Goal: Task Accomplishment & Management: Complete application form

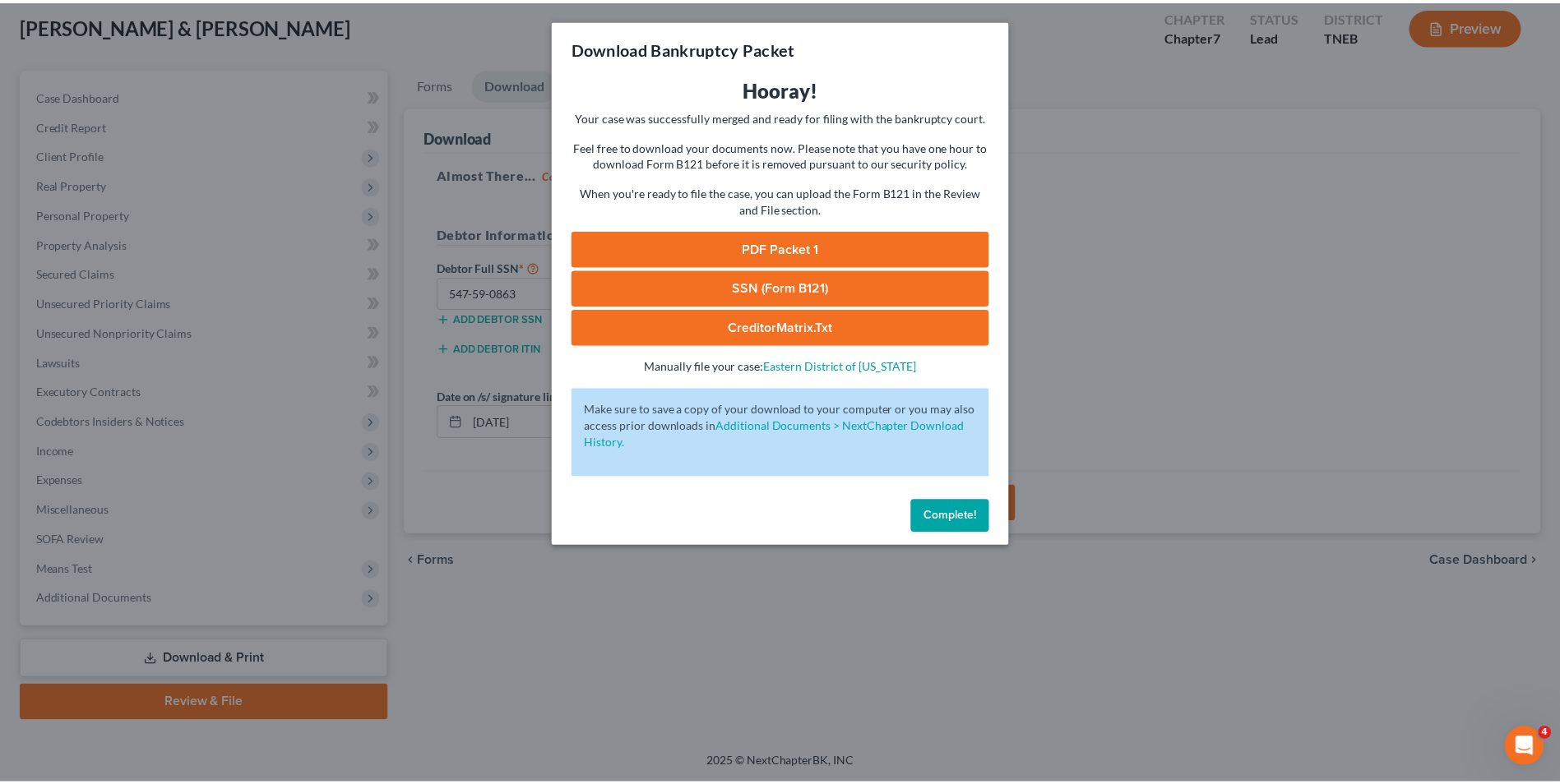
scroll to position [90, 0]
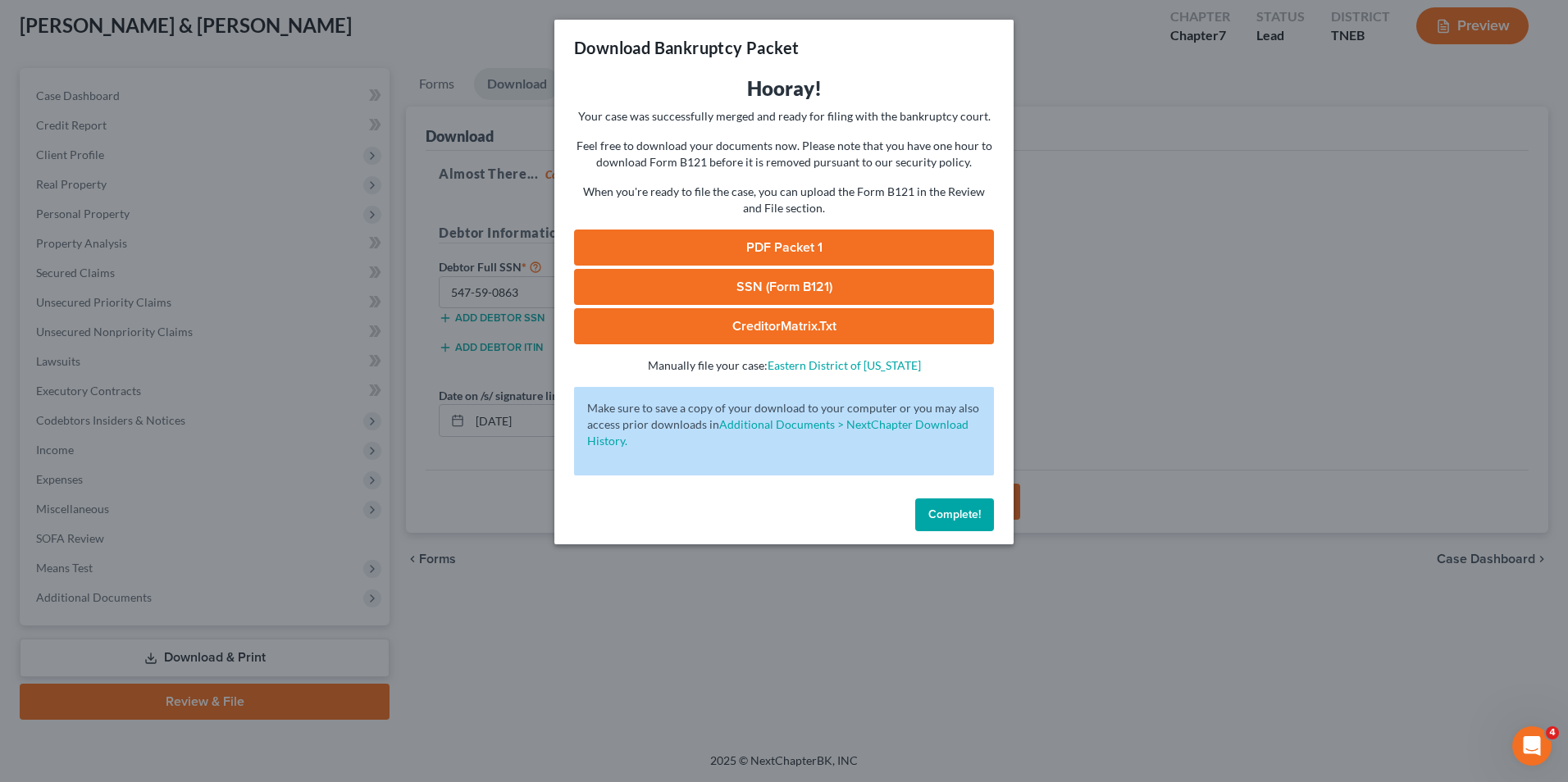
click at [962, 527] on button "Complete!" at bounding box center [954, 515] width 79 height 33
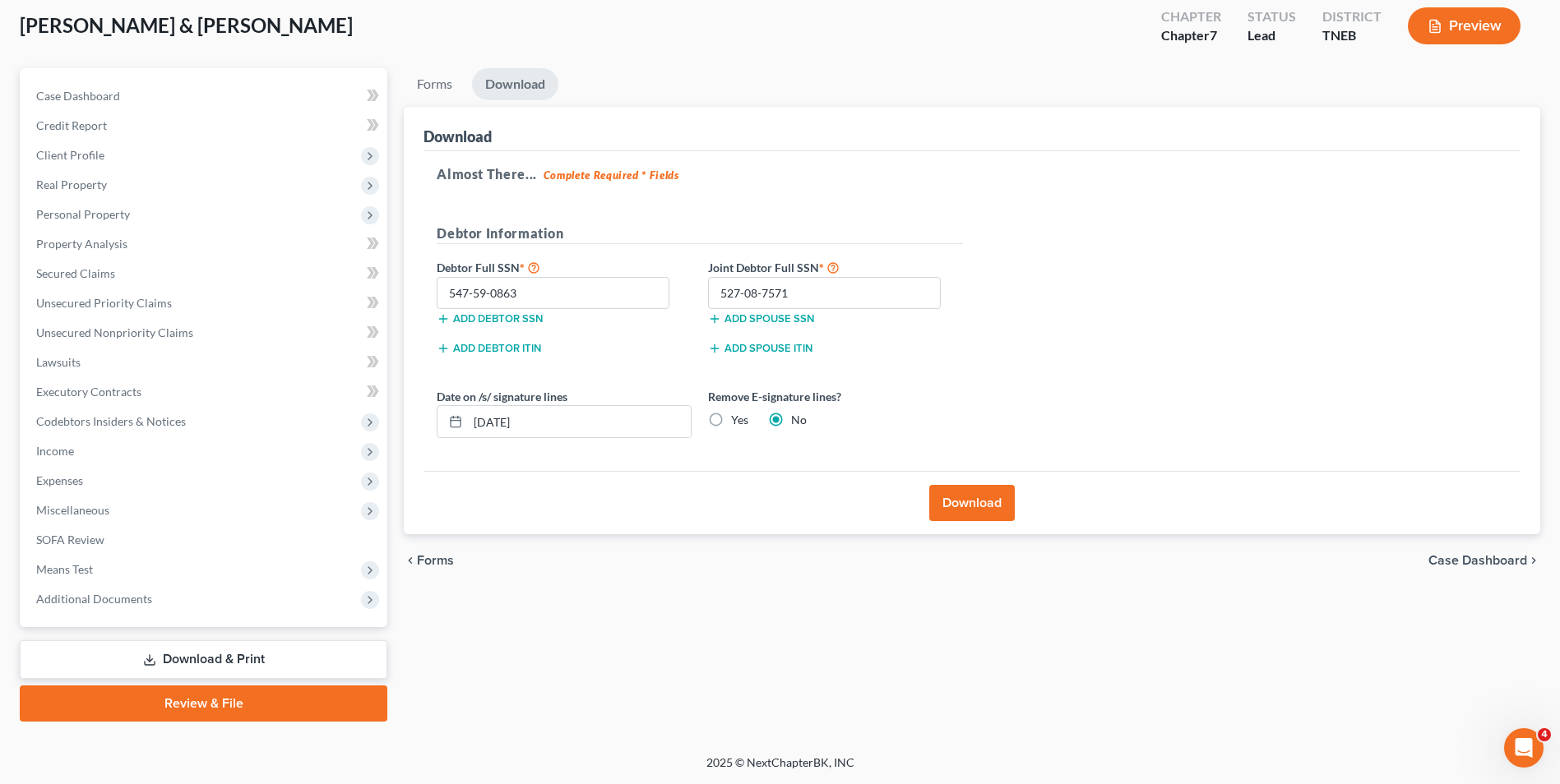
click at [916, 113] on div "Download" at bounding box center [972, 129] width 1097 height 44
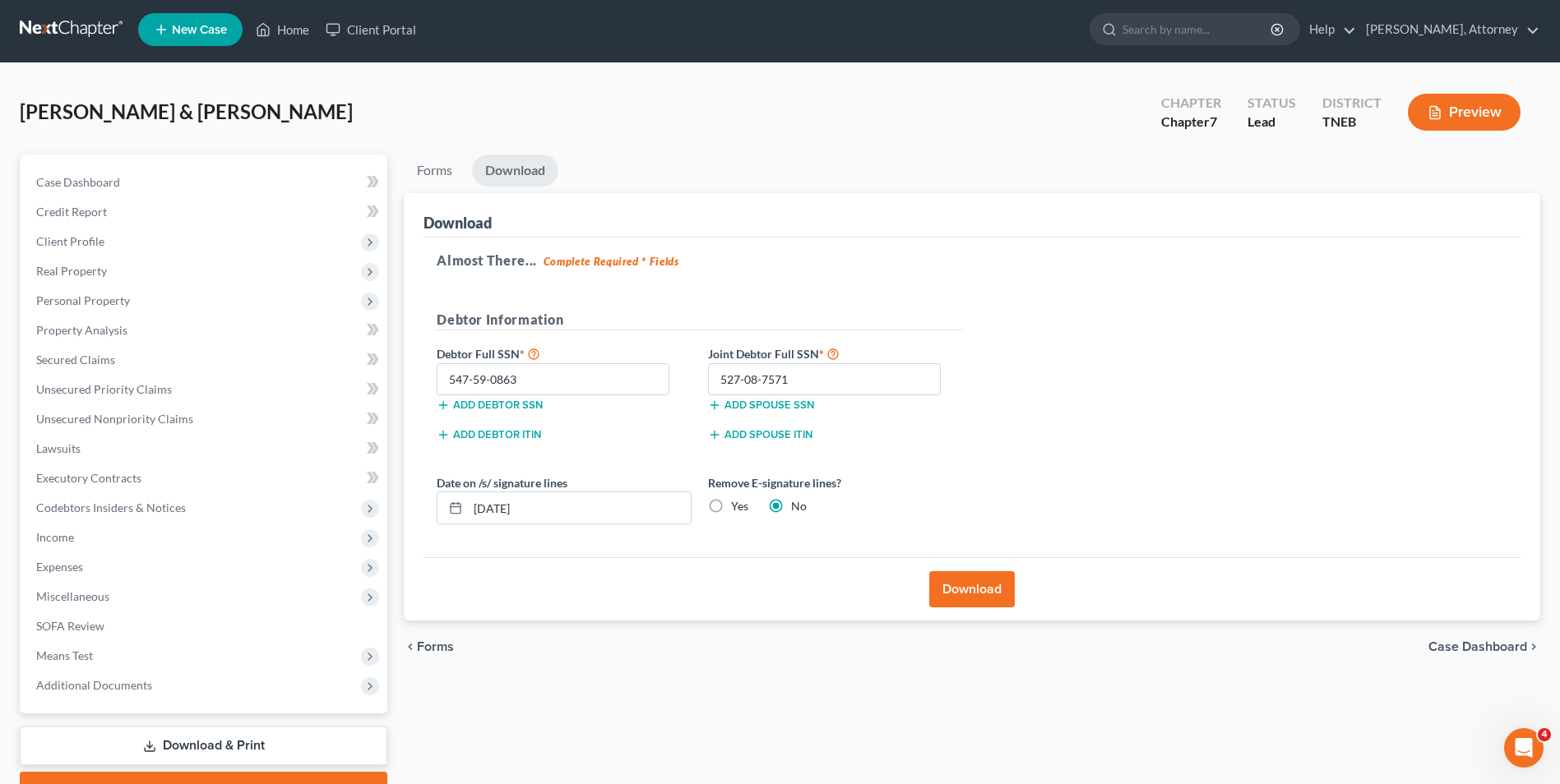
scroll to position [0, 0]
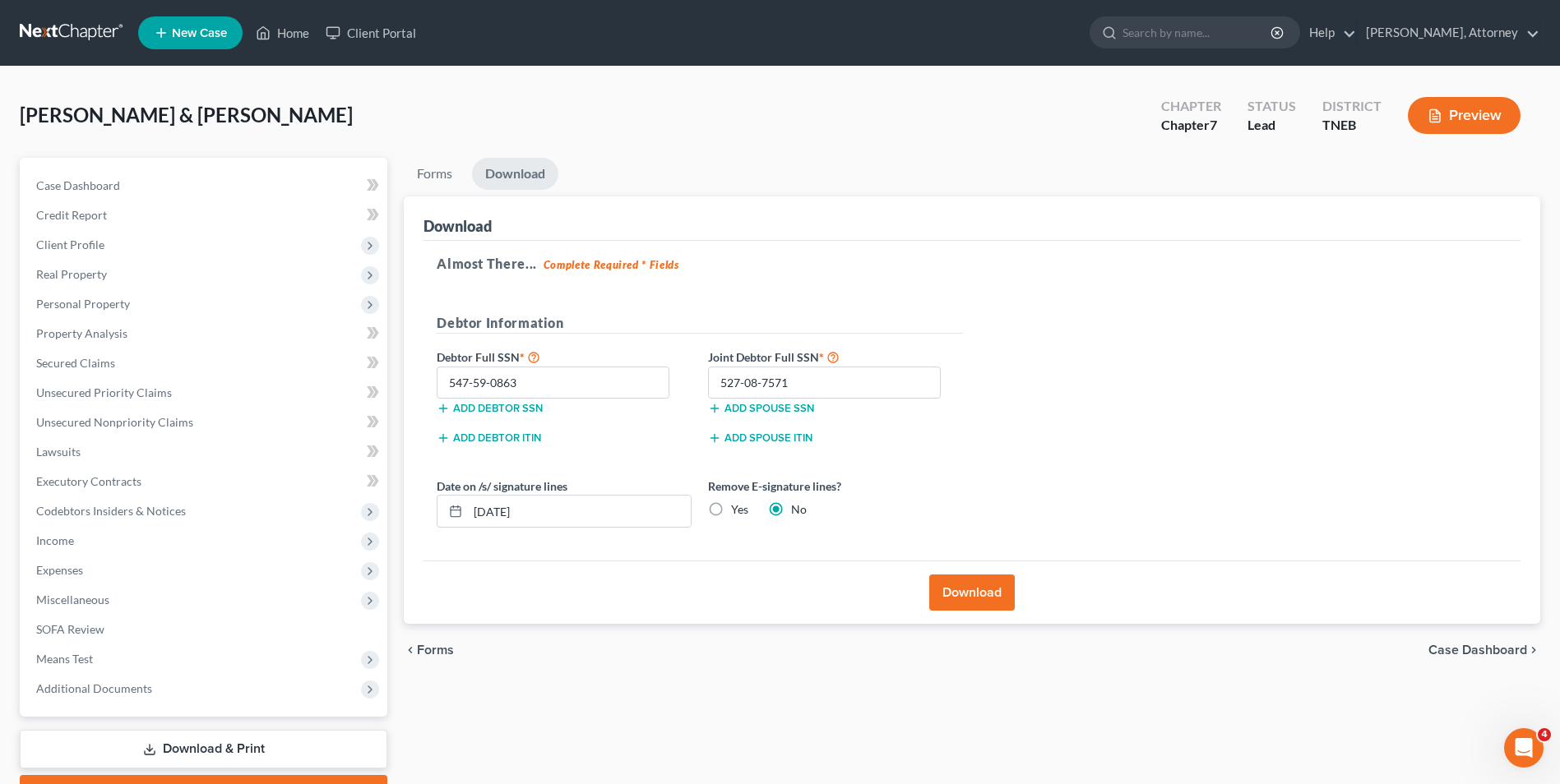
click at [189, 25] on link "New Case" at bounding box center [190, 32] width 104 height 33
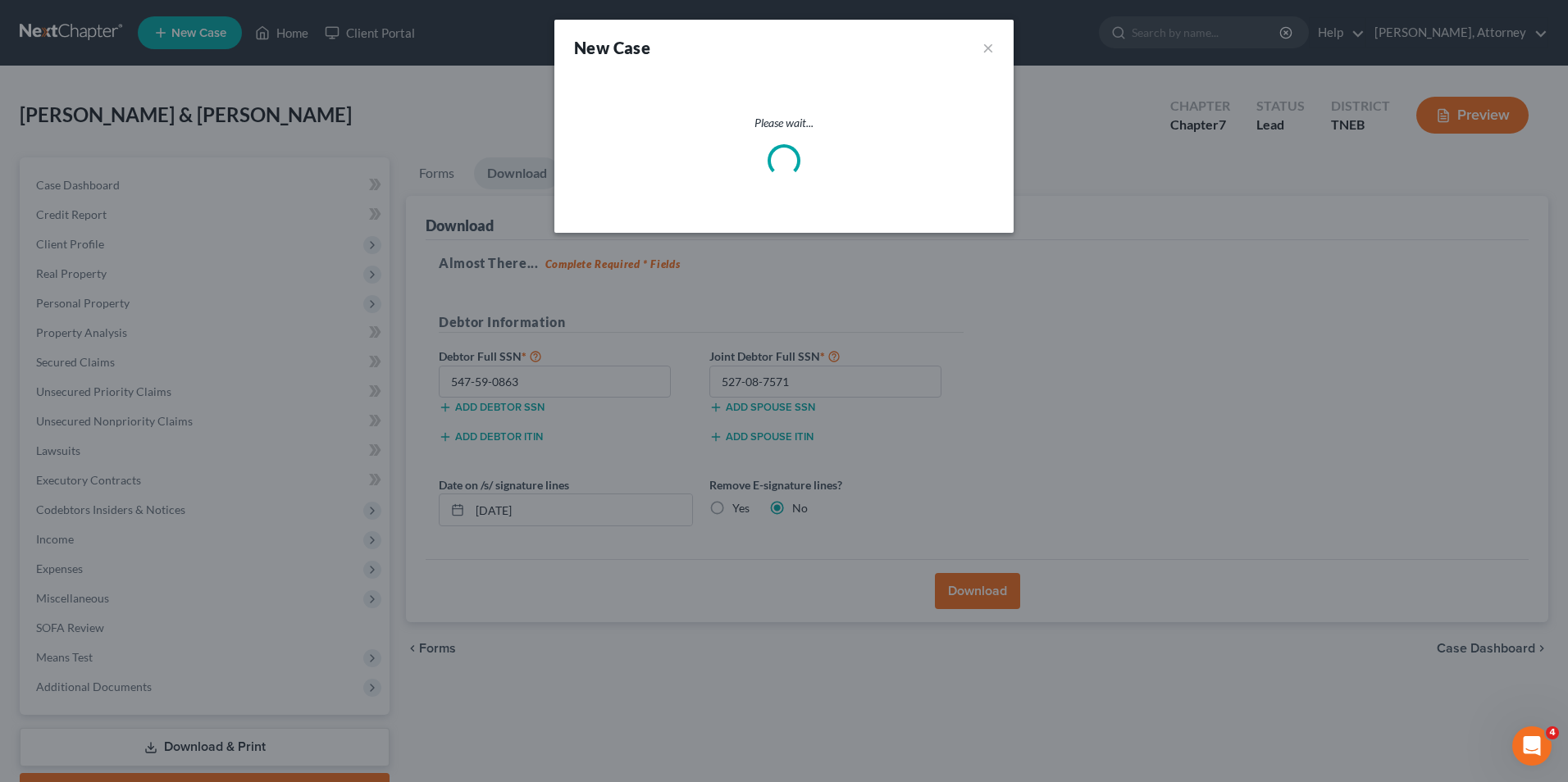
select select "74"
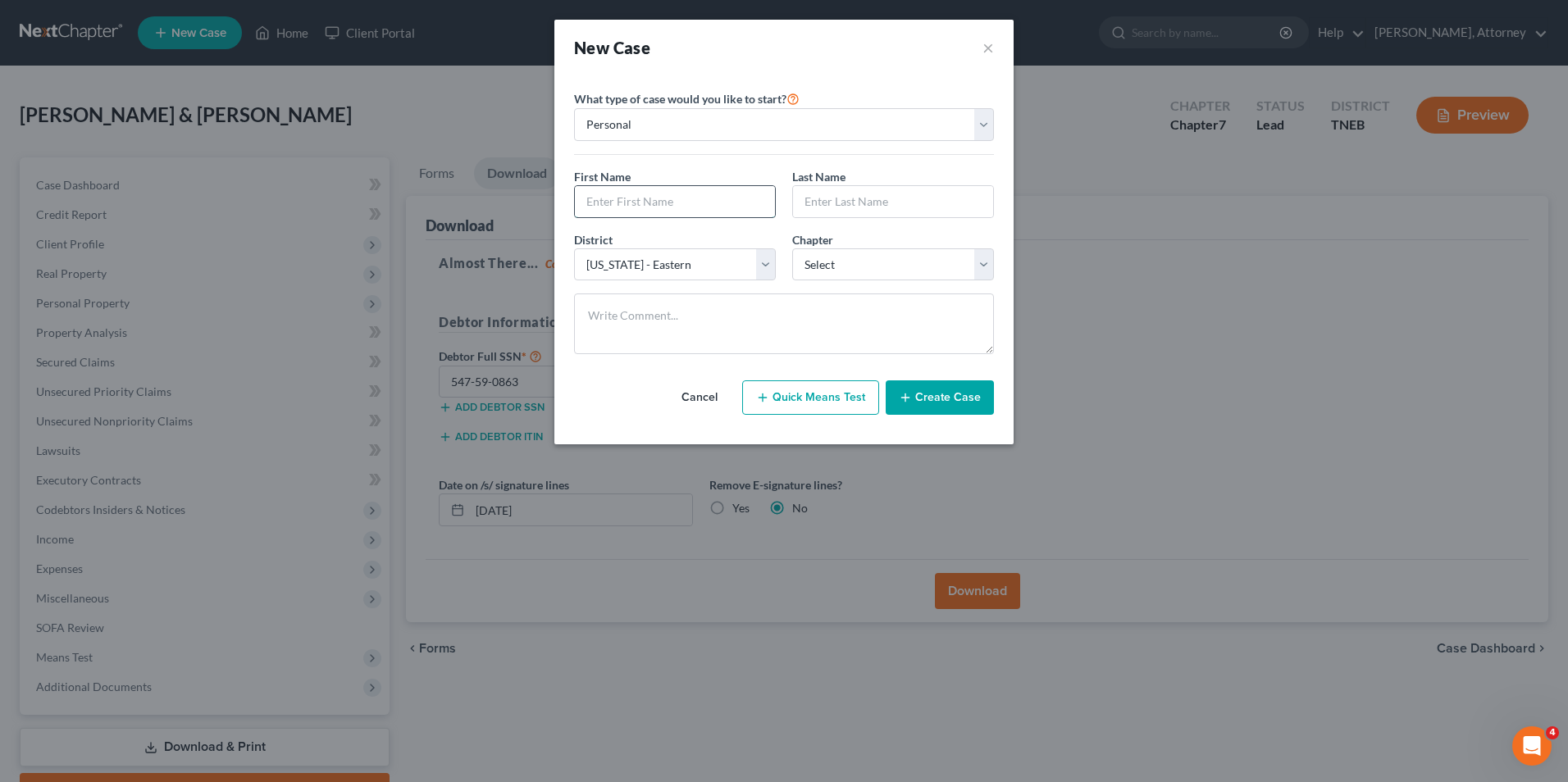
click at [635, 202] on input "text" at bounding box center [674, 201] width 200 height 31
type input "[PERSON_NAME]"
type input "GREEN"
select select "0"
click at [969, 391] on button "Create Case" at bounding box center [940, 398] width 108 height 35
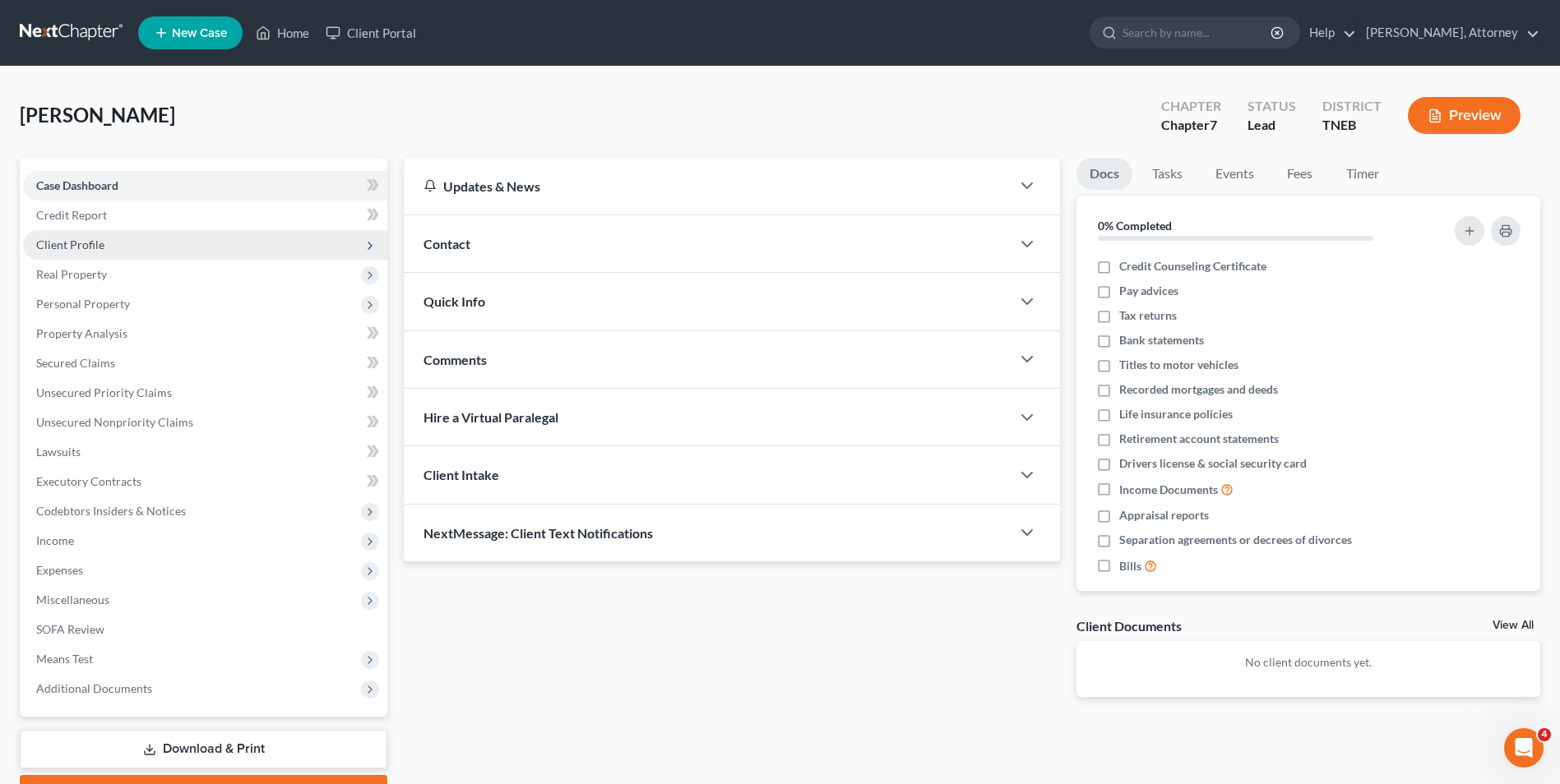
click at [90, 238] on span "Client Profile" at bounding box center [70, 245] width 69 height 14
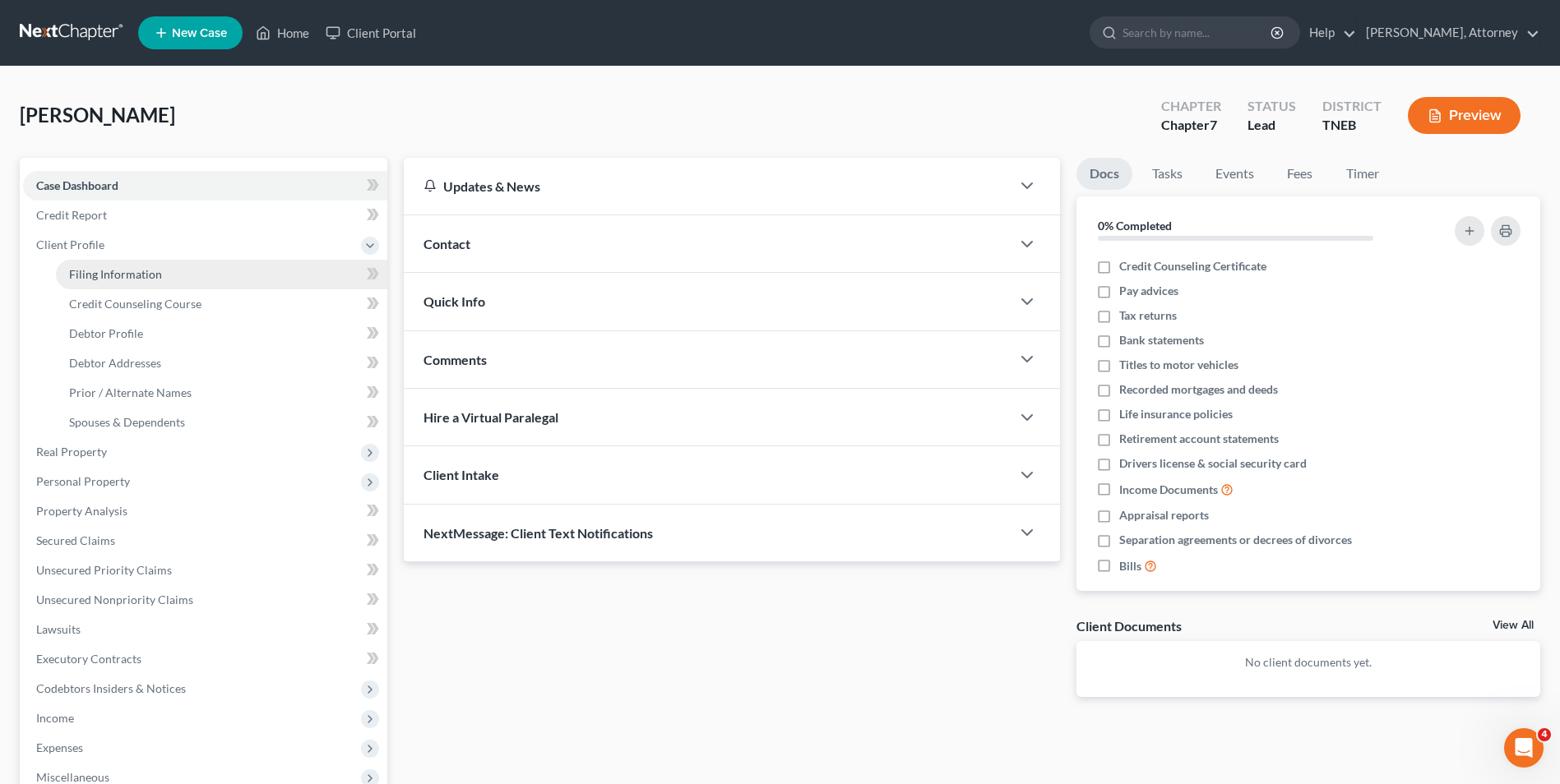
click at [102, 274] on span "Filing Information" at bounding box center [116, 274] width 93 height 14
select select "1"
select select "0"
select select "74"
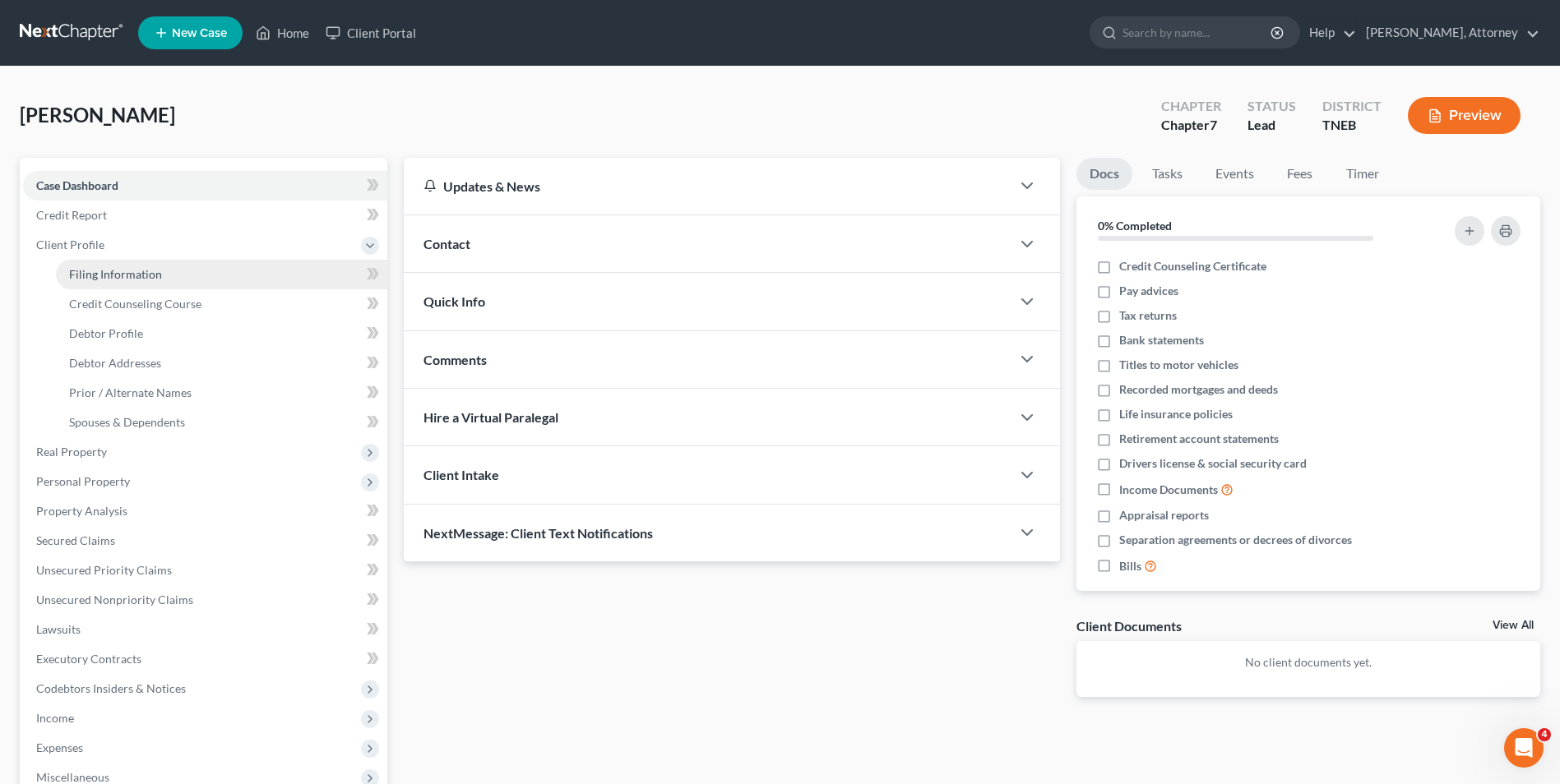
select select "44"
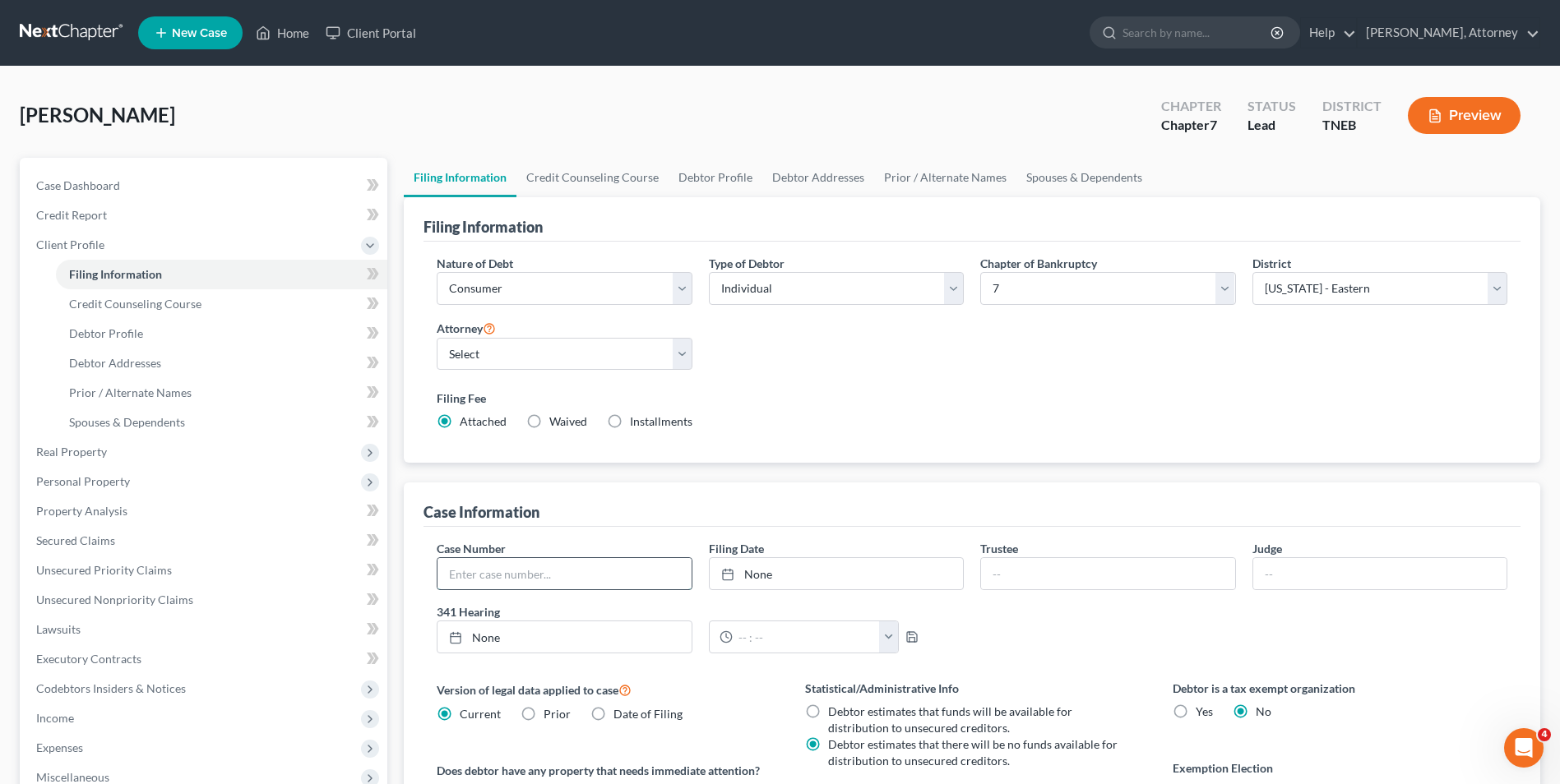
click at [543, 572] on input "text" at bounding box center [564, 573] width 253 height 31
click at [891, 371] on div "Nature of Debt Select Business Consumer Other Nature of Business Select Clearin…" at bounding box center [971, 349] width 1087 height 189
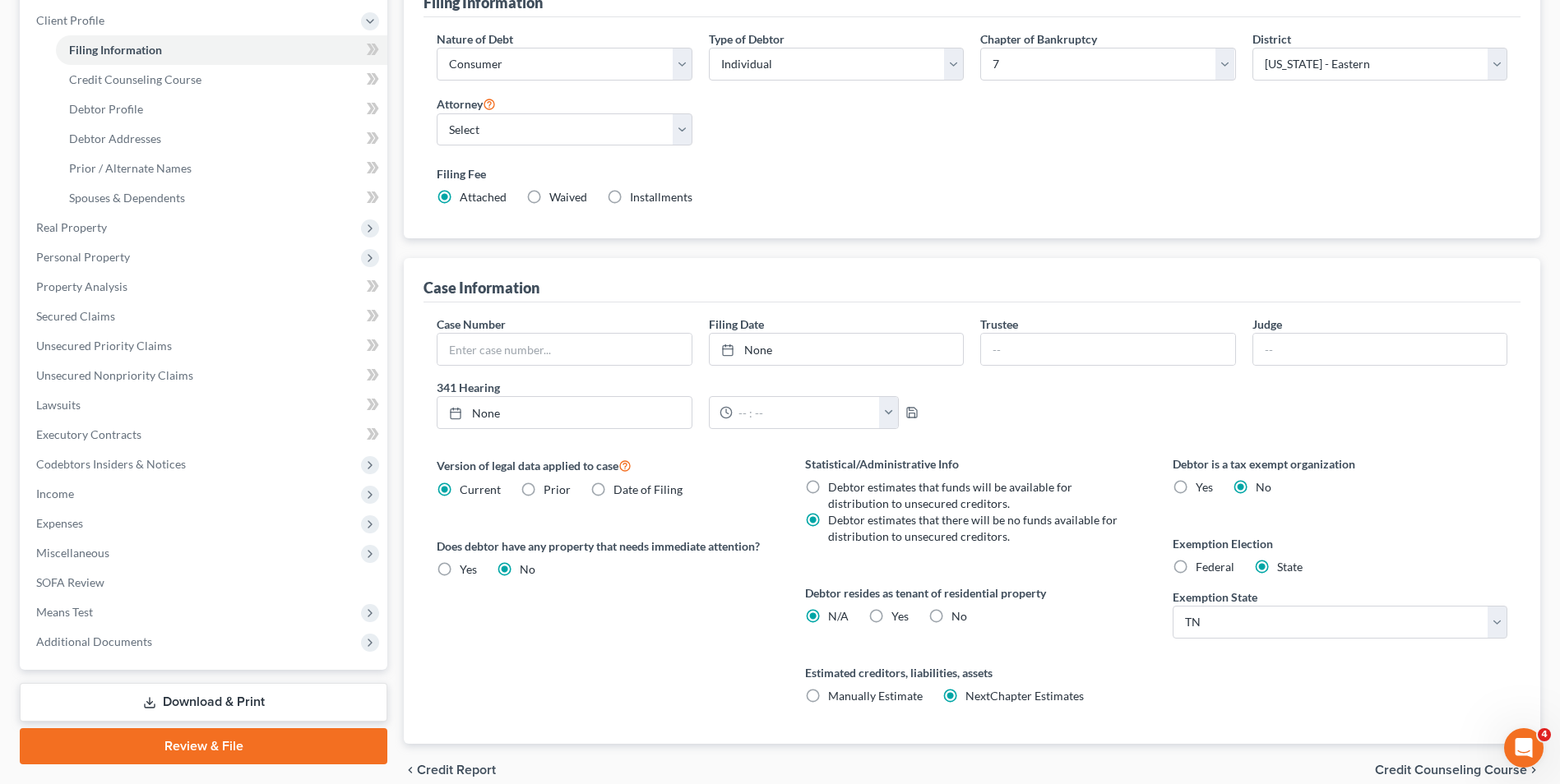
scroll to position [296, 0]
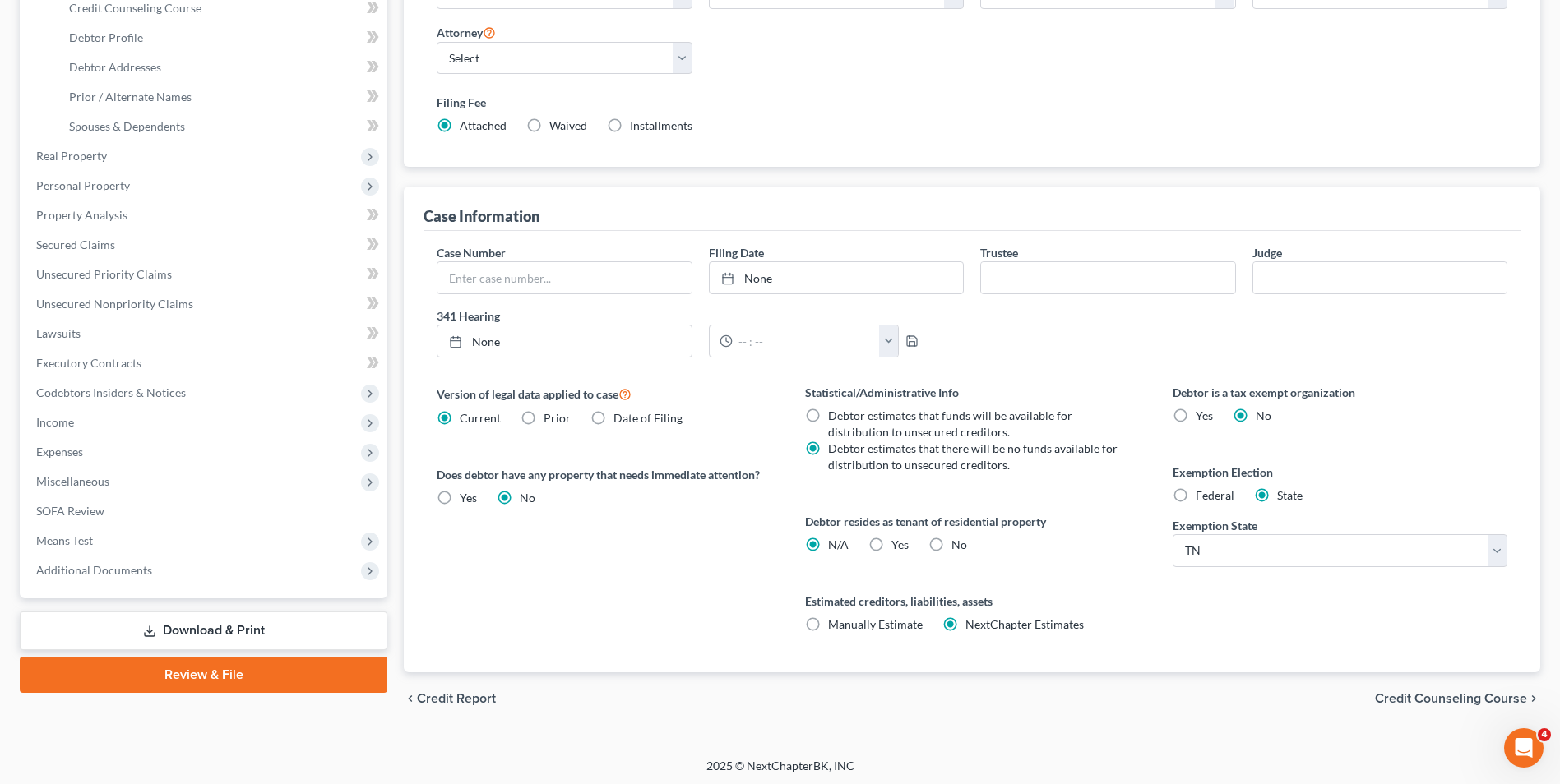
click at [1410, 688] on div "chevron_left Credit Report Credit Counseling Course chevron_right" at bounding box center [972, 699] width 1136 height 53
click at [1413, 692] on span "Credit Counseling Course" at bounding box center [1450, 699] width 152 height 13
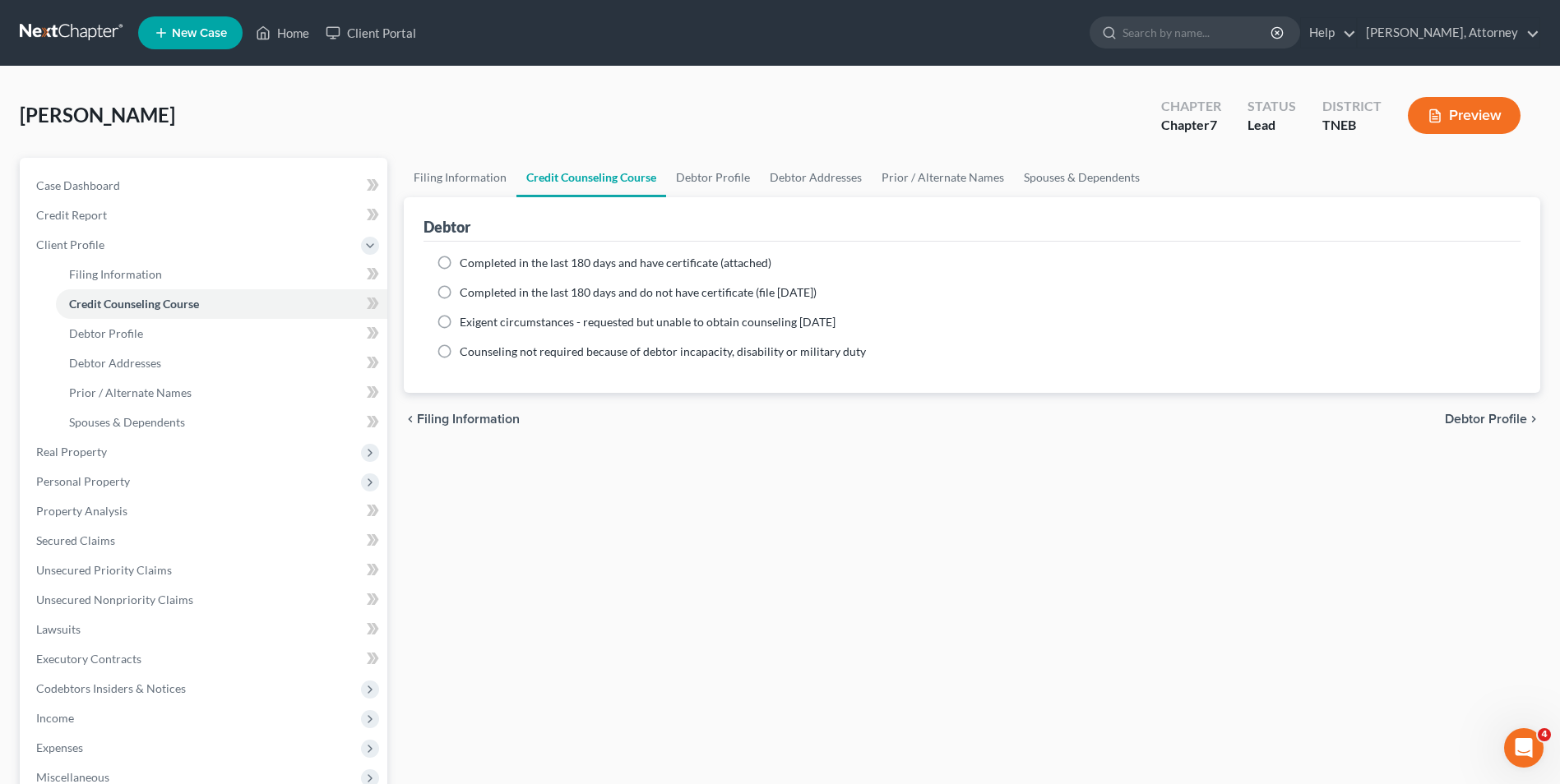
click at [459, 261] on label "Completed in the last 180 days and have certificate (attached)" at bounding box center [615, 263] width 312 height 16
click at [467, 261] on input "Completed in the last 180 days and have certificate (attached)" at bounding box center [472, 260] width 11 height 11
radio input "true"
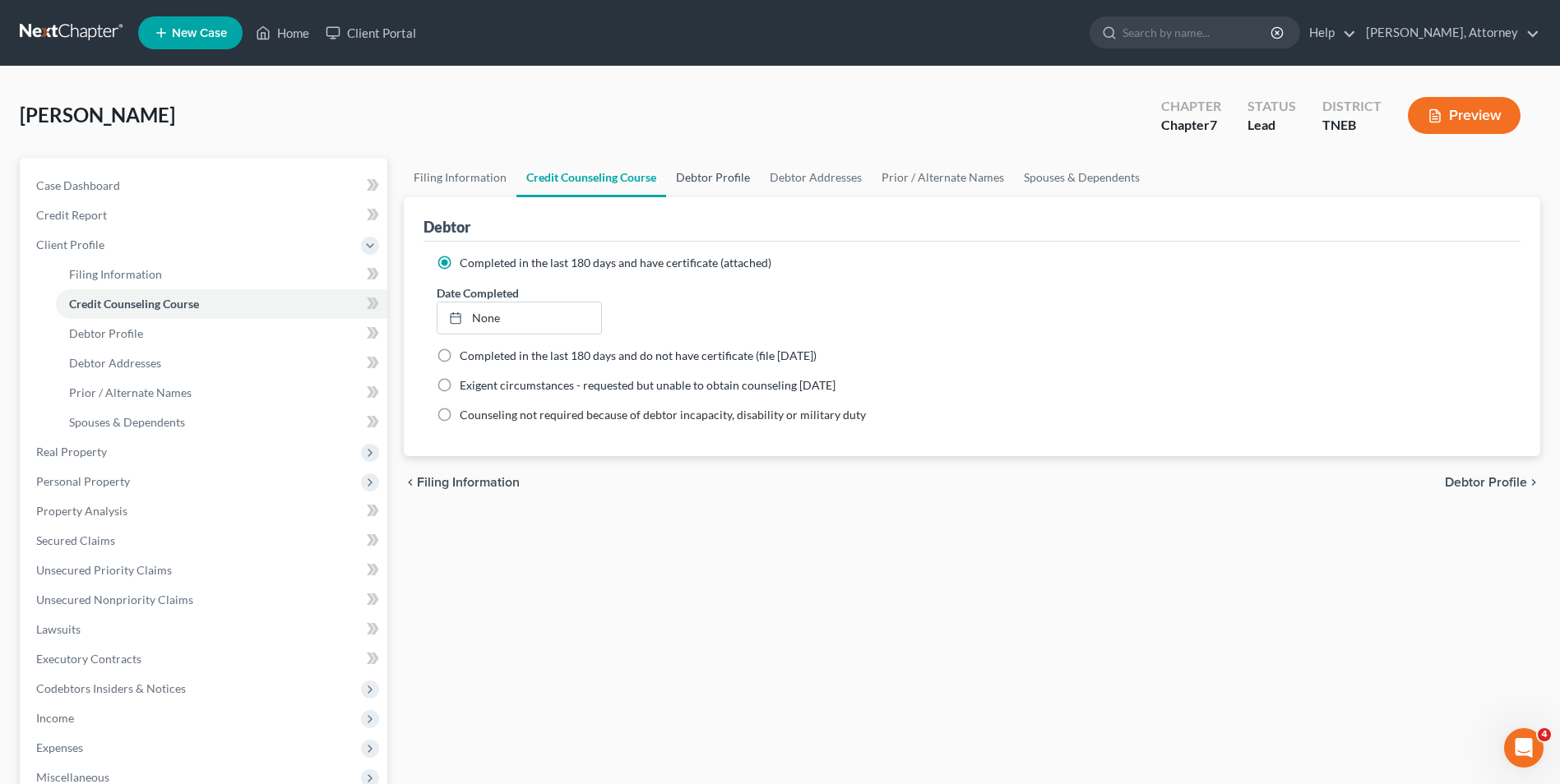
click at [698, 167] on link "Debtor Profile" at bounding box center [712, 177] width 93 height 39
select select "0"
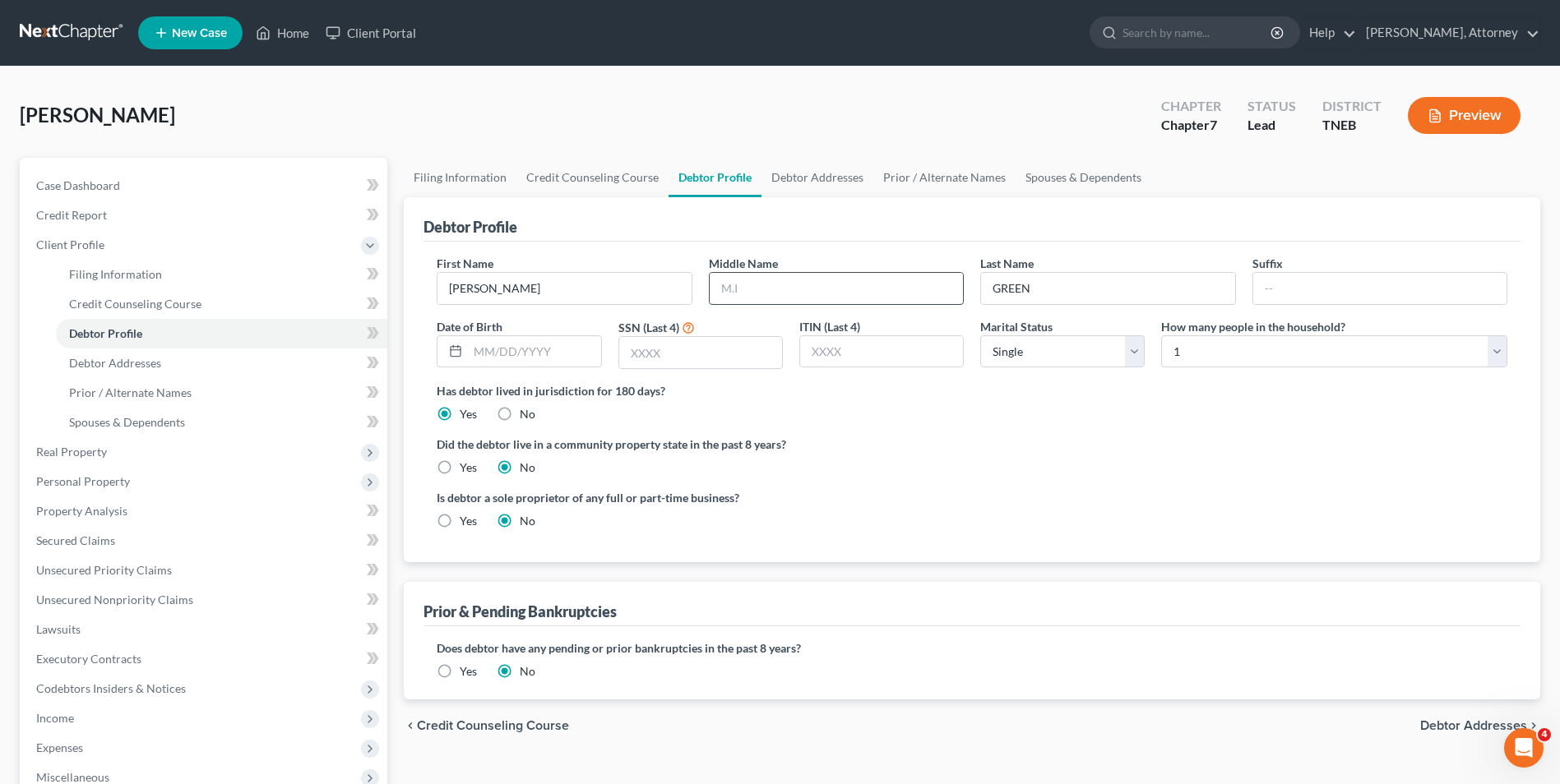
click at [792, 285] on input "text" at bounding box center [836, 288] width 253 height 31
type input "M."
type input "9613"
click at [1193, 352] on select "Select 1 2 3 4 5 6 7 8 9 10 11 12 13 14 15 16 17 18 19 20" at bounding box center [1334, 352] width 346 height 33
select select "2"
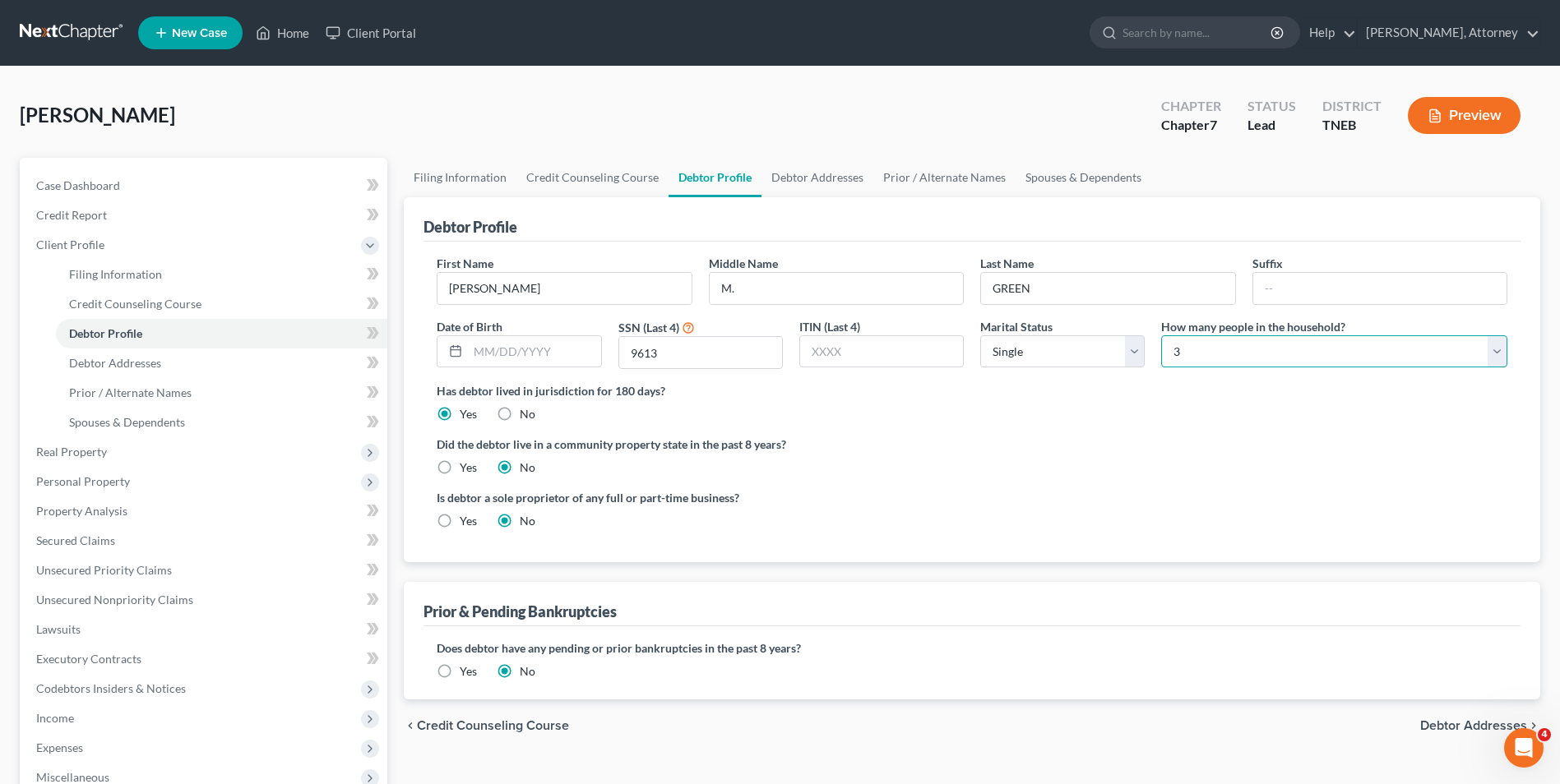
click at [1161, 335] on select "Select 1 2 3 4 5 6 7 8 9 10 11 12 13 14 15 16 17 18 19 20" at bounding box center [1334, 352] width 346 height 33
click at [1463, 727] on span "Debtor Addresses" at bounding box center [1474, 725] width 107 height 13
select select "0"
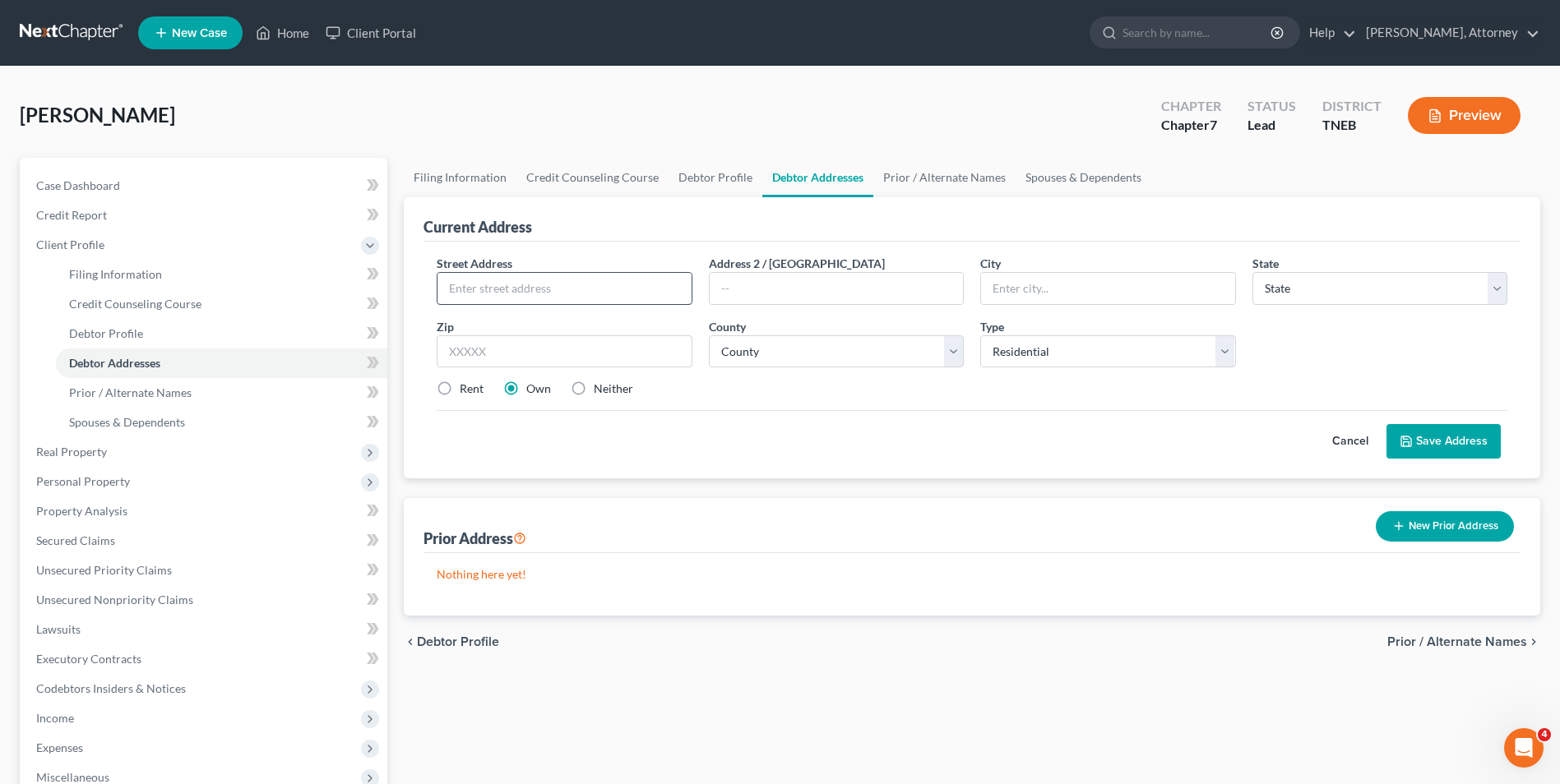
drag, startPoint x: 533, startPoint y: 264, endPoint x: 533, endPoint y: 278, distance: 14.0
click at [533, 278] on div "Street Address *" at bounding box center [564, 279] width 272 height 50
click at [533, 278] on input "text" at bounding box center [564, 288] width 253 height 31
type input "[STREET_ADDRESS]"
type input "Pigeon Forge"
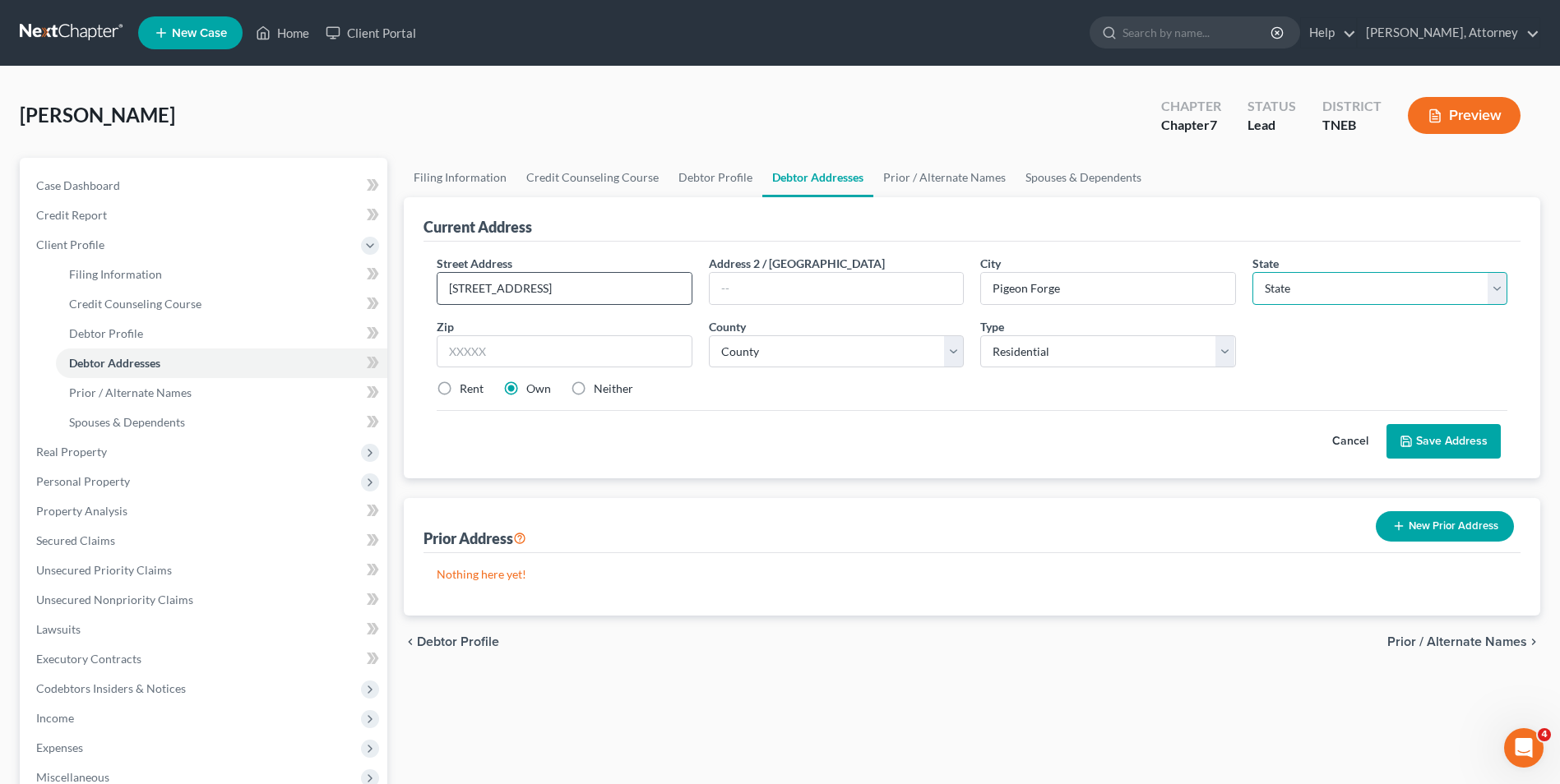
select select "44"
type input "37863"
select select "77"
click at [459, 387] on label "Rent" at bounding box center [471, 389] width 24 height 16
click at [467, 387] on input "Rent" at bounding box center [472, 386] width 11 height 11
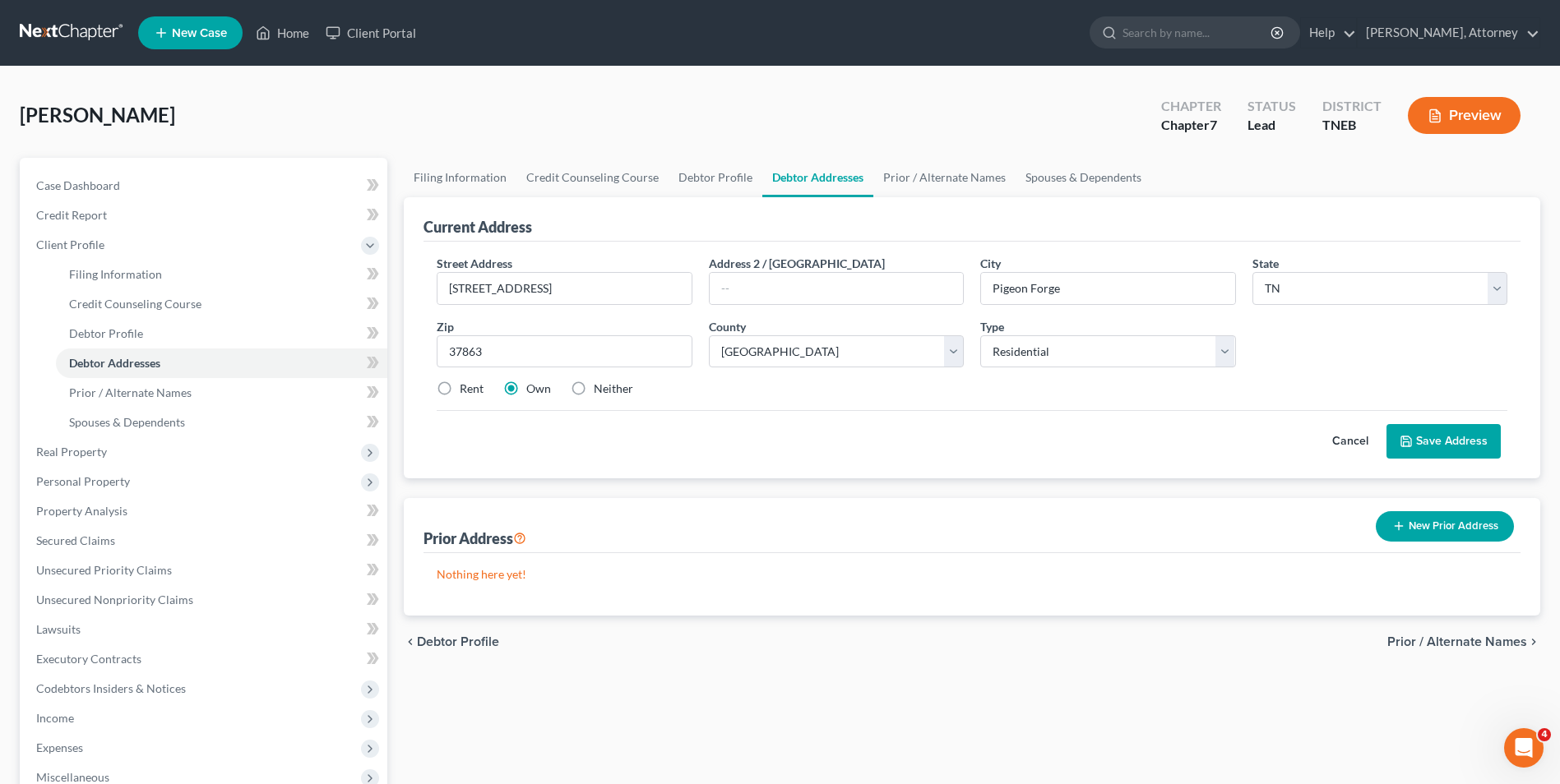
radio input "true"
click at [594, 383] on label "Neither" at bounding box center [613, 389] width 39 height 16
click at [600, 383] on input "Neither" at bounding box center [605, 386] width 11 height 11
radio input "true"
click at [1399, 438] on button "Save Address" at bounding box center [1443, 441] width 114 height 35
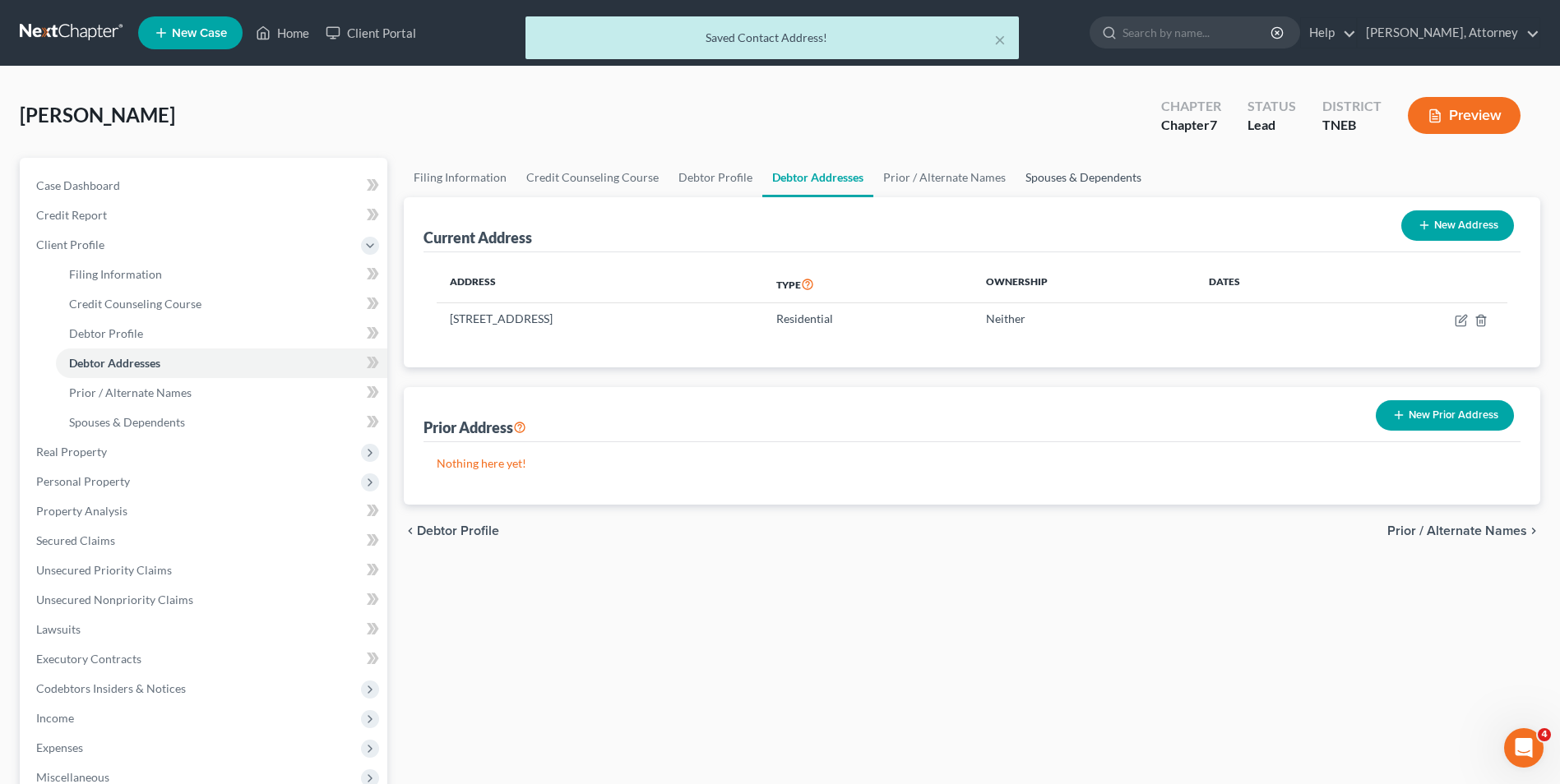
click at [1083, 179] on link "Spouses & Dependents" at bounding box center [1084, 177] width 135 height 39
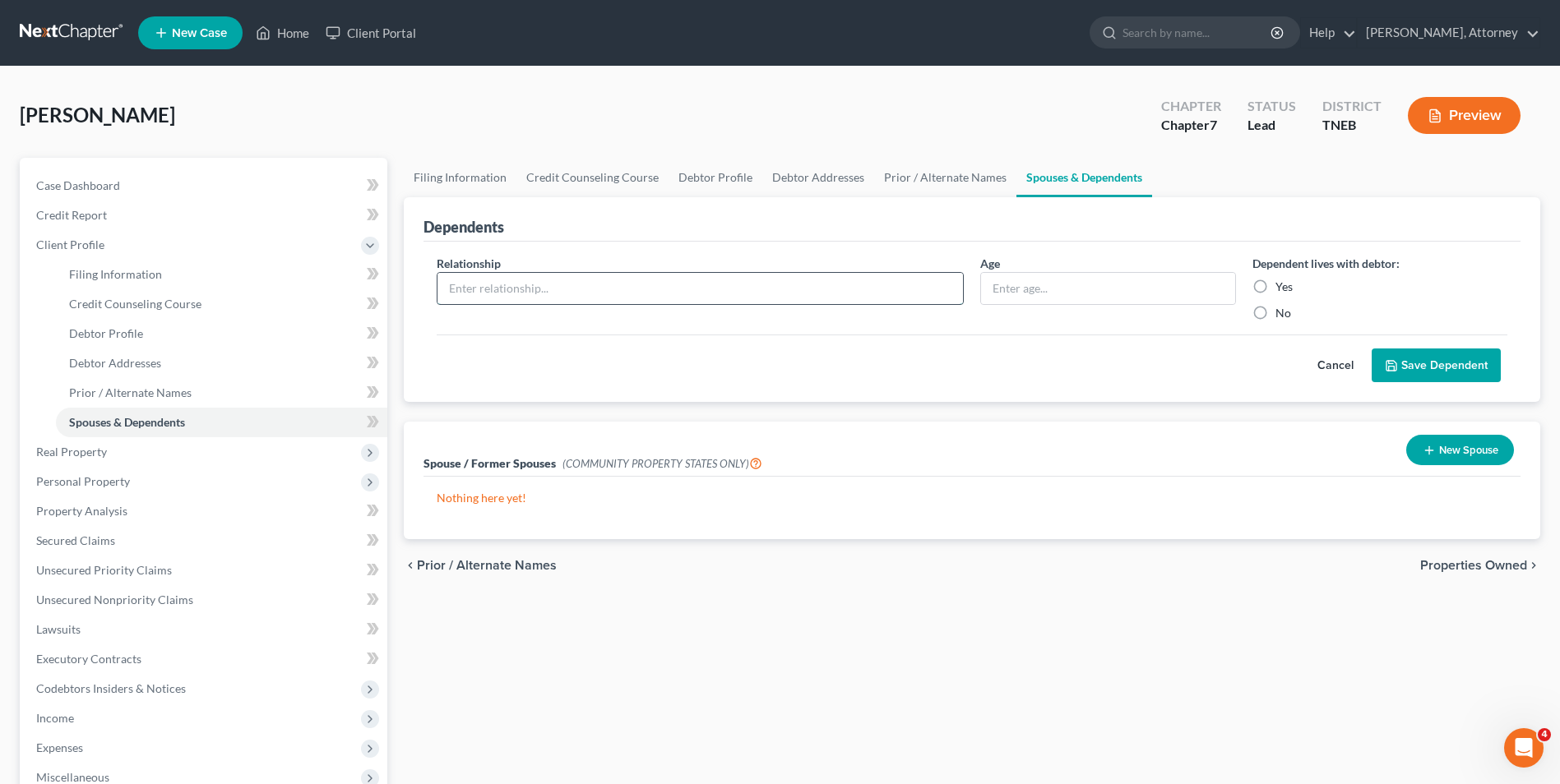
click at [610, 282] on input "text" at bounding box center [700, 288] width 525 height 31
type input "daughter"
type input "13"
click at [1276, 288] on label "Yes" at bounding box center [1284, 287] width 17 height 16
click at [1282, 288] on input "Yes" at bounding box center [1288, 284] width 11 height 11
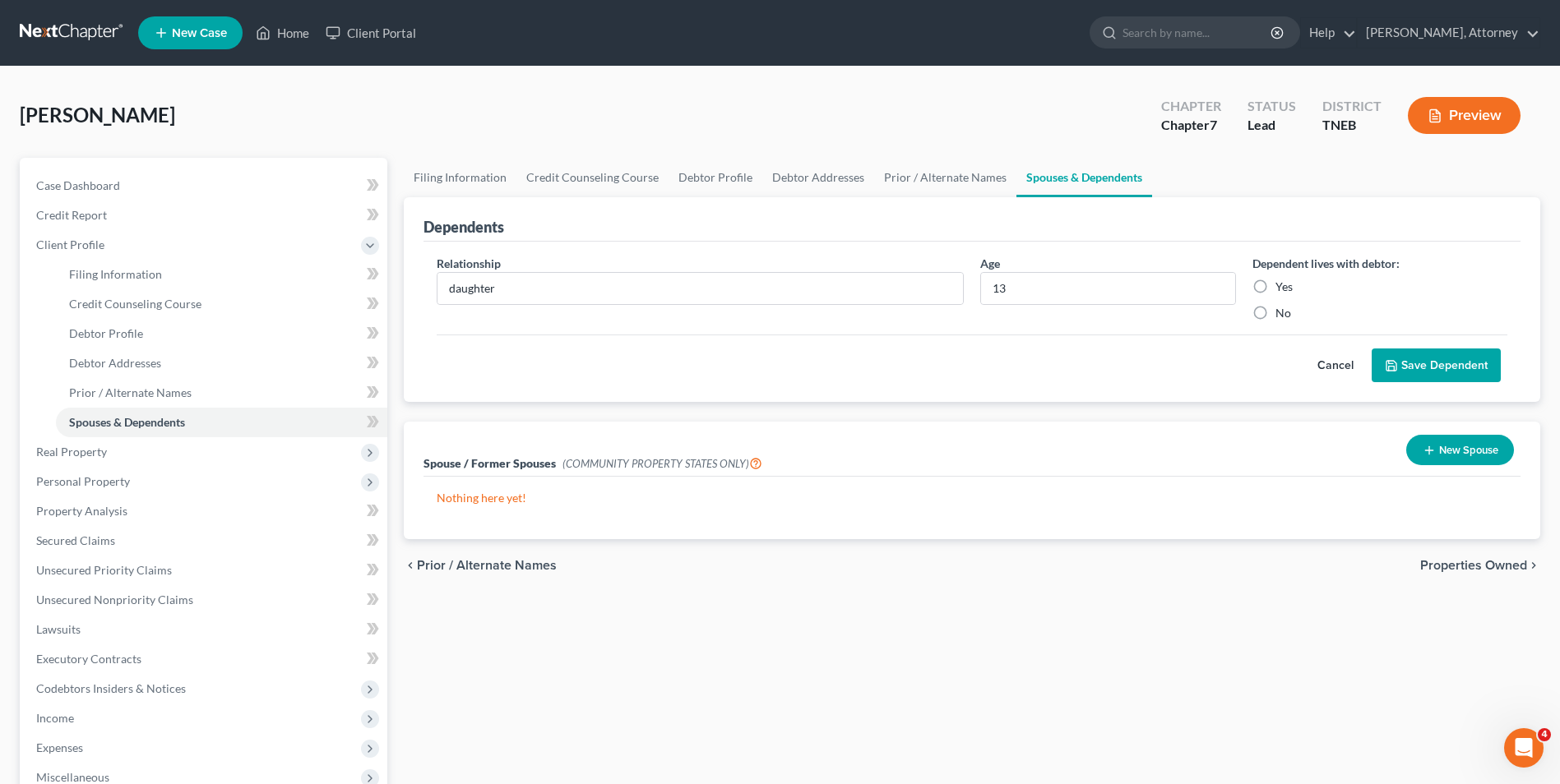
radio input "true"
click at [1390, 360] on icon "submit" at bounding box center [1391, 366] width 13 height 13
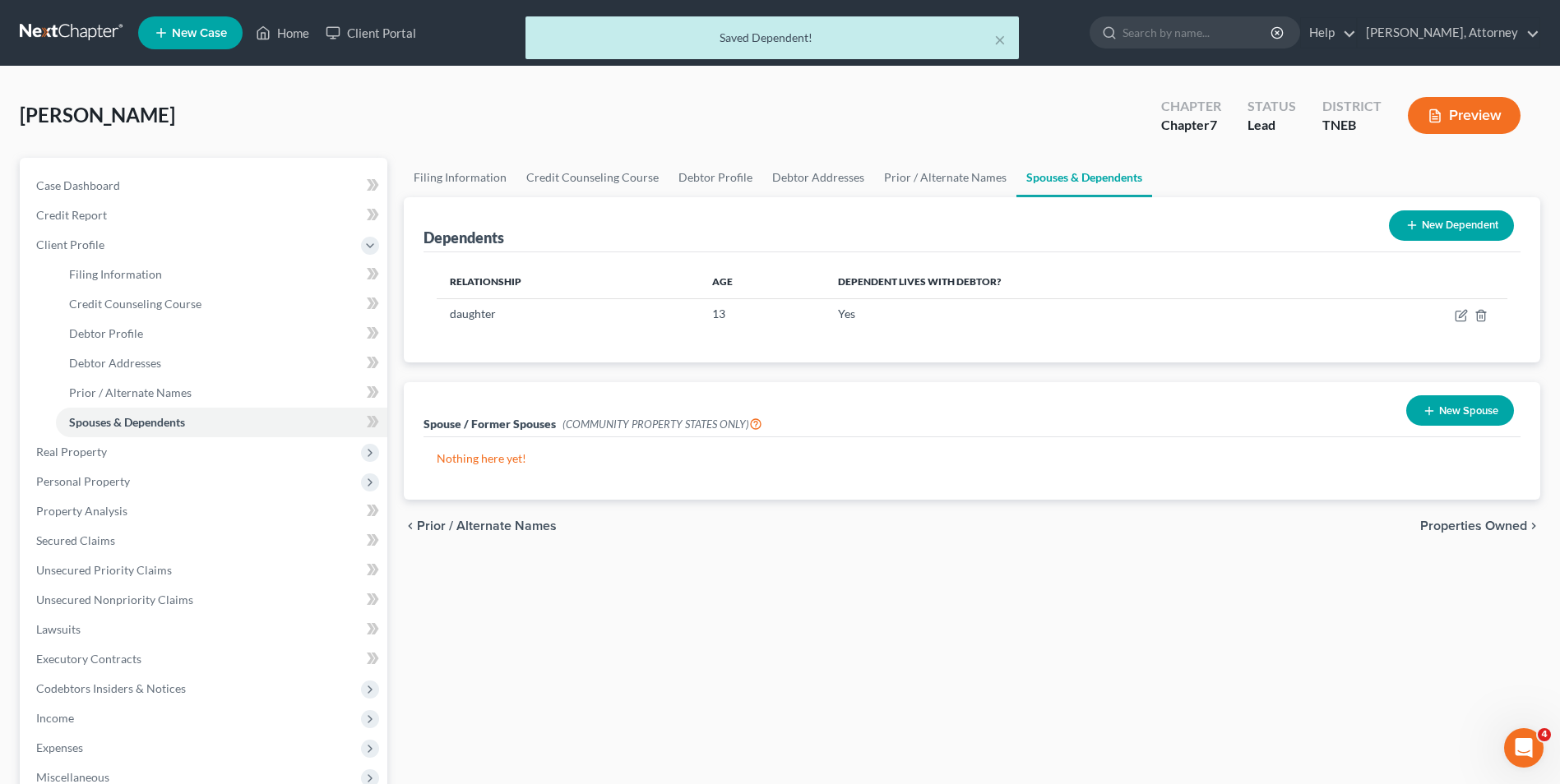
click at [1427, 223] on button "New Dependent" at bounding box center [1451, 225] width 125 height 30
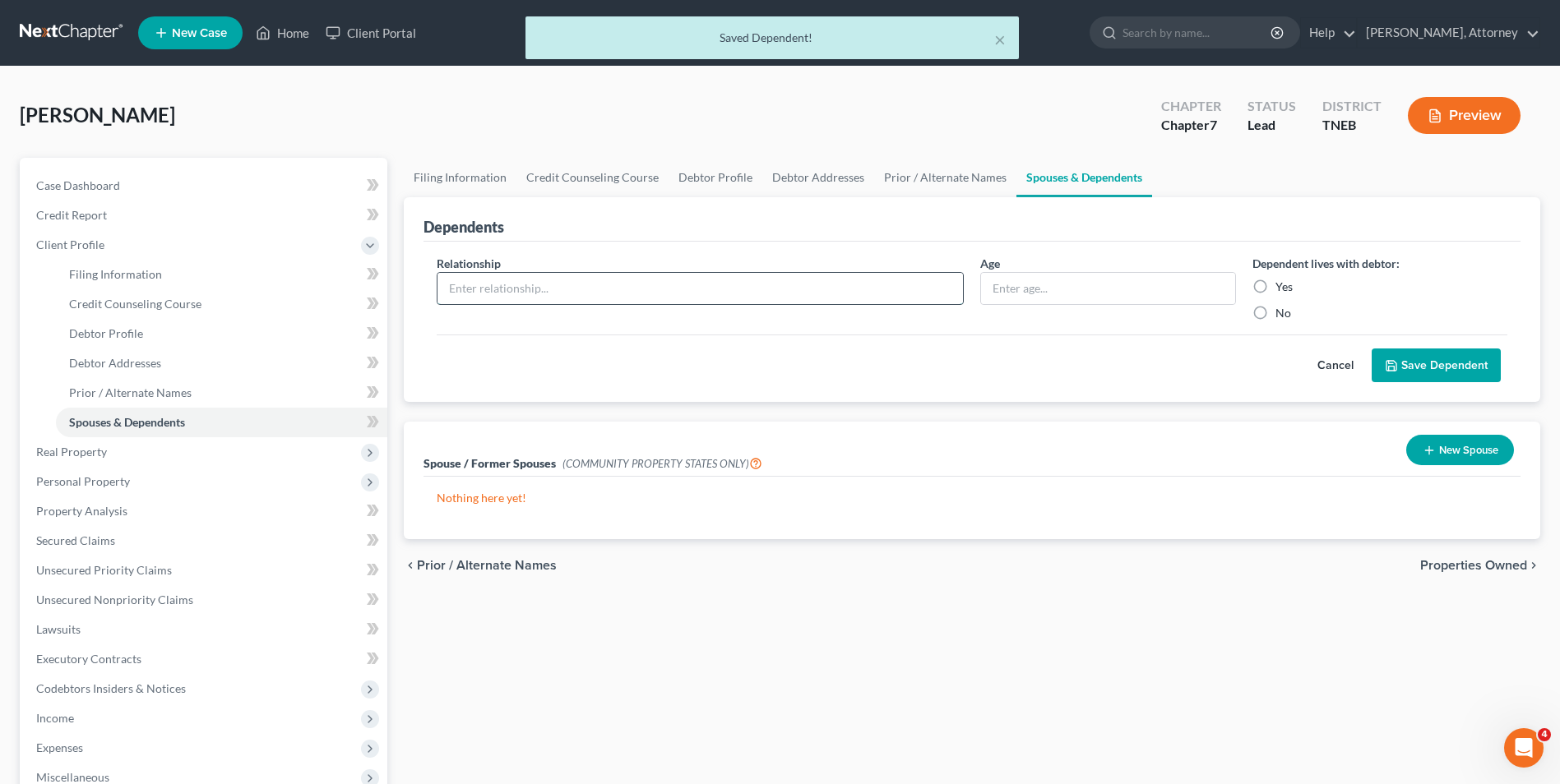
click at [608, 290] on input "text" at bounding box center [700, 288] width 525 height 31
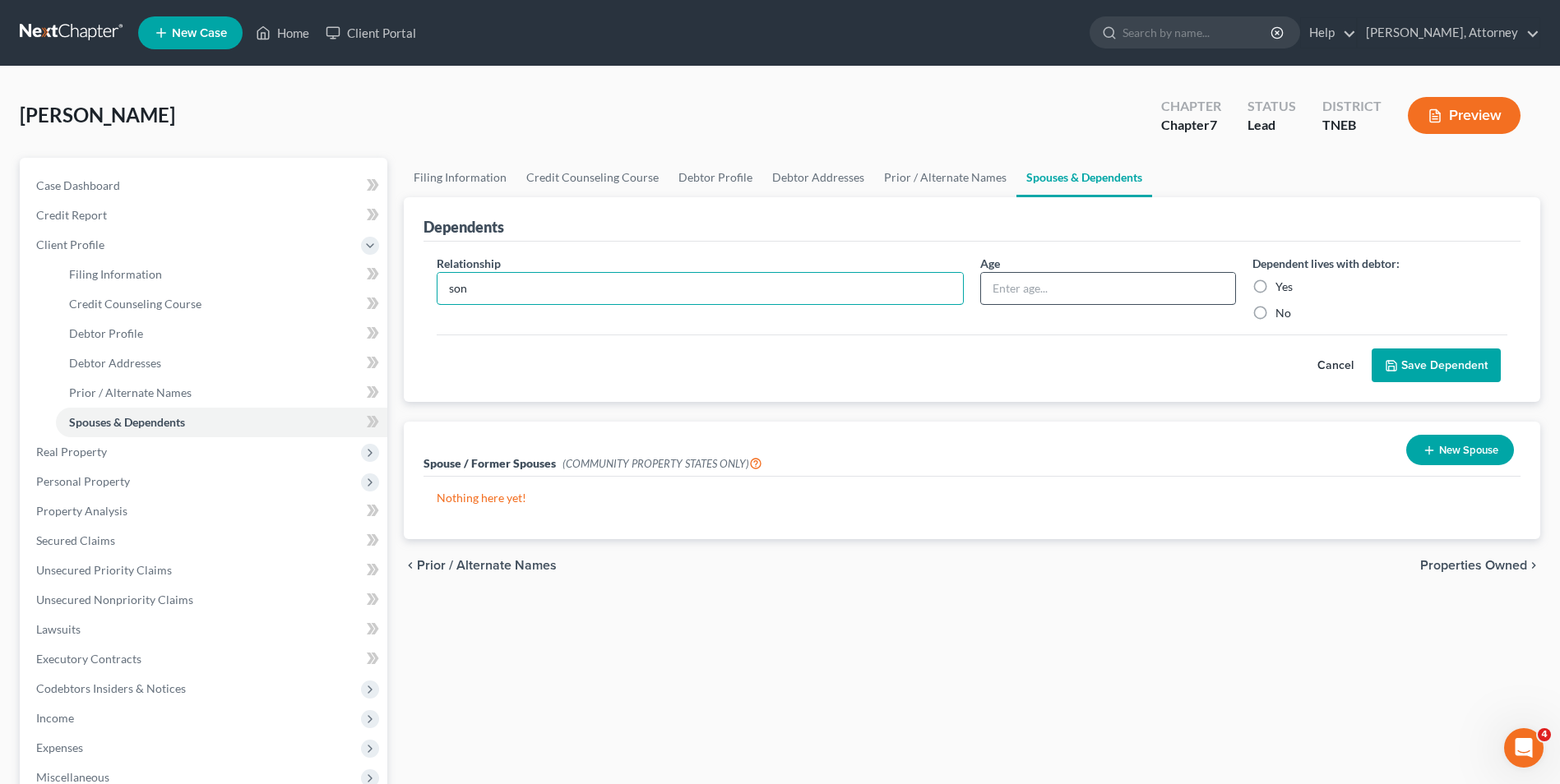
type input "son"
click at [1001, 288] on input "text" at bounding box center [1108, 288] width 253 height 31
type input "6"
click at [1276, 289] on label "Yes" at bounding box center [1284, 287] width 17 height 16
click at [1282, 289] on input "Yes" at bounding box center [1288, 284] width 11 height 11
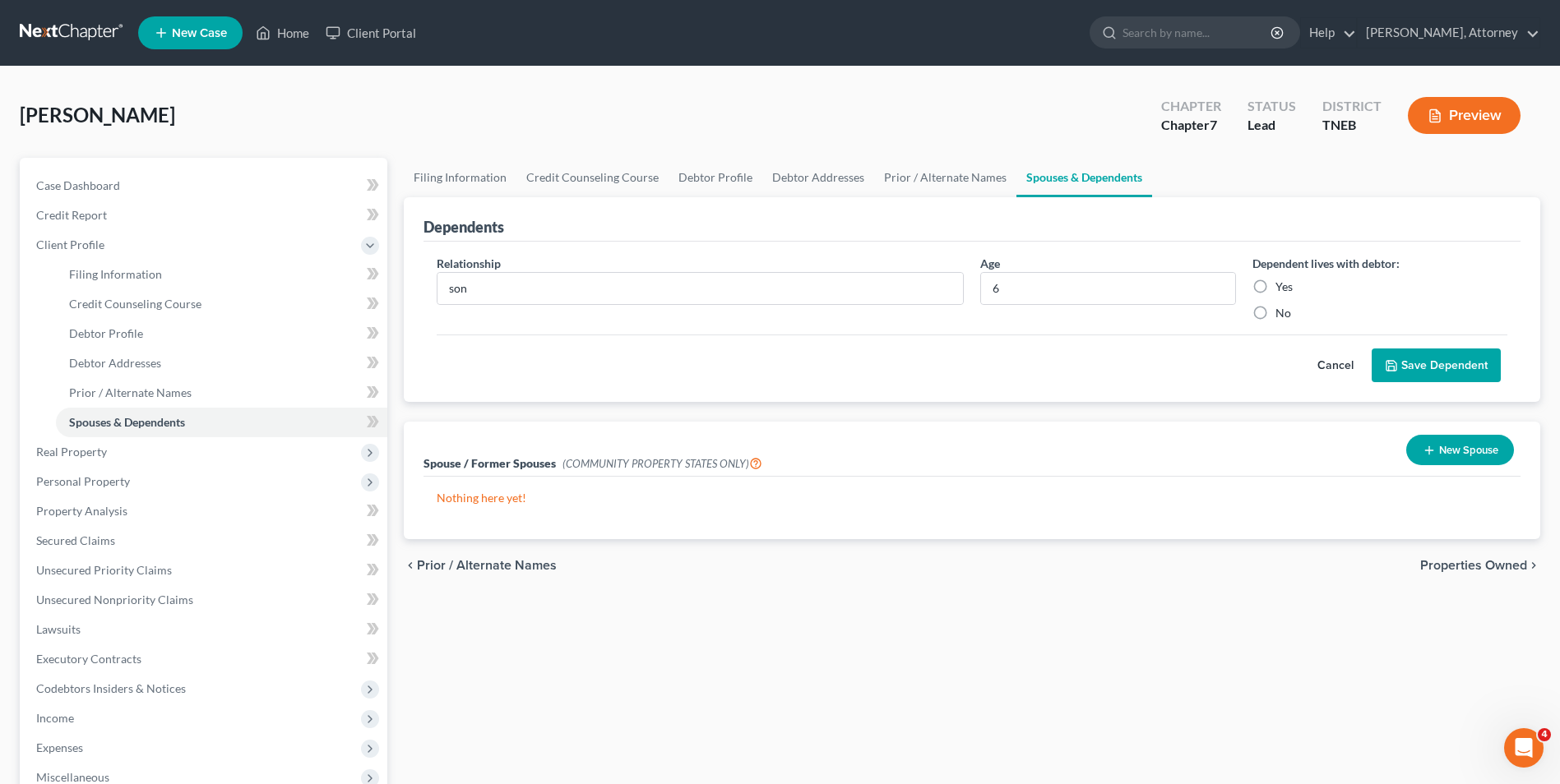
radio input "true"
click at [1416, 366] on button "Save Dependent" at bounding box center [1436, 366] width 129 height 35
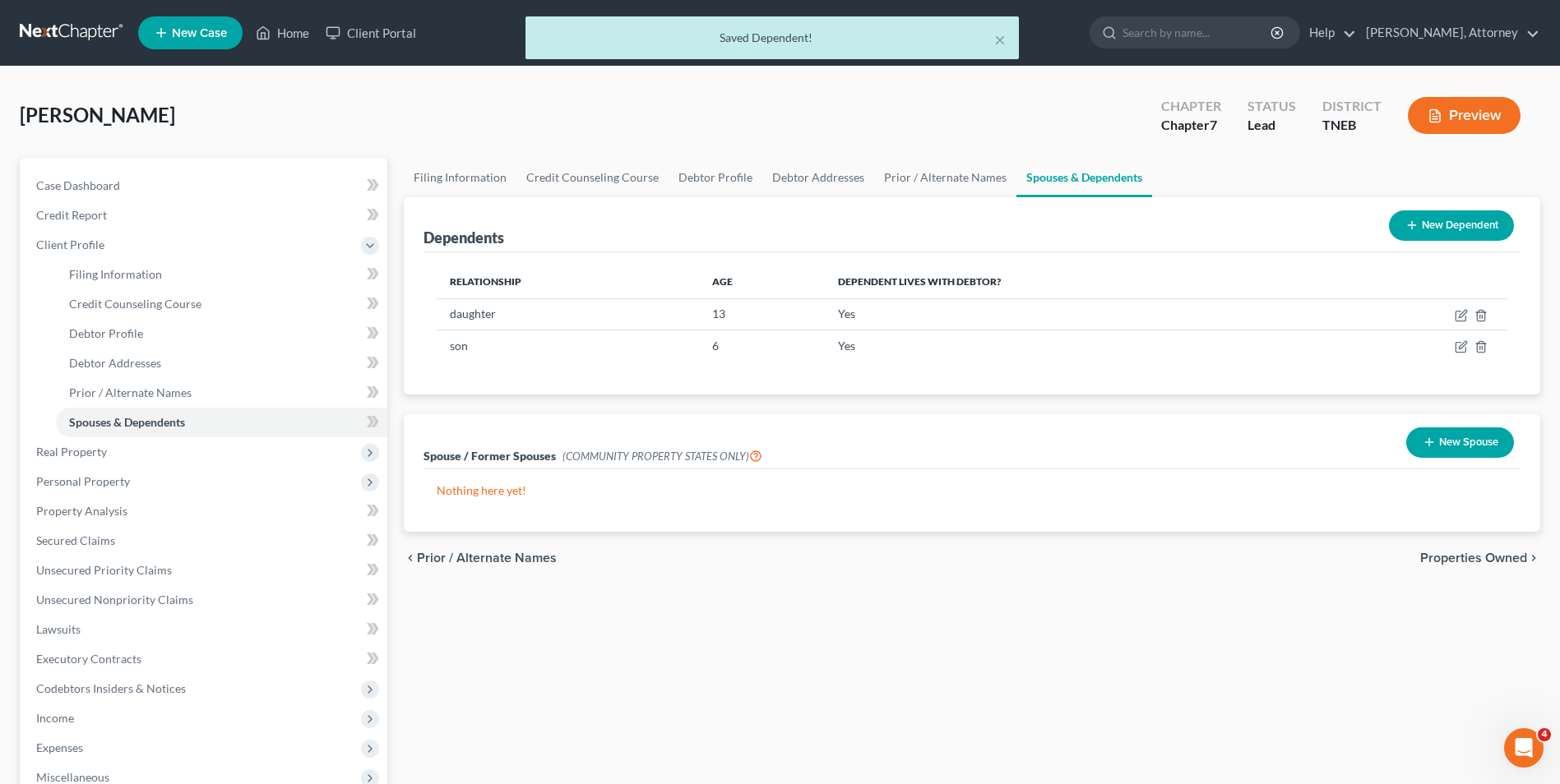
click at [1478, 554] on span "Properties Owned" at bounding box center [1474, 558] width 107 height 13
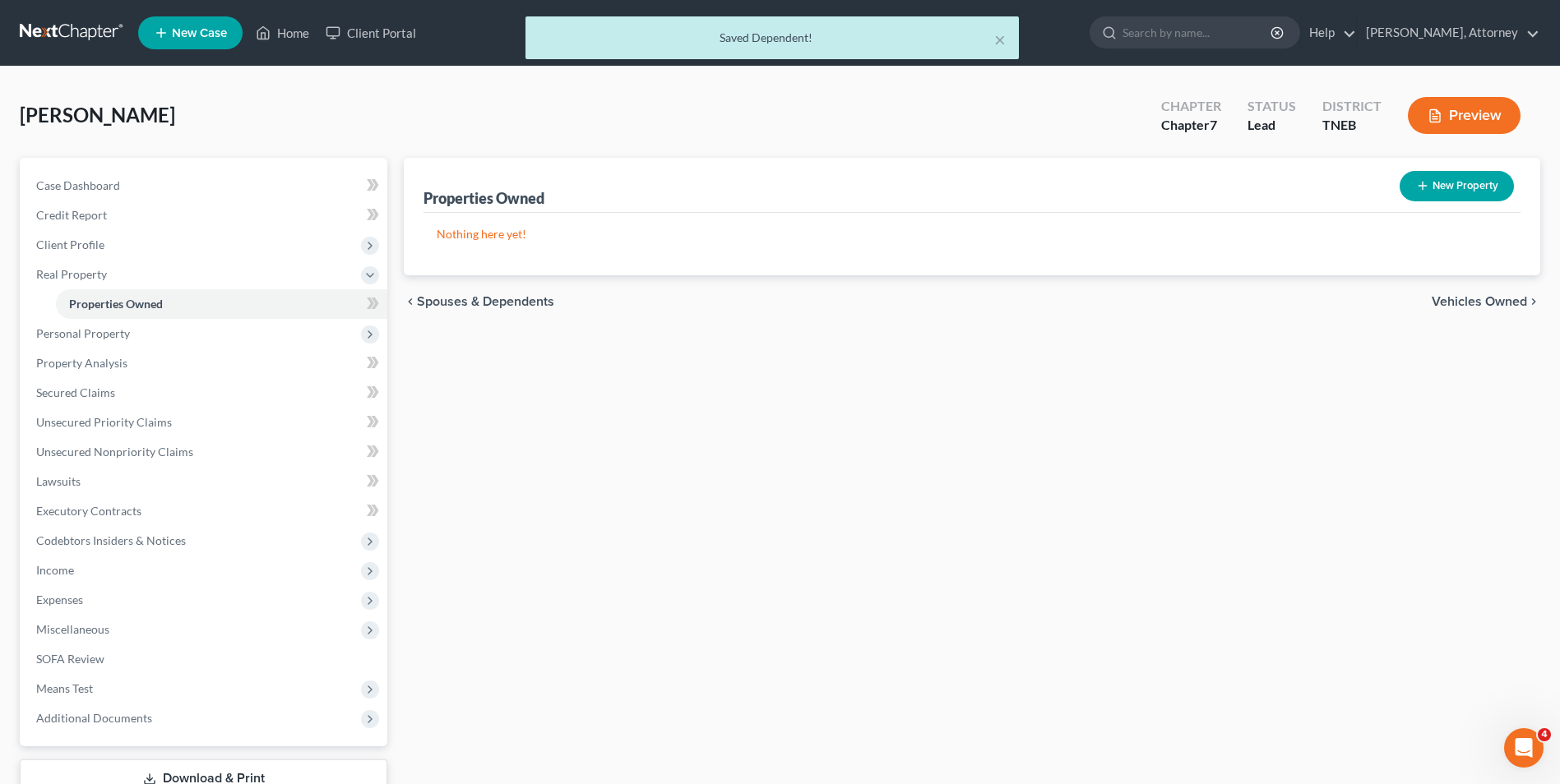
click at [1475, 308] on span "Vehicles Owned" at bounding box center [1479, 302] width 95 height 13
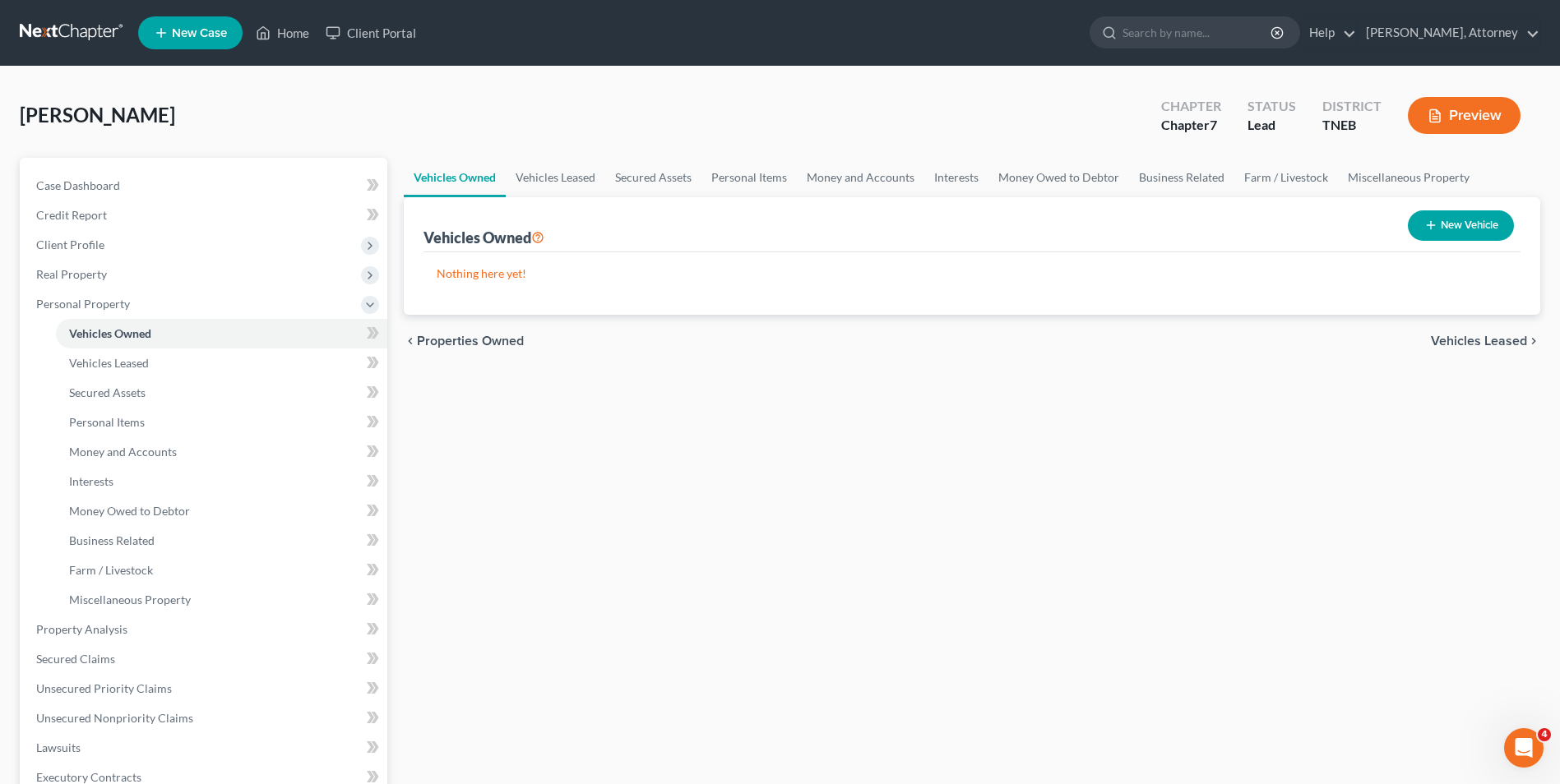
click at [1470, 221] on button "New Vehicle" at bounding box center [1460, 225] width 106 height 30
select select "0"
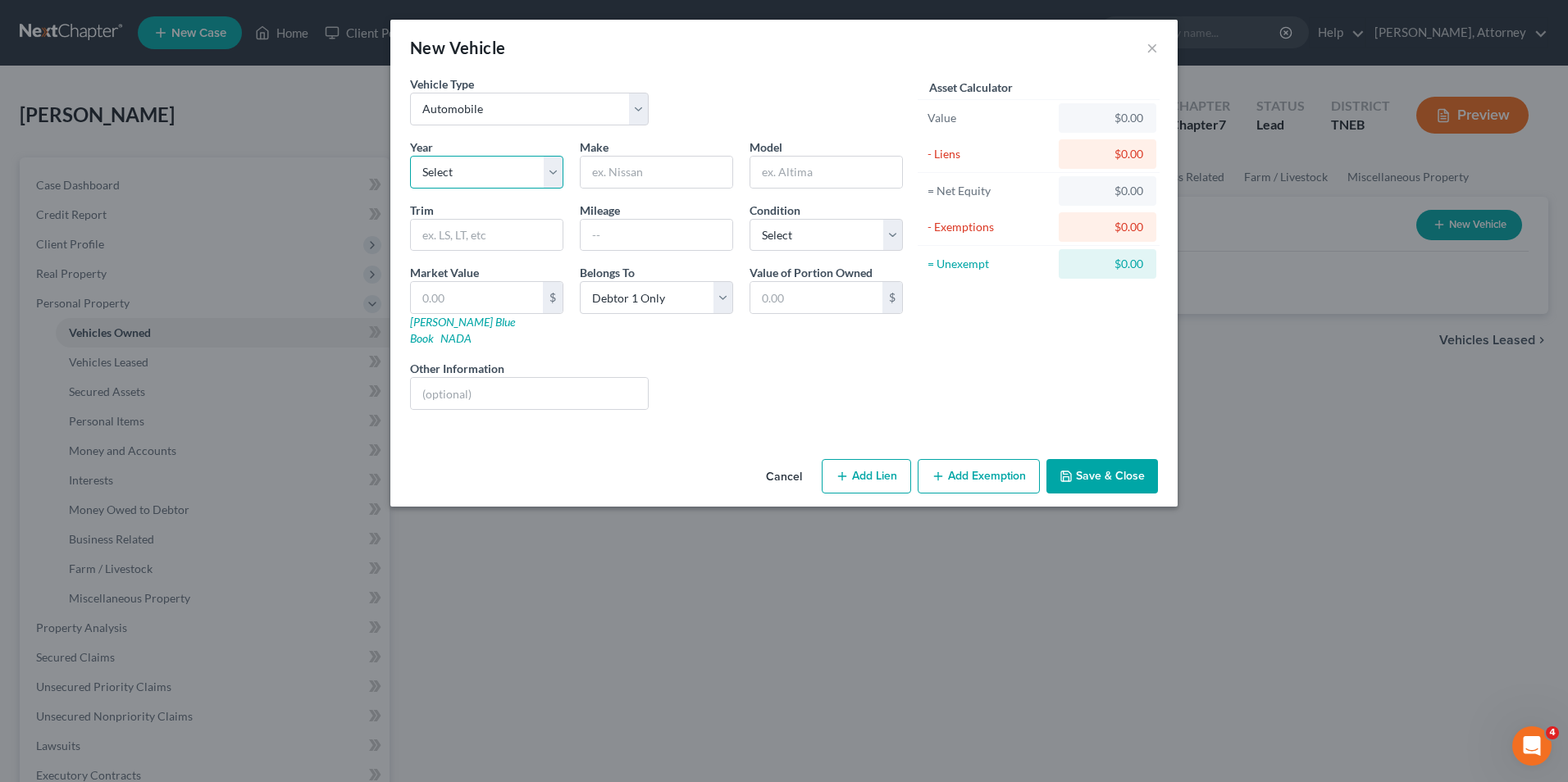
click at [551, 181] on select "Select 2026 2025 2024 2023 2022 2021 2020 2019 2018 2017 2016 2015 2014 2013 20…" at bounding box center [487, 171] width 154 height 33
select select "7"
click at [410, 155] on select "Select 2026 2025 2024 2023 2022 2021 2020 2019 2018 2017 2016 2015 2014 2013 20…" at bounding box center [487, 171] width 154 height 33
click at [644, 177] on input "text" at bounding box center [656, 171] width 152 height 31
type input "Kia"
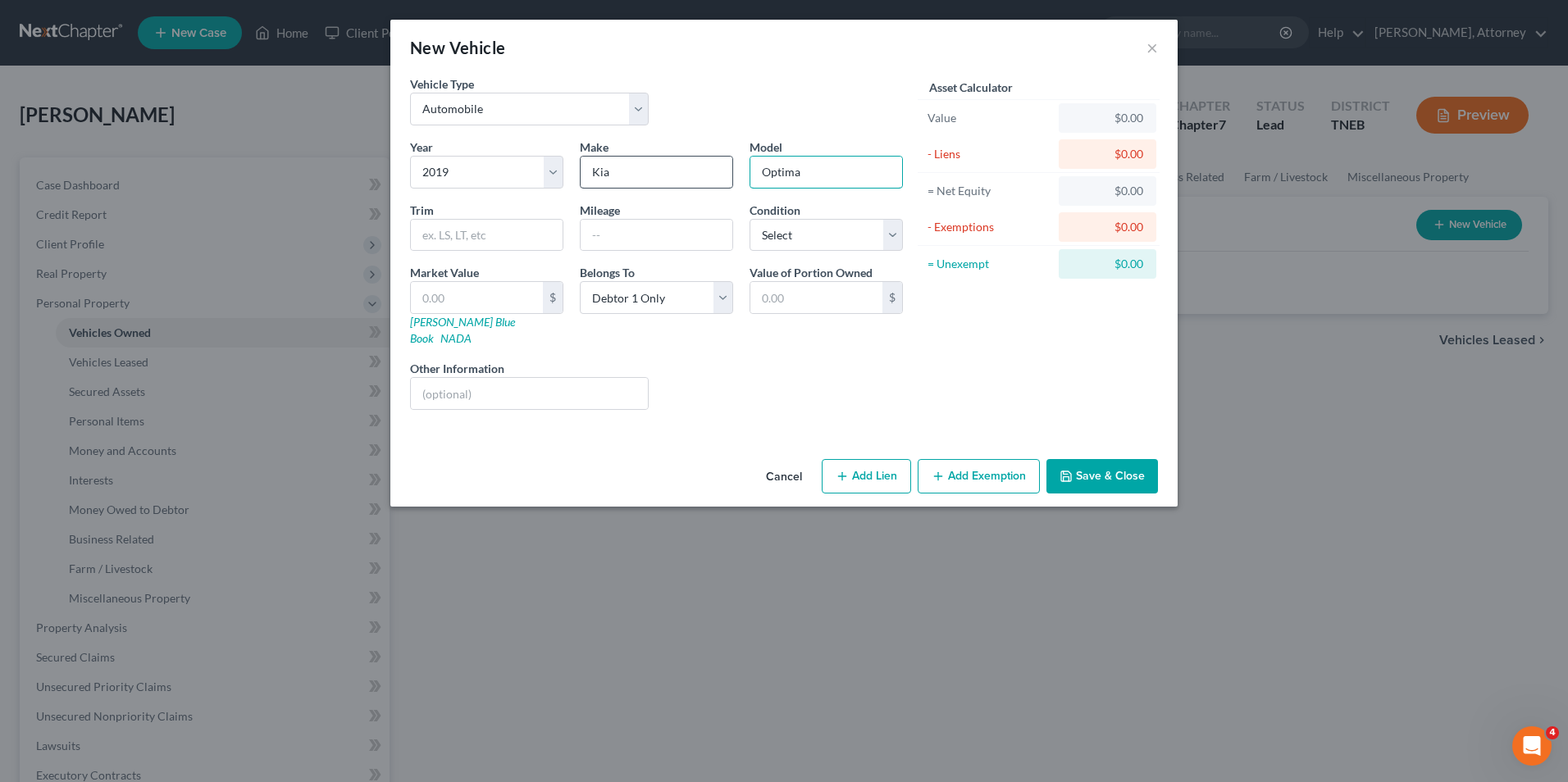
type input "Optima"
type input "180000"
select select "2"
type input "7"
type input "7.00"
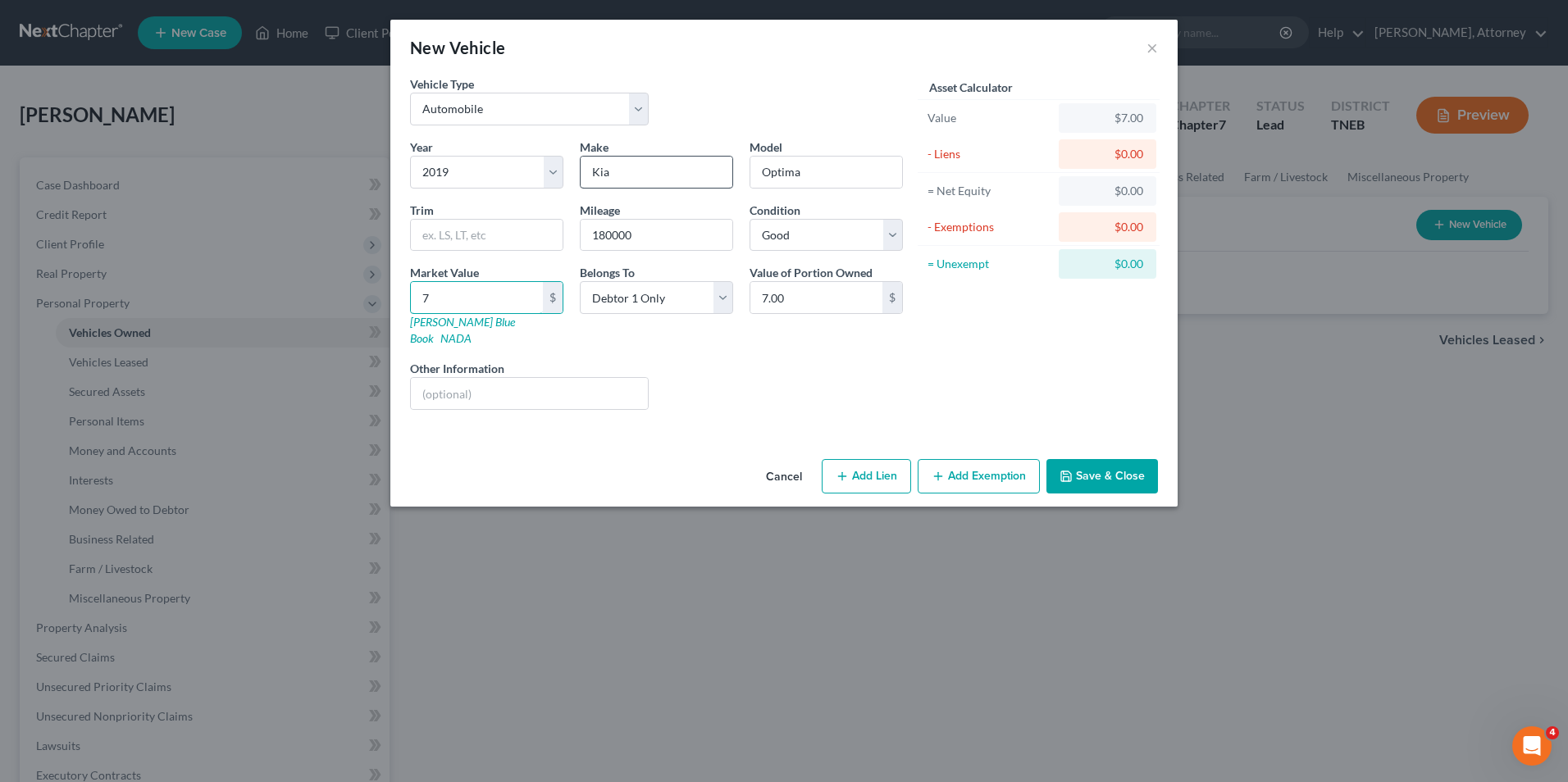
type input "70"
type input "70.00"
type input "700"
type input "700.00"
type input "7000"
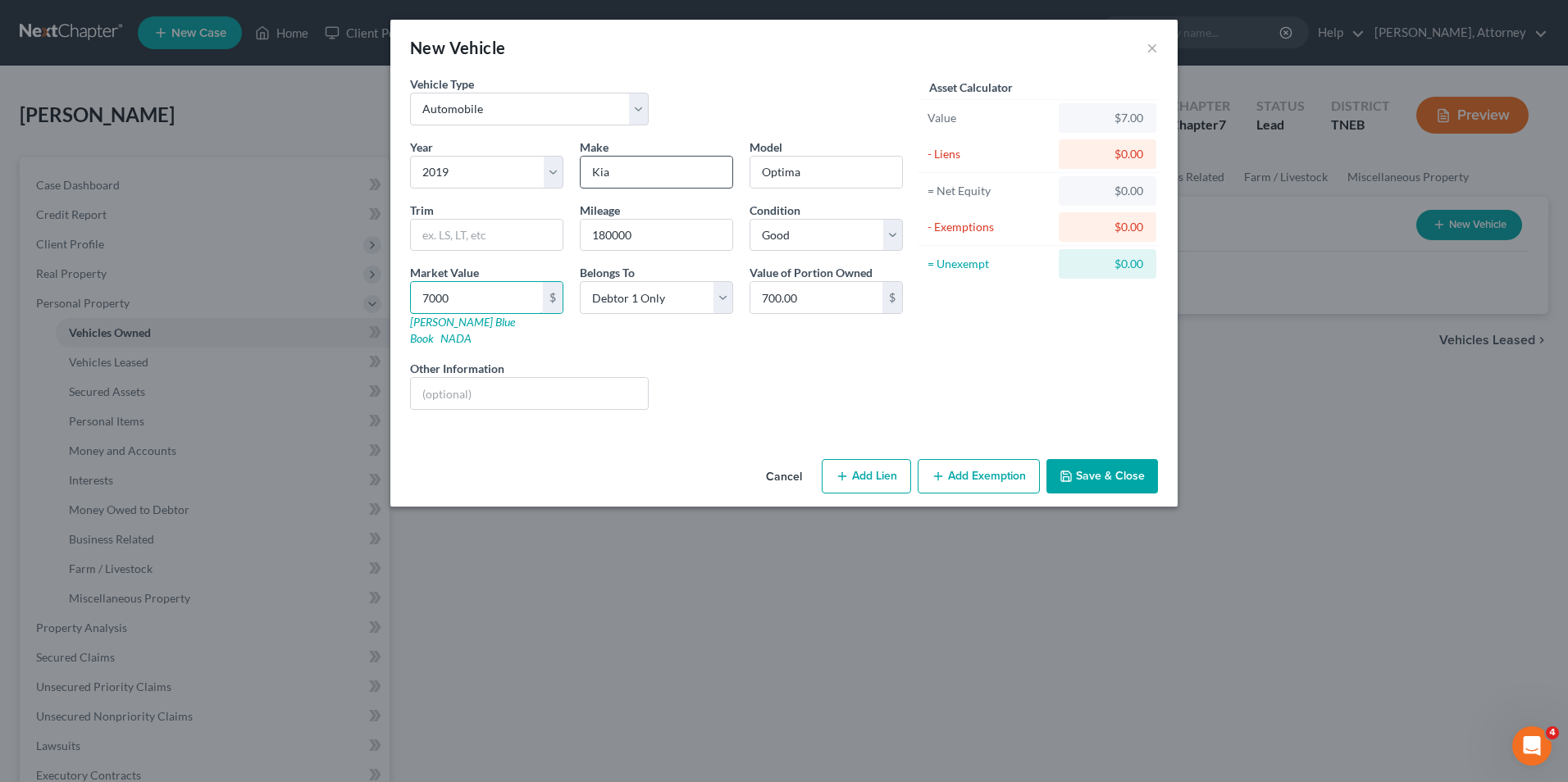
type input "7,000.00"
type input "7,000"
click at [853, 459] on button "Add Lien" at bounding box center [866, 476] width 90 height 35
select select "0"
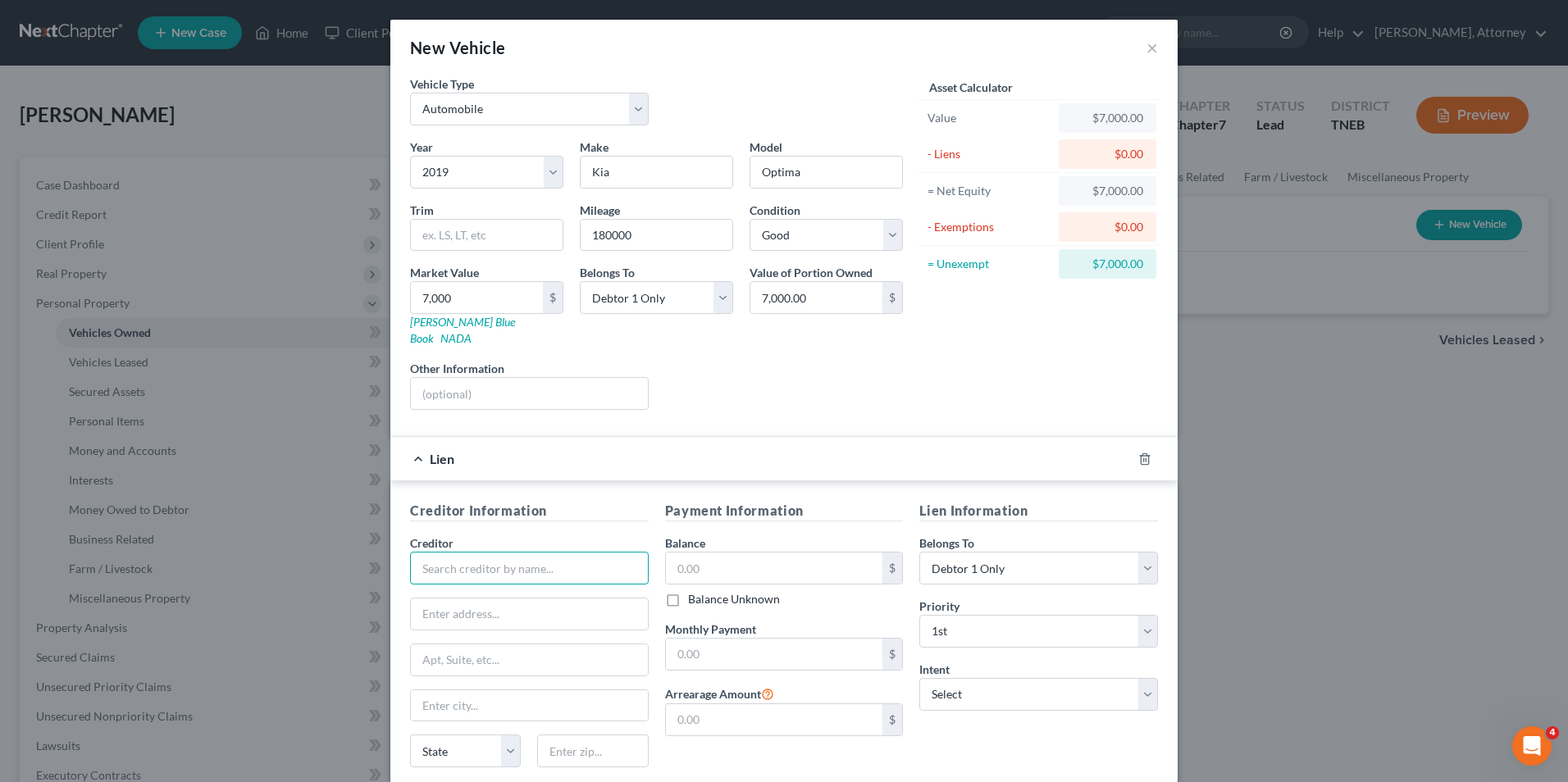
click at [506, 552] on input "text" at bounding box center [529, 568] width 239 height 33
type input "Superior Financial"
type input "P.O. Box 4953"
type input "Sevierville"
select select "44"
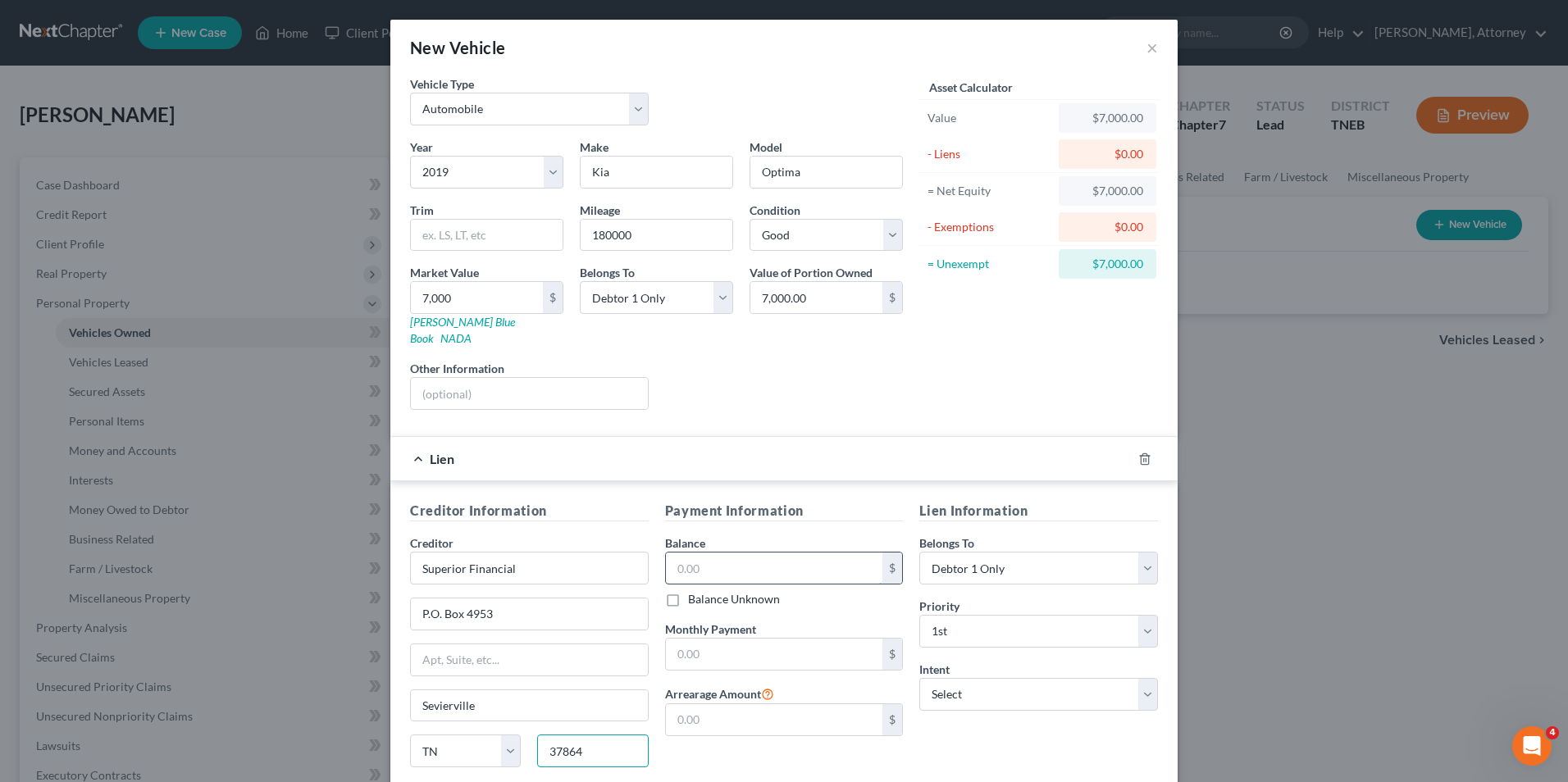
type input "37864"
click at [729, 553] on input "text" at bounding box center [774, 568] width 218 height 31
type input "7,000"
click at [951, 684] on select "Select Surrender Redeem Reaffirm Avoid Other" at bounding box center [1038, 694] width 239 height 33
select select "2"
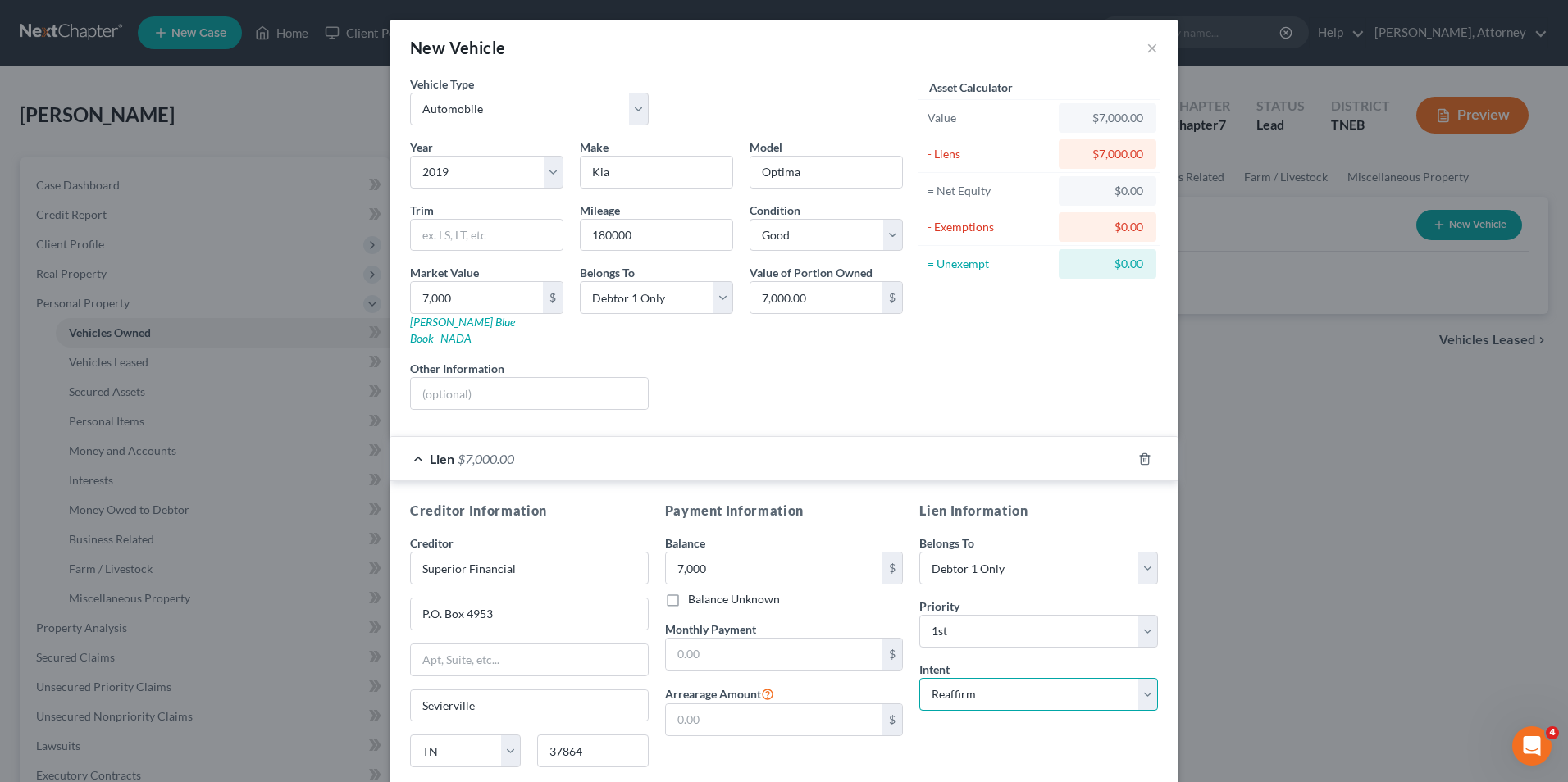
click at [919, 678] on select "Select Surrender Redeem Reaffirm Avoid Other" at bounding box center [1038, 694] width 239 height 33
click at [954, 731] on div "Lien Information Belongs To * Select Debtor 1 Only Debtor 2 Only Debtor 1 And D…" at bounding box center [1038, 655] width 255 height 309
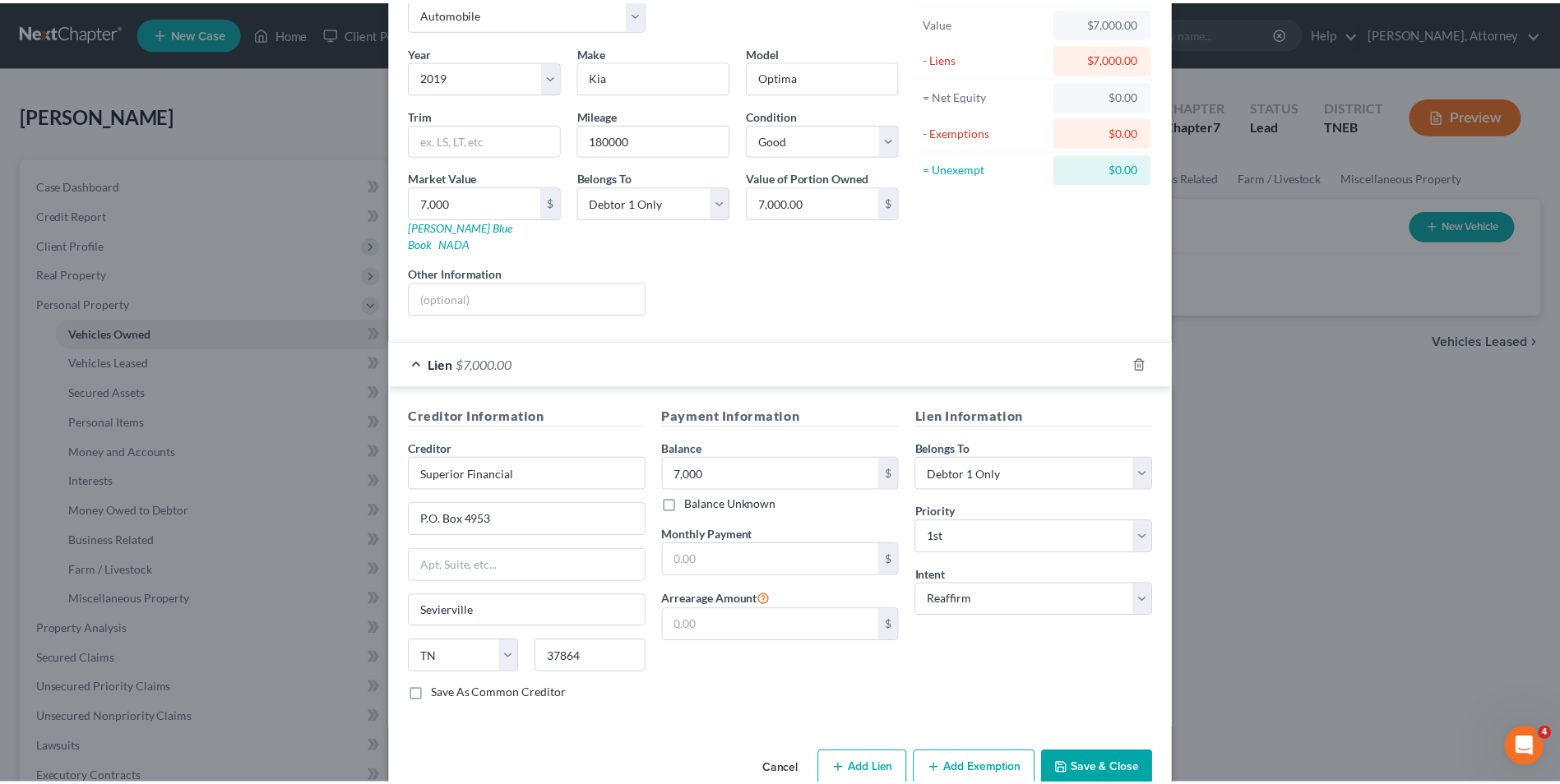
scroll to position [115, 0]
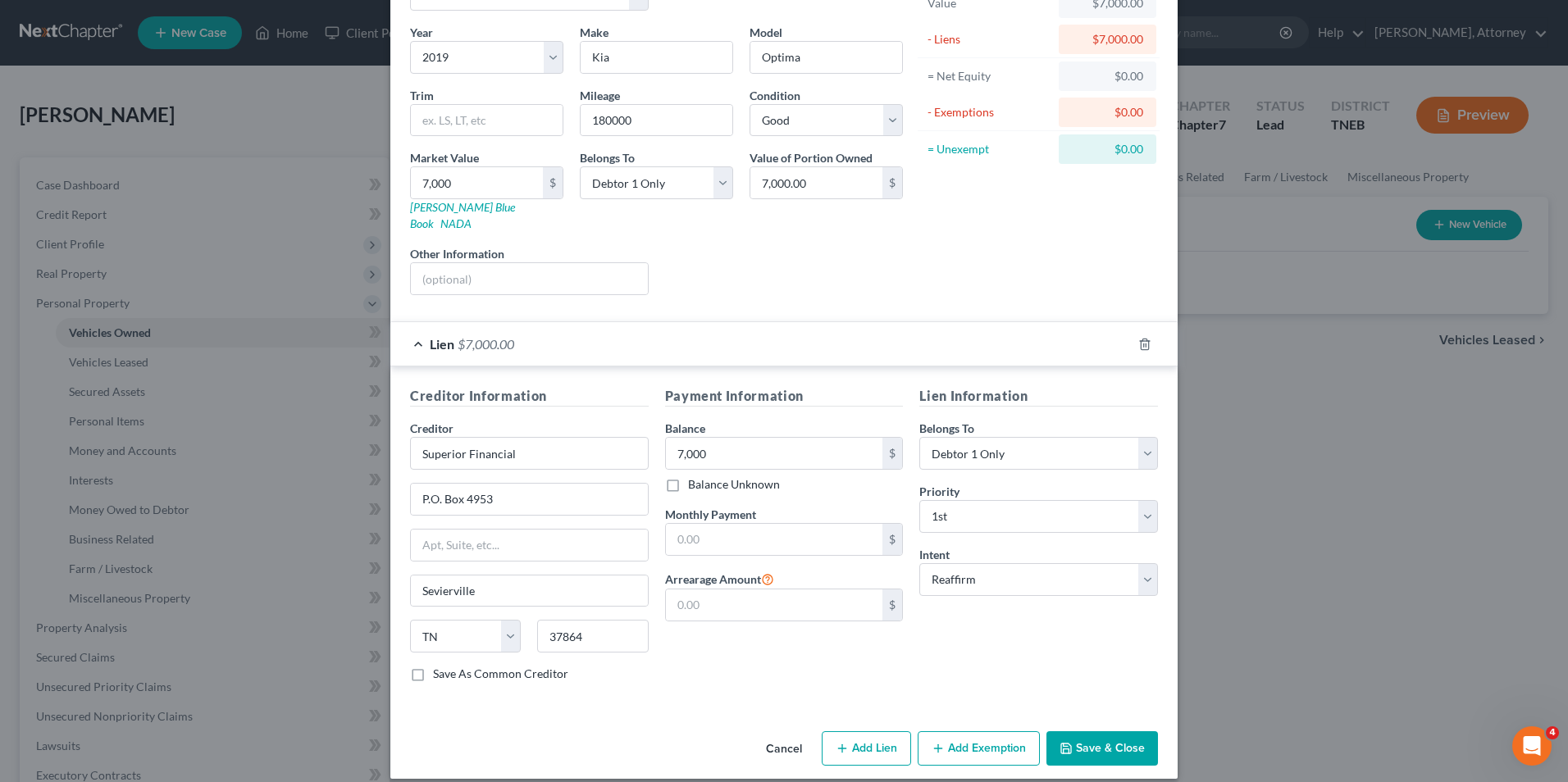
click at [1115, 735] on button "Save & Close" at bounding box center [1103, 748] width 112 height 35
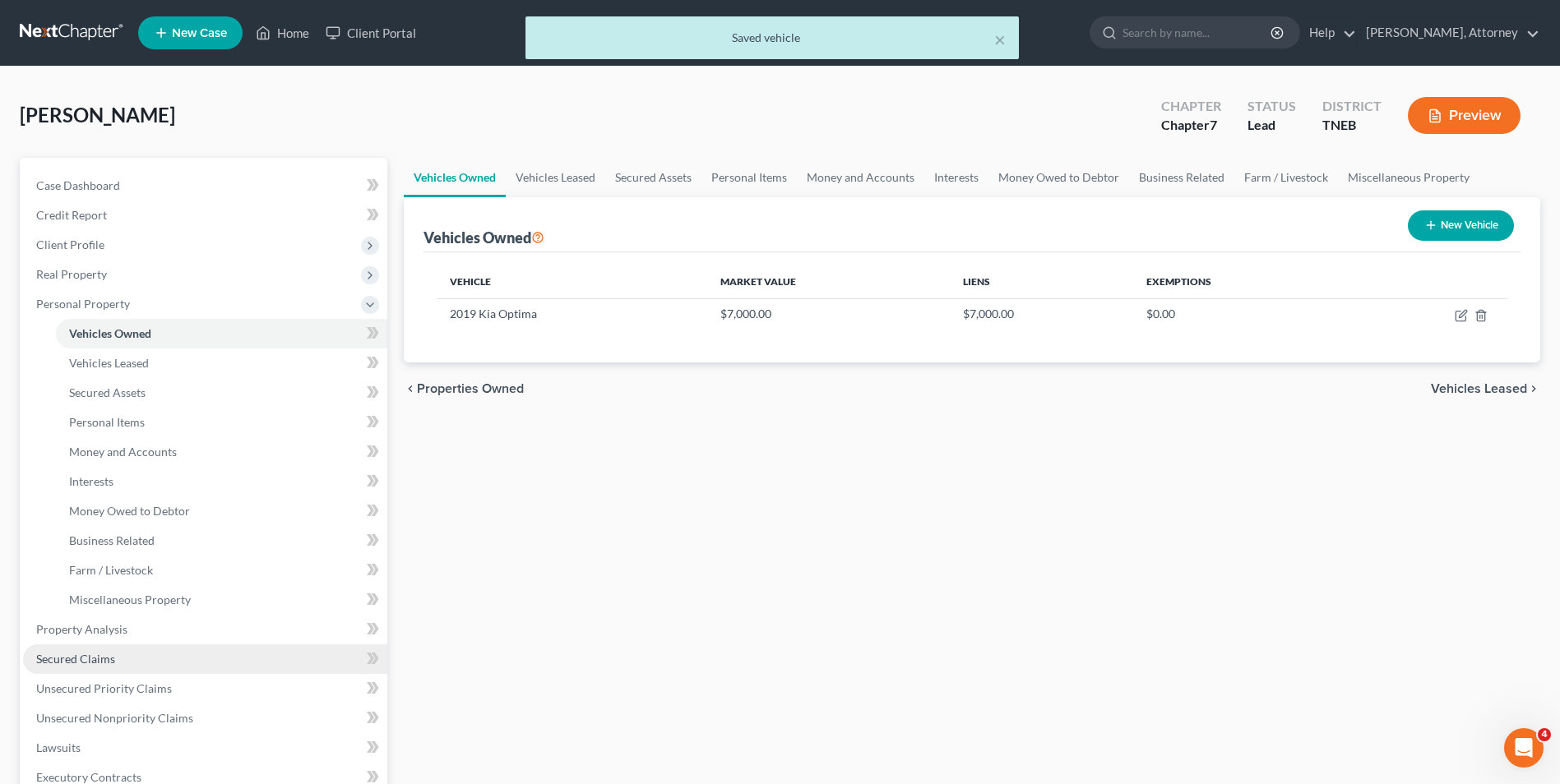
click at [86, 664] on span "Secured Claims" at bounding box center [76, 659] width 79 height 14
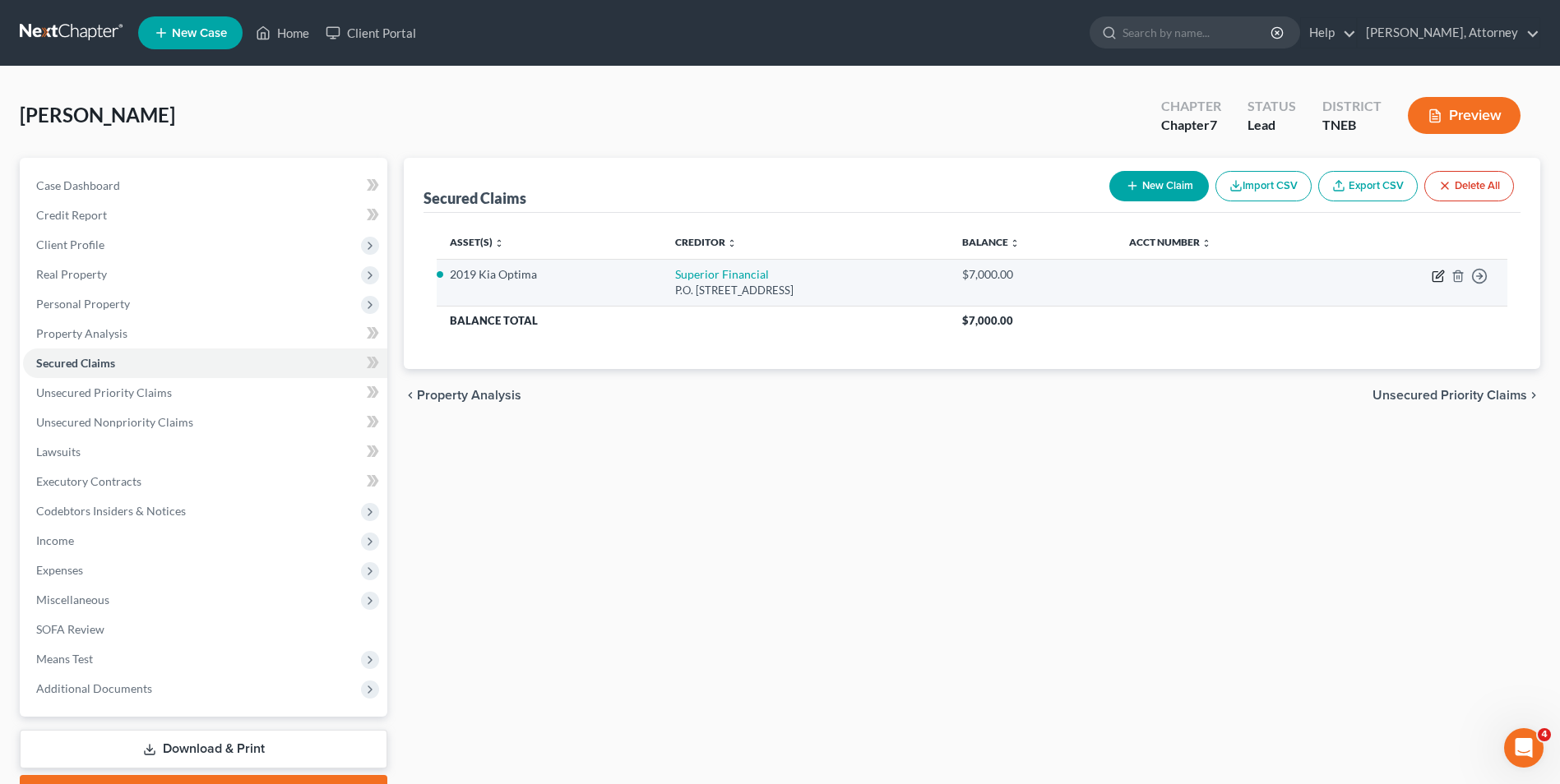
click at [1433, 281] on icon "button" at bounding box center [1437, 277] width 10 height 10
select select "44"
select select "2"
select select "0"
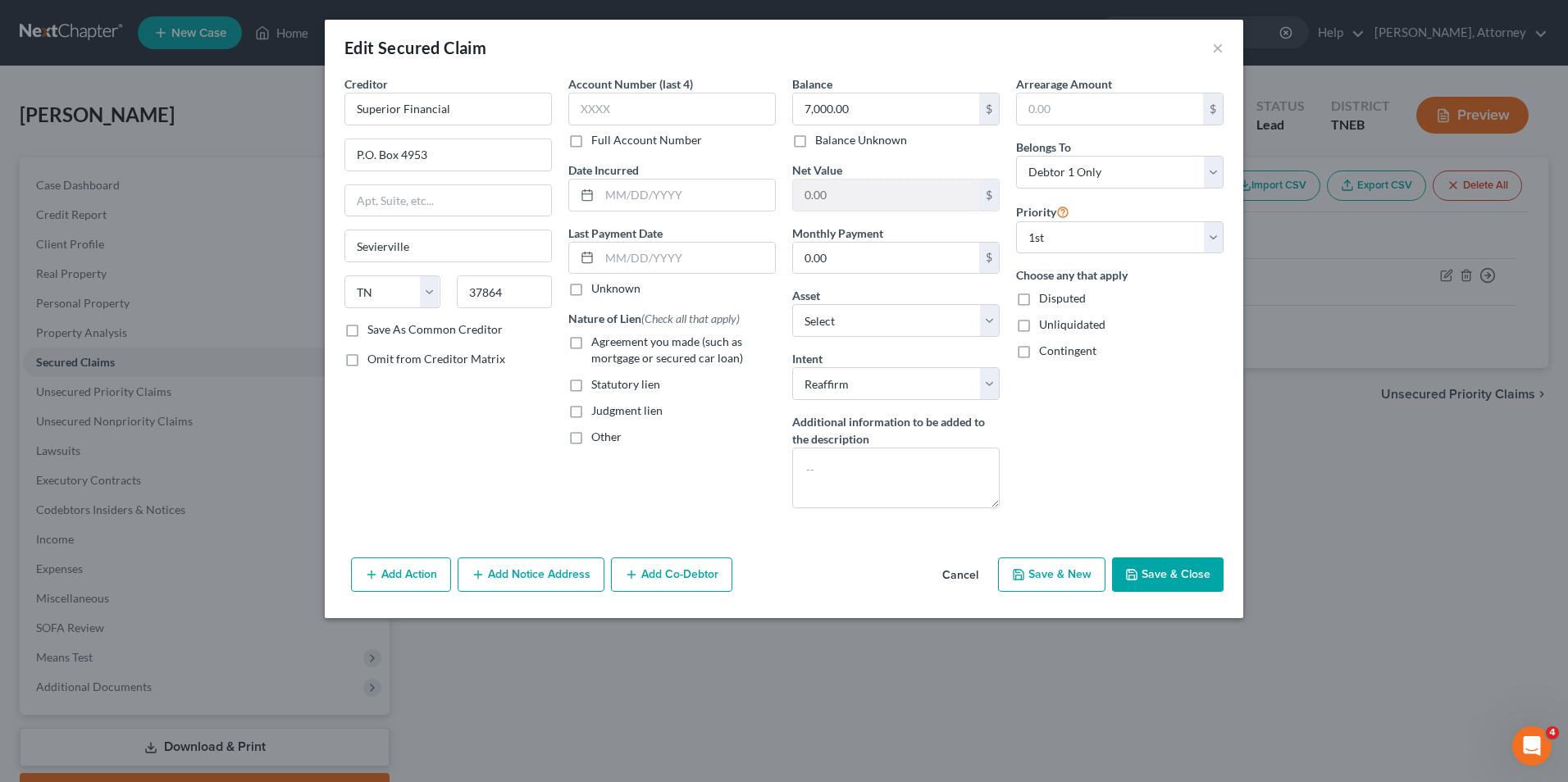
click at [608, 341] on span "Agreement you made (such as mortgage or secured car loan)" at bounding box center [667, 350] width 152 height 30
click at [608, 341] on input "Agreement you made (such as mortgage or secured car loan)" at bounding box center [603, 339] width 11 height 11
checkbox input "true"
click at [1145, 570] on button "Save & Close" at bounding box center [1168, 574] width 112 height 35
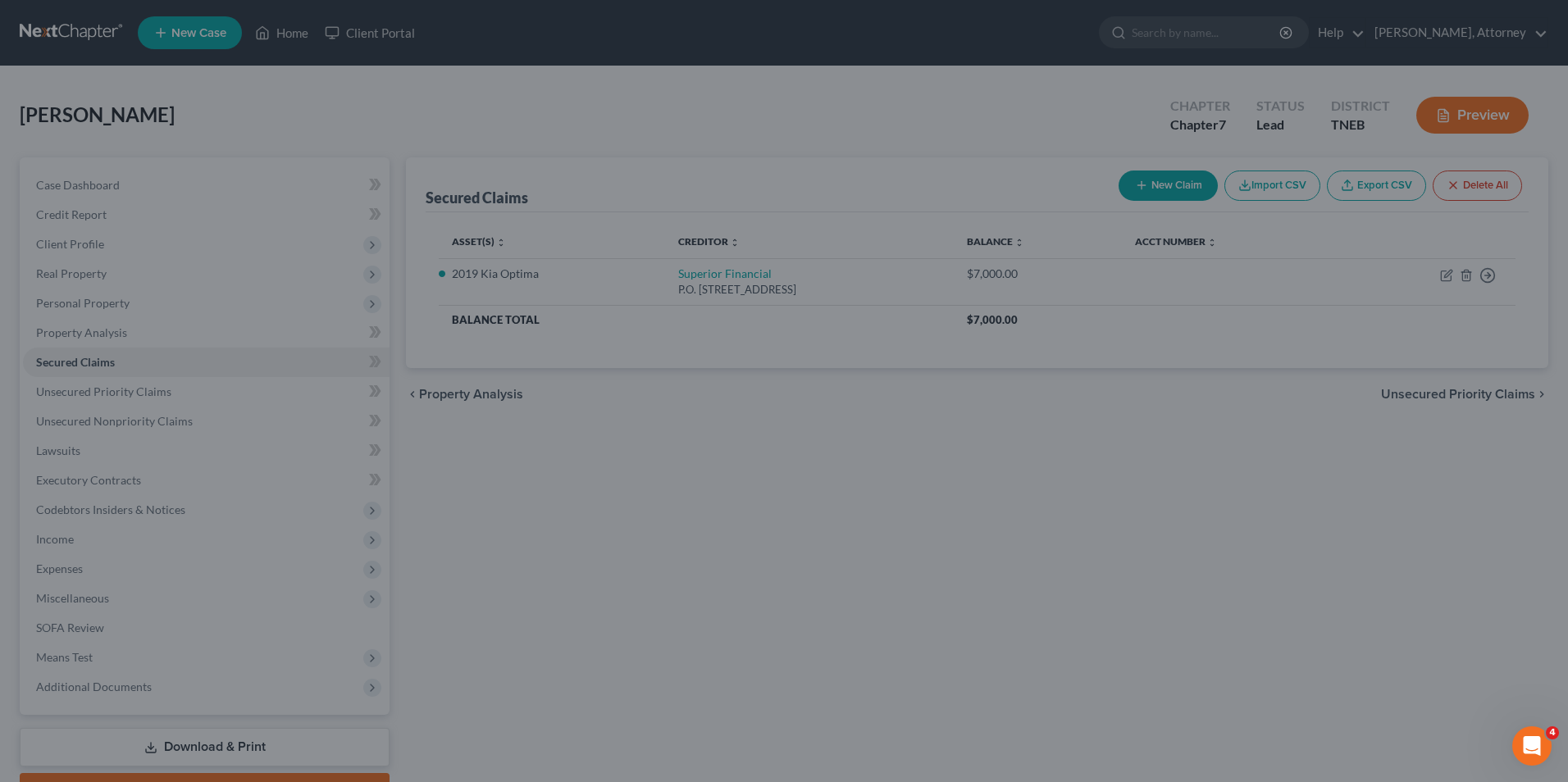
select select "2"
type input "0"
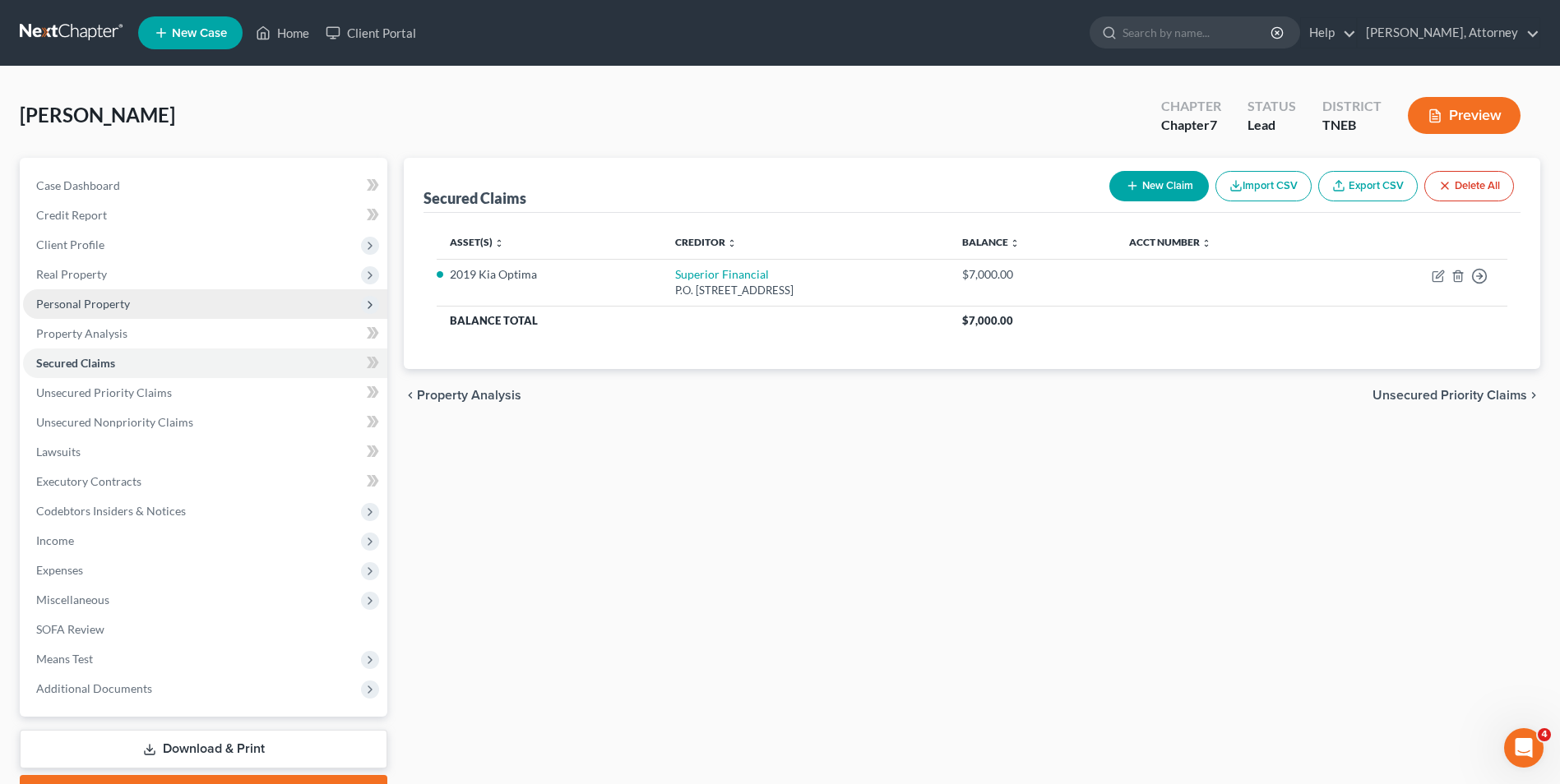
click at [95, 297] on span "Personal Property" at bounding box center [83, 303] width 93 height 14
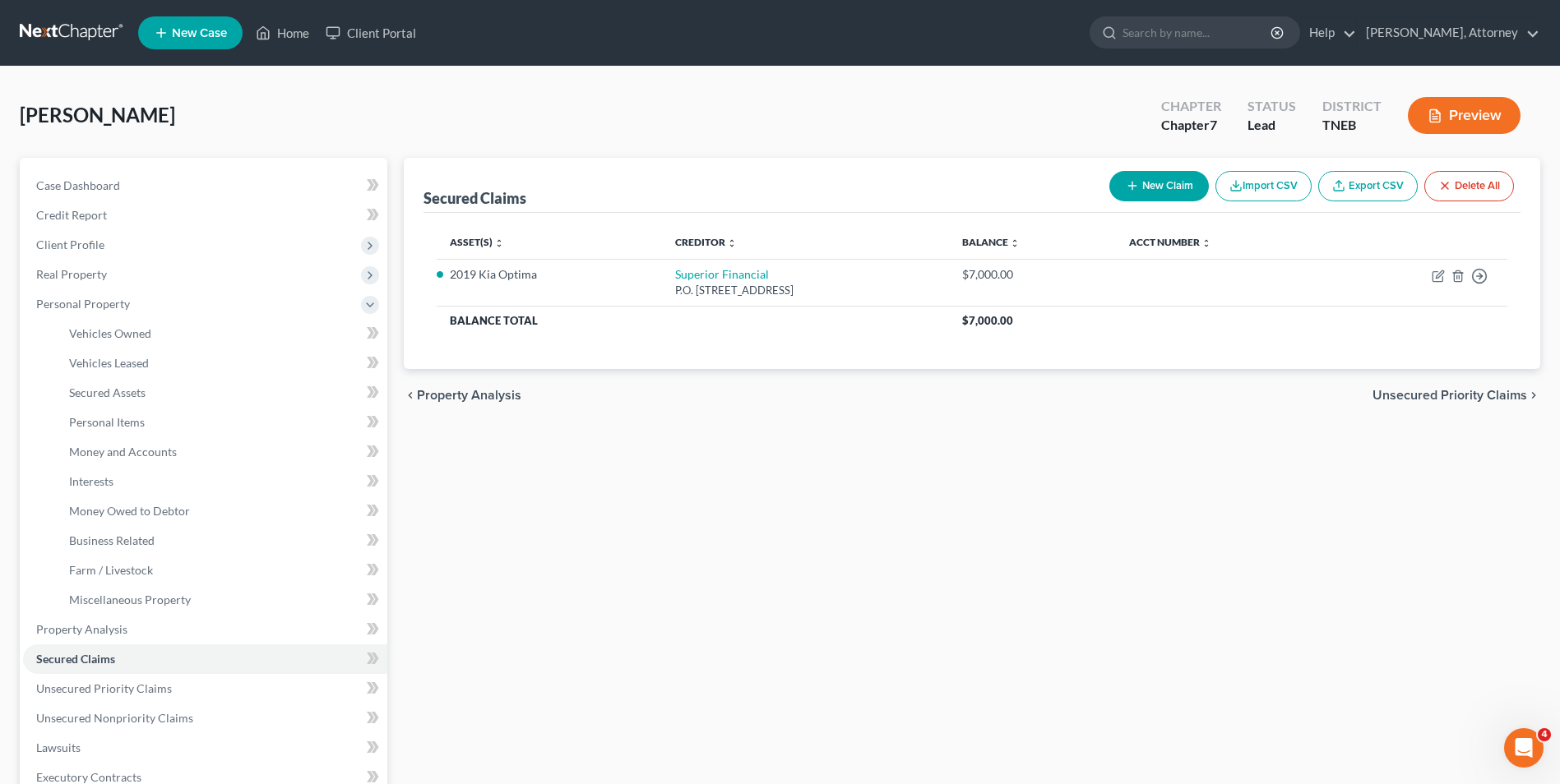
click at [1432, 390] on span "Unsecured Priority Claims" at bounding box center [1450, 395] width 155 height 13
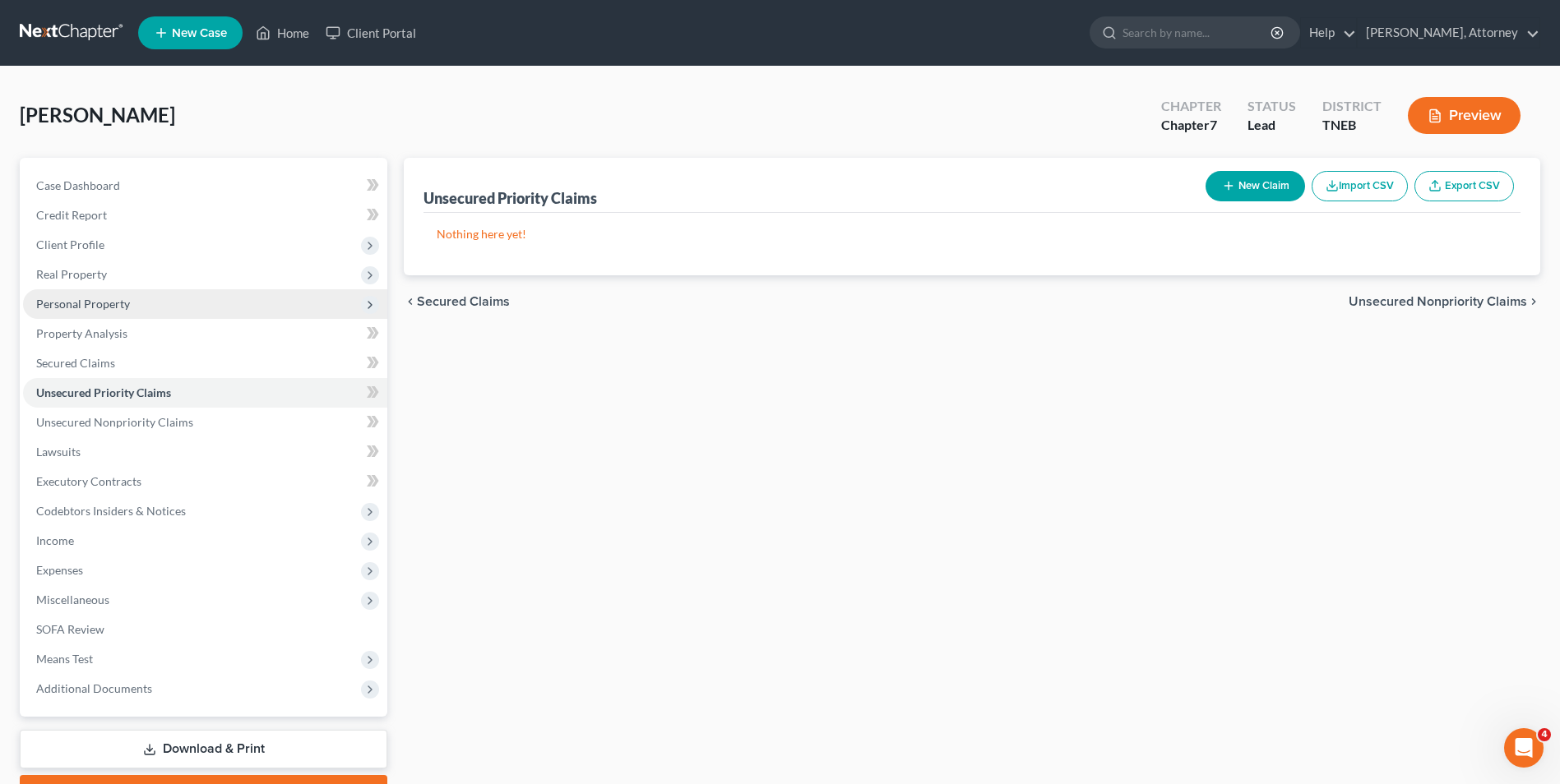
click at [102, 293] on span "Personal Property" at bounding box center [205, 303] width 364 height 29
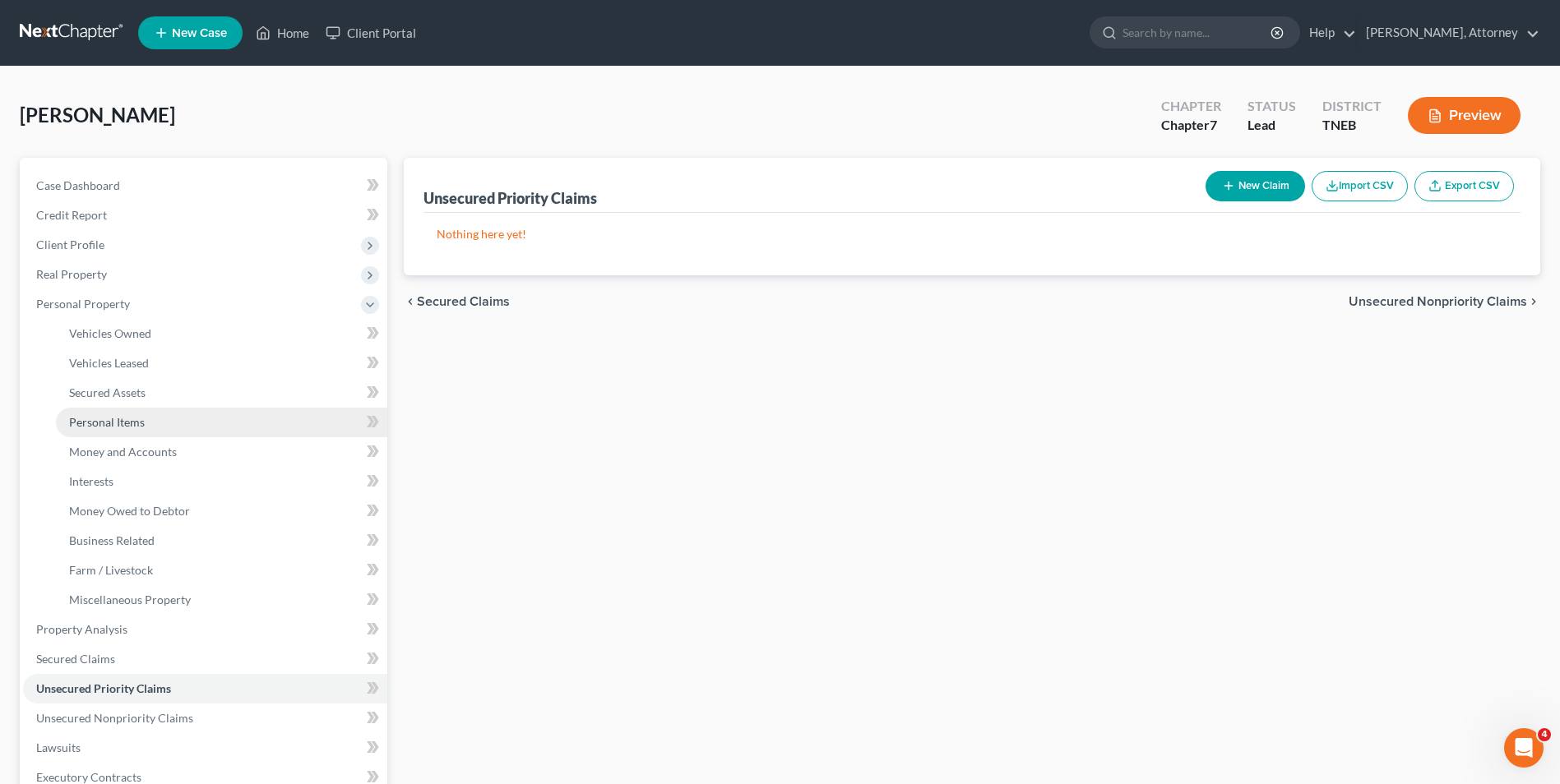
click at [134, 423] on span "Personal Items" at bounding box center [107, 422] width 76 height 14
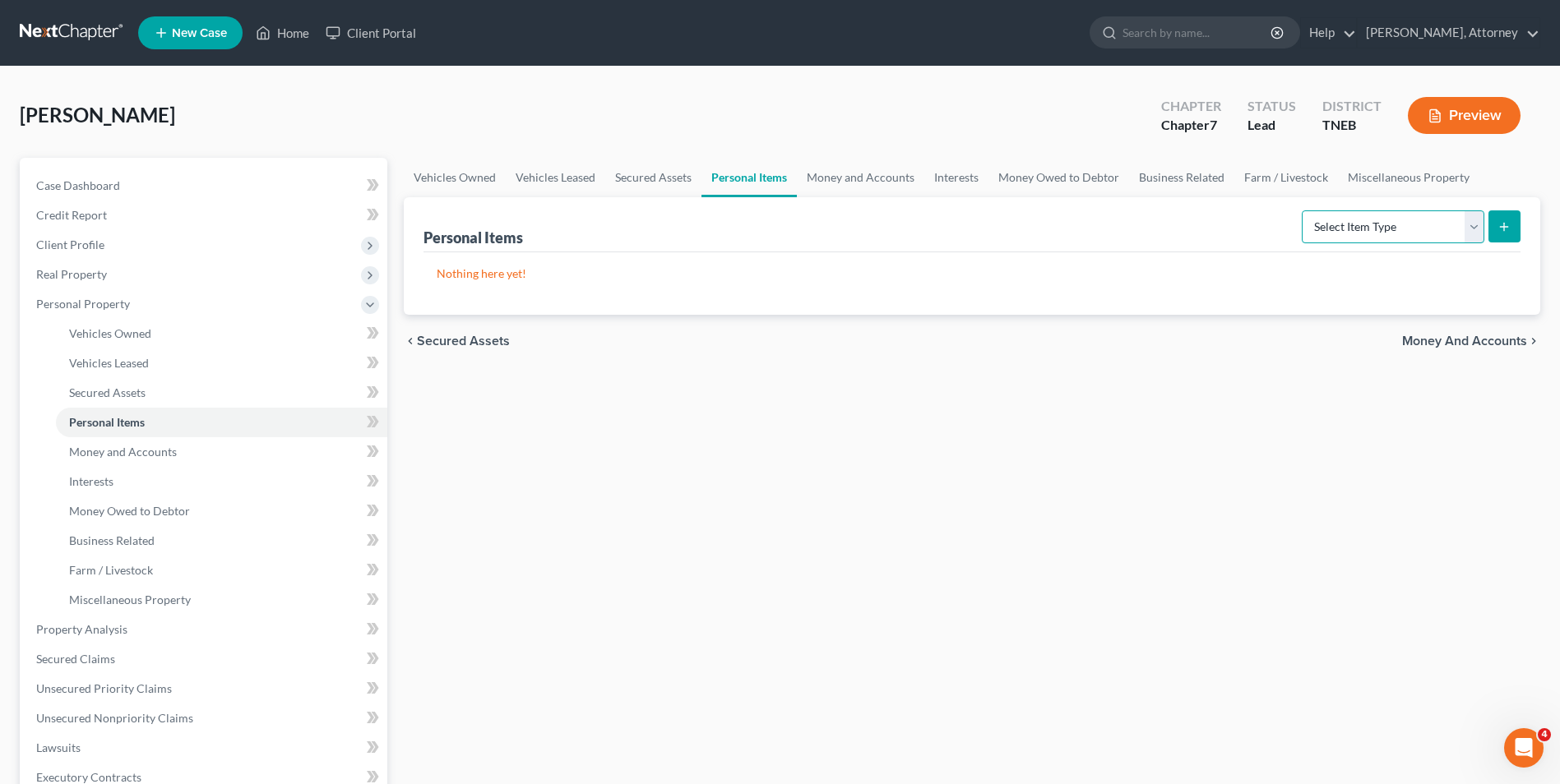
click at [1332, 229] on select "Select Item Type Clothing Collectibles Of Value Electronics Firearms Household …" at bounding box center [1393, 226] width 183 height 33
select select "clothing"
click at [1304, 210] on select "Select Item Type Clothing Collectibles Of Value Electronics Firearms Household …" at bounding box center [1393, 226] width 183 height 33
click at [1515, 225] on button "submit" at bounding box center [1505, 226] width 32 height 32
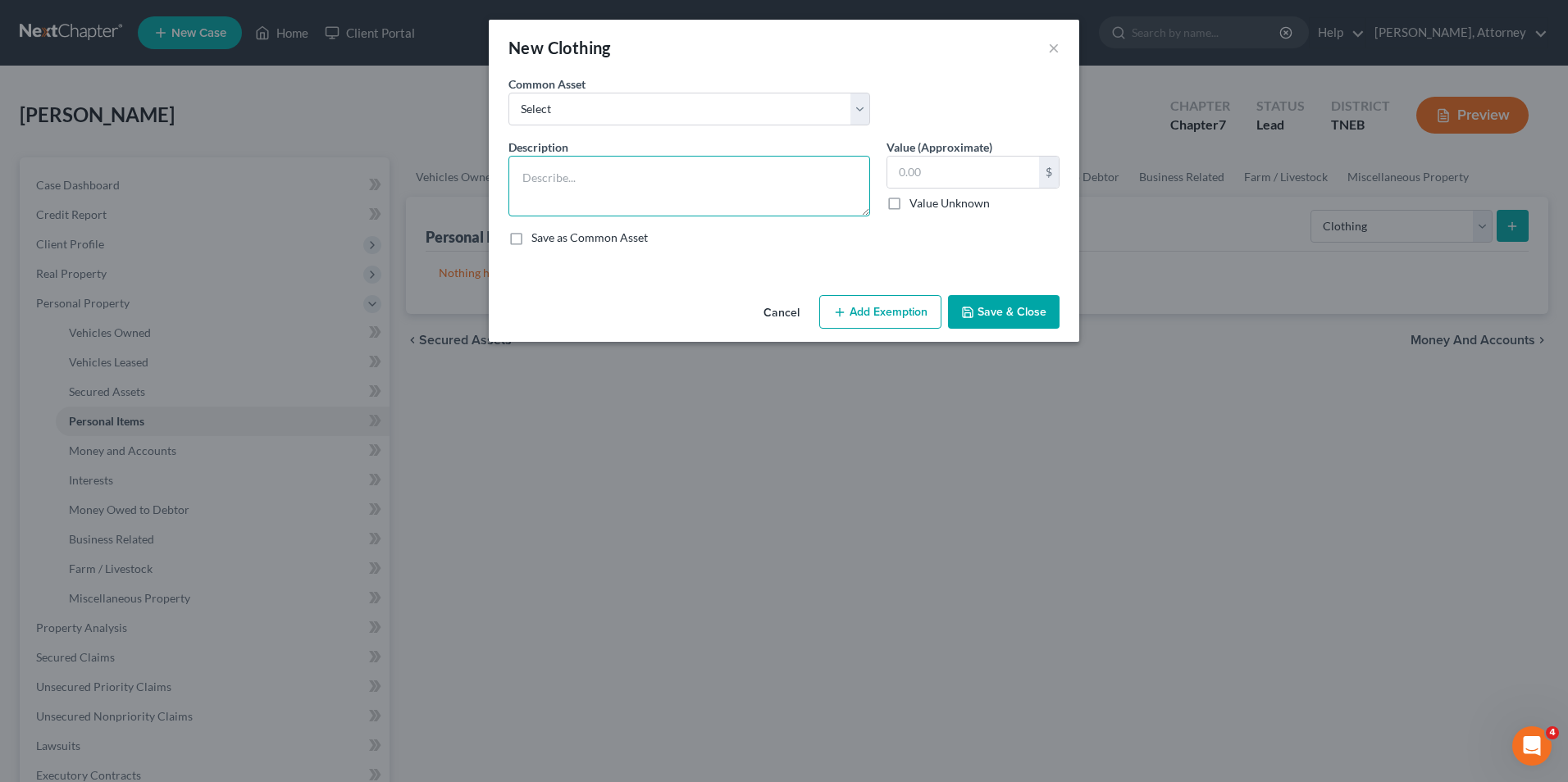
click at [607, 215] on textarea at bounding box center [689, 186] width 361 height 60
type textarea "Wearing apparel"
click at [943, 174] on input "text" at bounding box center [962, 171] width 152 height 31
type input "200"
click at [907, 310] on button "Add Exemption" at bounding box center [881, 312] width 123 height 35
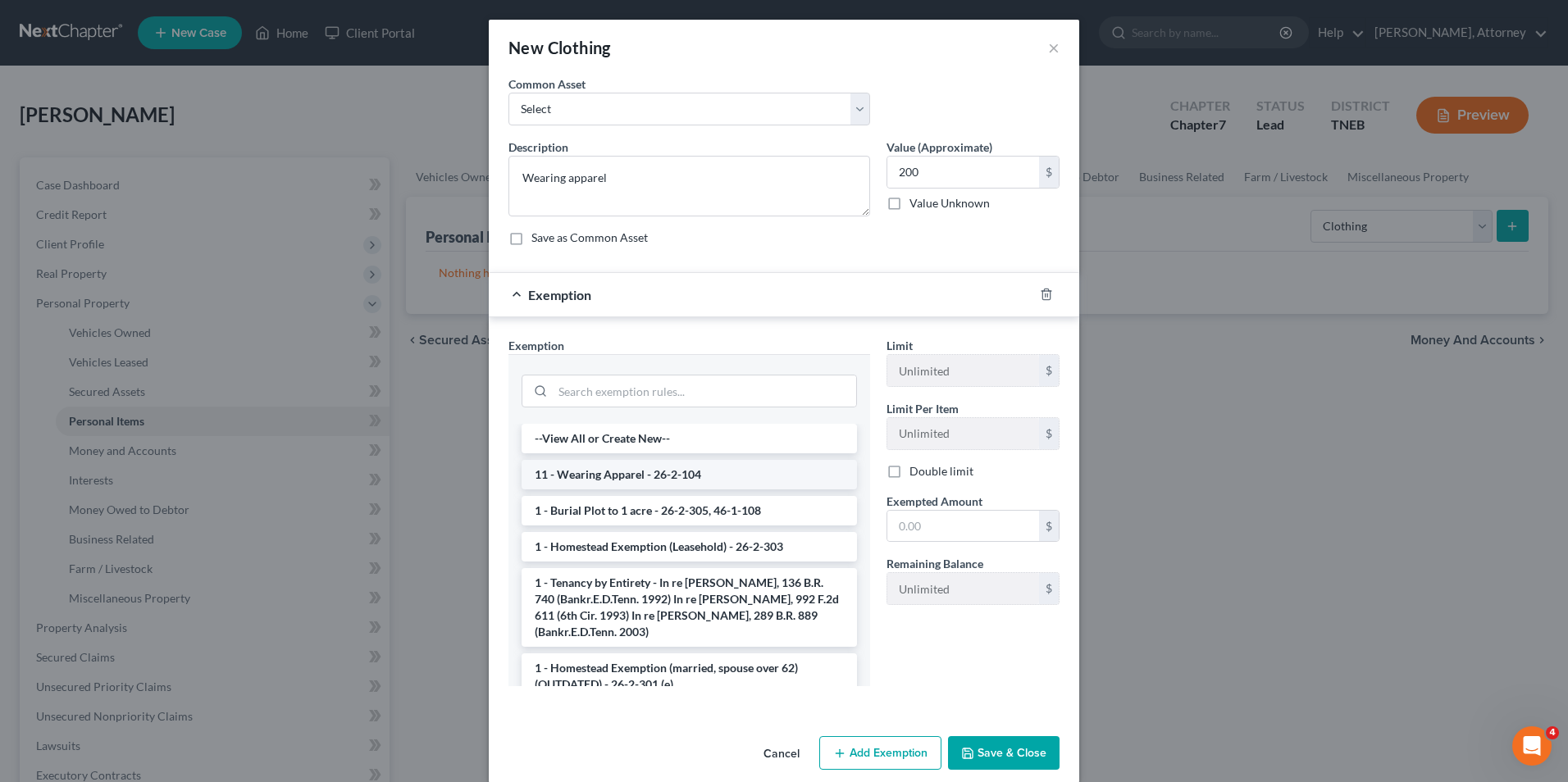
click at [669, 466] on li "11 - Wearing Apparel - 26-2-104" at bounding box center [689, 474] width 336 height 29
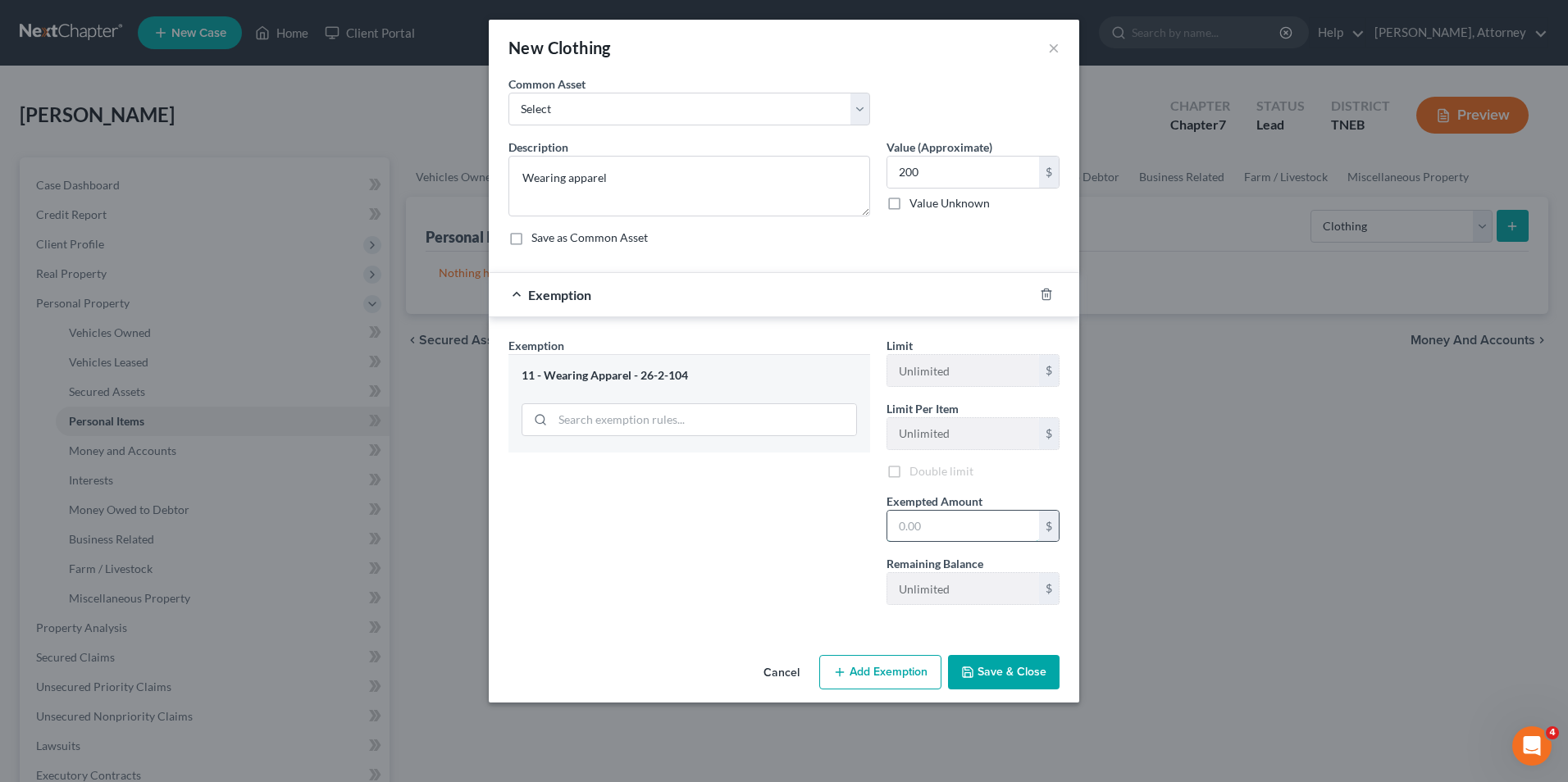
click at [916, 530] on input "text" at bounding box center [962, 525] width 152 height 31
type input "200"
click at [1007, 673] on button "Save & Close" at bounding box center [1004, 675] width 112 height 35
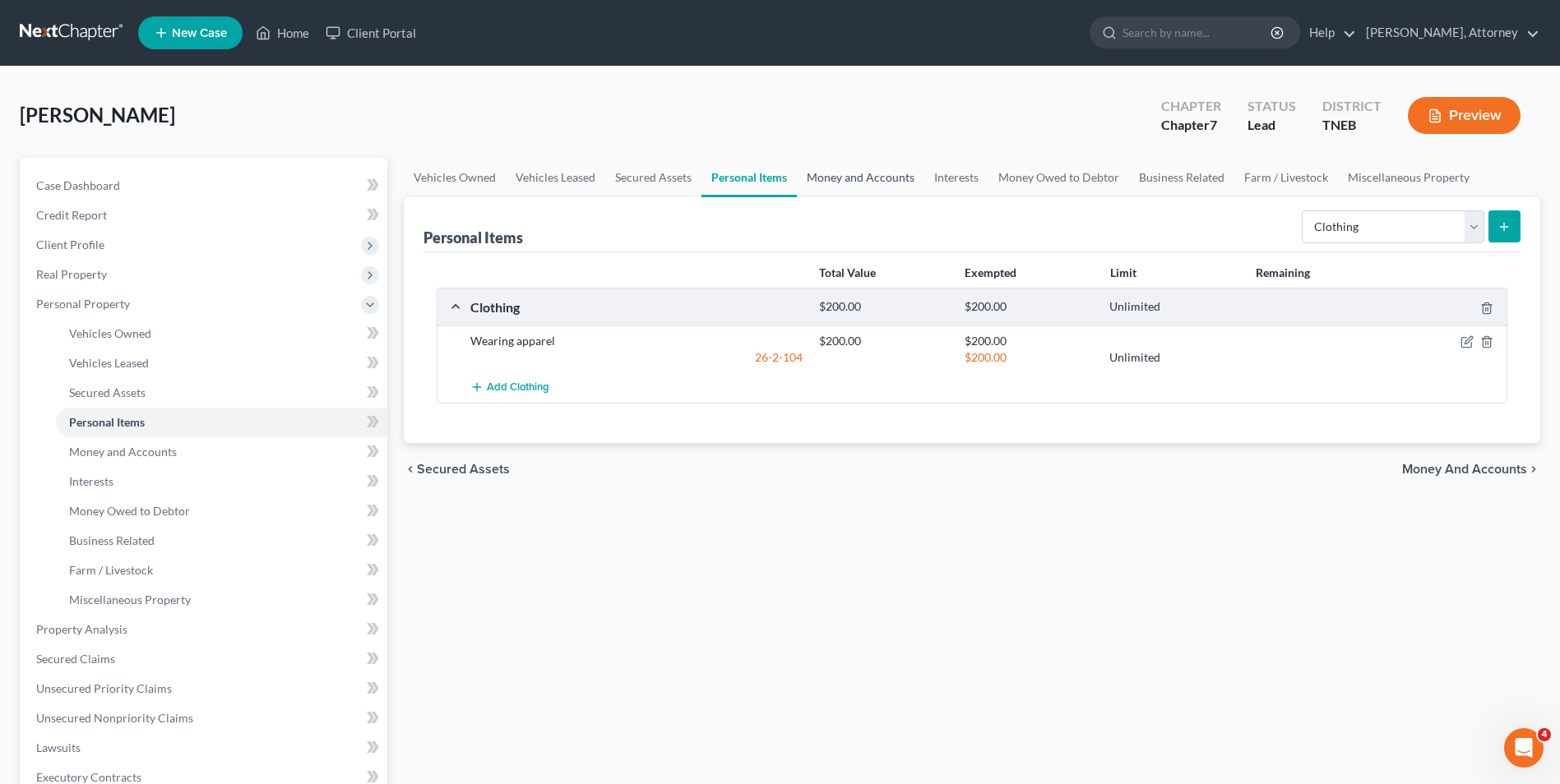
click at [840, 180] on link "Money and Accounts" at bounding box center [860, 177] width 127 height 39
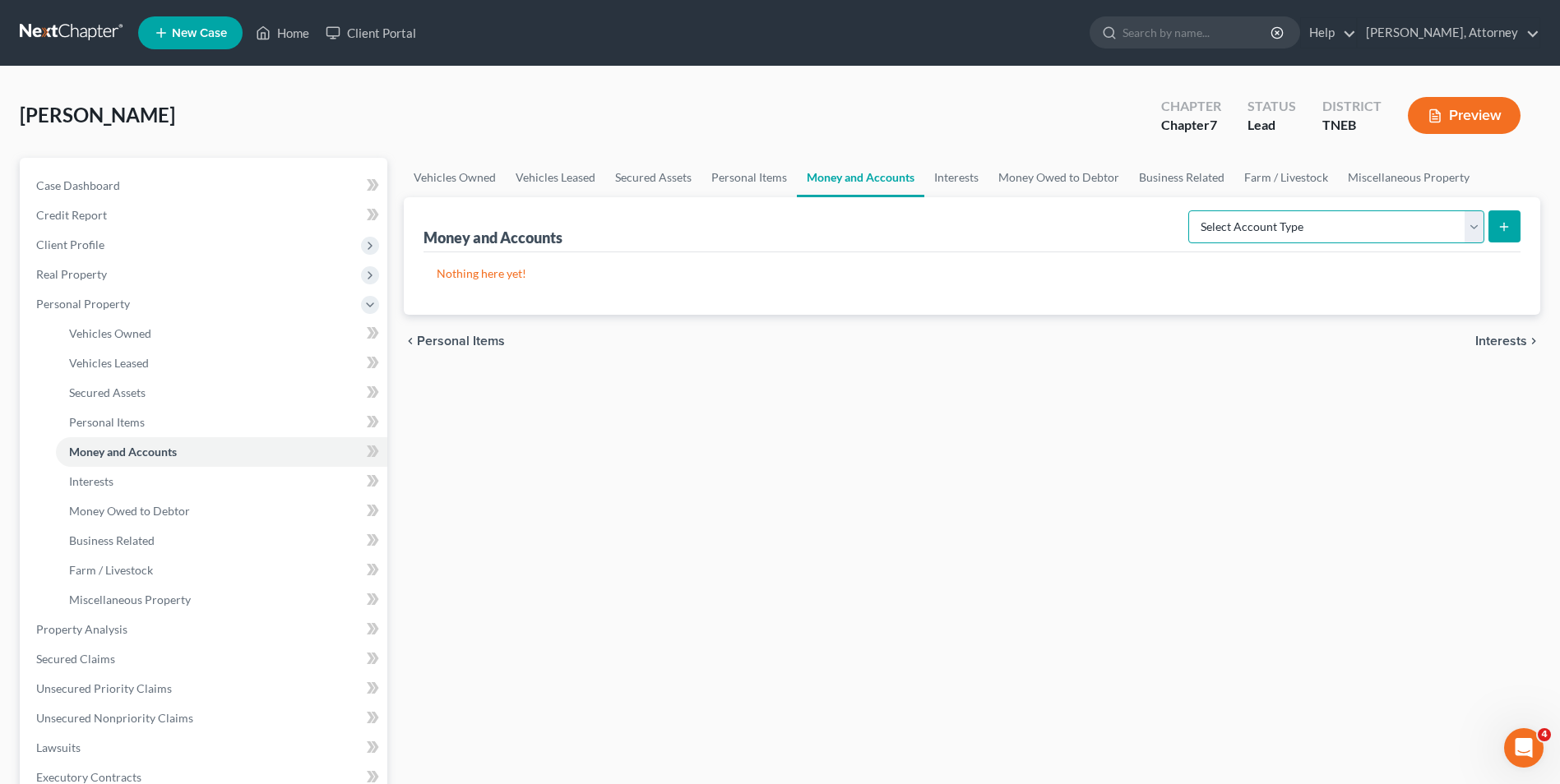
click at [1298, 222] on select "Select Account Type Brokerage Cash on Hand Certificates of Deposit Checking Acc…" at bounding box center [1337, 226] width 297 height 33
select select "checking"
click at [1191, 210] on select "Select Account Type Brokerage Cash on Hand Certificates of Deposit Checking Acc…" at bounding box center [1337, 226] width 297 height 33
click at [1500, 238] on button "submit" at bounding box center [1505, 226] width 32 height 32
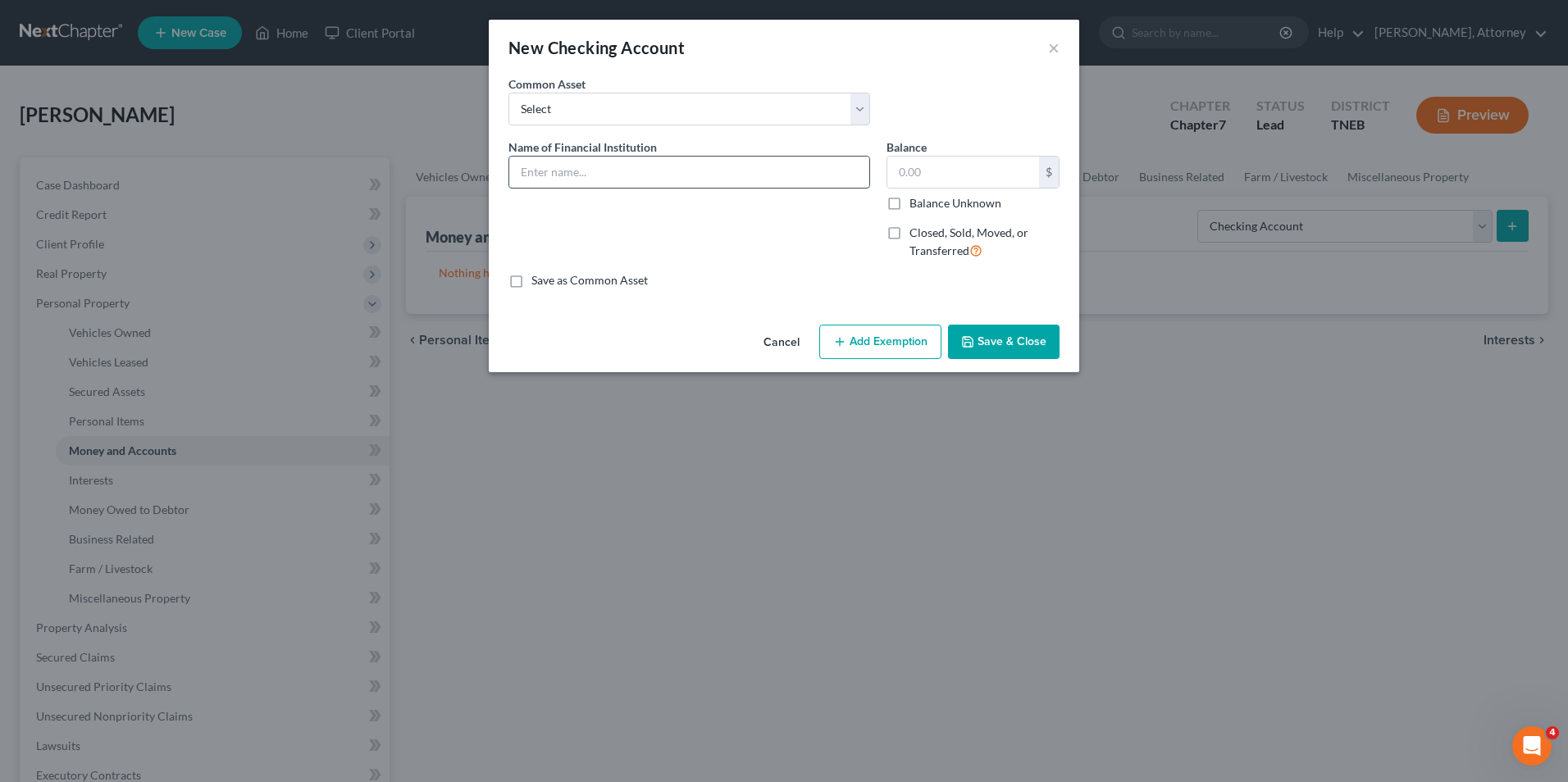
click at [590, 174] on input "text" at bounding box center [689, 171] width 360 height 31
type input "Chime App Account"
click at [907, 178] on input "text" at bounding box center [962, 171] width 152 height 31
type input "39"
click at [891, 352] on button "Add Exemption" at bounding box center [881, 342] width 123 height 35
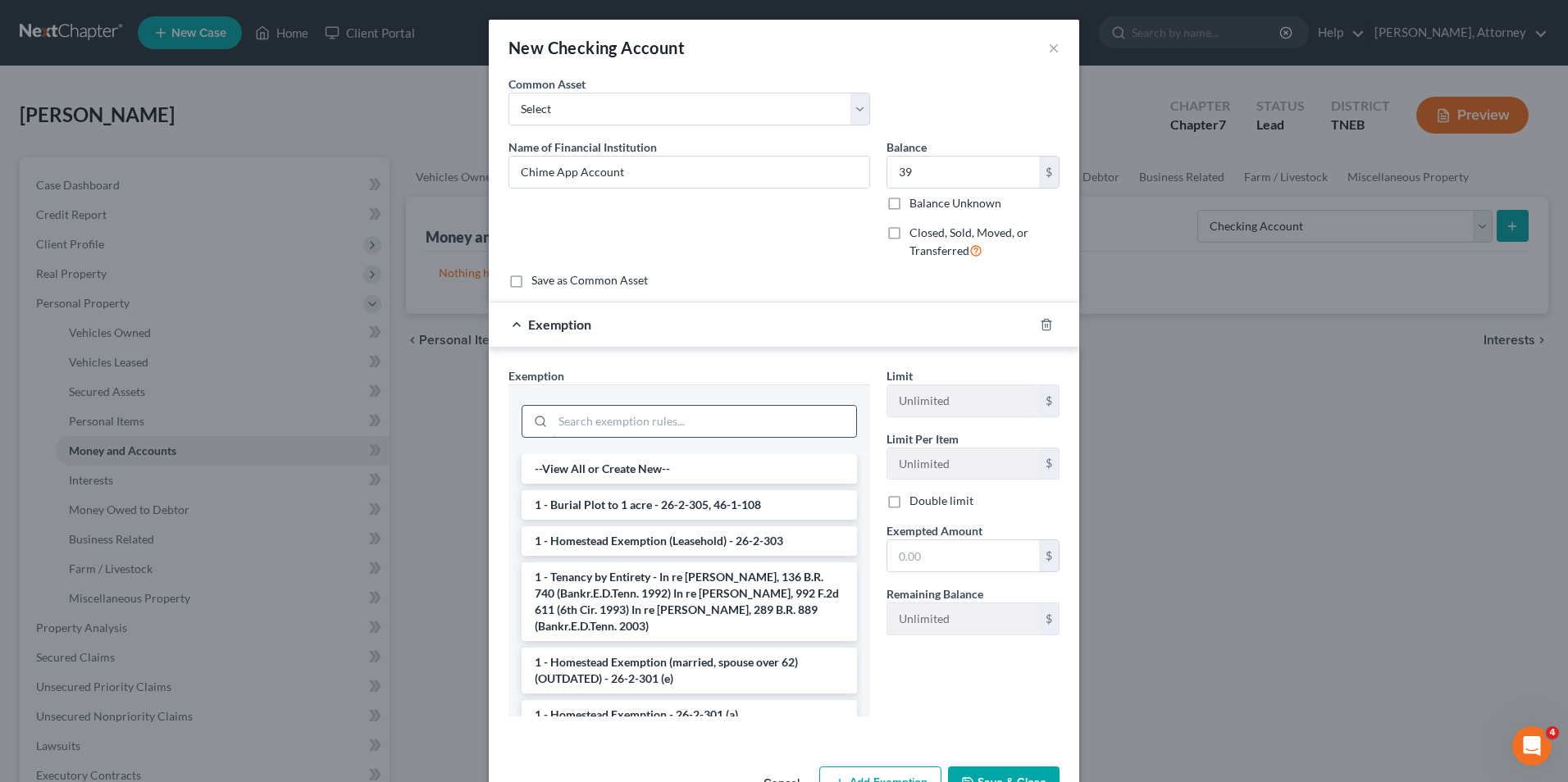
click at [740, 435] on input "search" at bounding box center [705, 421] width 304 height 31
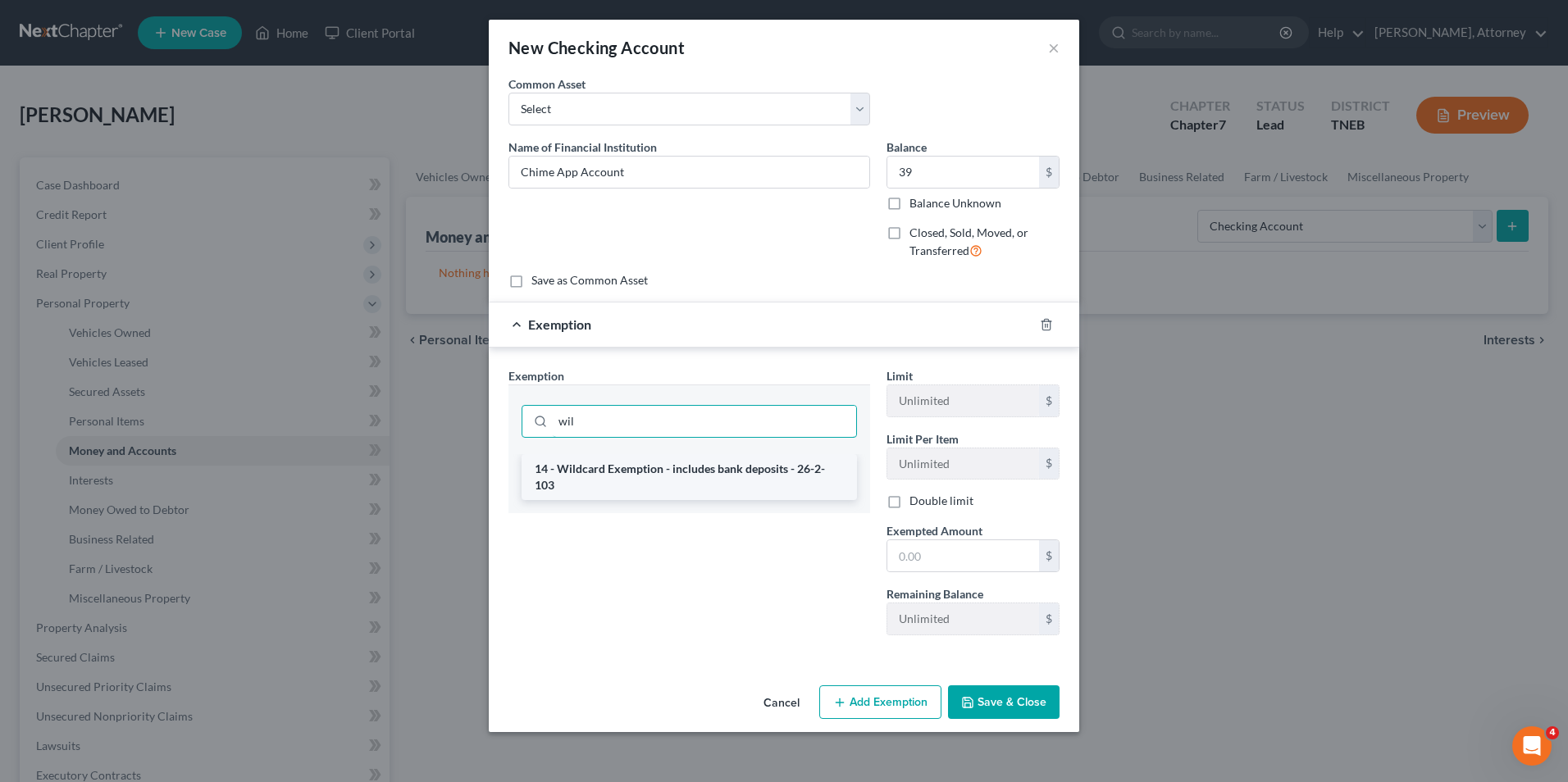
type input "wil"
click at [725, 465] on li "14 - Wildcard Exemption - includes bank deposits - 26-2-103" at bounding box center [689, 478] width 336 height 46
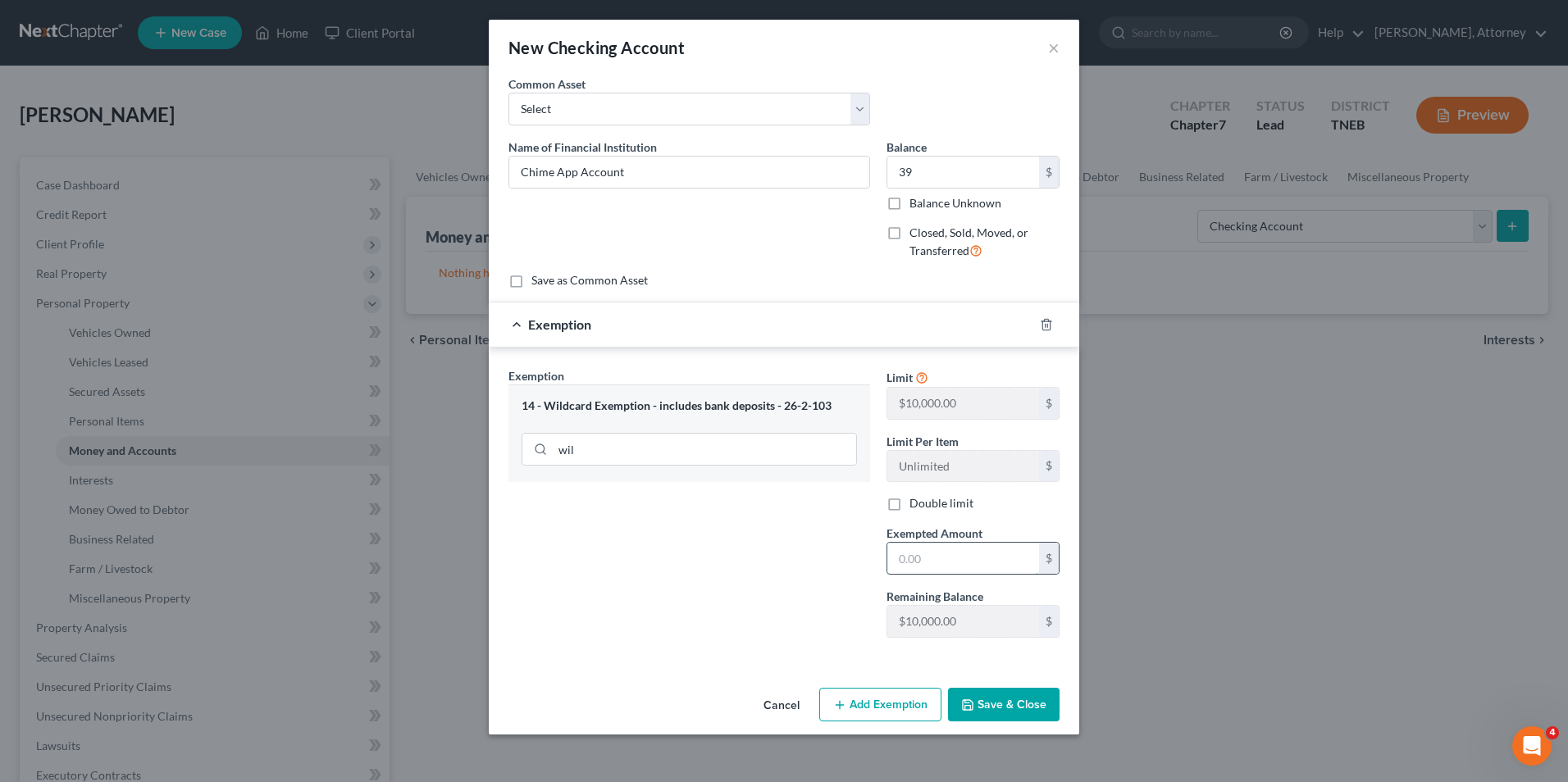
click at [936, 553] on input "text" at bounding box center [962, 557] width 152 height 31
type input "39"
click at [1010, 695] on button "Save & Close" at bounding box center [1004, 705] width 112 height 35
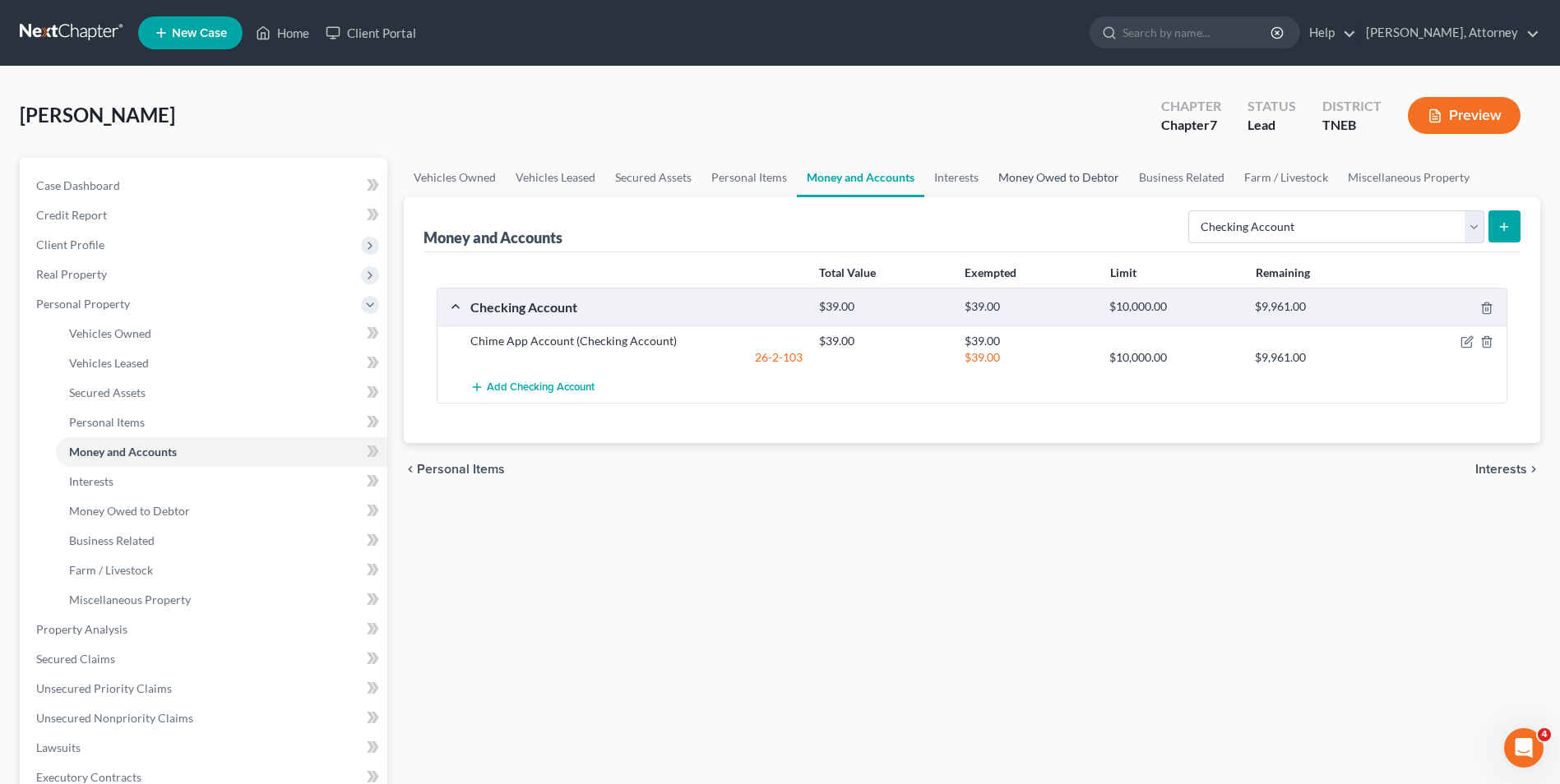
click at [1050, 185] on link "Money Owed to Debtor" at bounding box center [1059, 177] width 141 height 39
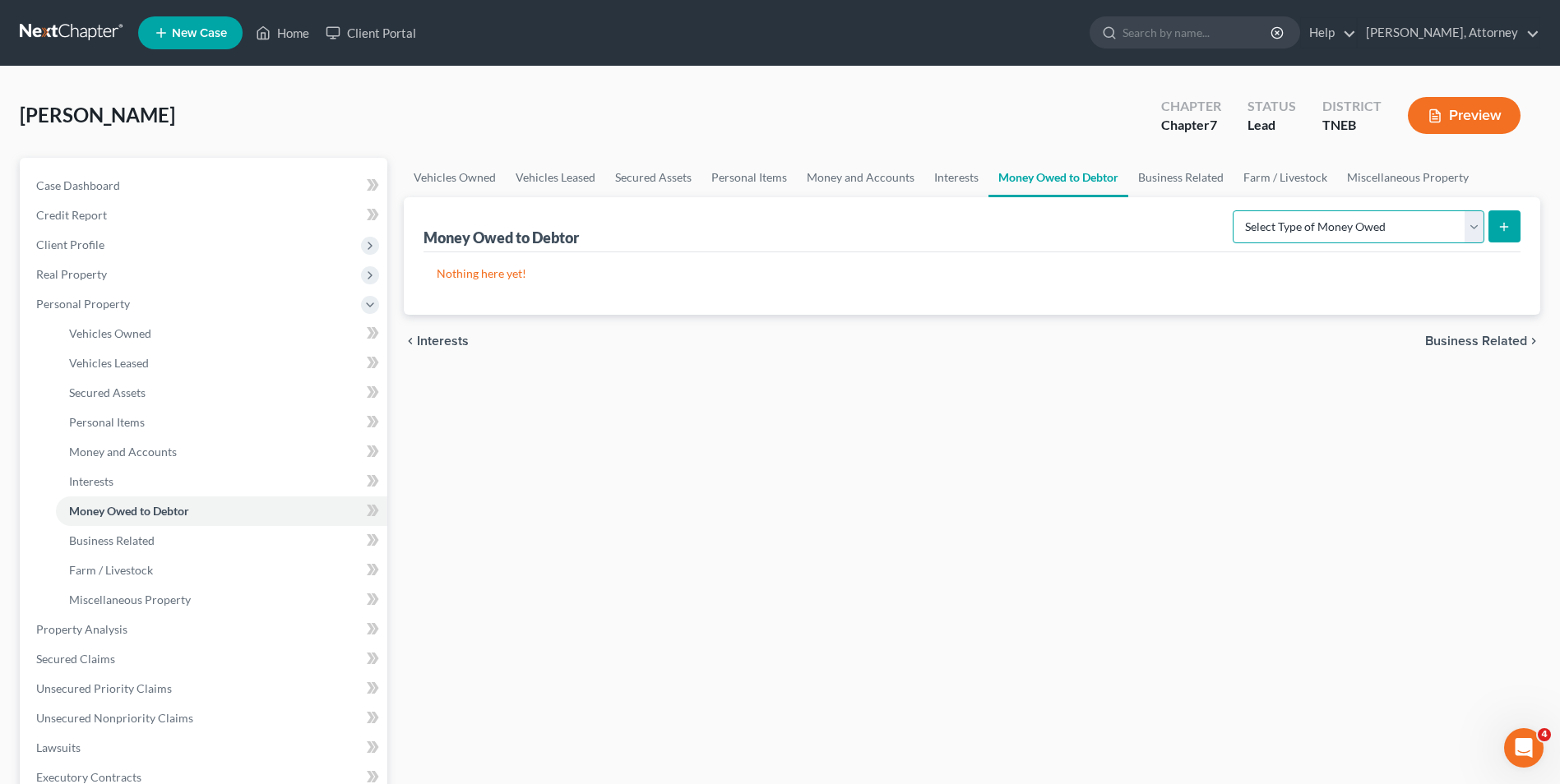
click at [1272, 224] on select "Select Type of Money Owed Accounts Receivable Alimony Child Support Claims Agai…" at bounding box center [1359, 226] width 252 height 33
select select "expected_tax_refund"
click at [1235, 210] on select "Select Type of Money Owed Accounts Receivable Alimony Child Support Claims Agai…" at bounding box center [1359, 226] width 252 height 33
click at [1502, 230] on icon "submit" at bounding box center [1504, 227] width 13 height 13
select select "0"
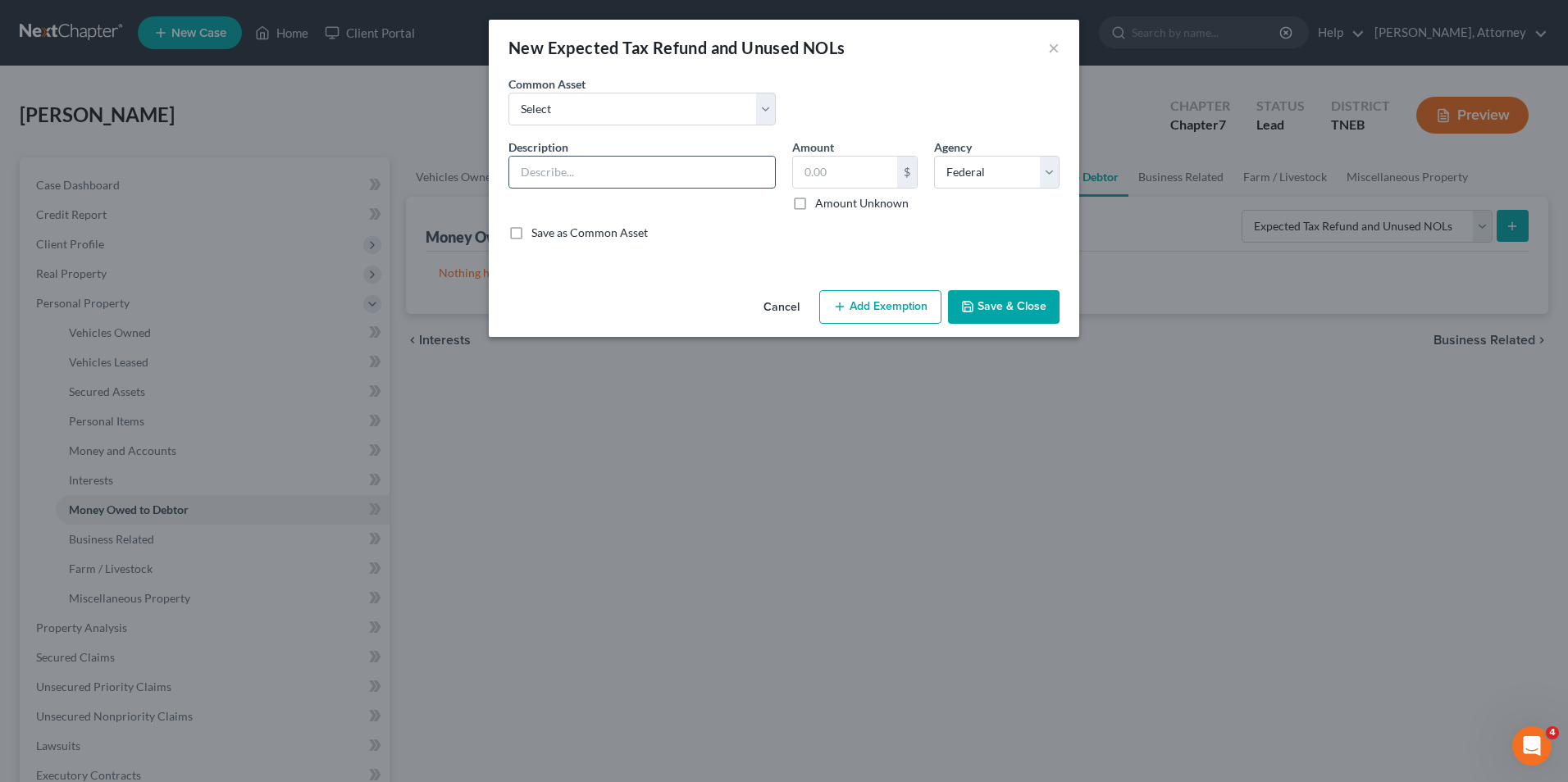
click at [604, 171] on input "text" at bounding box center [642, 171] width 265 height 31
type input "2025 Tax Refund"
type input "7,313"
click at [878, 317] on button "Add Exemption" at bounding box center [881, 307] width 123 height 35
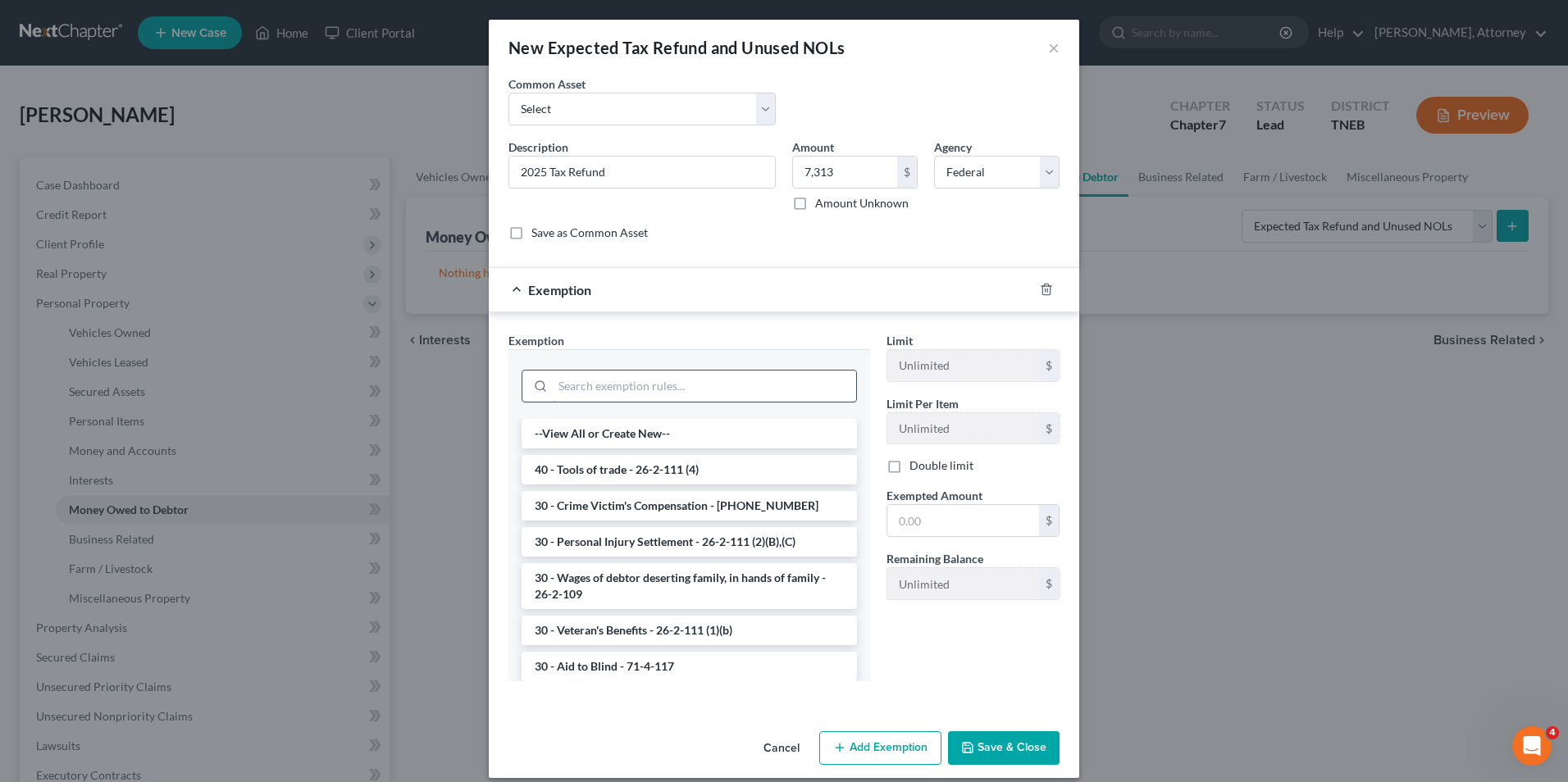
click at [685, 384] on input "search" at bounding box center [705, 385] width 304 height 31
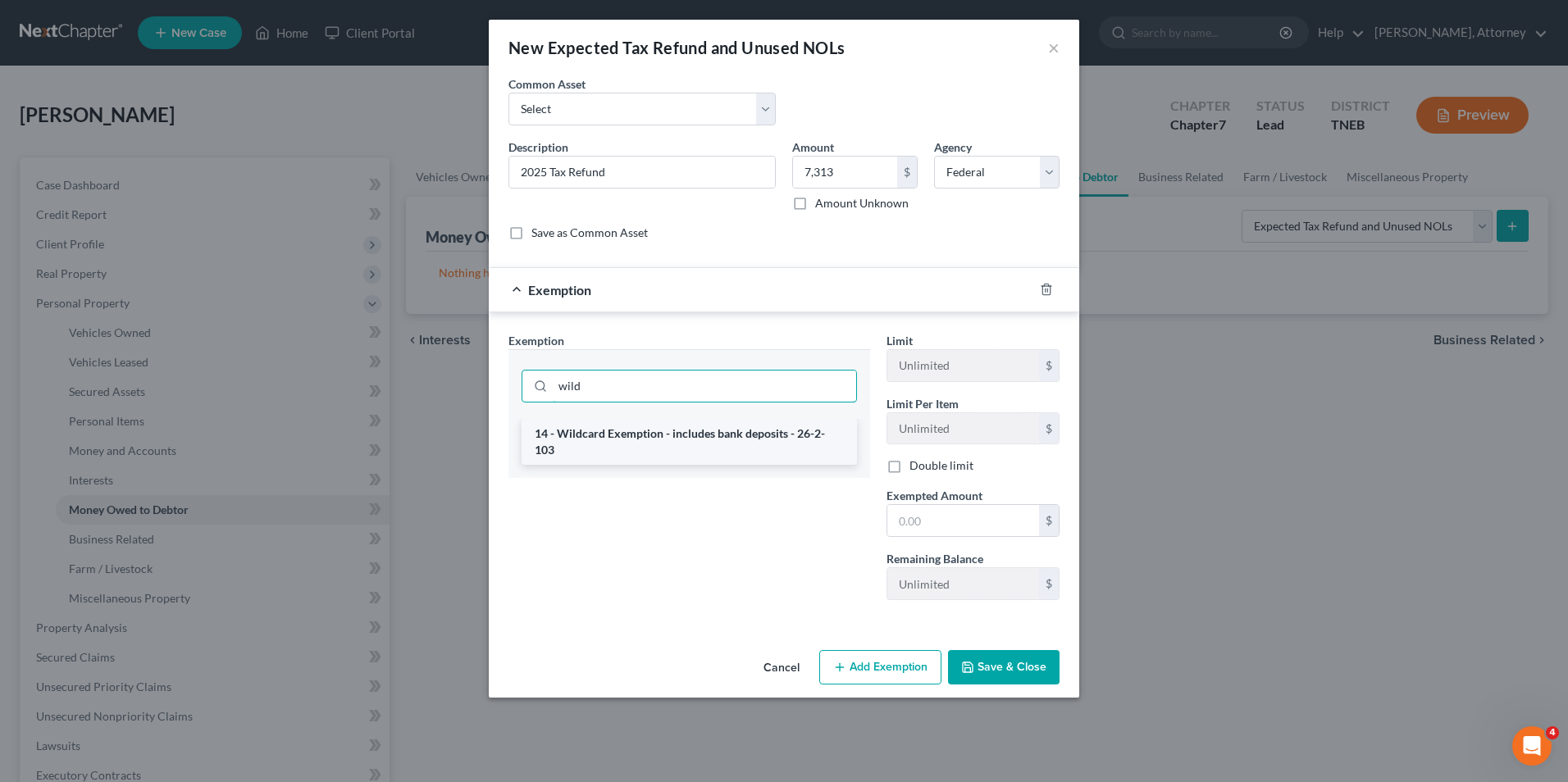
type input "wild"
click at [687, 434] on li "14 - Wildcard Exemption - includes bank deposits - 26-2-103" at bounding box center [689, 442] width 336 height 46
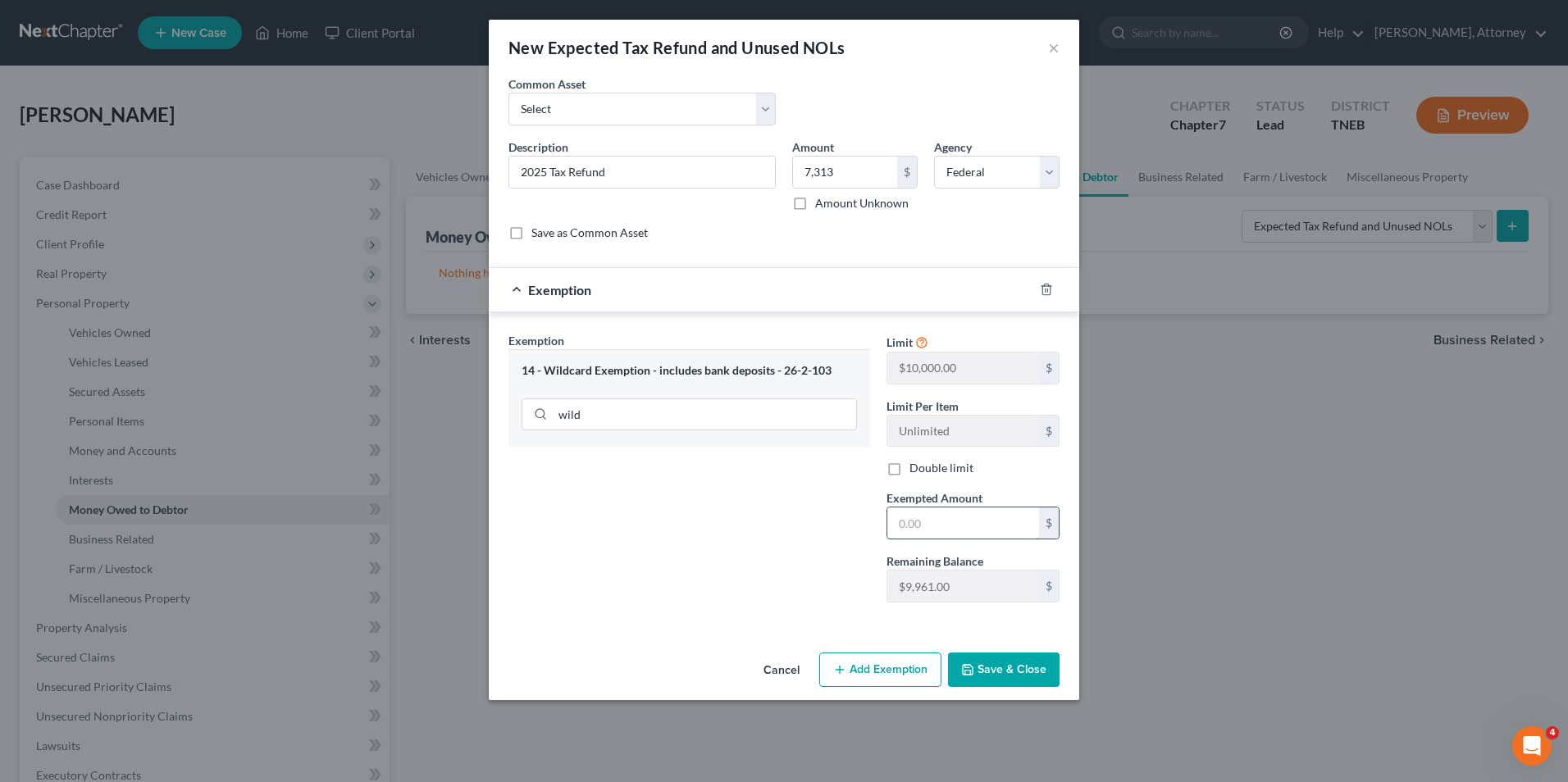
click at [971, 522] on input "text" at bounding box center [962, 523] width 152 height 31
type input "7,313"
click at [1005, 672] on button "Save & Close" at bounding box center [1004, 669] width 112 height 35
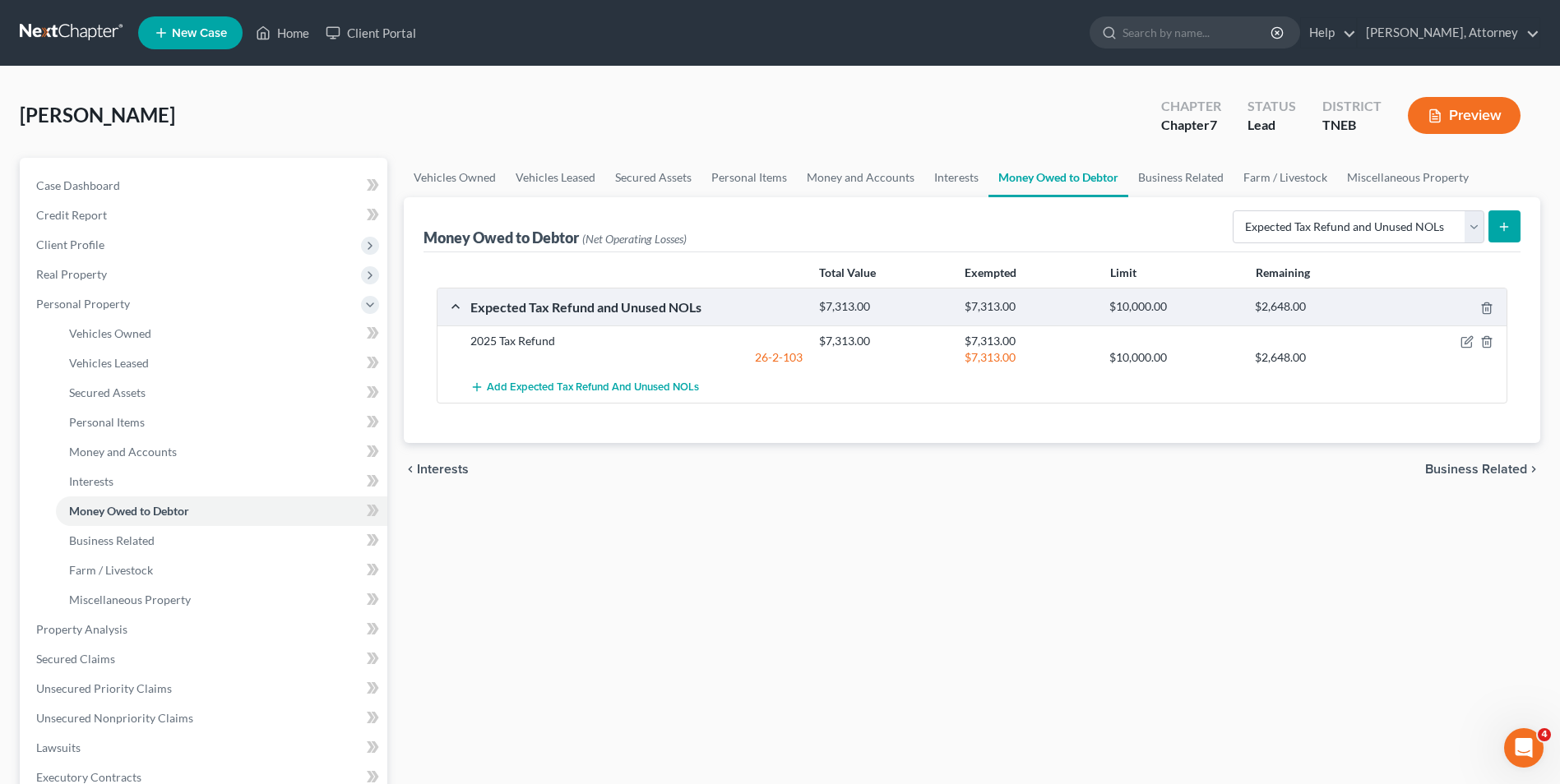
click at [1008, 674] on div "Vehicles Owned Vehicles Leased Secured Assets Personal Items Money and Accounts…" at bounding box center [971, 632] width 1153 height 950
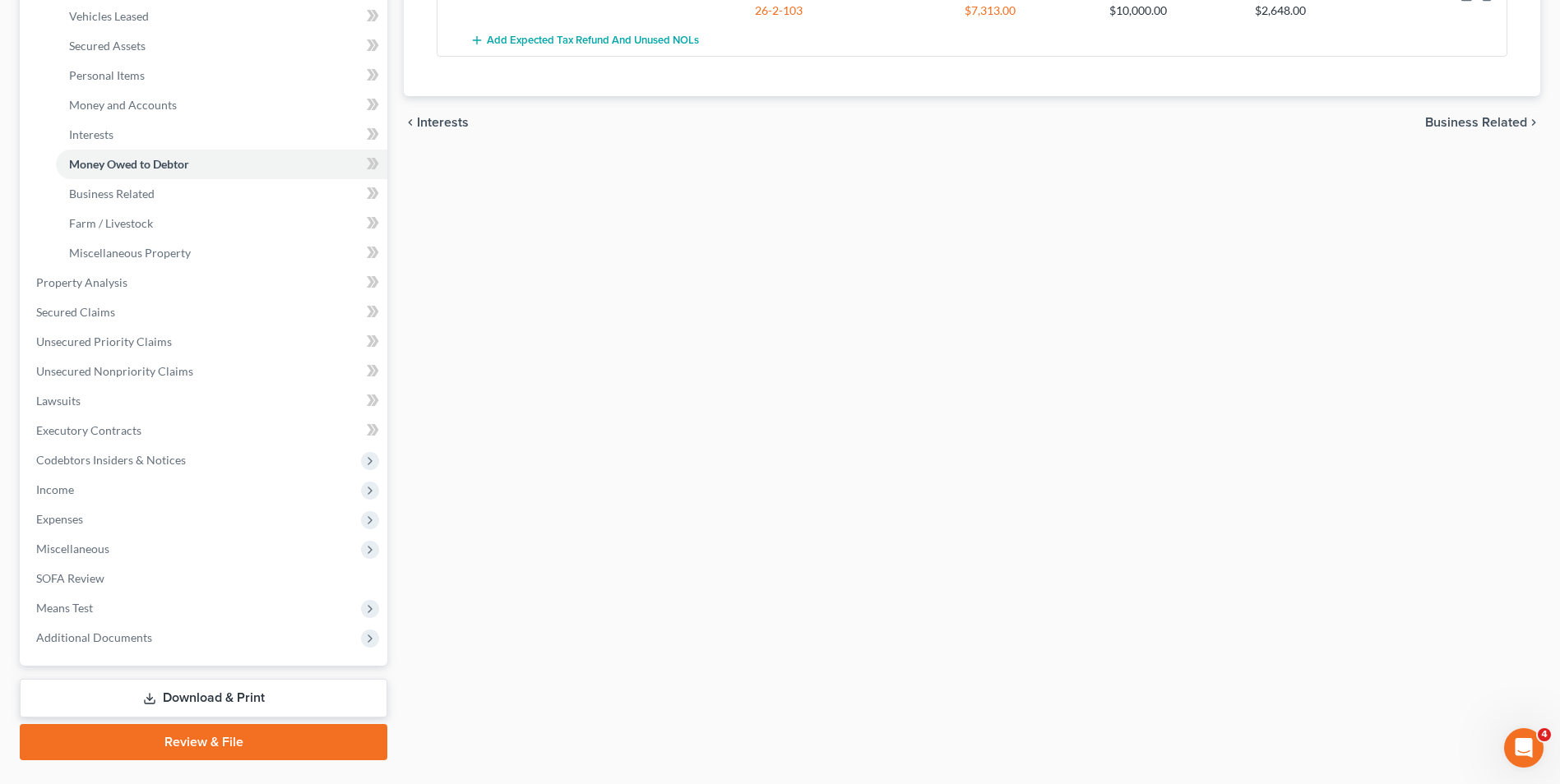
scroll to position [385, 0]
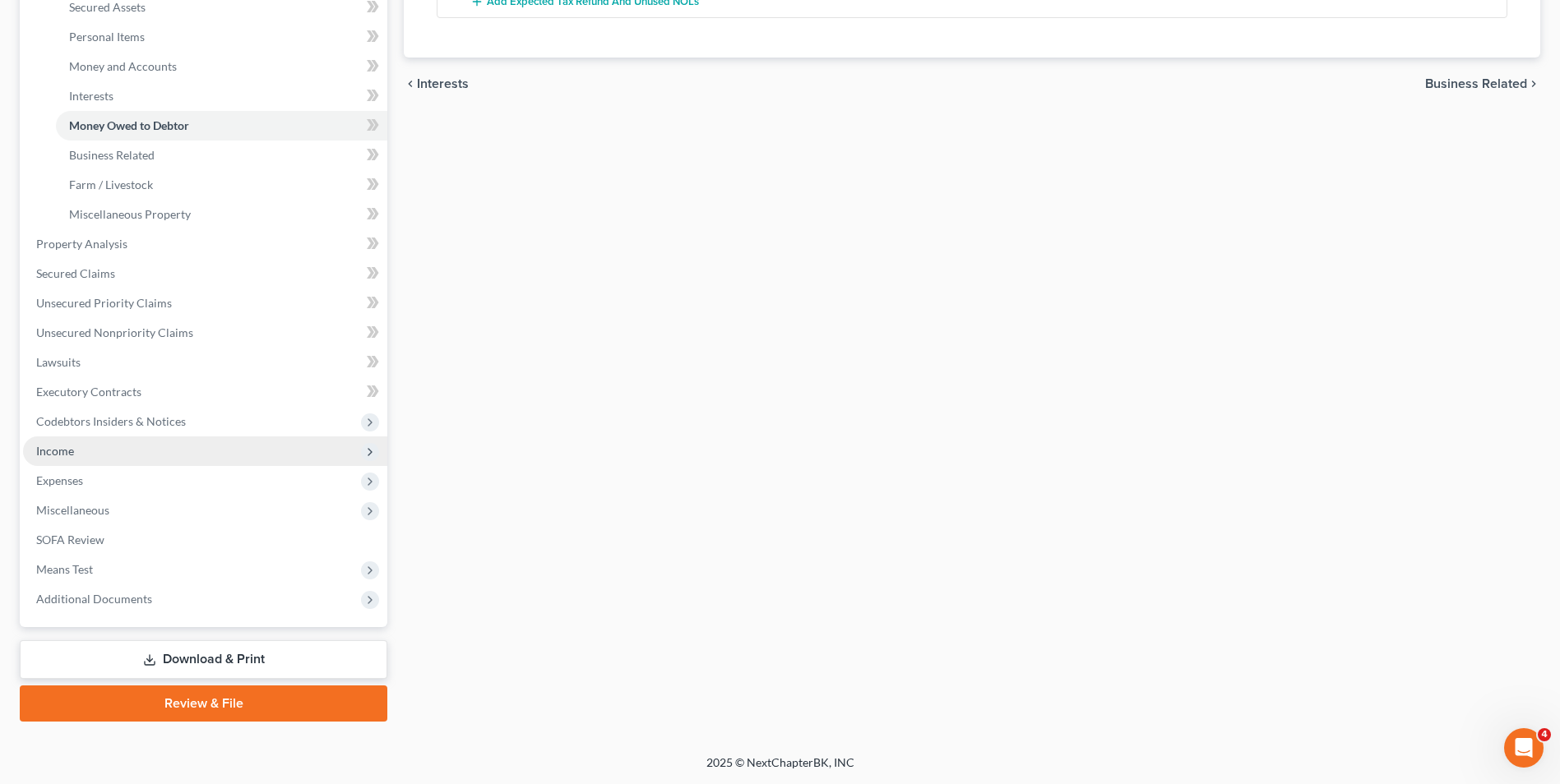
click at [53, 448] on span "Income" at bounding box center [55, 451] width 37 height 14
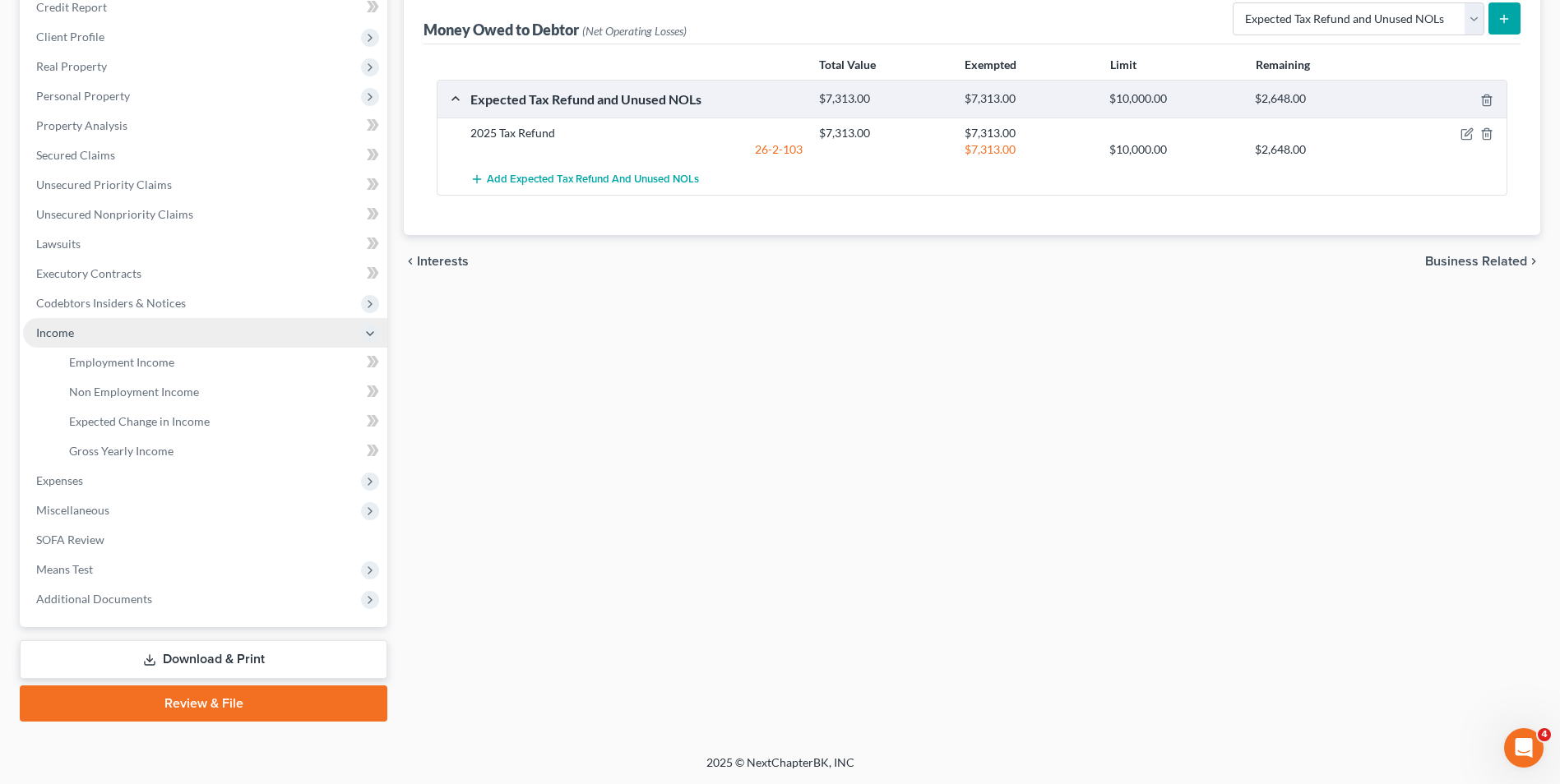
scroll to position [208, 0]
click at [117, 360] on span "Employment Income" at bounding box center [122, 362] width 105 height 14
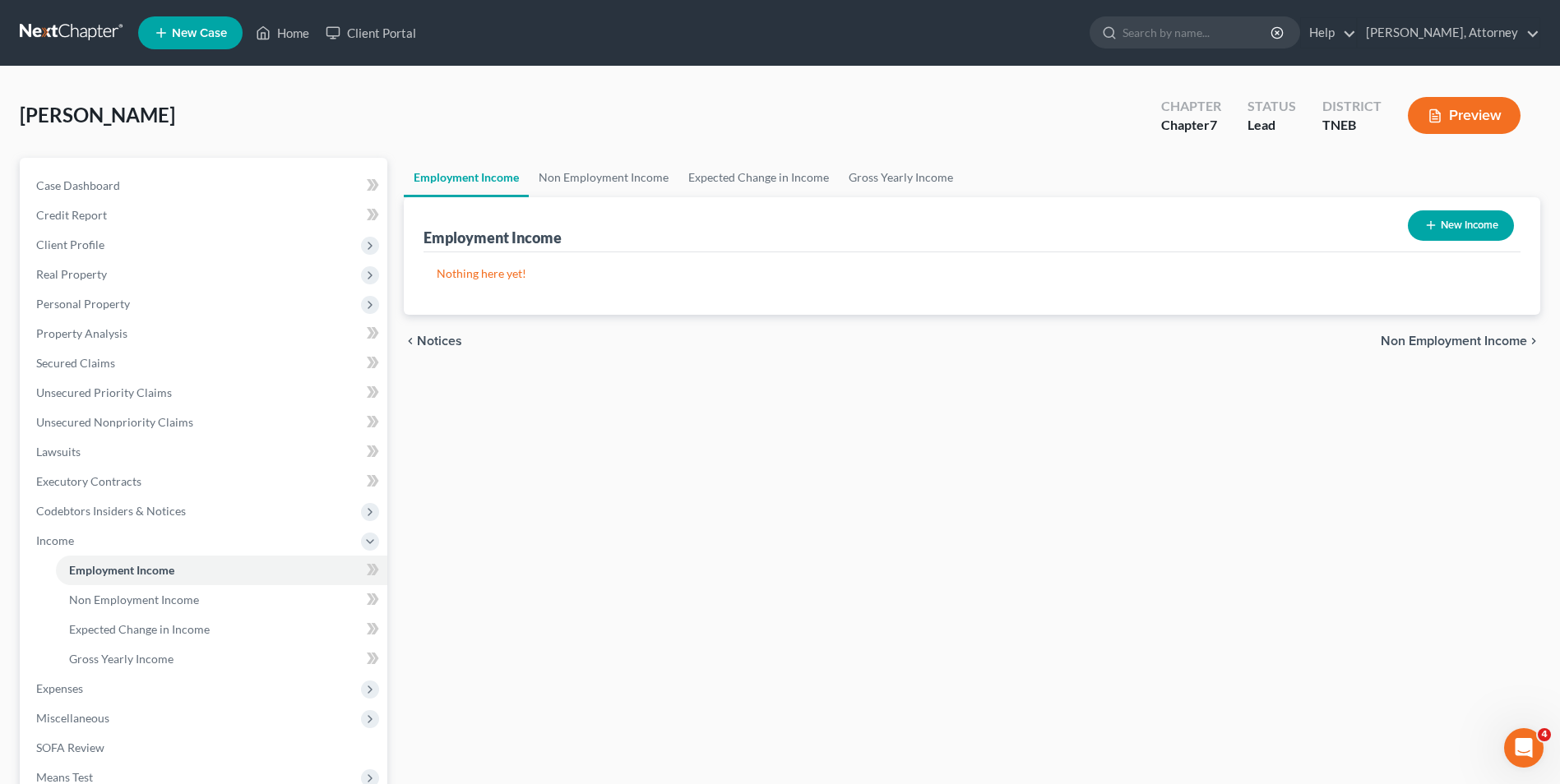
click at [1418, 234] on button "New Income" at bounding box center [1460, 225] width 106 height 30
select select "0"
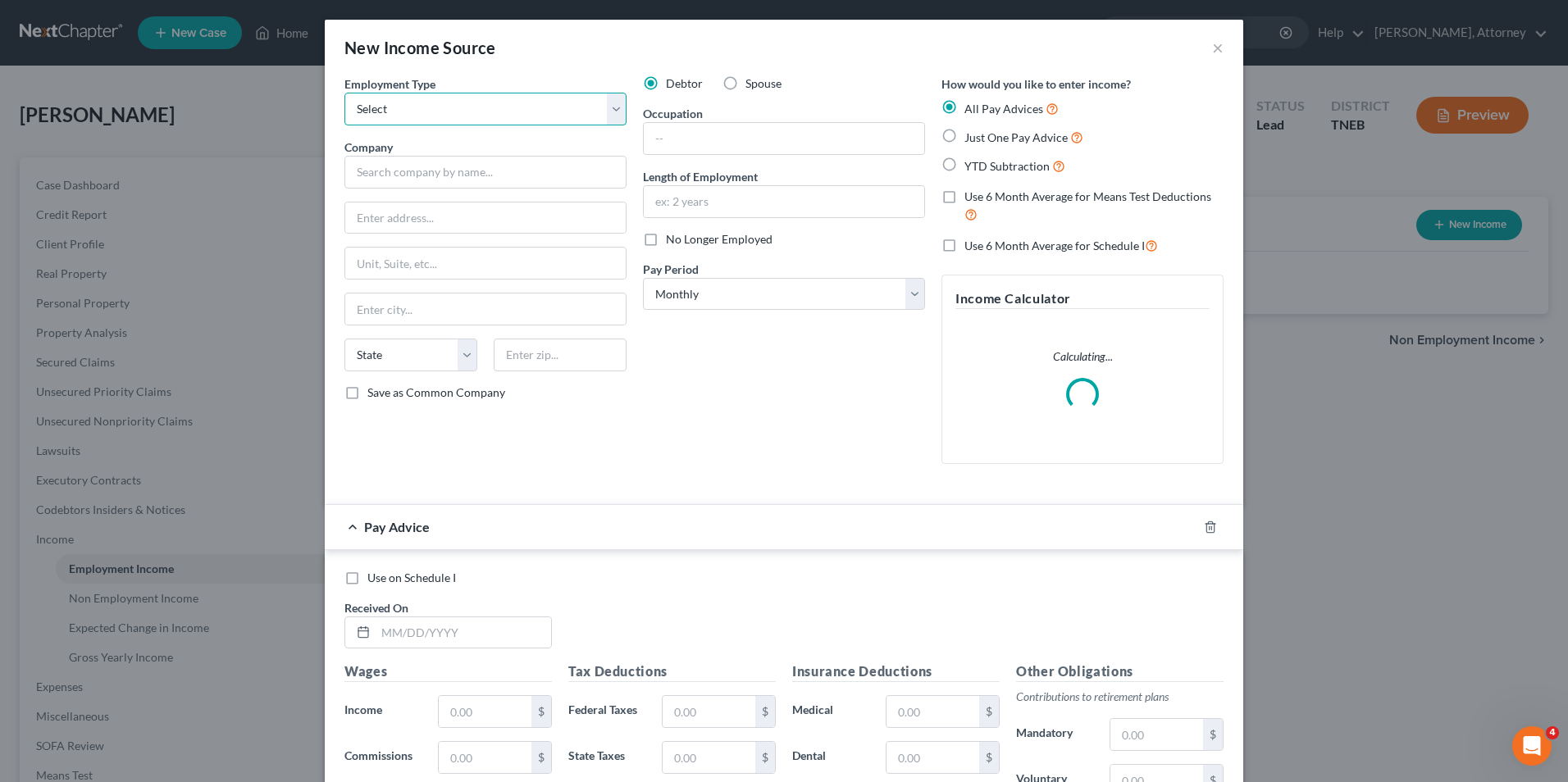
click at [523, 123] on select "Select Full or [DEMOGRAPHIC_DATA] Employment Self Employment" at bounding box center [486, 108] width 282 height 33
select select "0"
click at [344, 92] on select "Select Full or [DEMOGRAPHIC_DATA] Employment Self Employment" at bounding box center [486, 108] width 282 height 33
click at [502, 166] on input "text" at bounding box center [486, 171] width 282 height 33
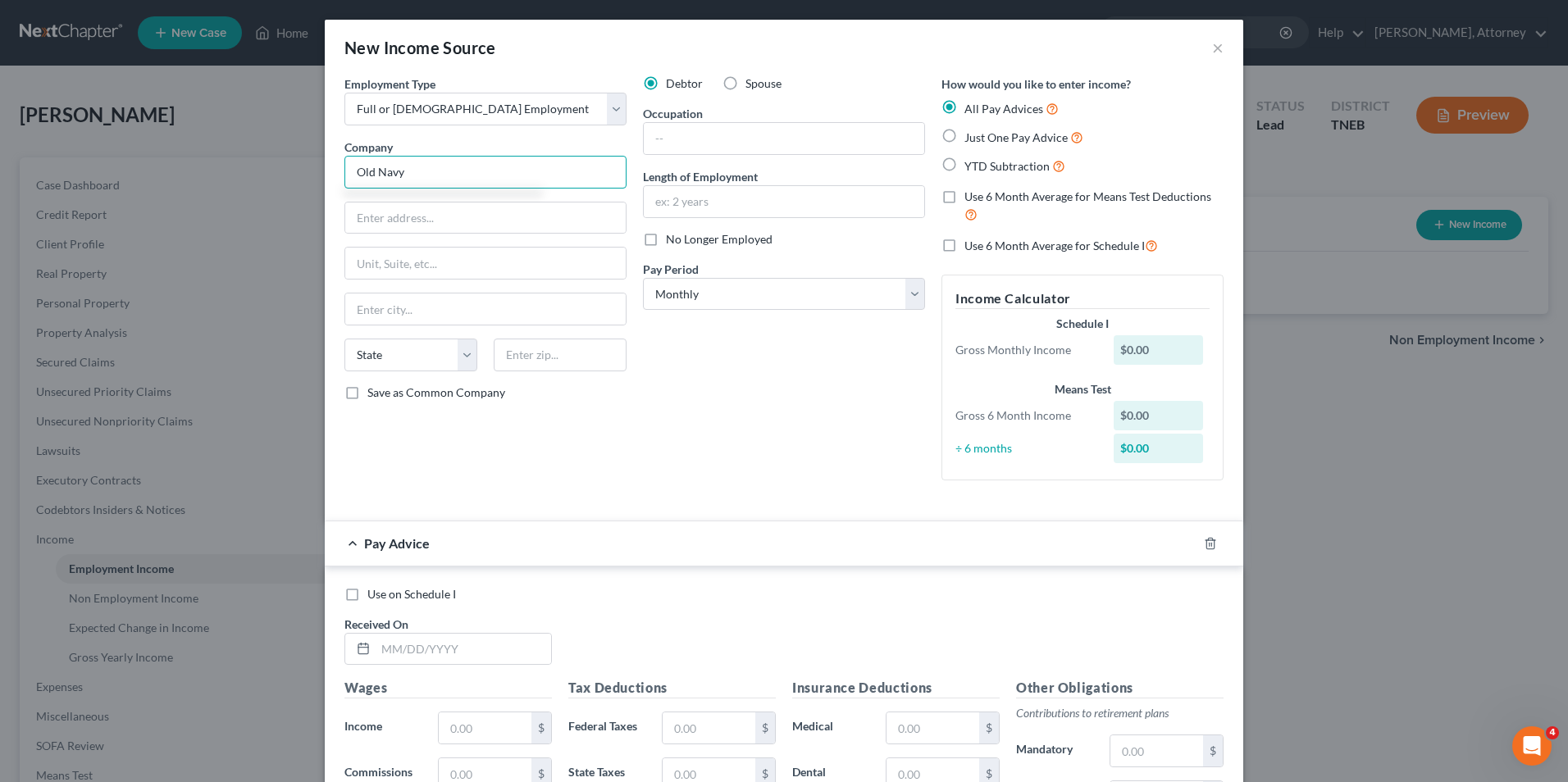
type input "Old Navy"
type input "[STREET_ADDRESS]"
type input "[GEOGRAPHIC_DATA]"
select select "4"
type input "94105"
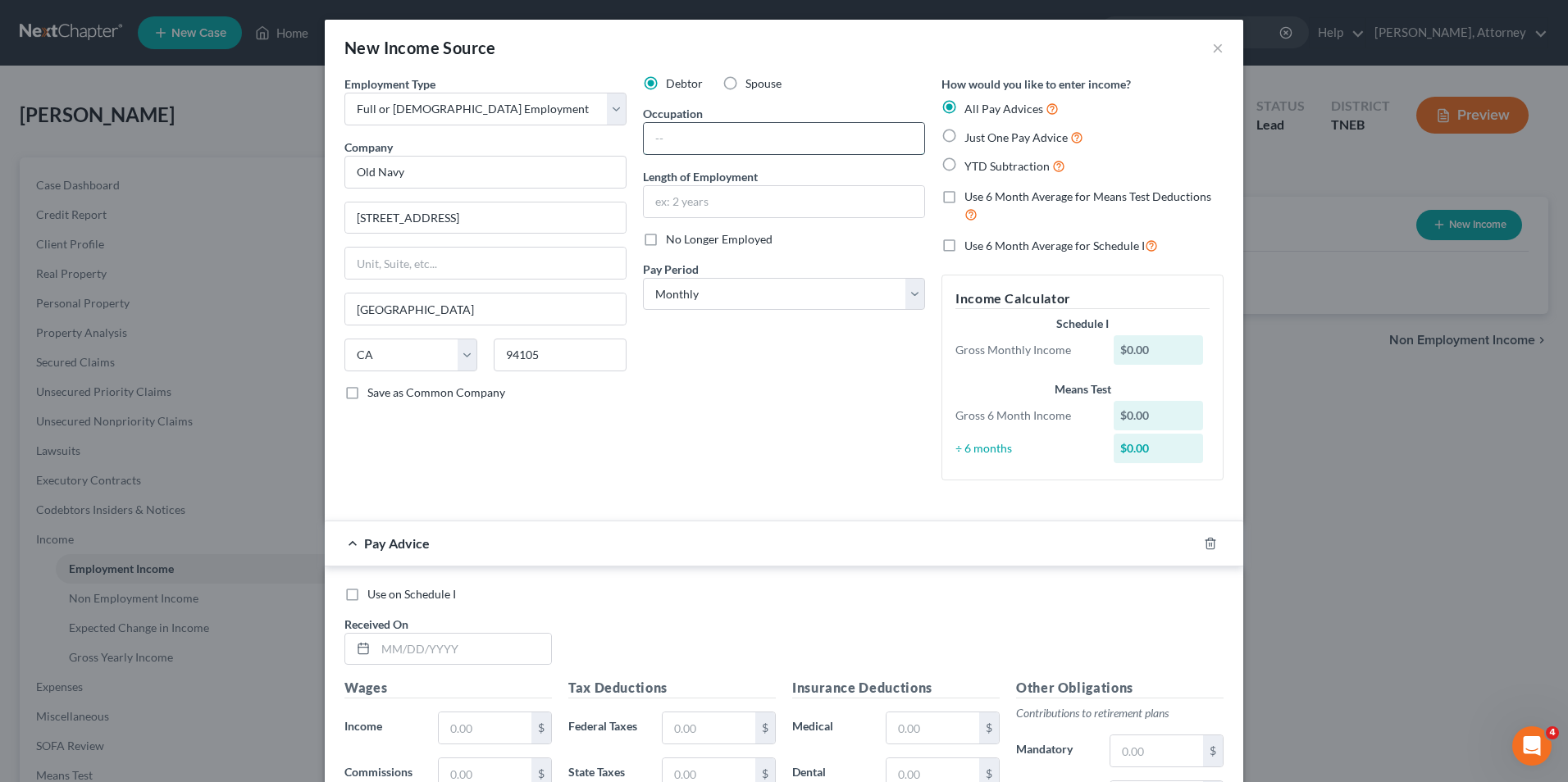
click at [713, 126] on input "text" at bounding box center [784, 138] width 281 height 31
type input "Sales Associates"
type input "2 years"
click at [965, 143] on span "Just One Pay Advice" at bounding box center [1016, 138] width 103 height 14
click at [971, 138] on input "Just One Pay Advice" at bounding box center [977, 133] width 11 height 11
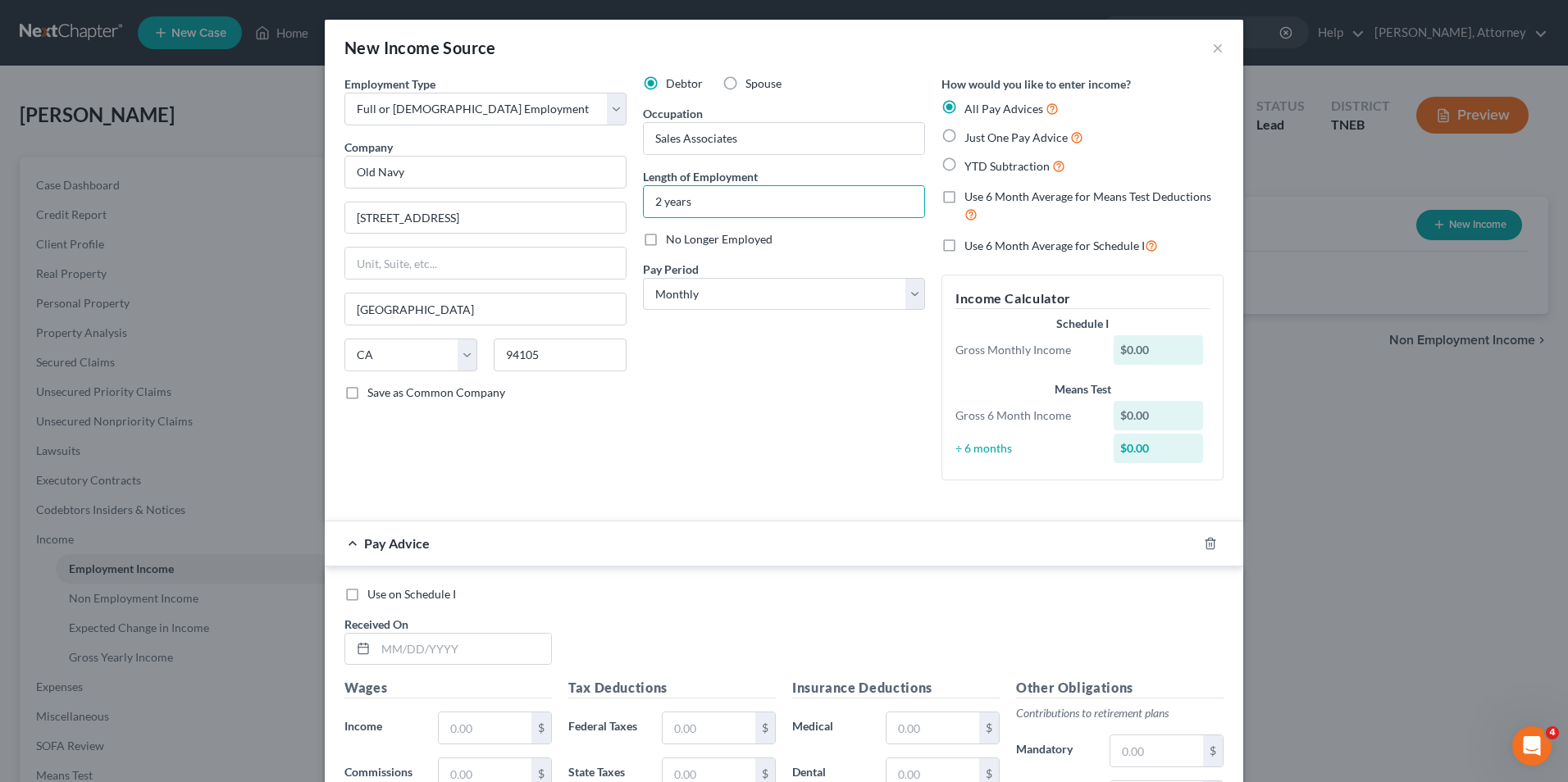
radio input "true"
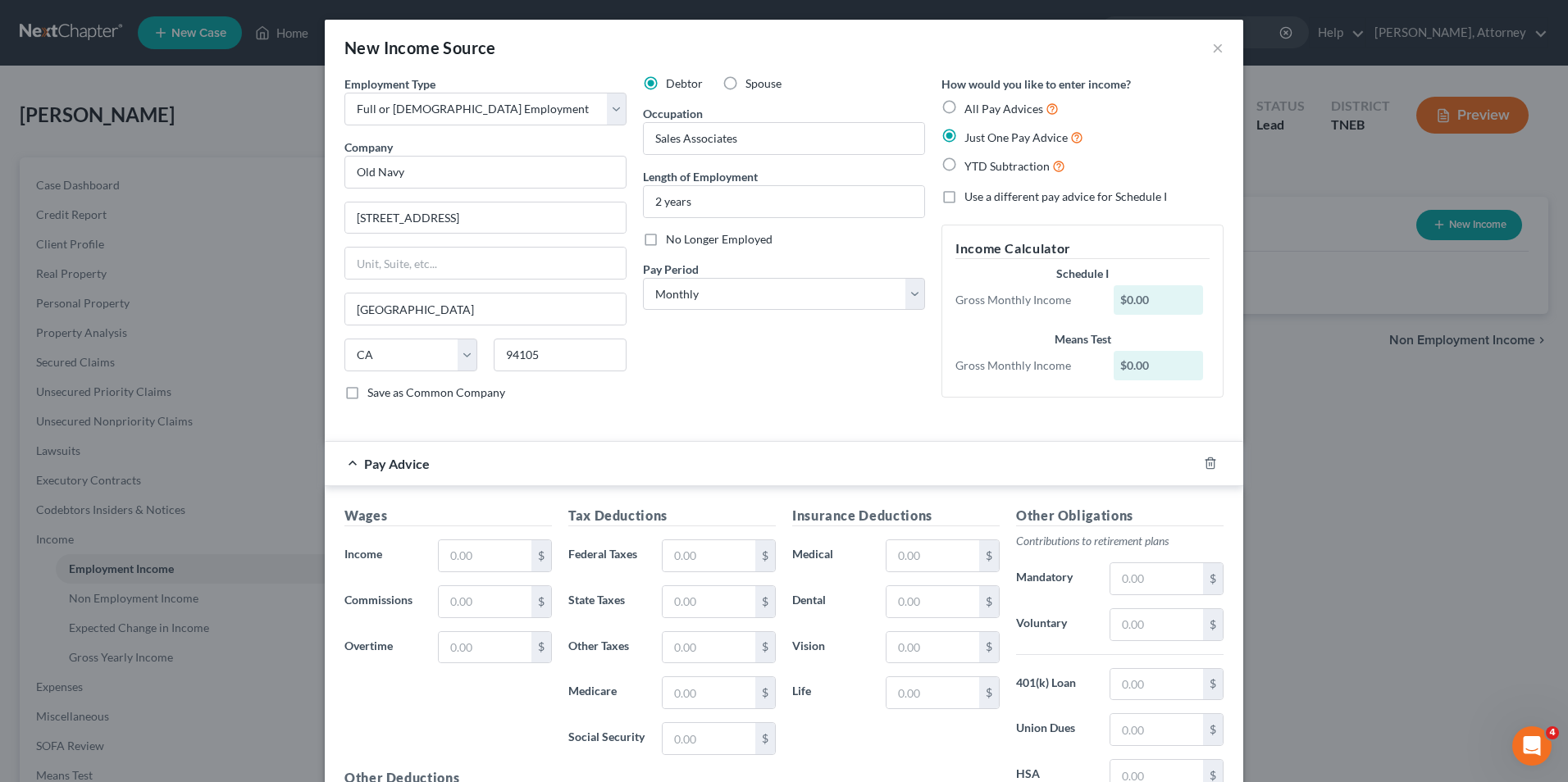
click at [499, 539] on div "Wages Income * $ Commissions $ Overtime $" at bounding box center [448, 637] width 224 height 263
click at [493, 544] on input "text" at bounding box center [485, 556] width 92 height 31
type input "1,639"
click at [699, 564] on input "text" at bounding box center [709, 556] width 92 height 31
type input "146"
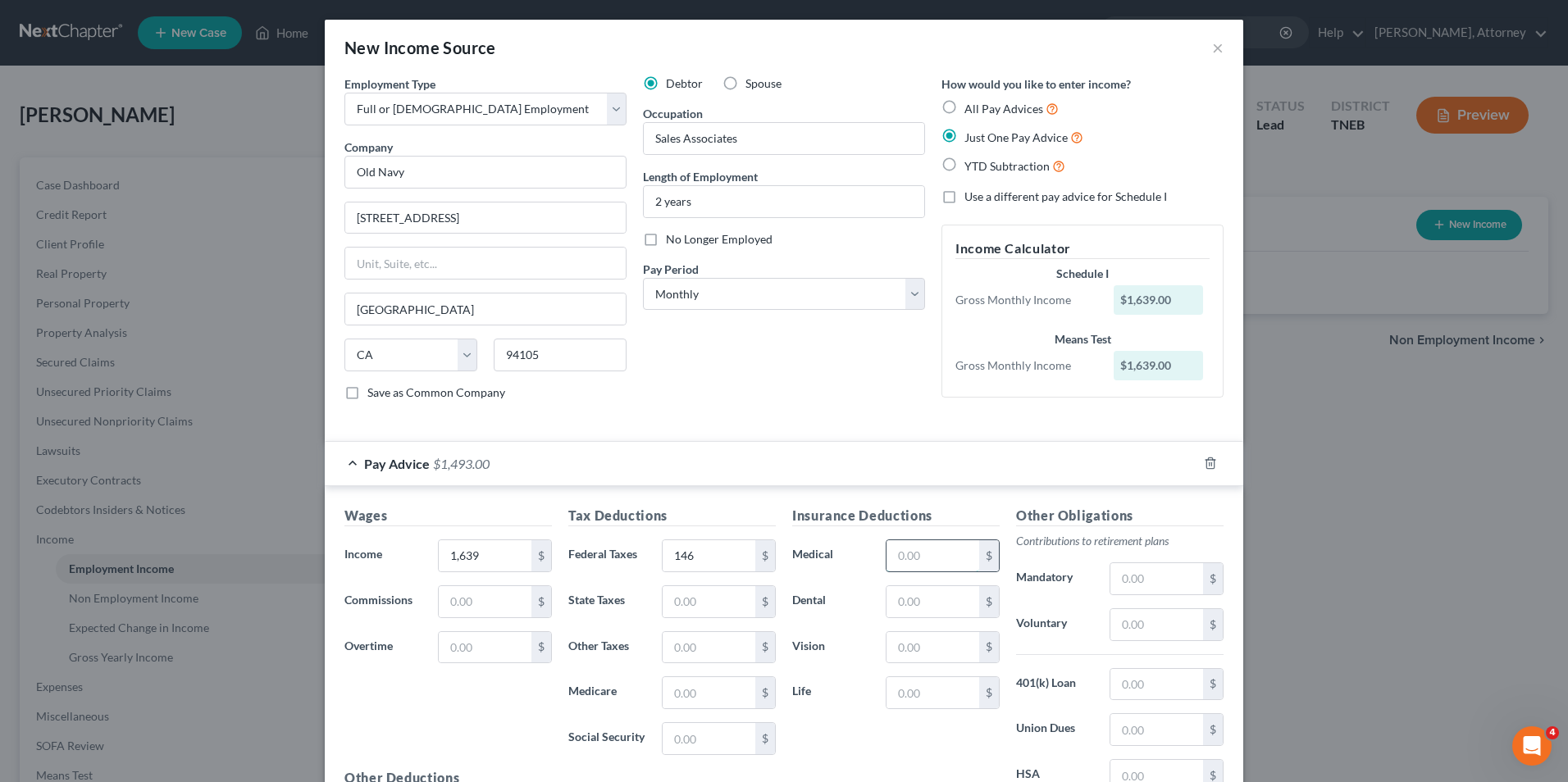
click at [945, 556] on input "text" at bounding box center [932, 556] width 92 height 31
type input "29"
click at [1153, 498] on div "Wages Income * 1,639 $ Commissions $ Overtime $ Tax Deductions Federal Taxes 14…" at bounding box center [784, 687] width 918 height 401
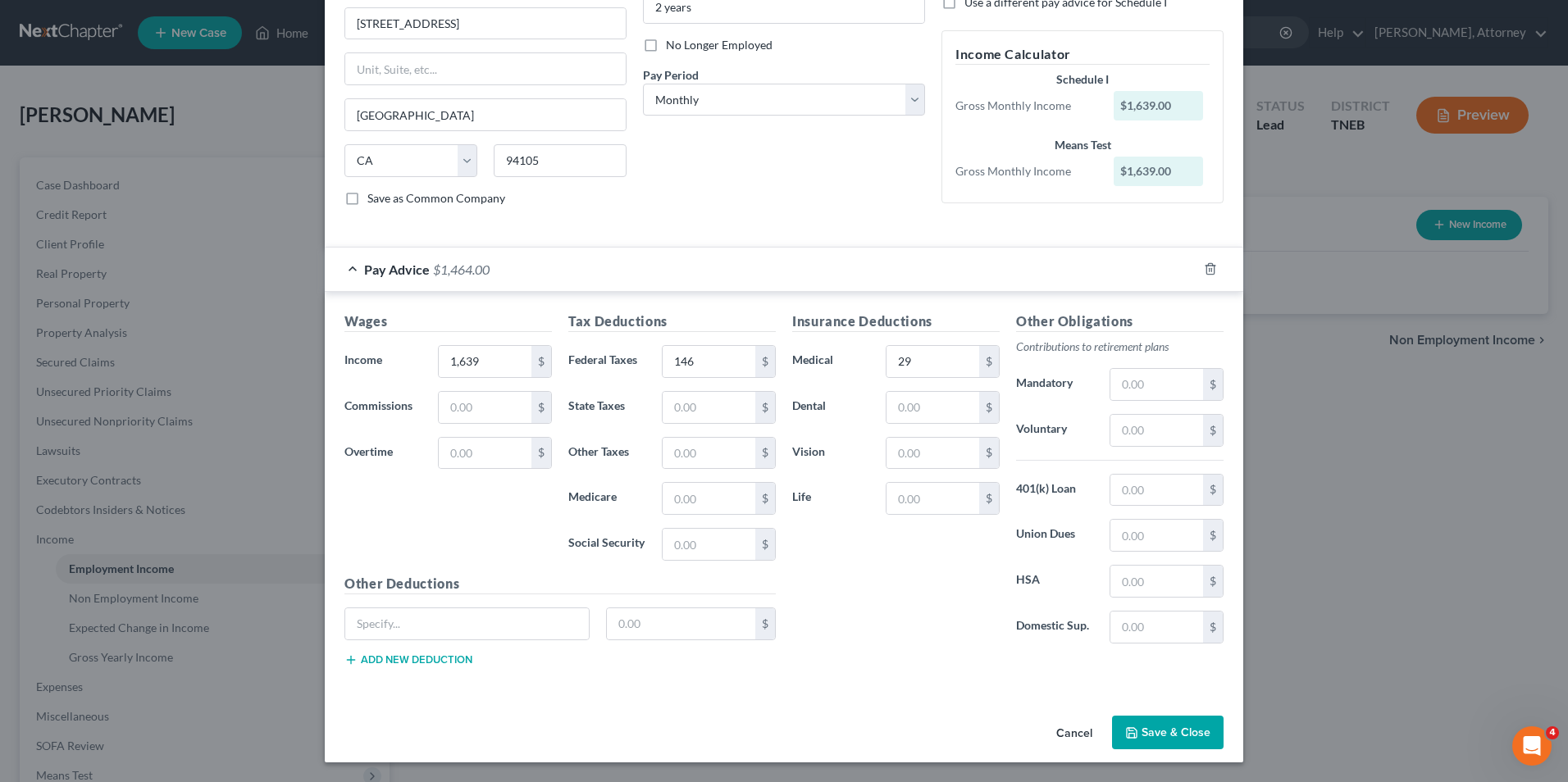
click at [1165, 728] on button "Save & Close" at bounding box center [1168, 732] width 112 height 35
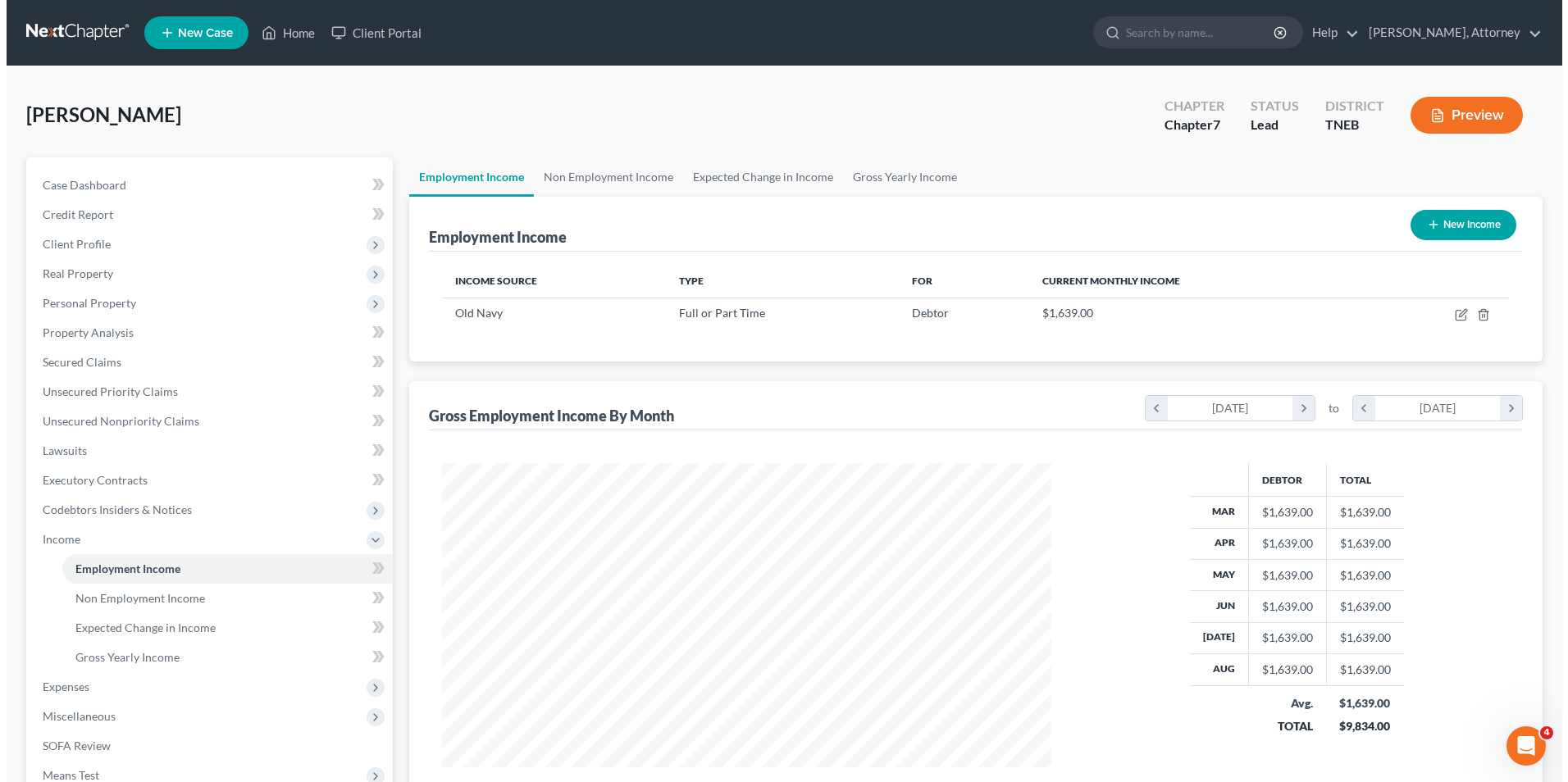
scroll to position [819549, 819446]
click at [620, 173] on link "Non Employment Income" at bounding box center [602, 177] width 149 height 39
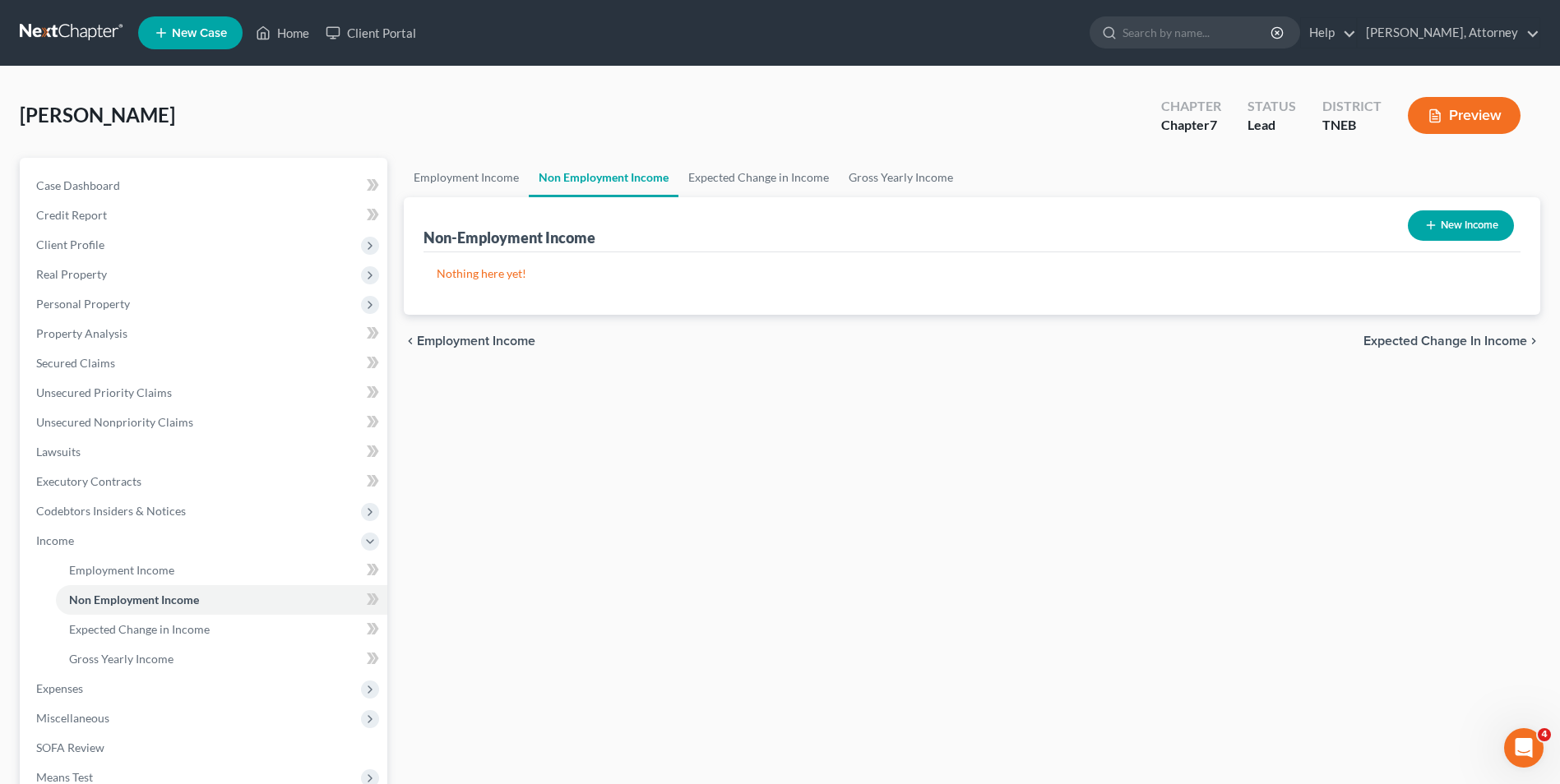
click at [1456, 235] on button "New Income" at bounding box center [1460, 225] width 106 height 30
select select "0"
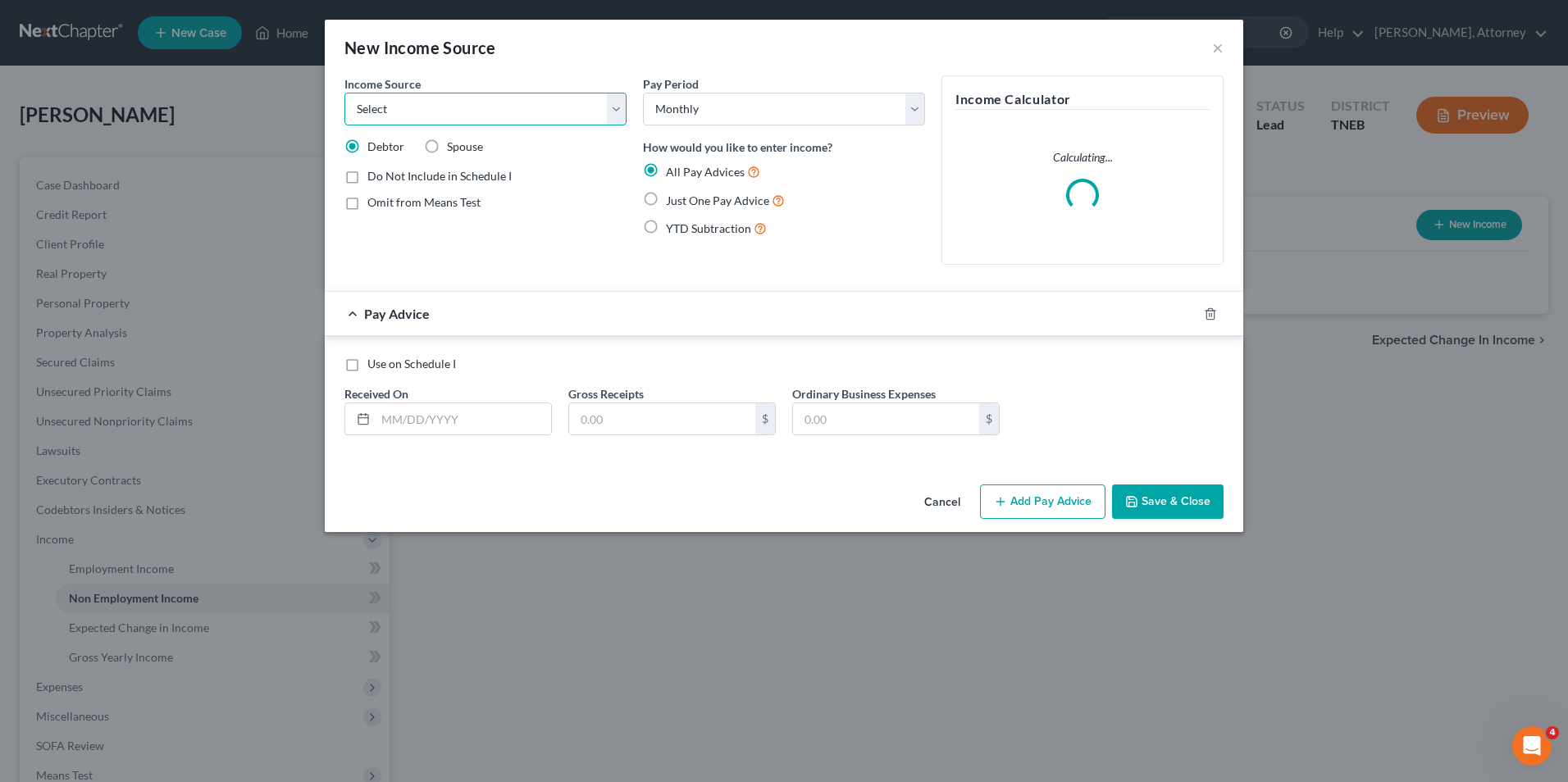
click at [564, 115] on select "Select Unemployment Disability (from employer) Pension Retirement Social Securi…" at bounding box center [486, 108] width 282 height 33
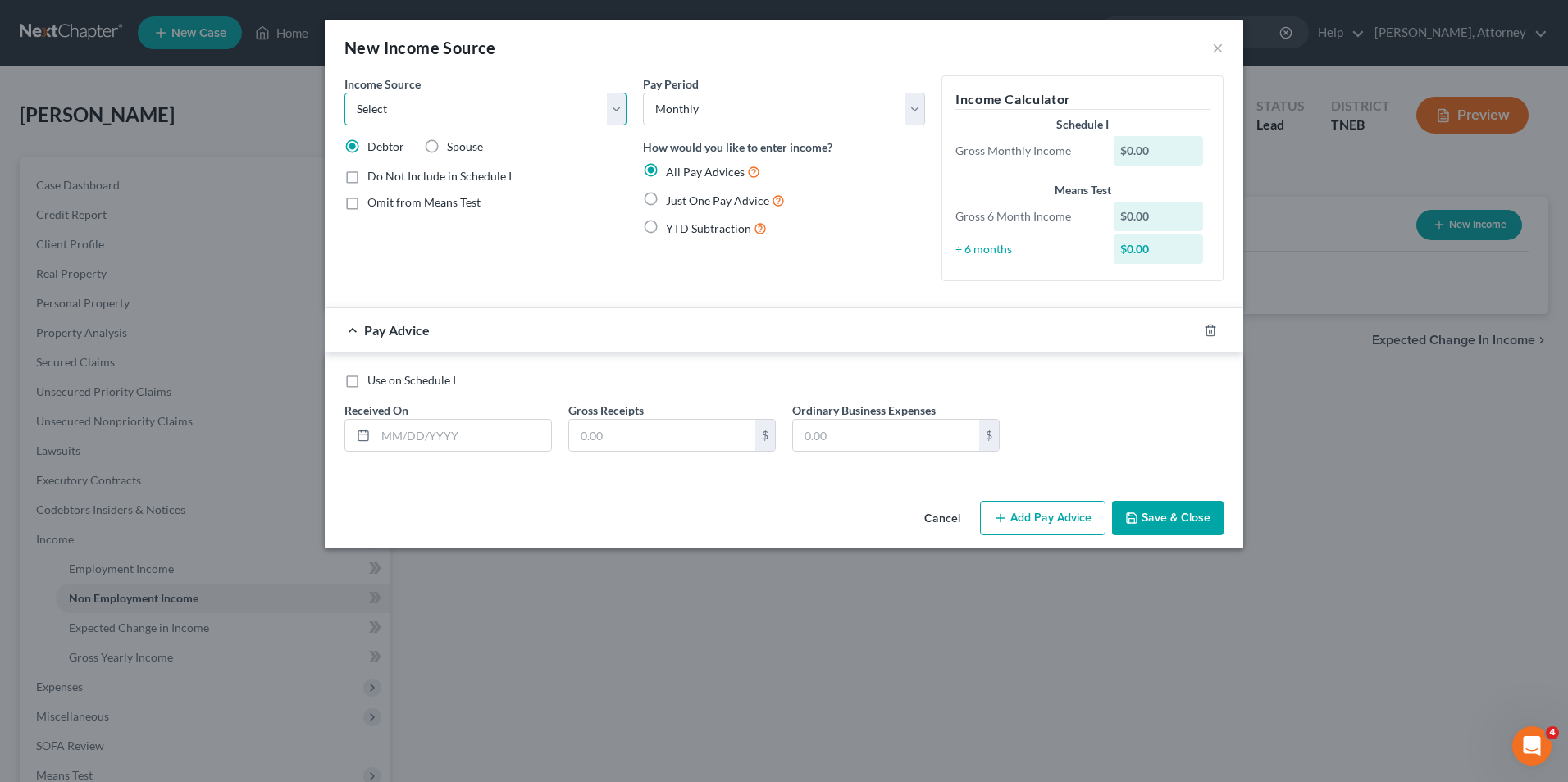
select select "7"
click at [344, 92] on select "Select Unemployment Disability (from employer) Pension Retirement Social Securi…" at bounding box center [486, 108] width 282 height 33
click at [666, 201] on label "Just One Pay Advice" at bounding box center [725, 200] width 119 height 19
click at [672, 201] on input "Just One Pay Advice" at bounding box center [677, 196] width 11 height 11
radio input "true"
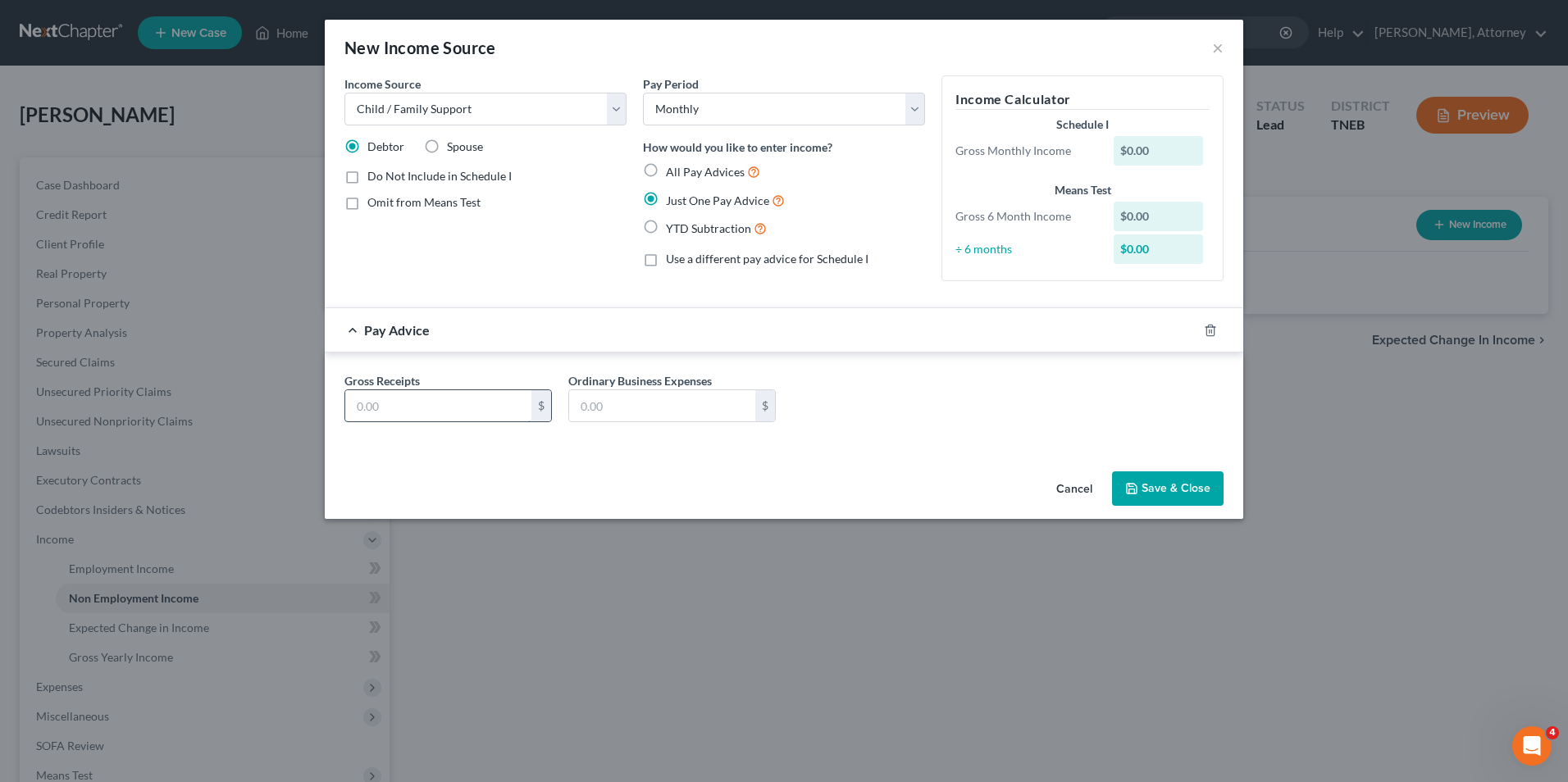
click at [477, 405] on input "text" at bounding box center [439, 406] width 186 height 31
type input "563"
click at [1183, 470] on div "Cancel Save & Close" at bounding box center [784, 492] width 918 height 54
click at [1182, 483] on button "Save & Close" at bounding box center [1168, 488] width 112 height 35
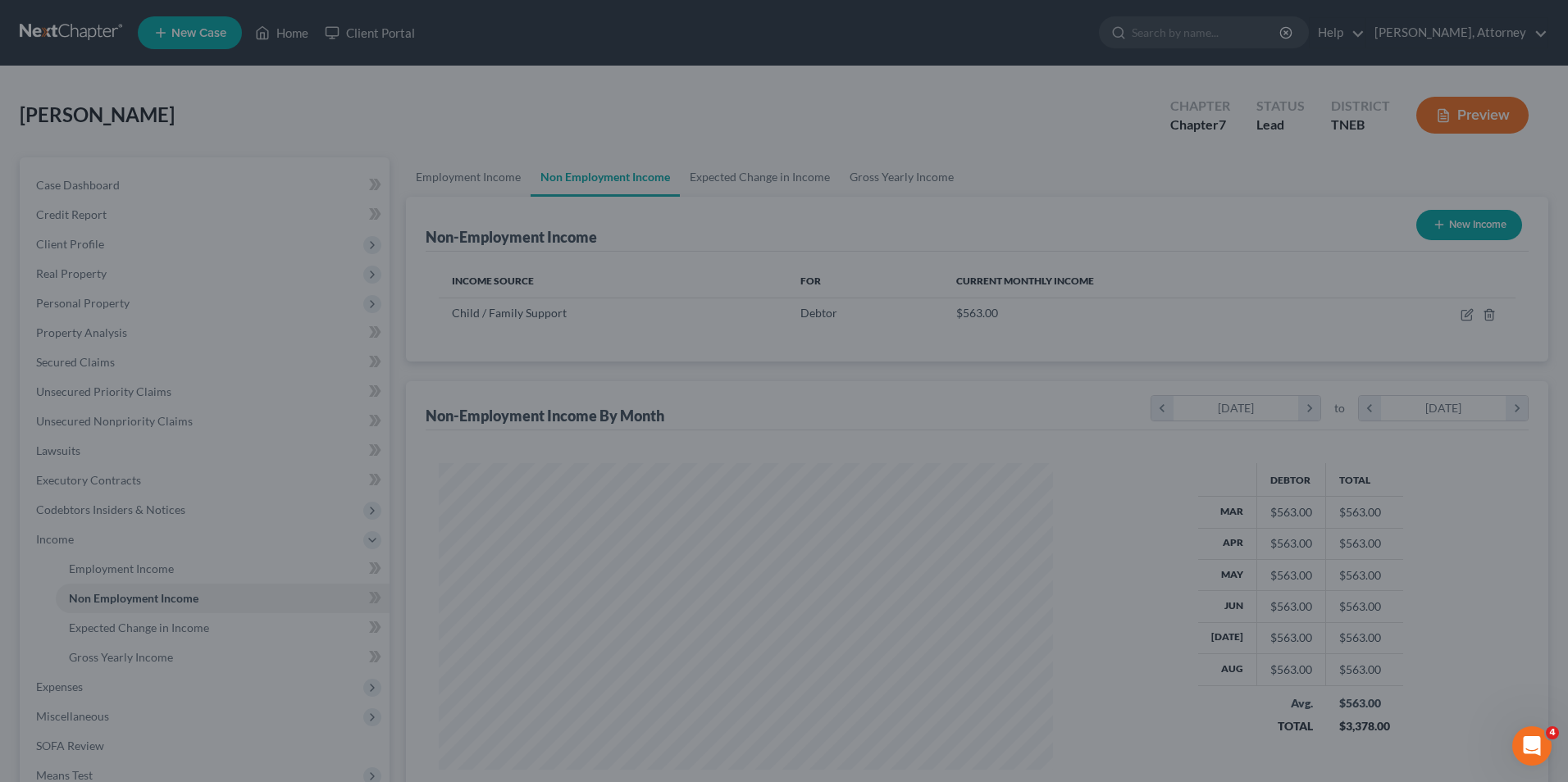
scroll to position [304, 641]
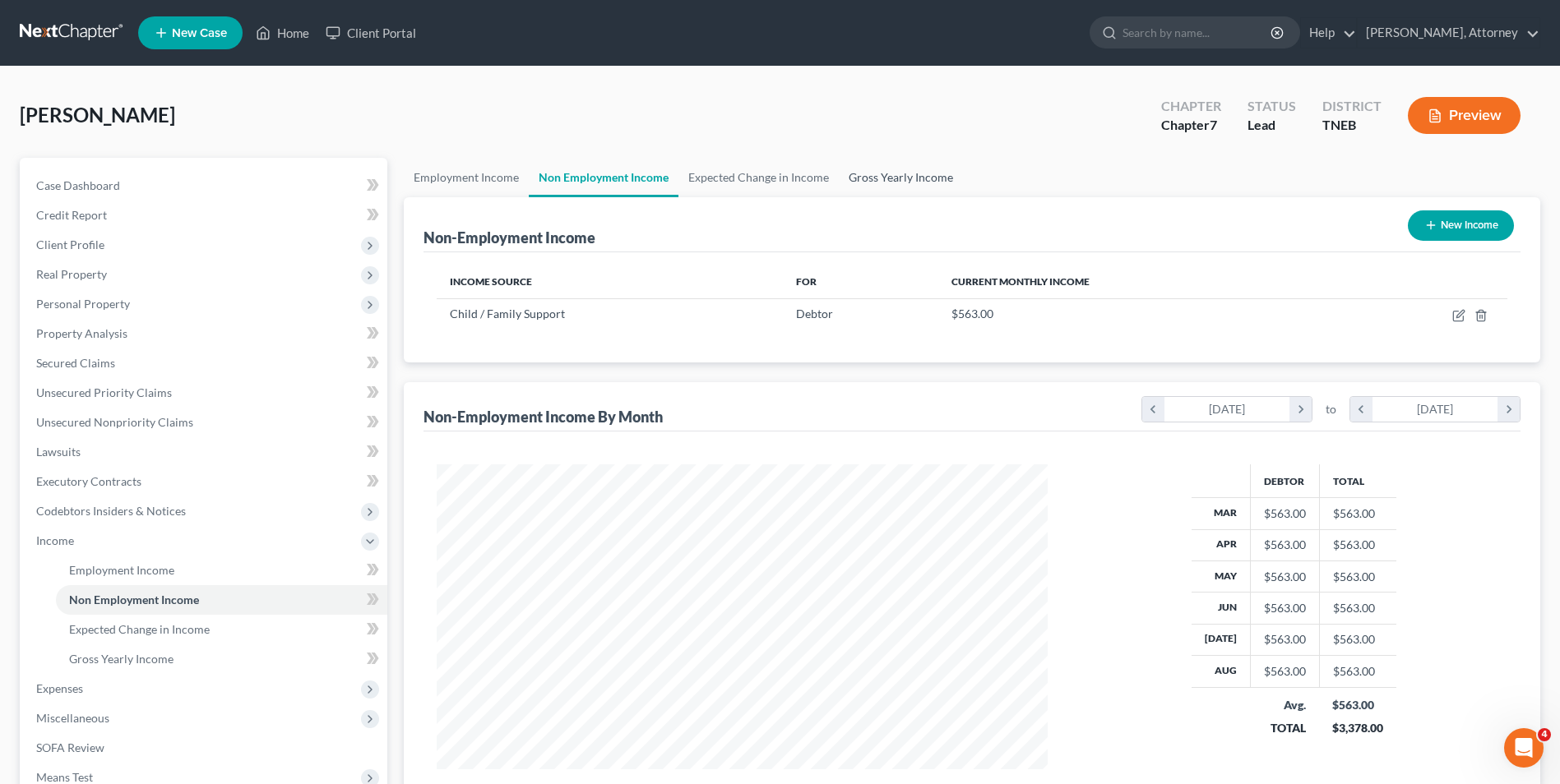
click at [903, 176] on link "Gross Yearly Income" at bounding box center [900, 177] width 124 height 39
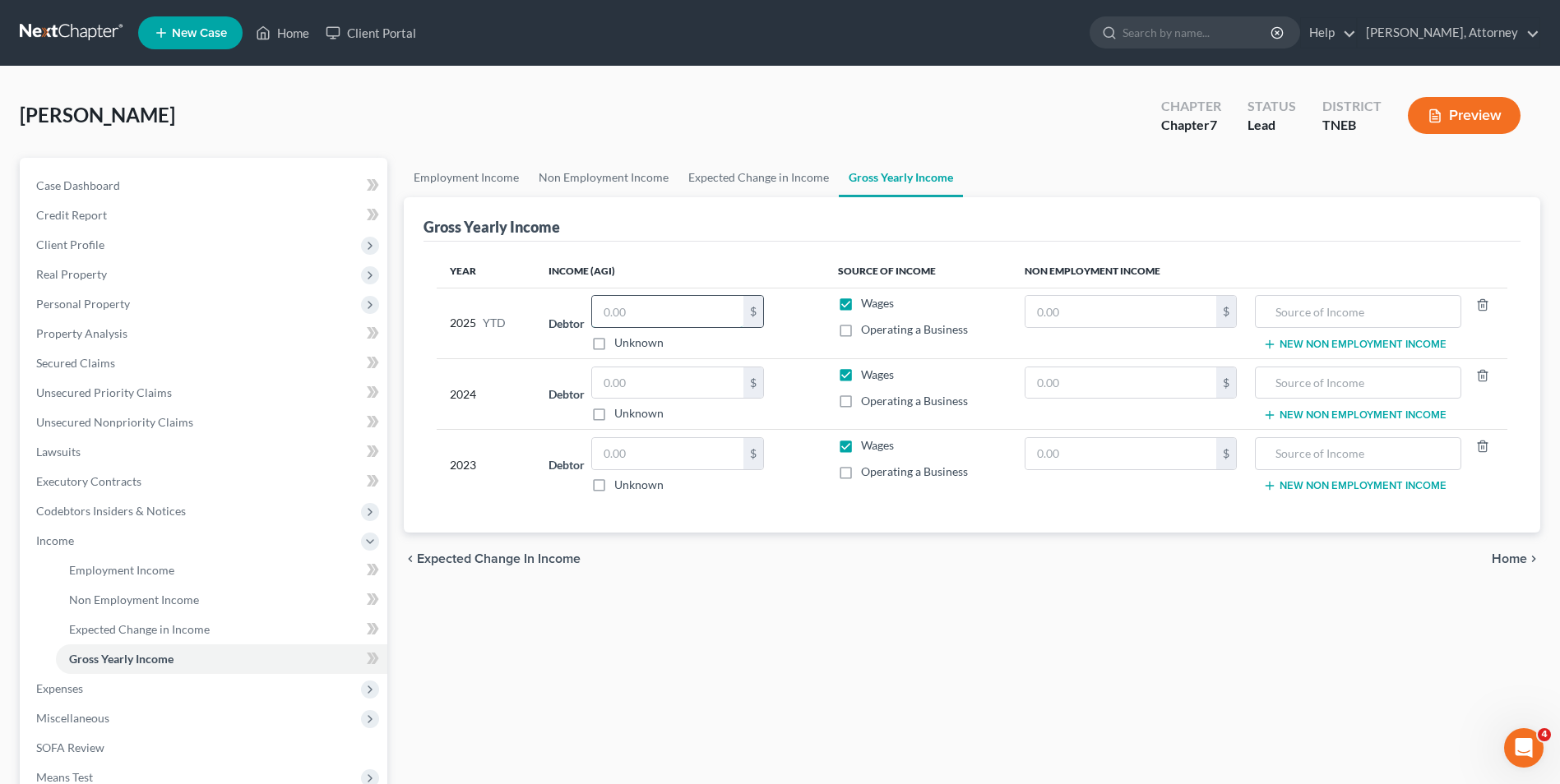
click at [655, 301] on input "text" at bounding box center [668, 311] width 151 height 31
type input "12,500"
click at [627, 390] on input "text" at bounding box center [668, 383] width 151 height 31
type input "20,192"
click at [615, 457] on input "text" at bounding box center [668, 453] width 151 height 31
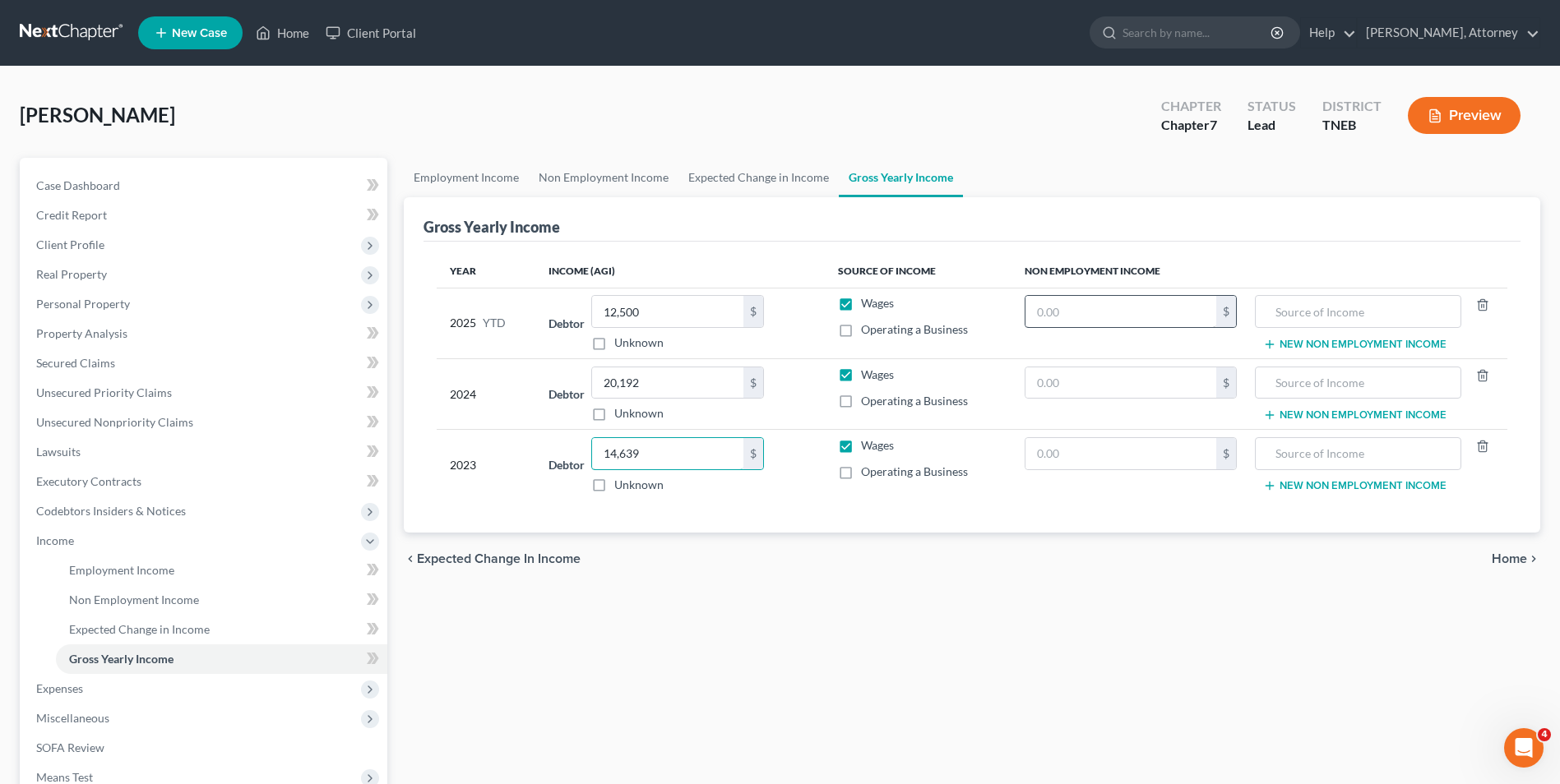
type input "14,639"
click at [1052, 327] on input "text" at bounding box center [1121, 311] width 191 height 31
type input "5,067"
click at [1273, 316] on input "text" at bounding box center [1359, 311] width 189 height 31
type input "Child Support"
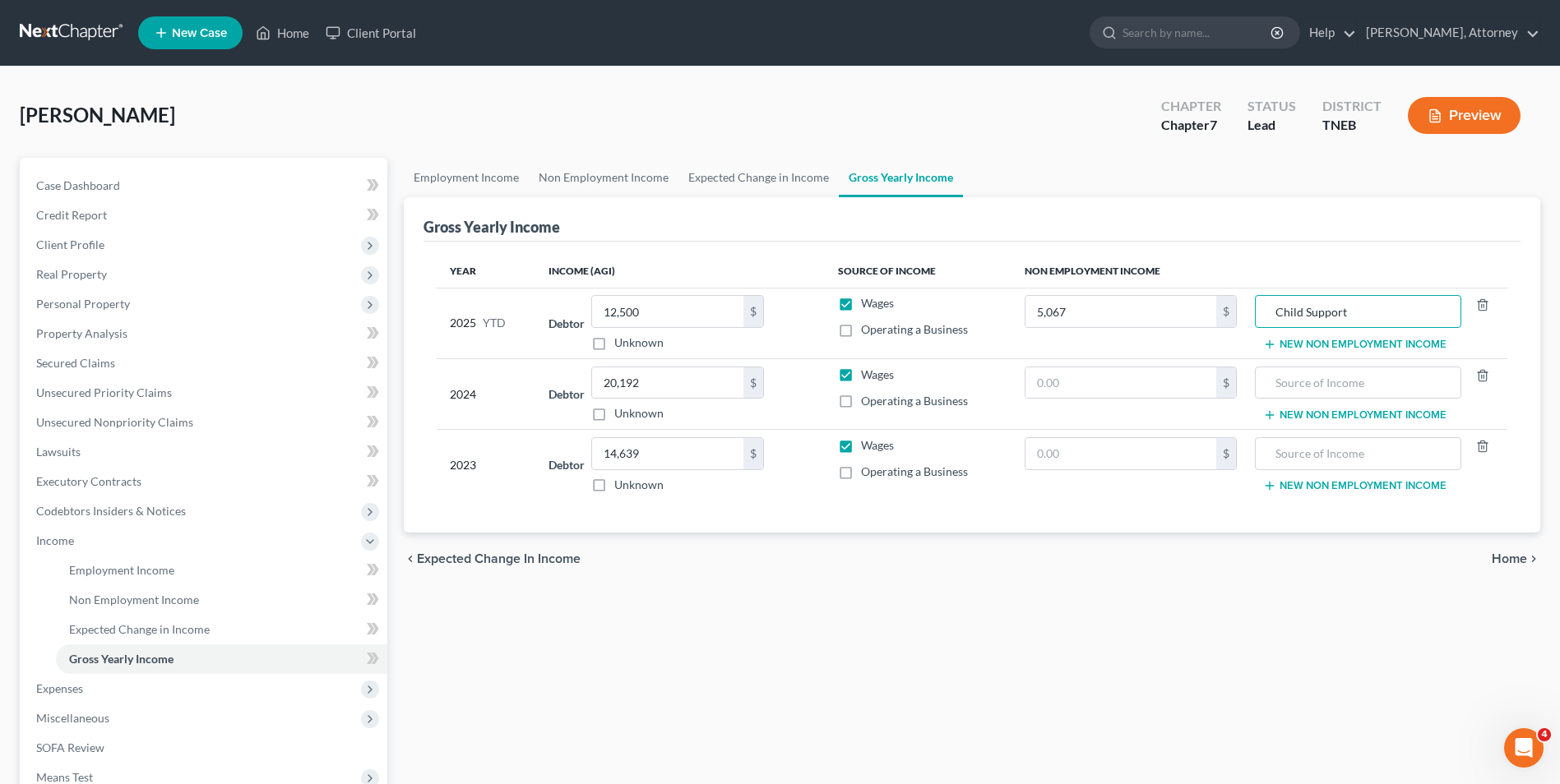
click at [1137, 364] on td "$" at bounding box center [1131, 393] width 239 height 70
click at [1088, 393] on input "text" at bounding box center [1121, 383] width 191 height 31
type input "6,756"
click at [1326, 374] on input "text" at bounding box center [1359, 383] width 189 height 31
type input "Child Support"
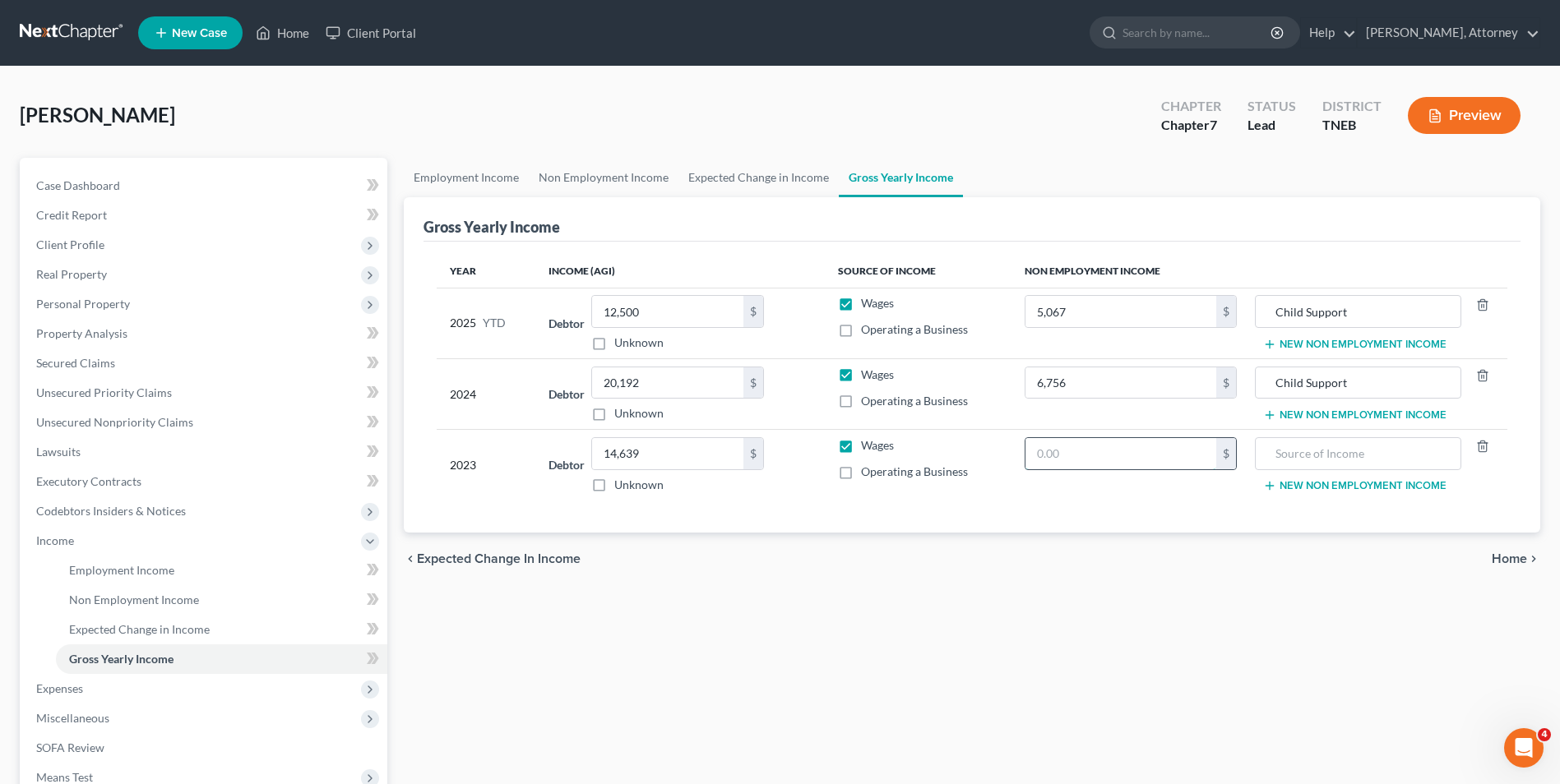
click at [1144, 449] on input "text" at bounding box center [1121, 453] width 191 height 31
type input "6,756"
click at [1340, 451] on input "text" at bounding box center [1359, 453] width 189 height 31
type input "Child Support"
click at [1514, 570] on div "chevron_left Expected Change in Income Home chevron_right" at bounding box center [972, 559] width 1136 height 53
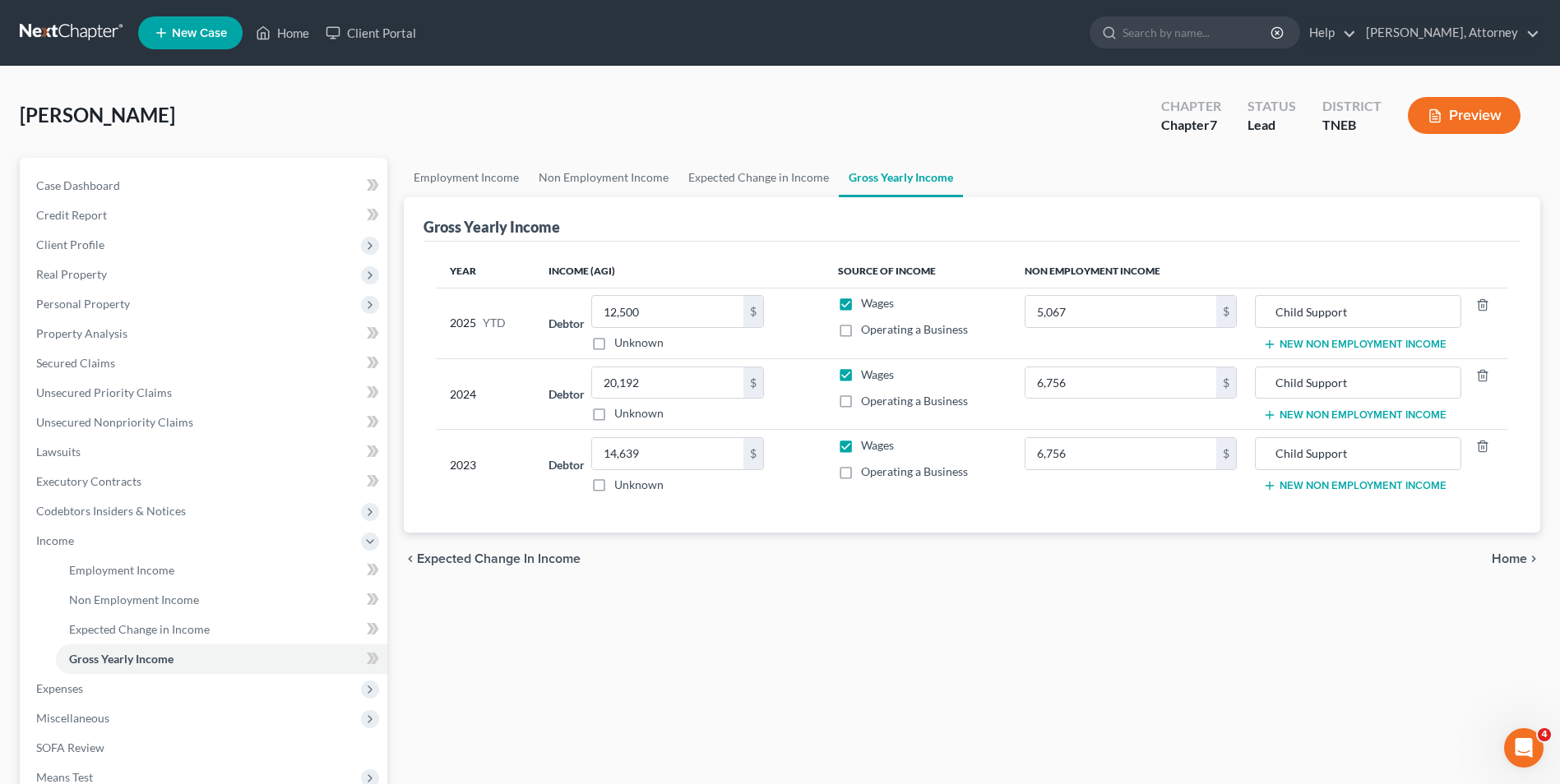
click at [1504, 558] on span "Home" at bounding box center [1509, 559] width 36 height 13
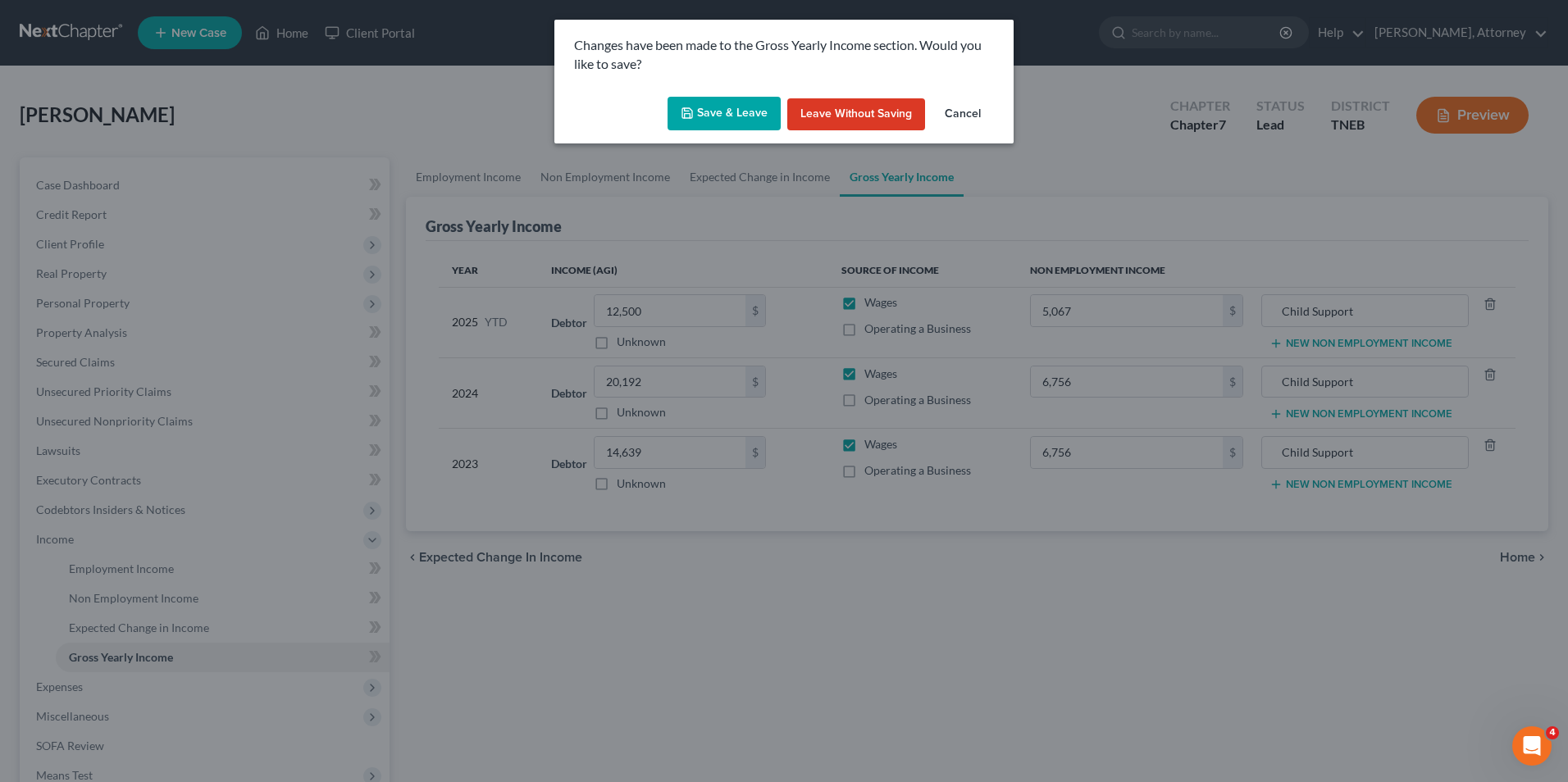
click at [708, 110] on button "Save & Leave" at bounding box center [724, 114] width 113 height 35
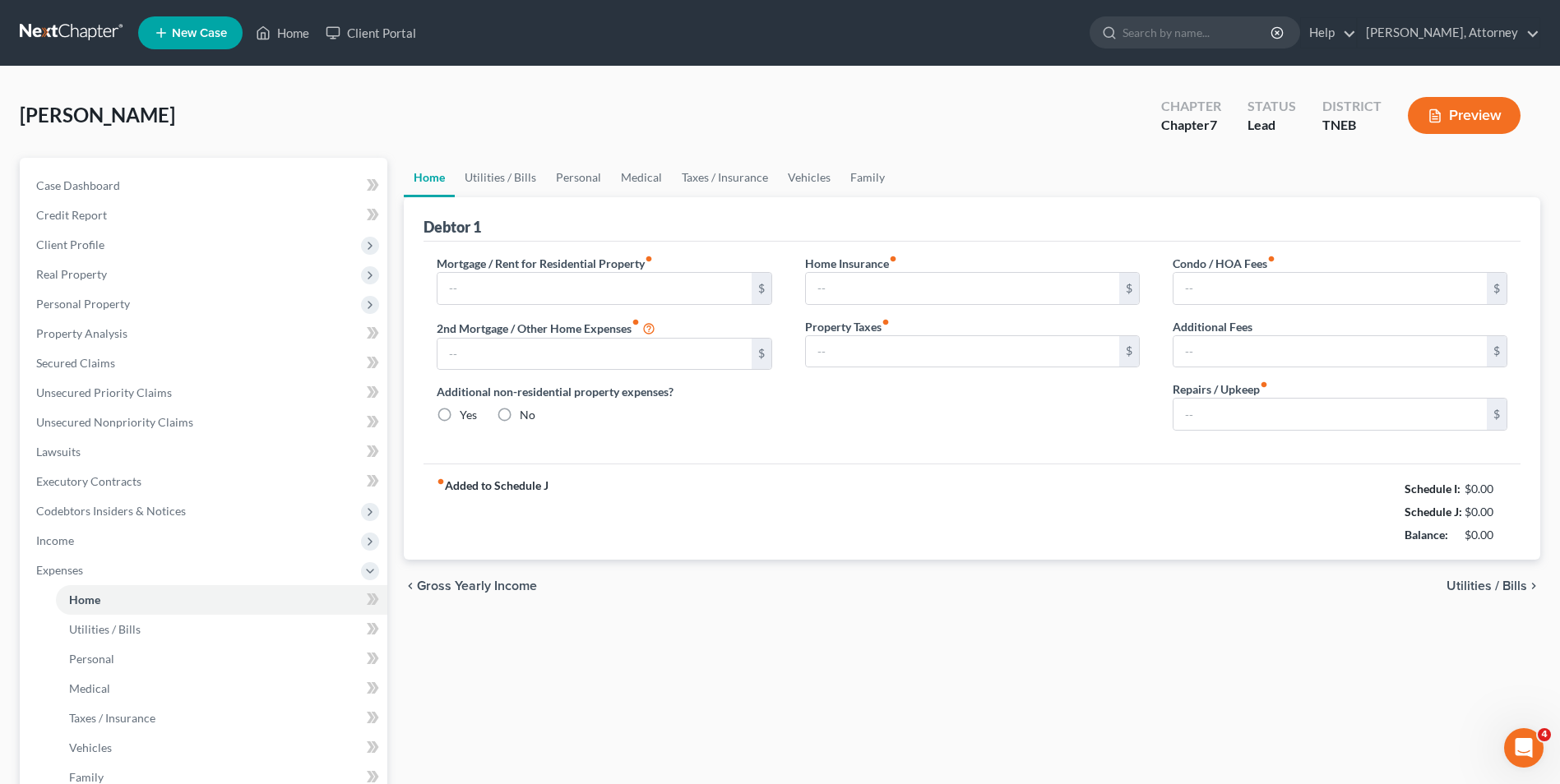
type input "0.00"
radio input "true"
type input "0.00"
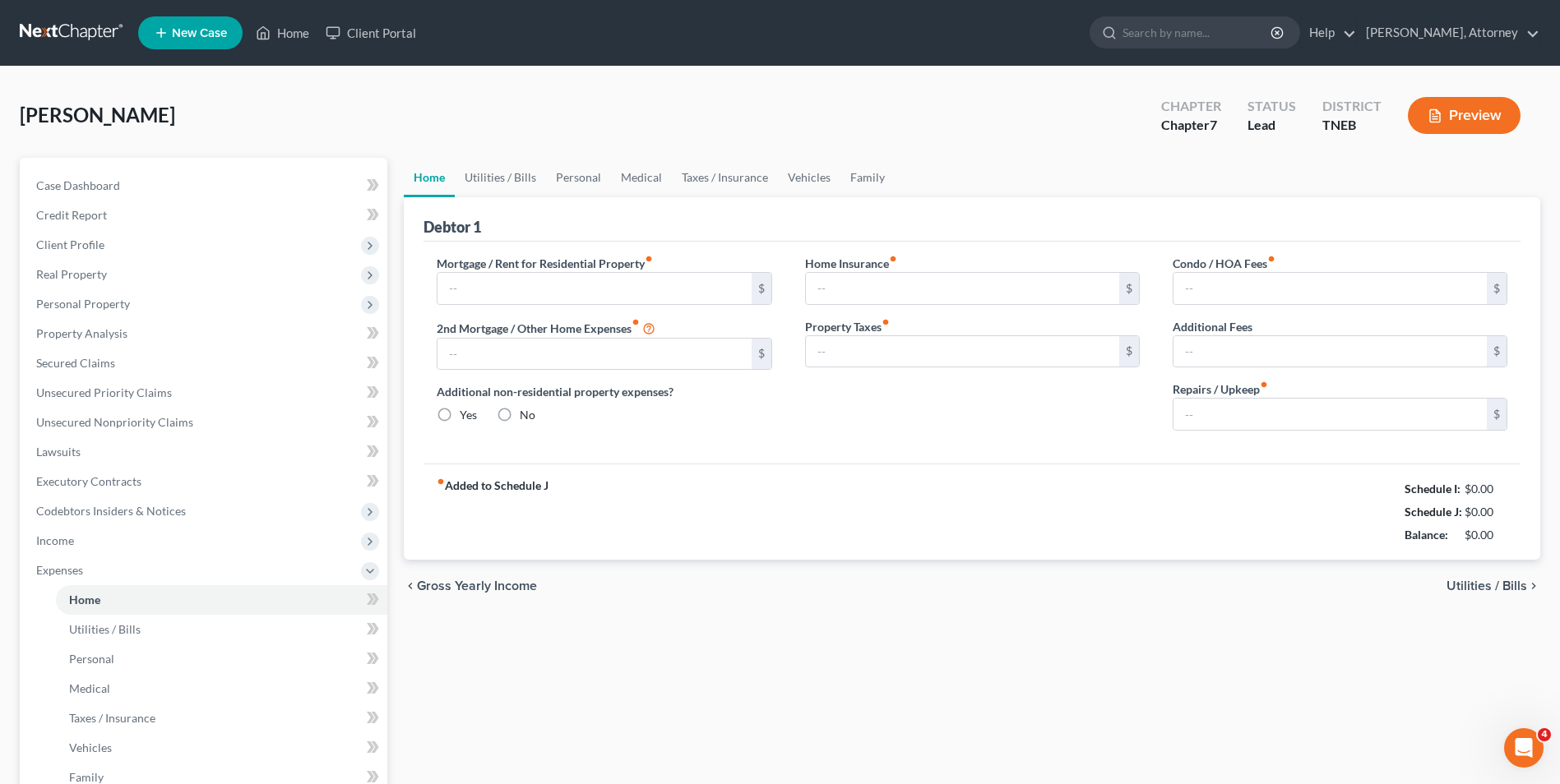
type input "0.00"
click at [523, 172] on link "Utilities / Bills" at bounding box center [500, 177] width 92 height 39
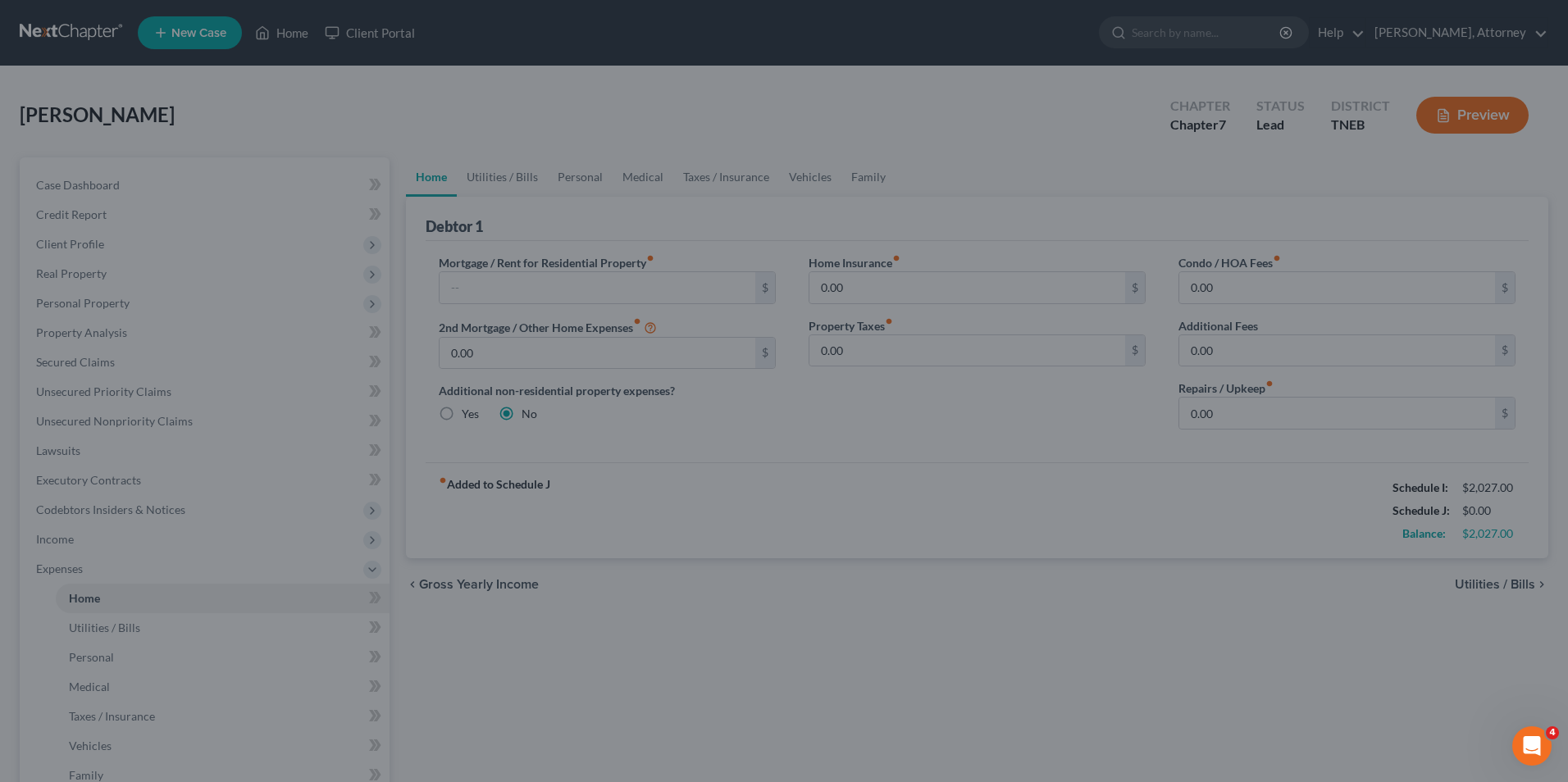
click at [751, 259] on div at bounding box center [784, 391] width 1568 height 782
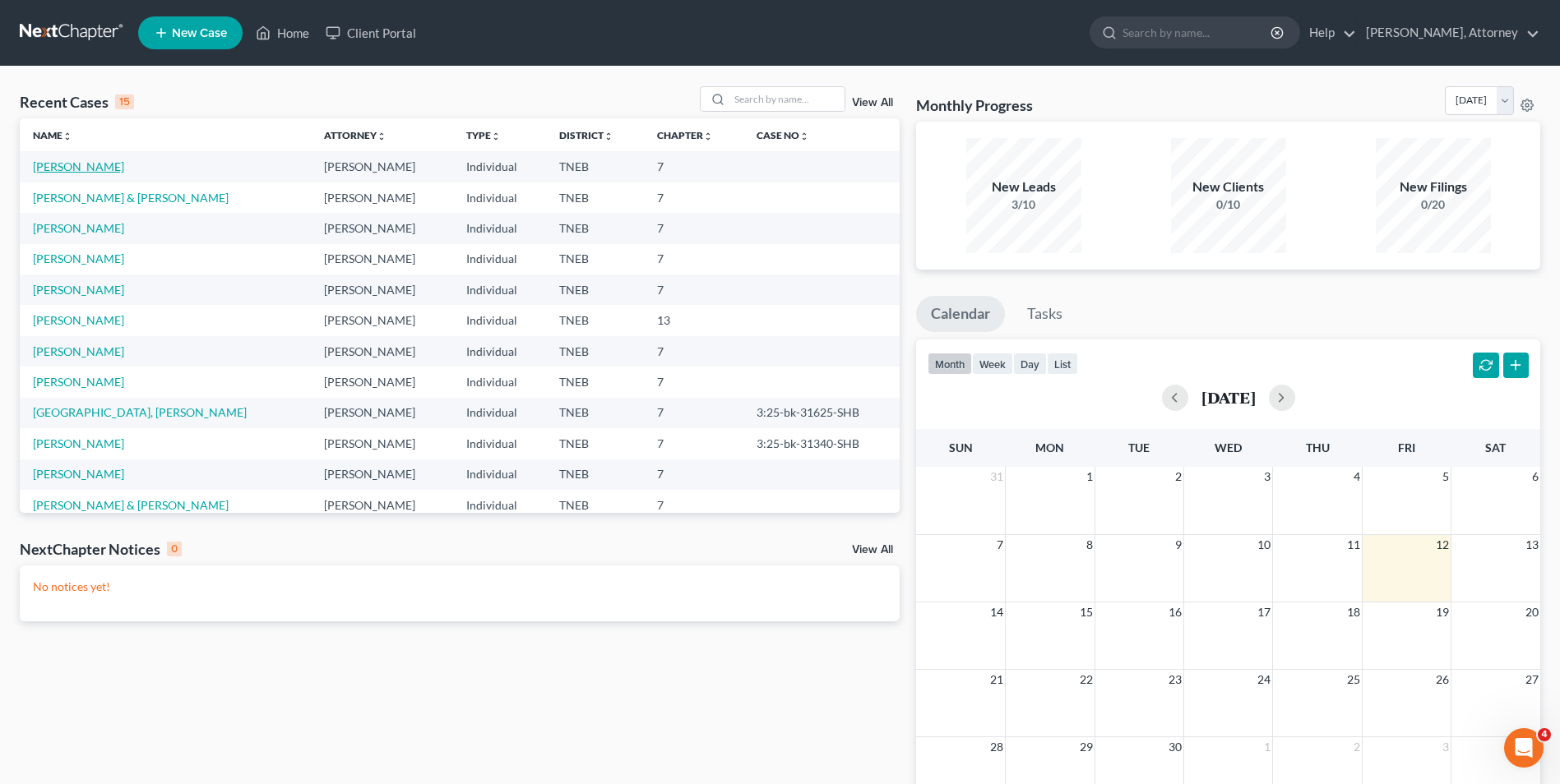
click at [90, 164] on link "[PERSON_NAME]" at bounding box center [78, 166] width 92 height 14
click at [61, 165] on link "[PERSON_NAME]" at bounding box center [78, 166] width 92 height 14
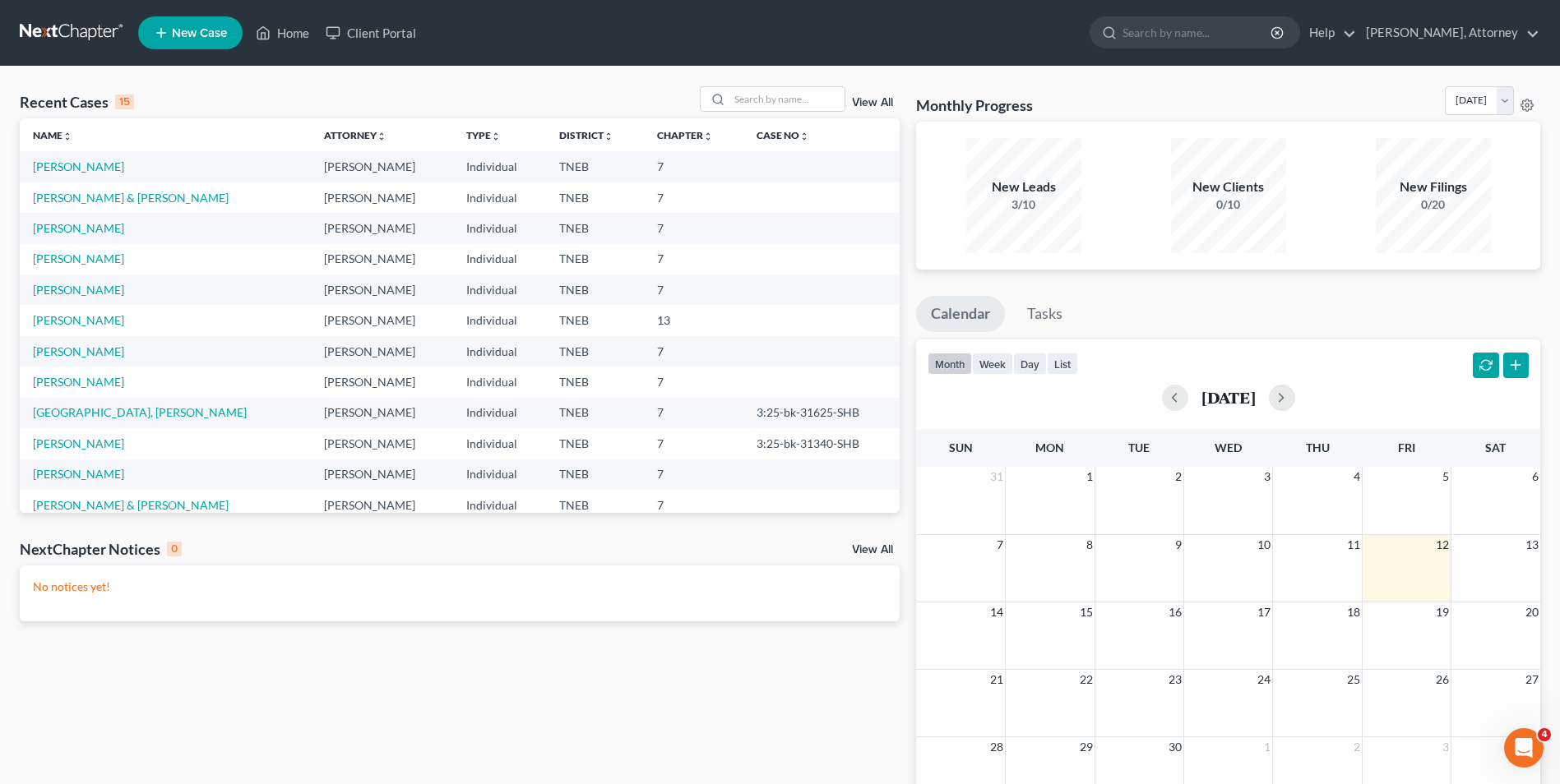
click at [56, 175] on td "[PERSON_NAME]" at bounding box center [165, 166] width 291 height 30
click at [66, 167] on link "[PERSON_NAME]" at bounding box center [78, 166] width 92 height 14
drag, startPoint x: 194, startPoint y: 244, endPoint x: 89, endPoint y: 229, distance: 106.1
click at [89, 229] on tbody "GREEN, SARAH Melissa Wortley Lawing Individual TNEB 7 BRADSHAW, KENNETH & CATHY…" at bounding box center [459, 382] width 880 height 461
click at [89, 229] on link "MCDONALD, CLARENCE" at bounding box center [78, 228] width 92 height 14
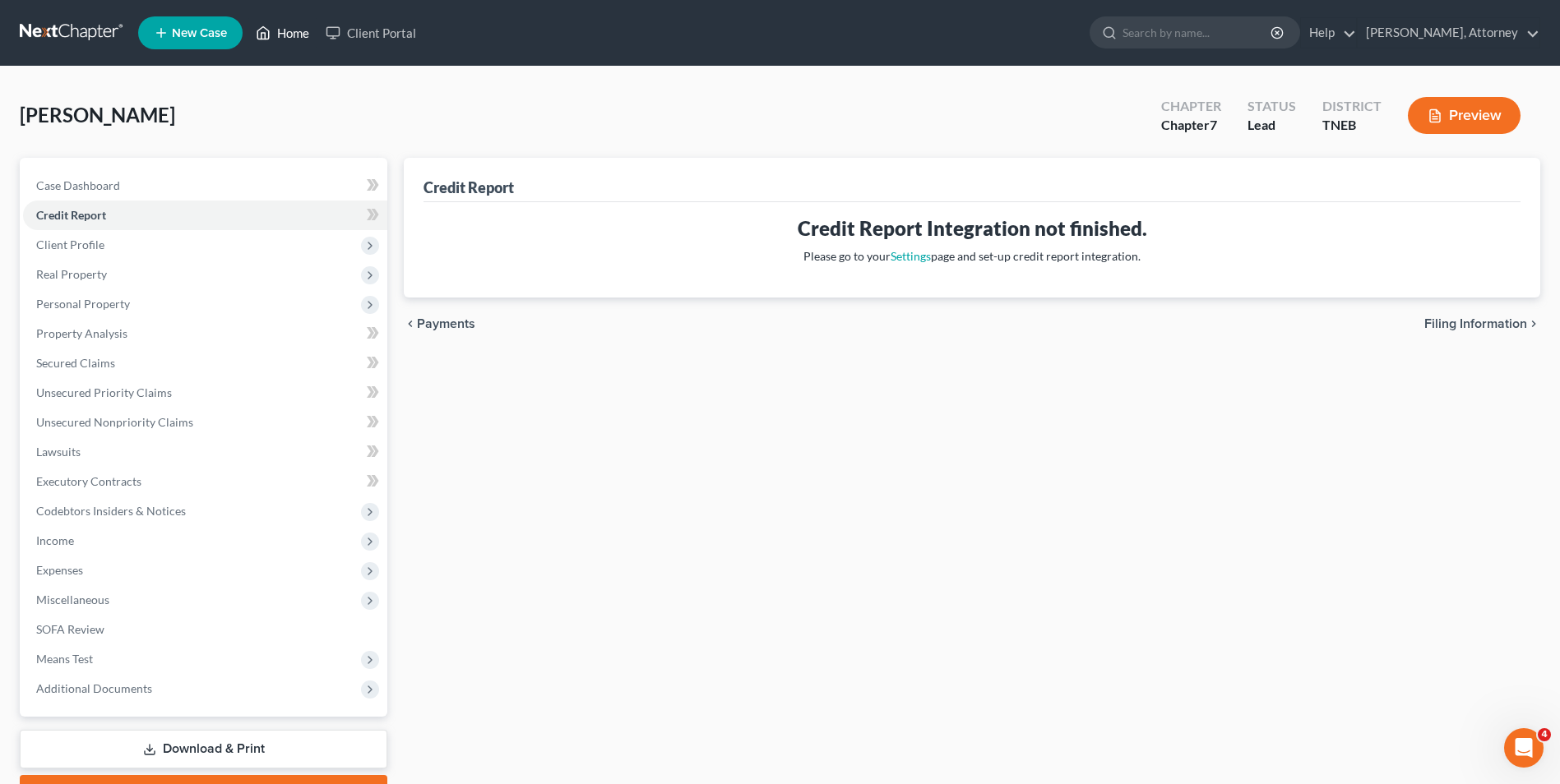
click at [298, 28] on link "Home" at bounding box center [282, 32] width 70 height 29
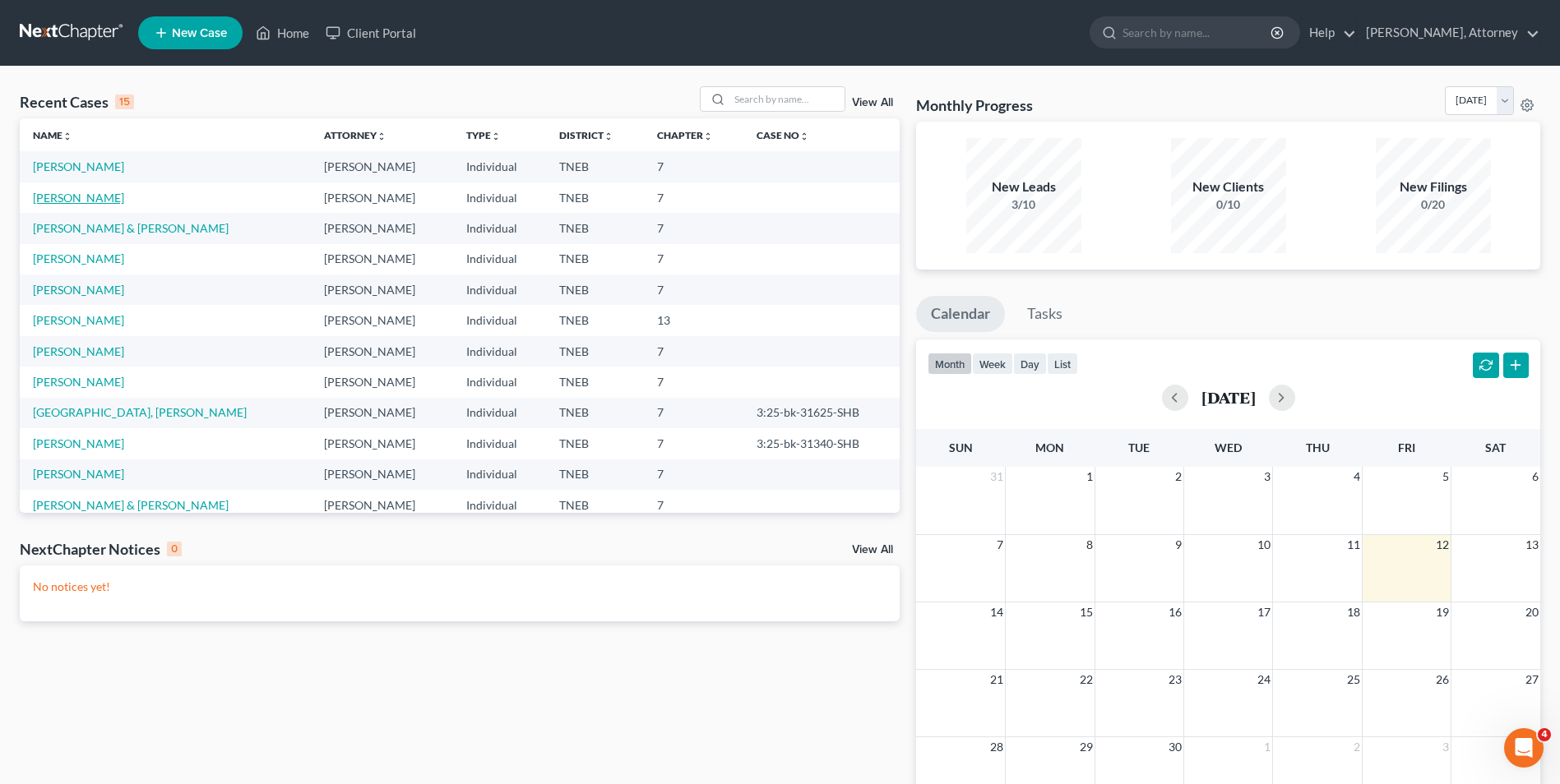
click at [80, 194] on link "[PERSON_NAME]" at bounding box center [78, 198] width 92 height 14
click at [56, 194] on link "[PERSON_NAME]" at bounding box center [78, 198] width 92 height 14
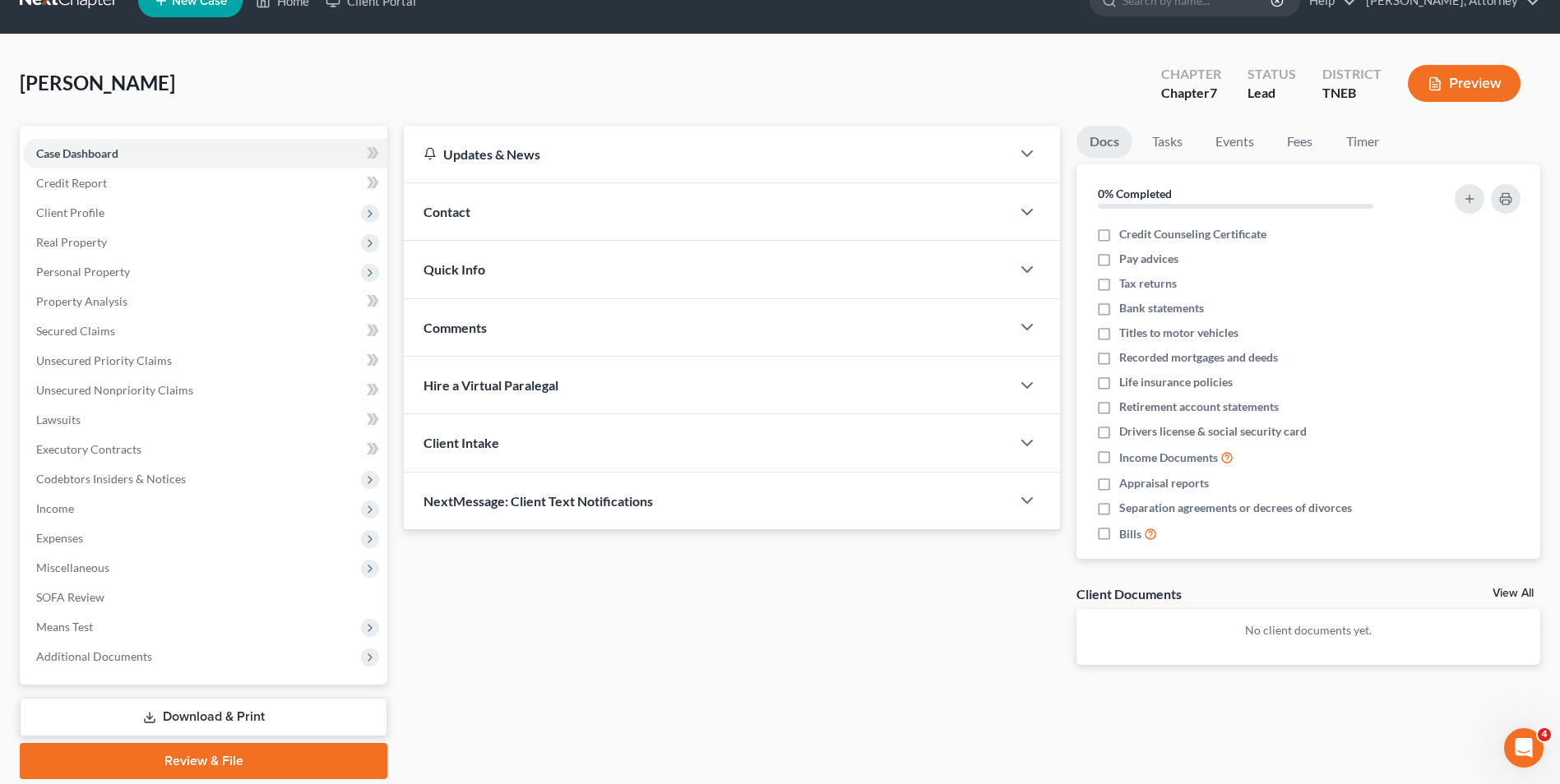
scroll to position [33, 0]
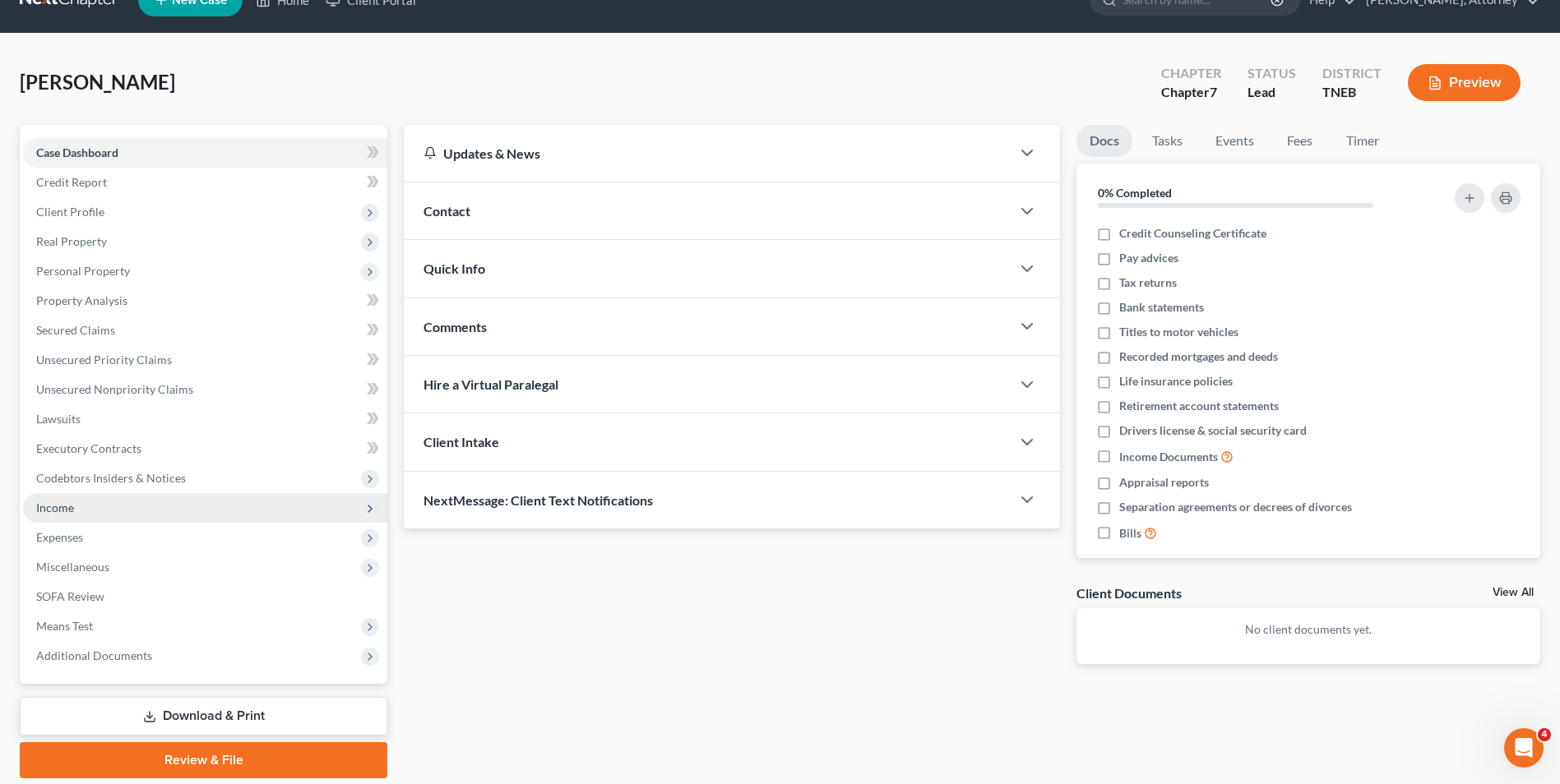
click at [56, 506] on span "Income" at bounding box center [55, 508] width 37 height 14
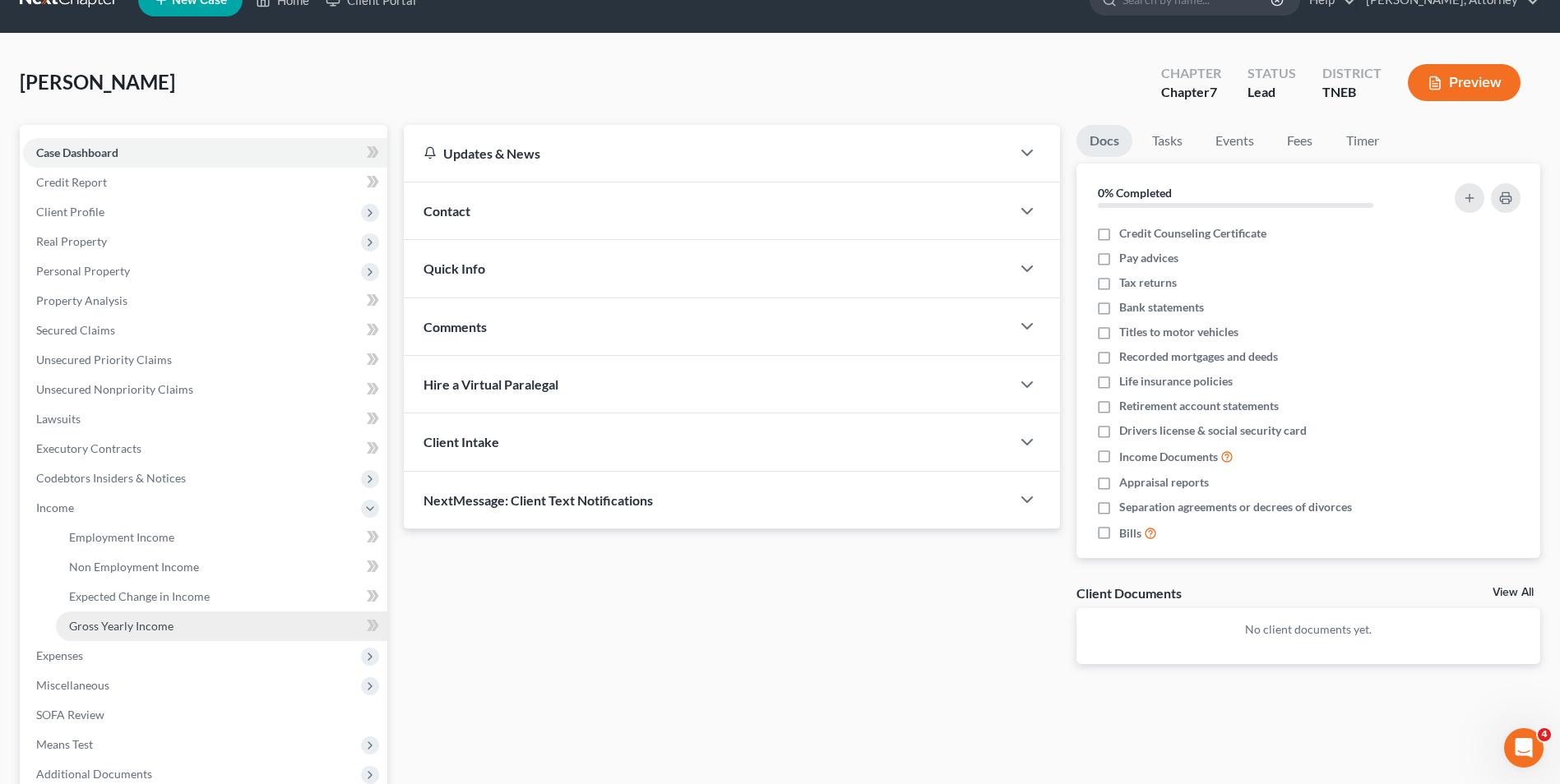
click at [134, 624] on span "Gross Yearly Income" at bounding box center [121, 626] width 104 height 14
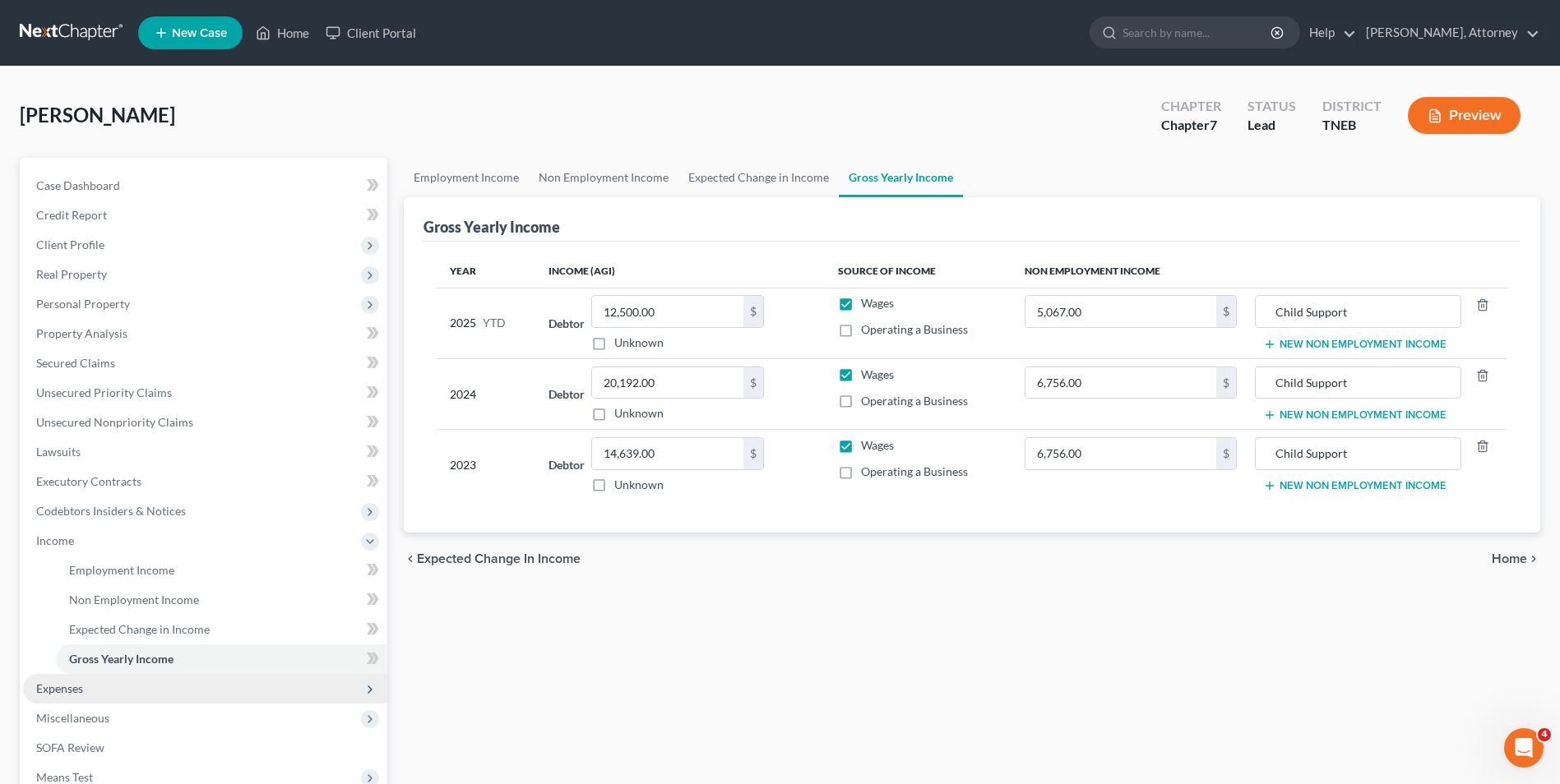
click at [70, 682] on span "Expenses" at bounding box center [60, 689] width 47 height 14
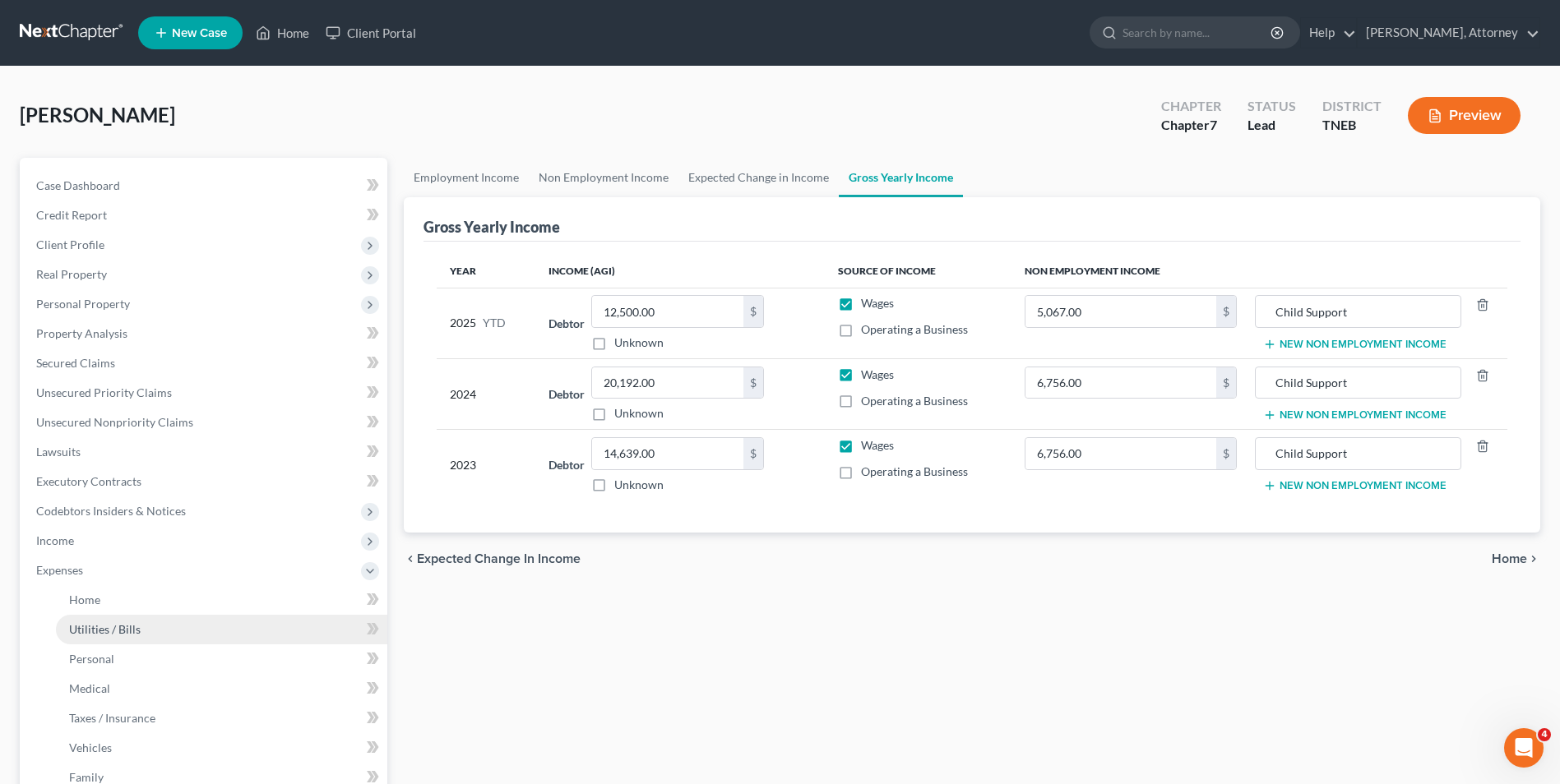
click at [111, 635] on span "Utilities / Bills" at bounding box center [105, 629] width 71 height 14
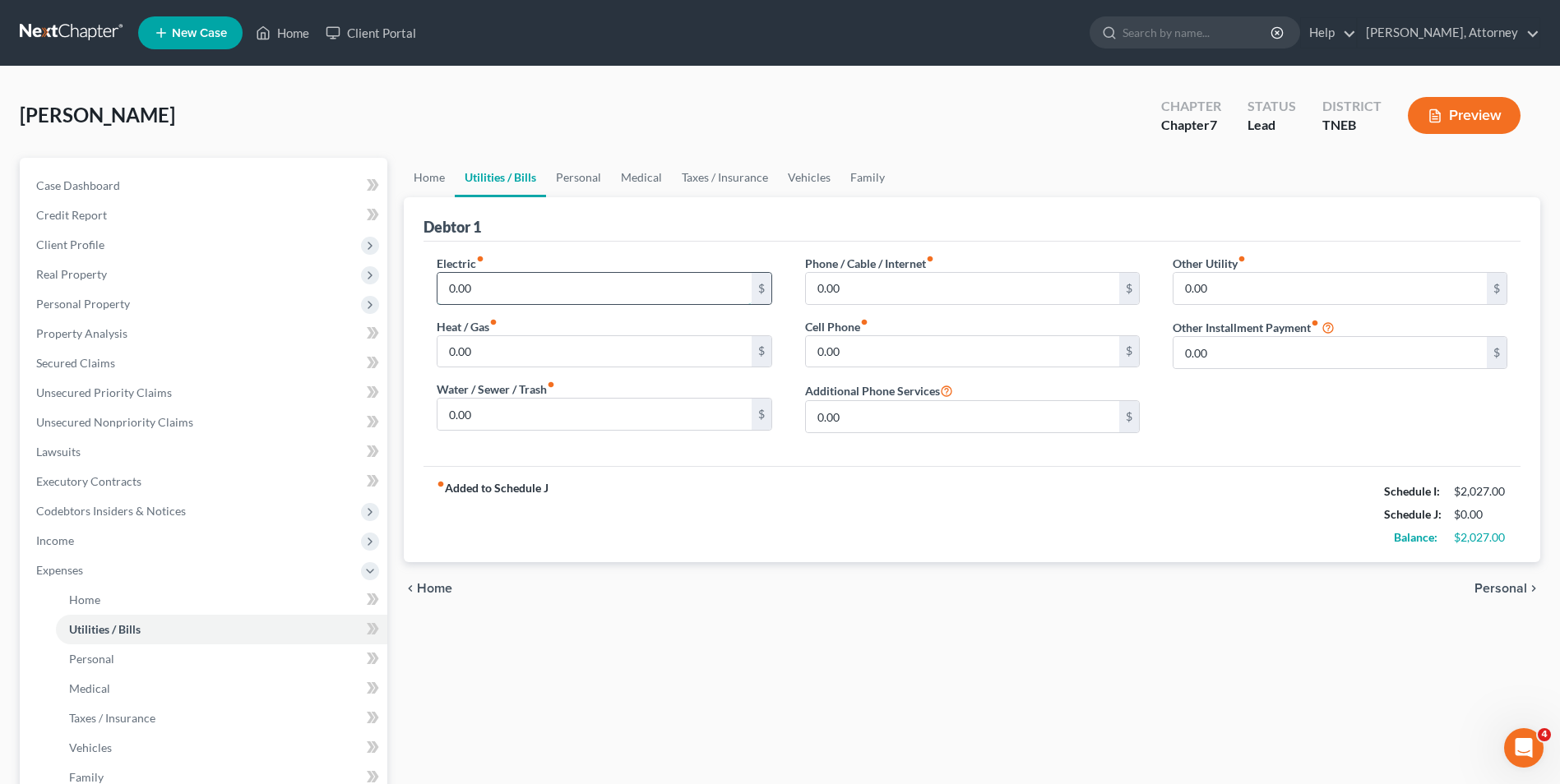
click at [479, 296] on input "0.00" at bounding box center [594, 288] width 313 height 31
type input "200"
click at [475, 417] on input "0.00" at bounding box center [594, 414] width 313 height 31
type input "150"
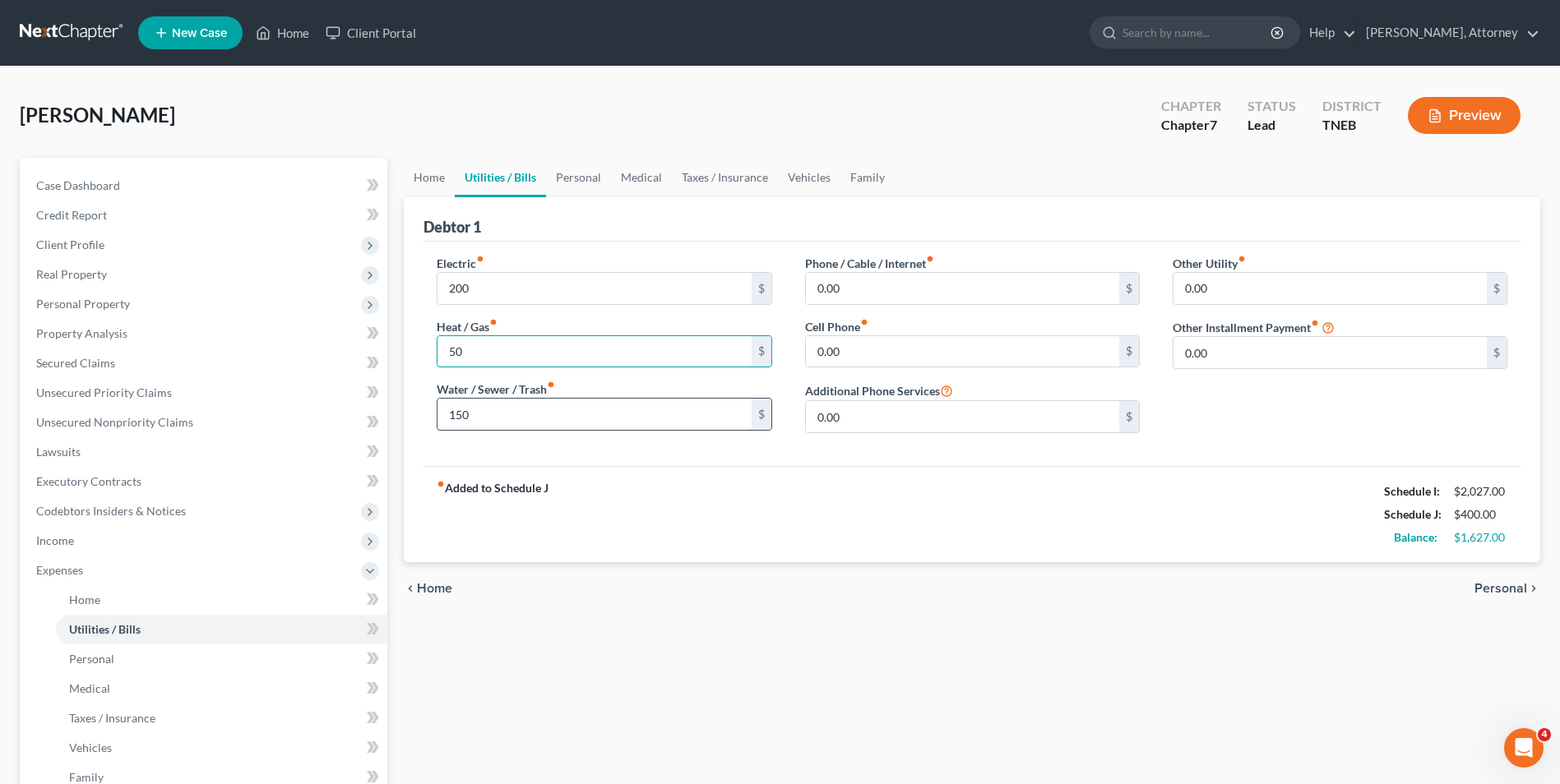
type input "50"
type input "100"
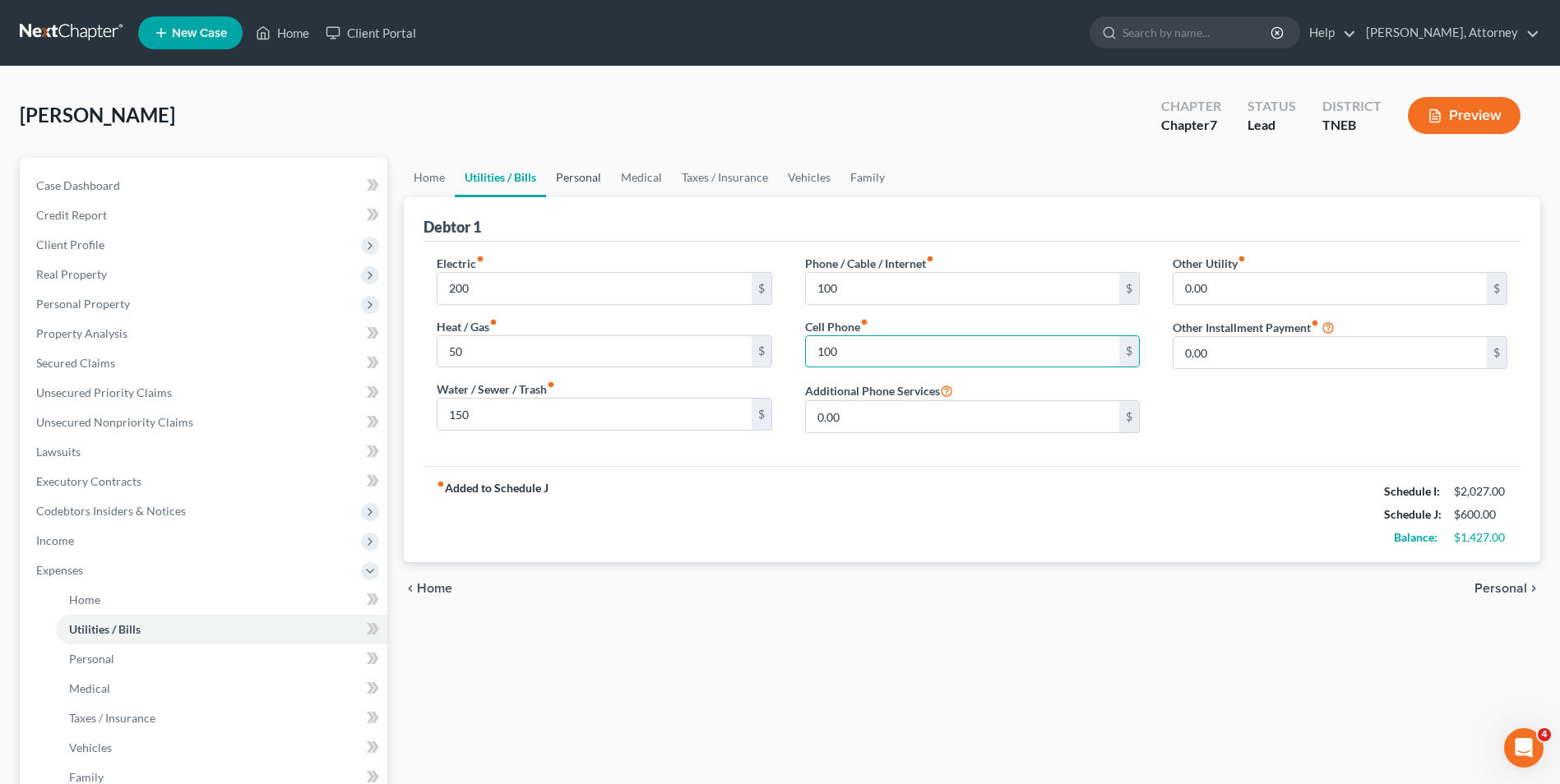
type input "100"
click at [575, 173] on link "Personal" at bounding box center [578, 177] width 65 height 39
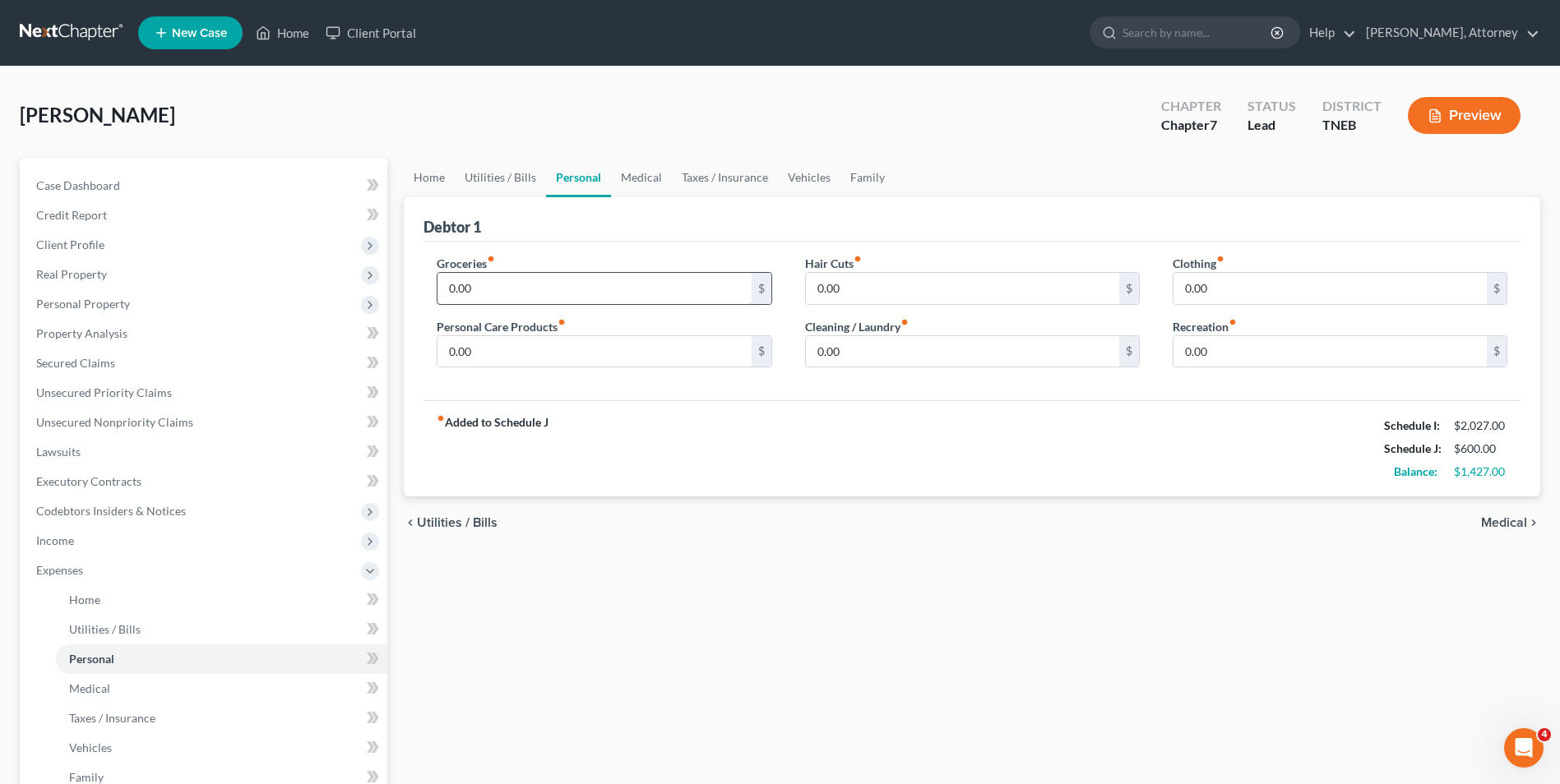
click at [499, 293] on input "0.00" at bounding box center [594, 288] width 313 height 31
type input "800"
type input "20"
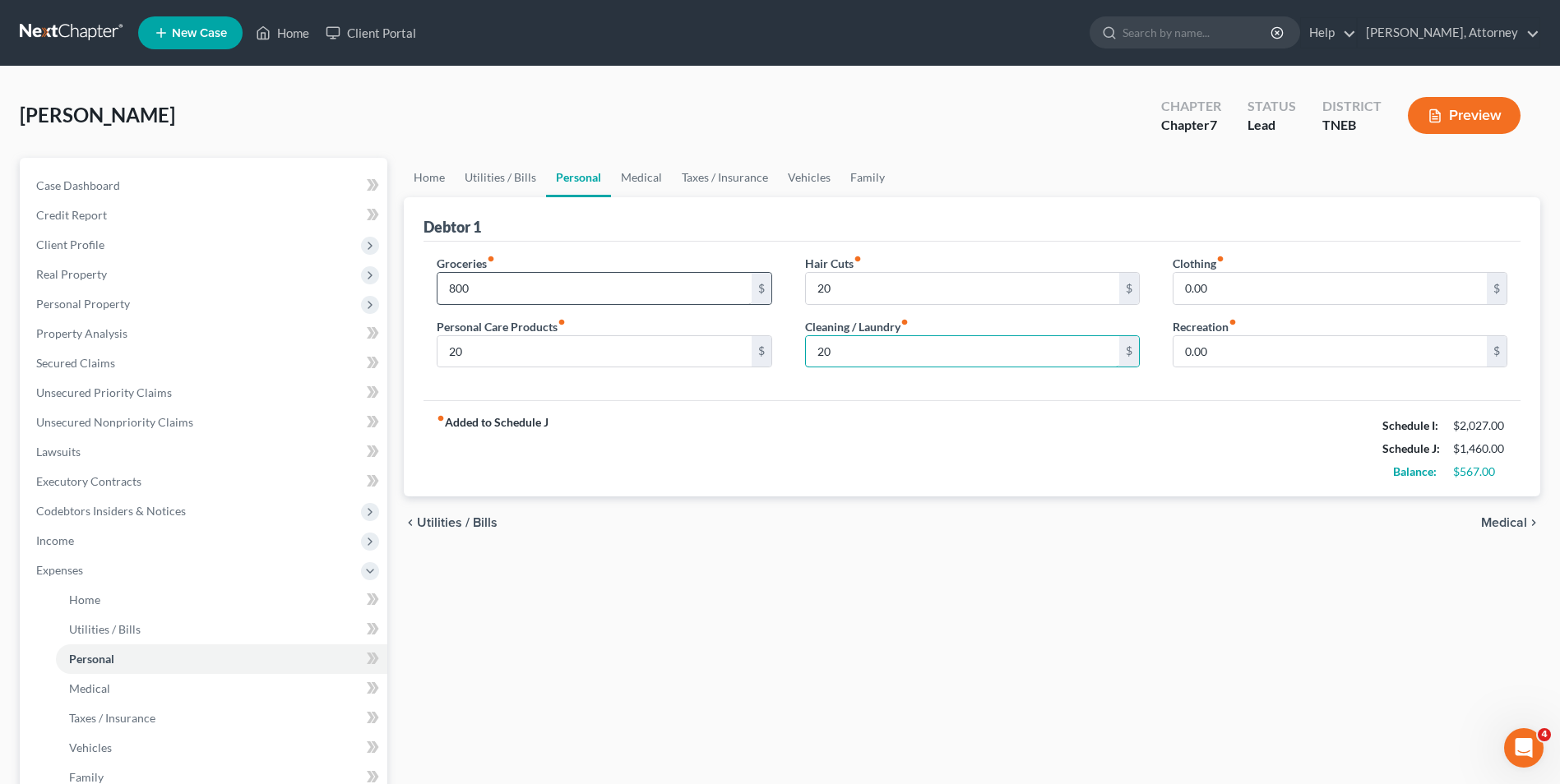
type input "20"
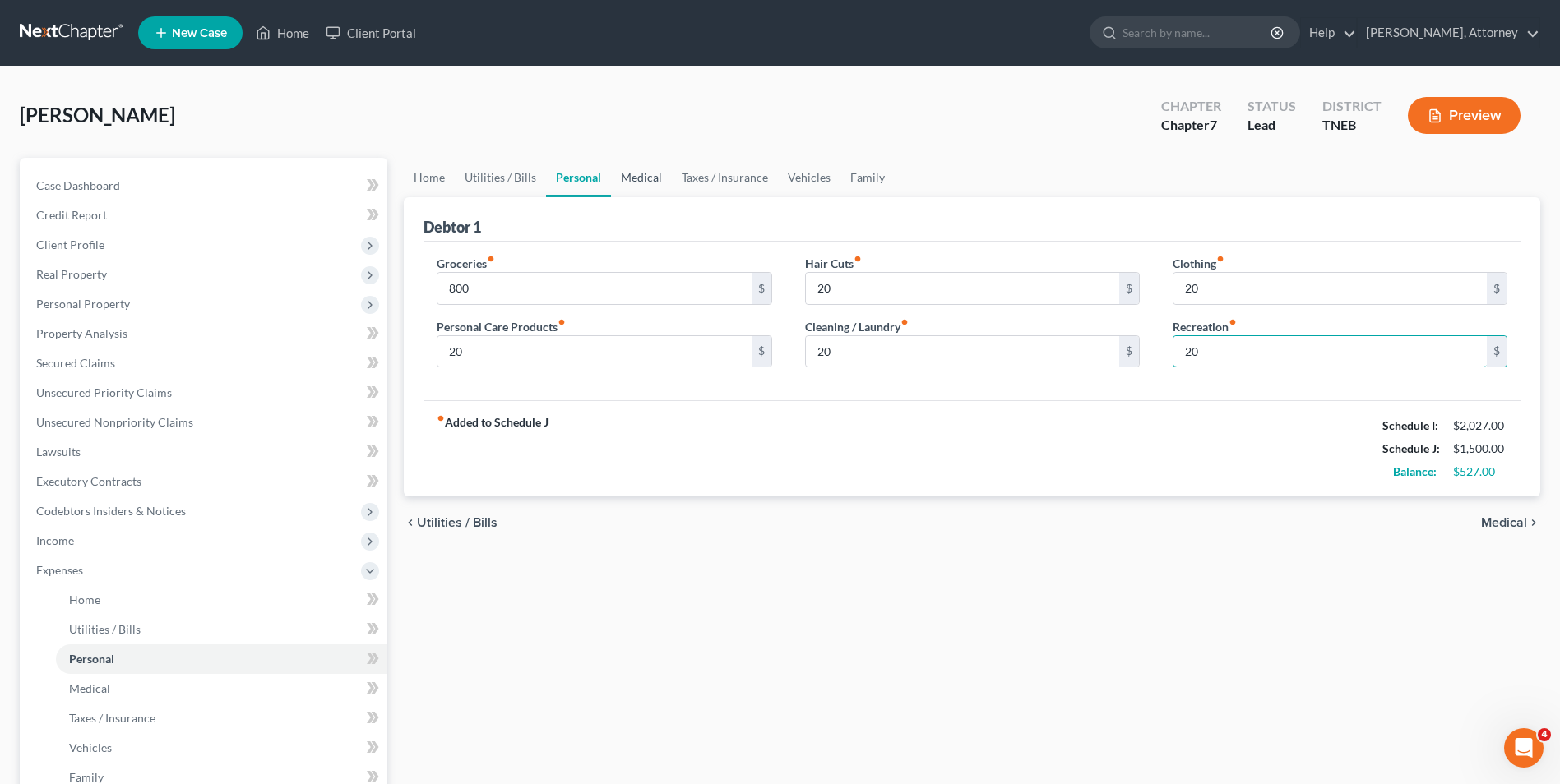
type input "20"
click at [644, 177] on link "Medical" at bounding box center [641, 177] width 61 height 39
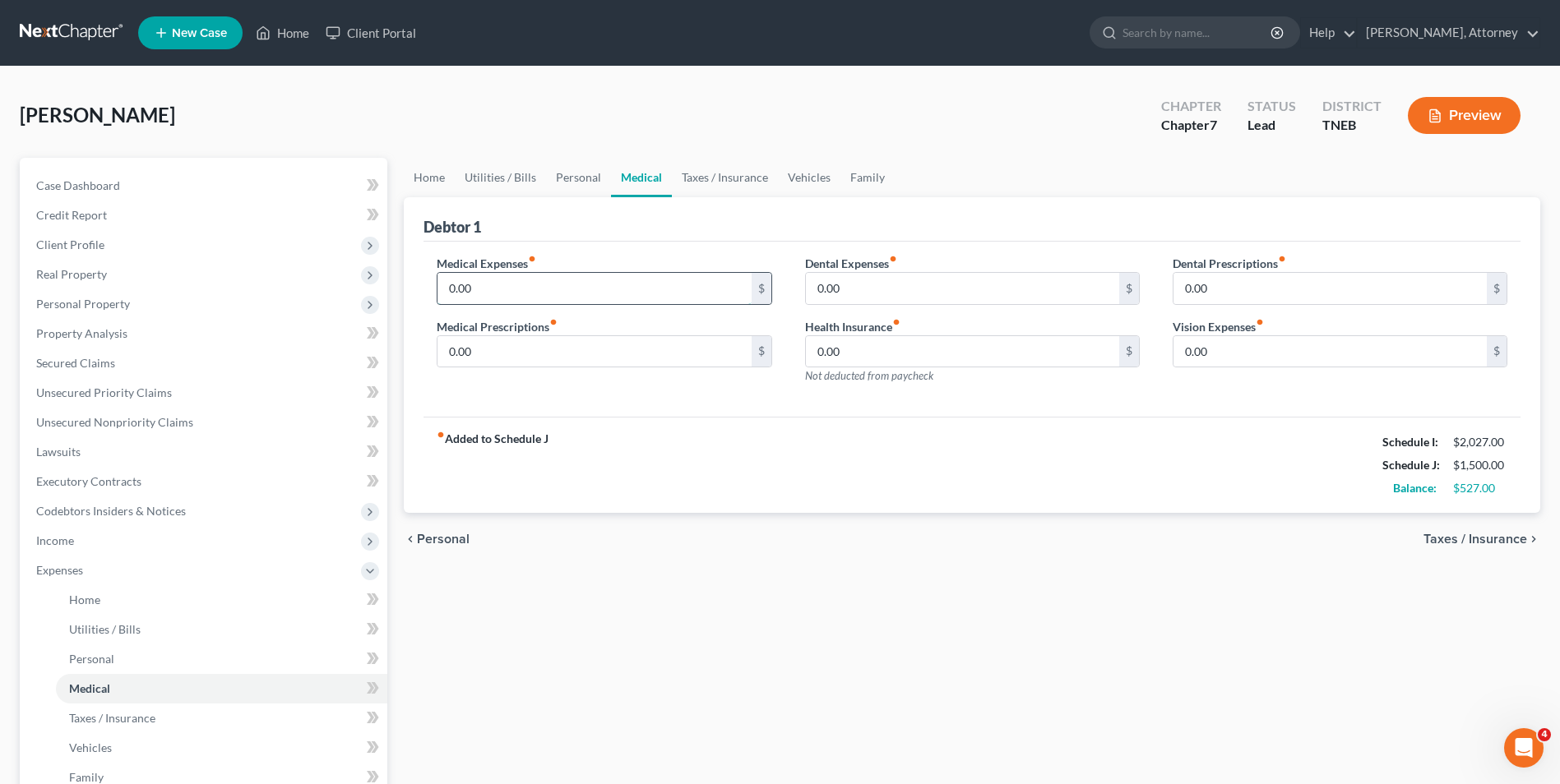
click at [465, 279] on input "0.00" at bounding box center [594, 288] width 313 height 31
type input "10"
click at [781, 179] on link "Vehicles" at bounding box center [809, 177] width 62 height 39
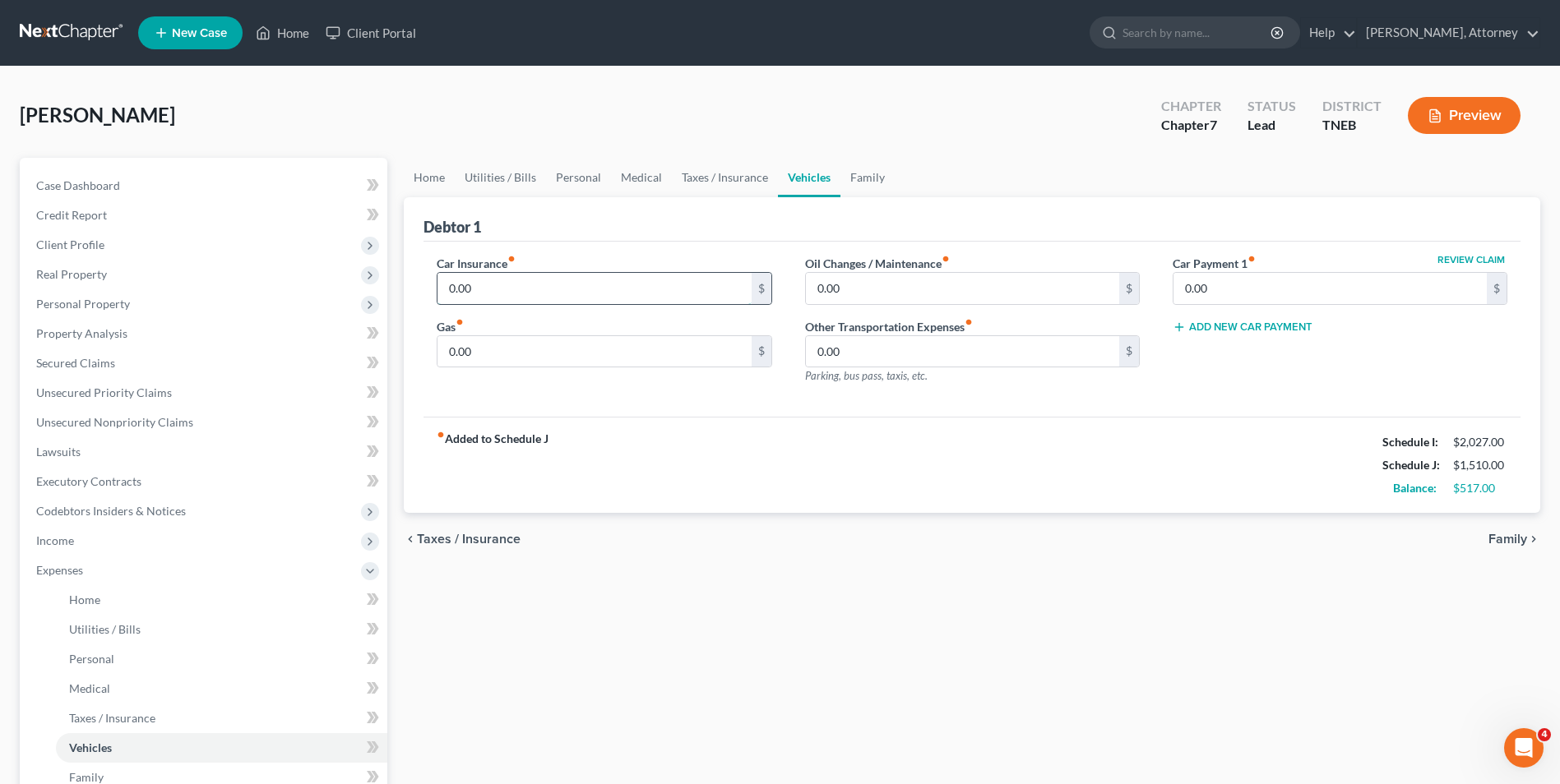
click at [521, 280] on input "0.00" at bounding box center [594, 288] width 313 height 31
type input "298"
type input "70"
click at [1214, 289] on input "0.00" at bounding box center [1330, 288] width 313 height 31
type input "220"
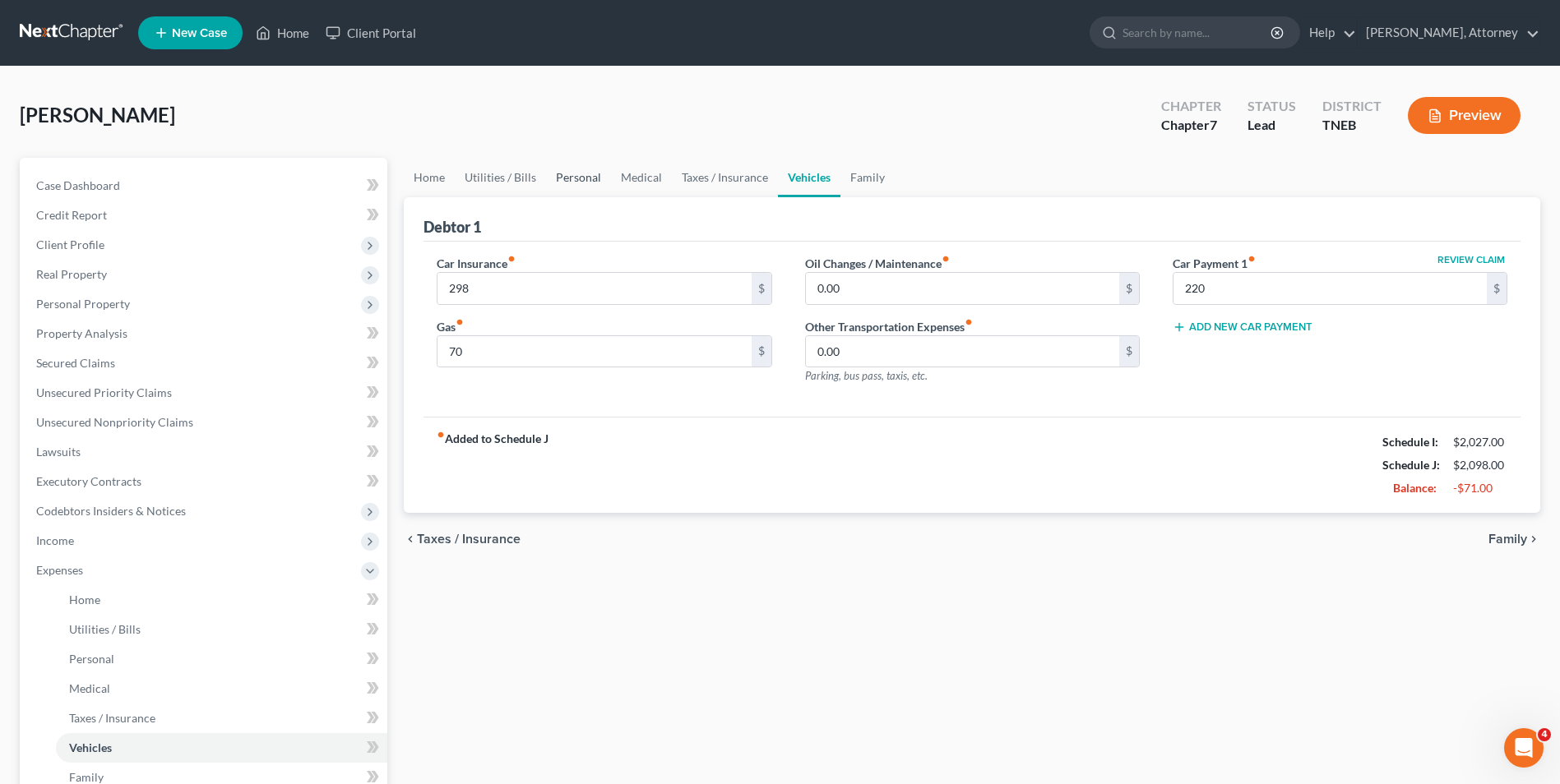
click at [569, 173] on link "Personal" at bounding box center [578, 177] width 65 height 39
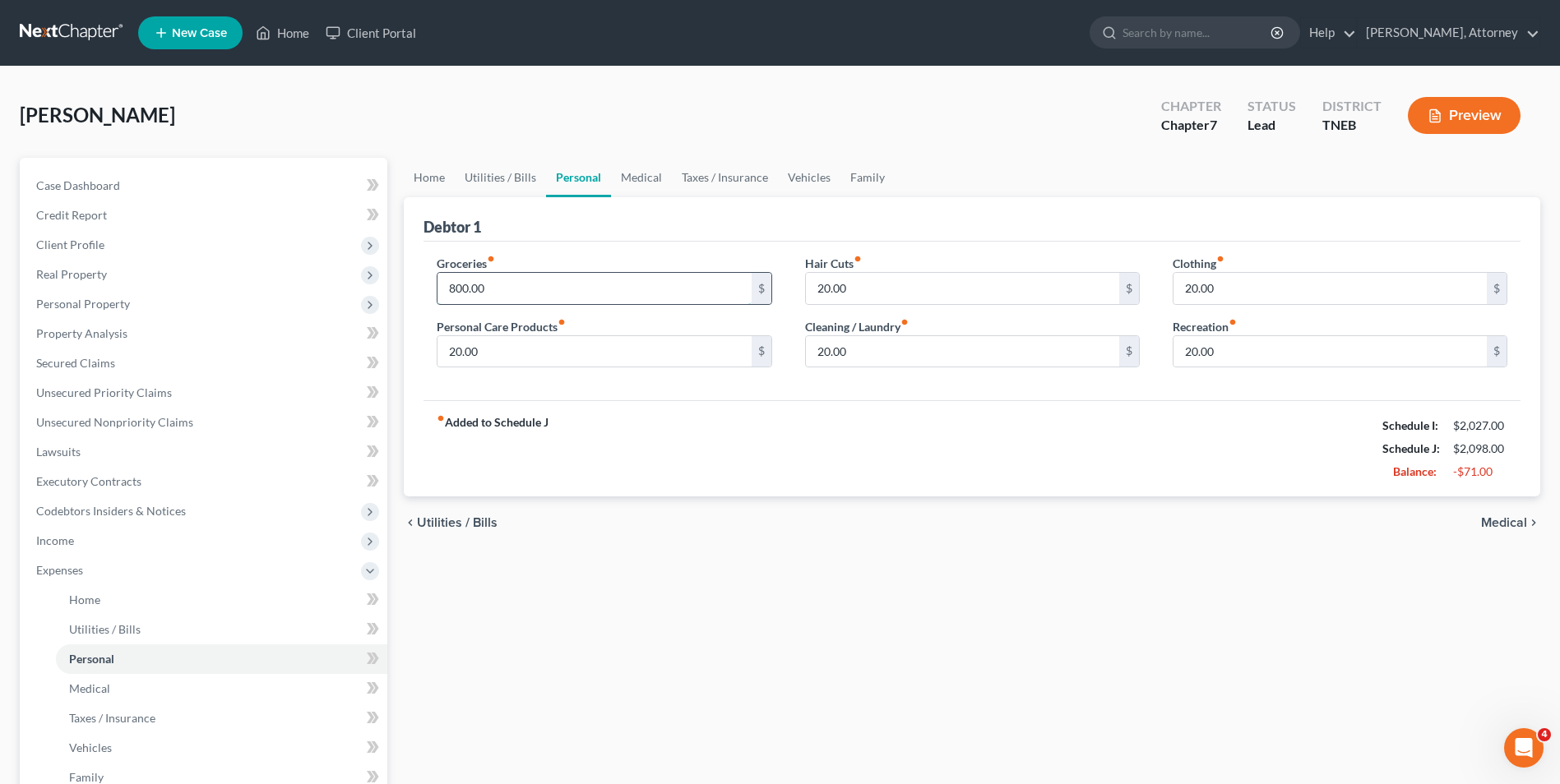
click at [491, 287] on input "800.00" at bounding box center [594, 288] width 313 height 31
click at [587, 556] on div "Home Utilities / Bills Personal Medical Taxes / Insurance Vehicles Family Debto…" at bounding box center [971, 587] width 1153 height 861
click at [124, 360] on link "Secured Claims" at bounding box center [205, 363] width 364 height 29
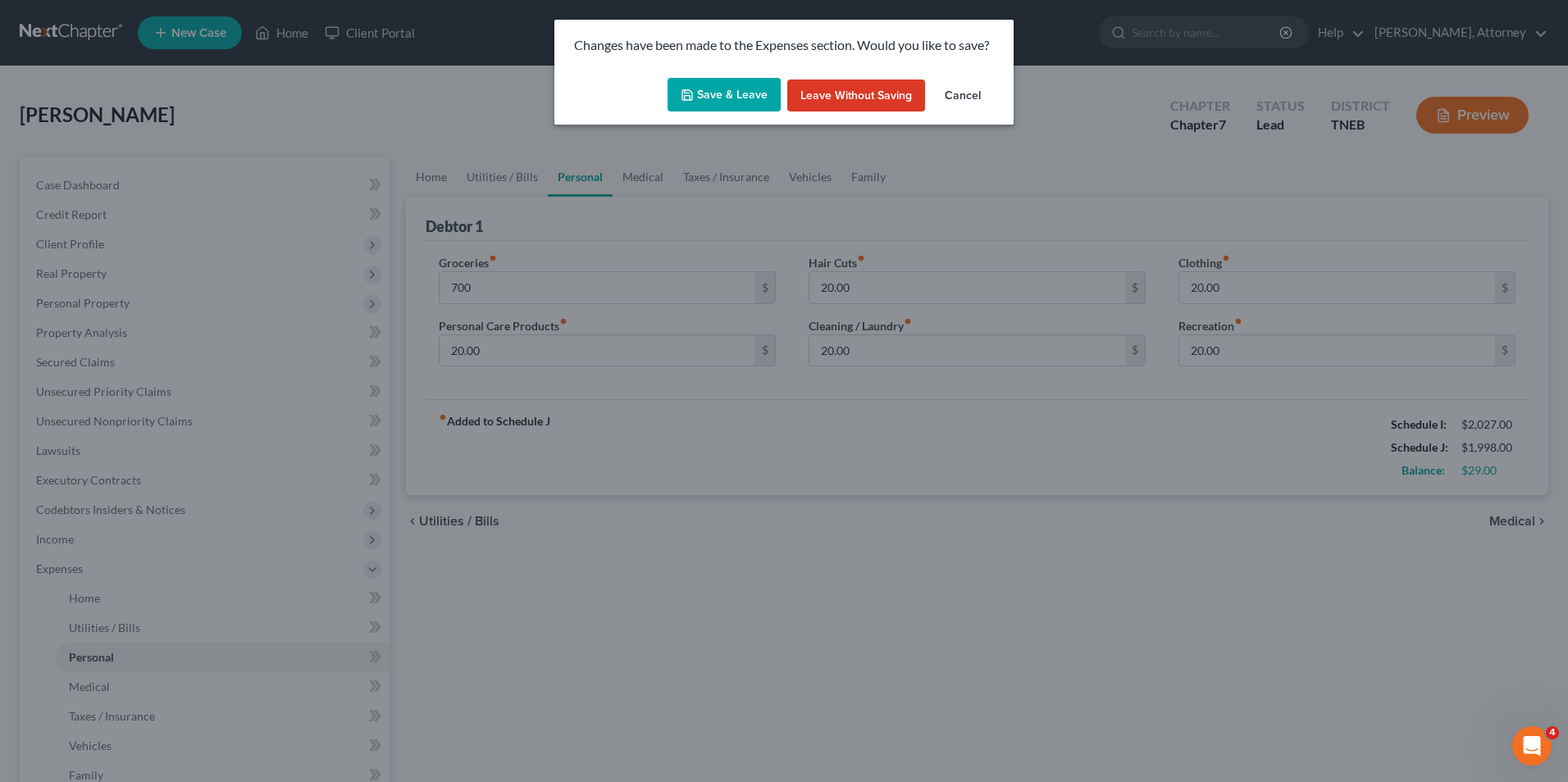
click at [704, 78] on button "Save & Leave" at bounding box center [724, 95] width 113 height 35
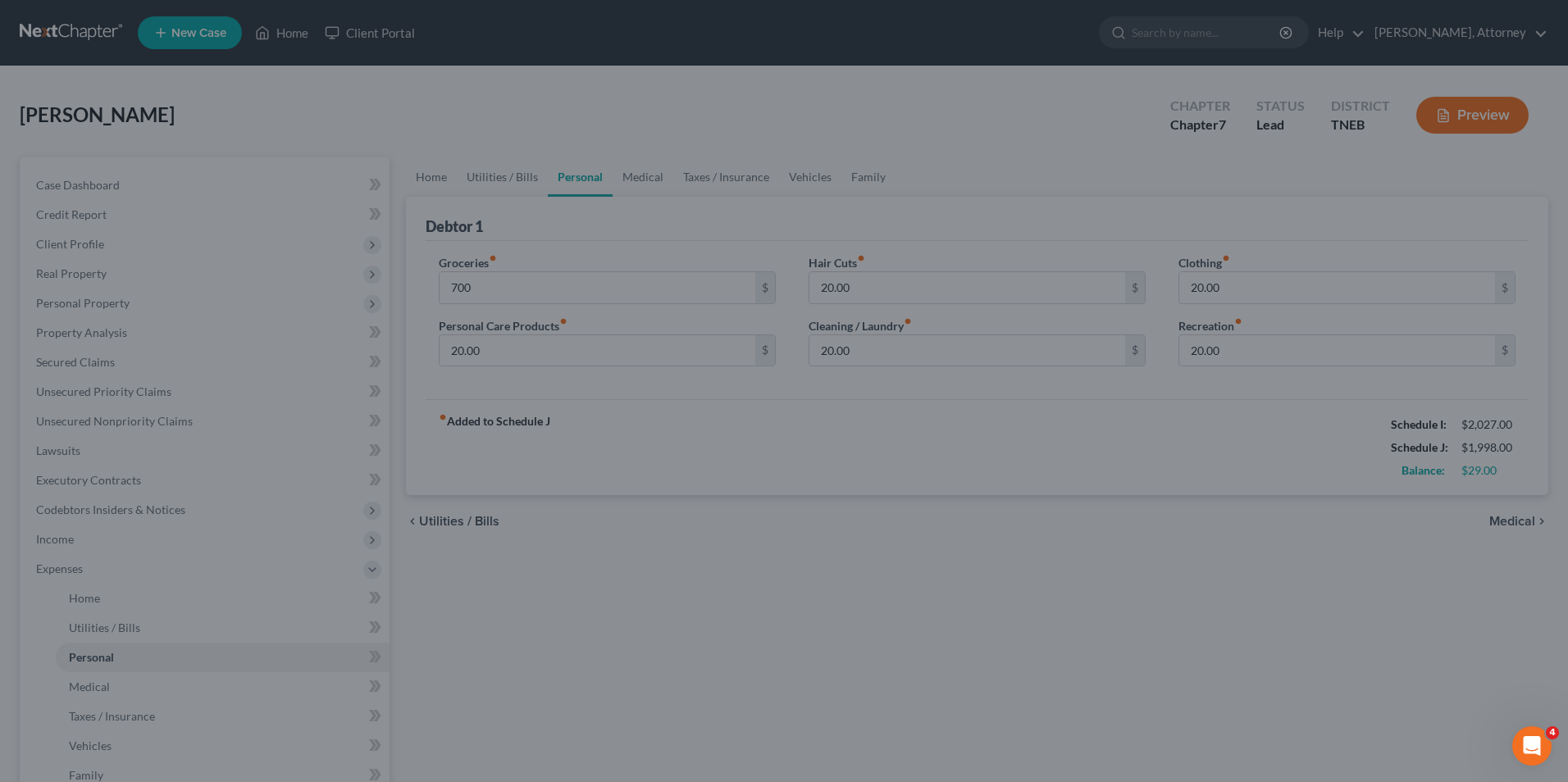
type input "700.00"
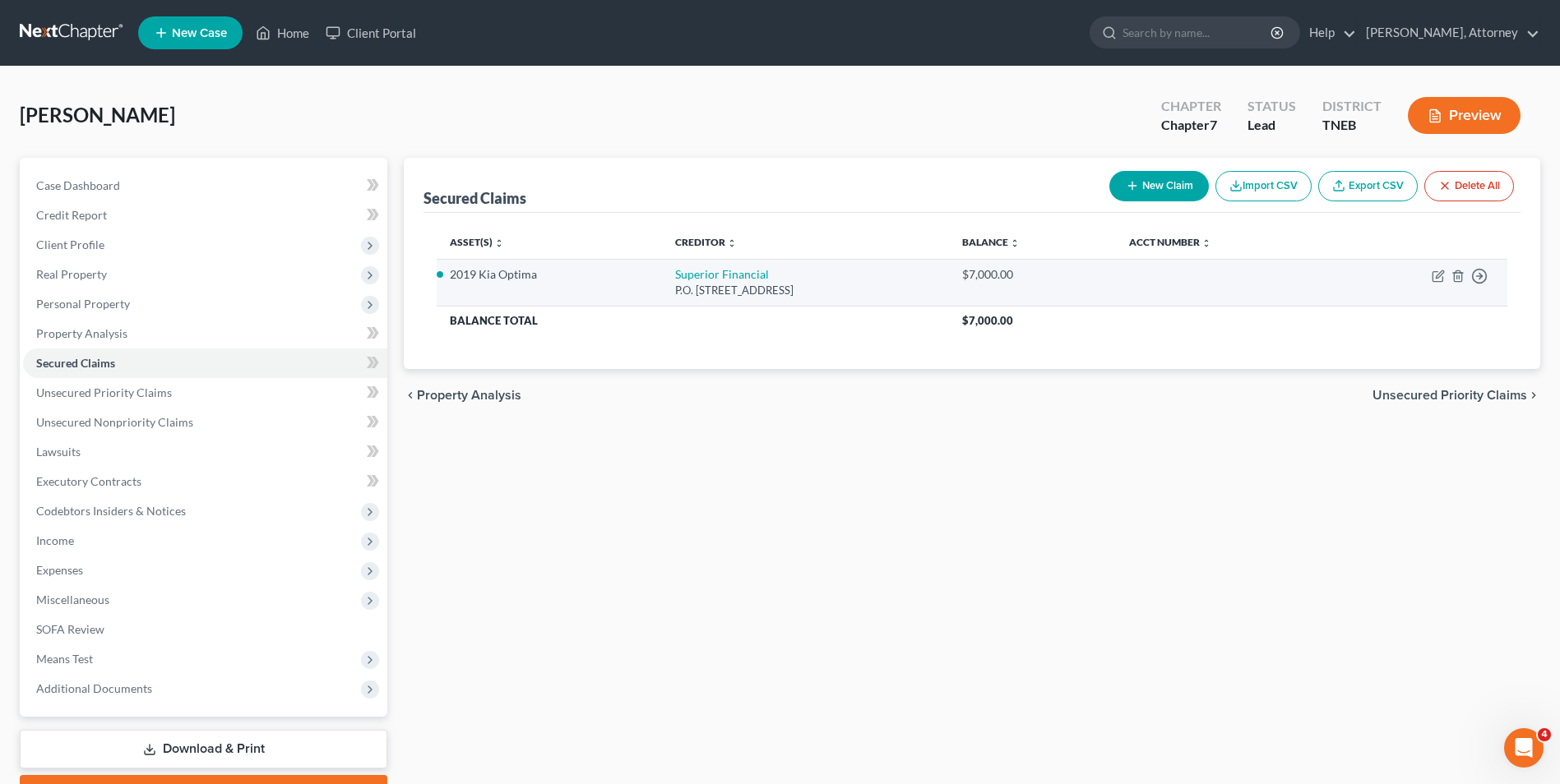
click at [1430, 272] on td "Move to E Move to F Move to G Move to Notice Only" at bounding box center [1419, 282] width 176 height 47
click at [1437, 280] on icon "button" at bounding box center [1438, 276] width 13 height 13
select select "44"
select select "2"
select select "0"
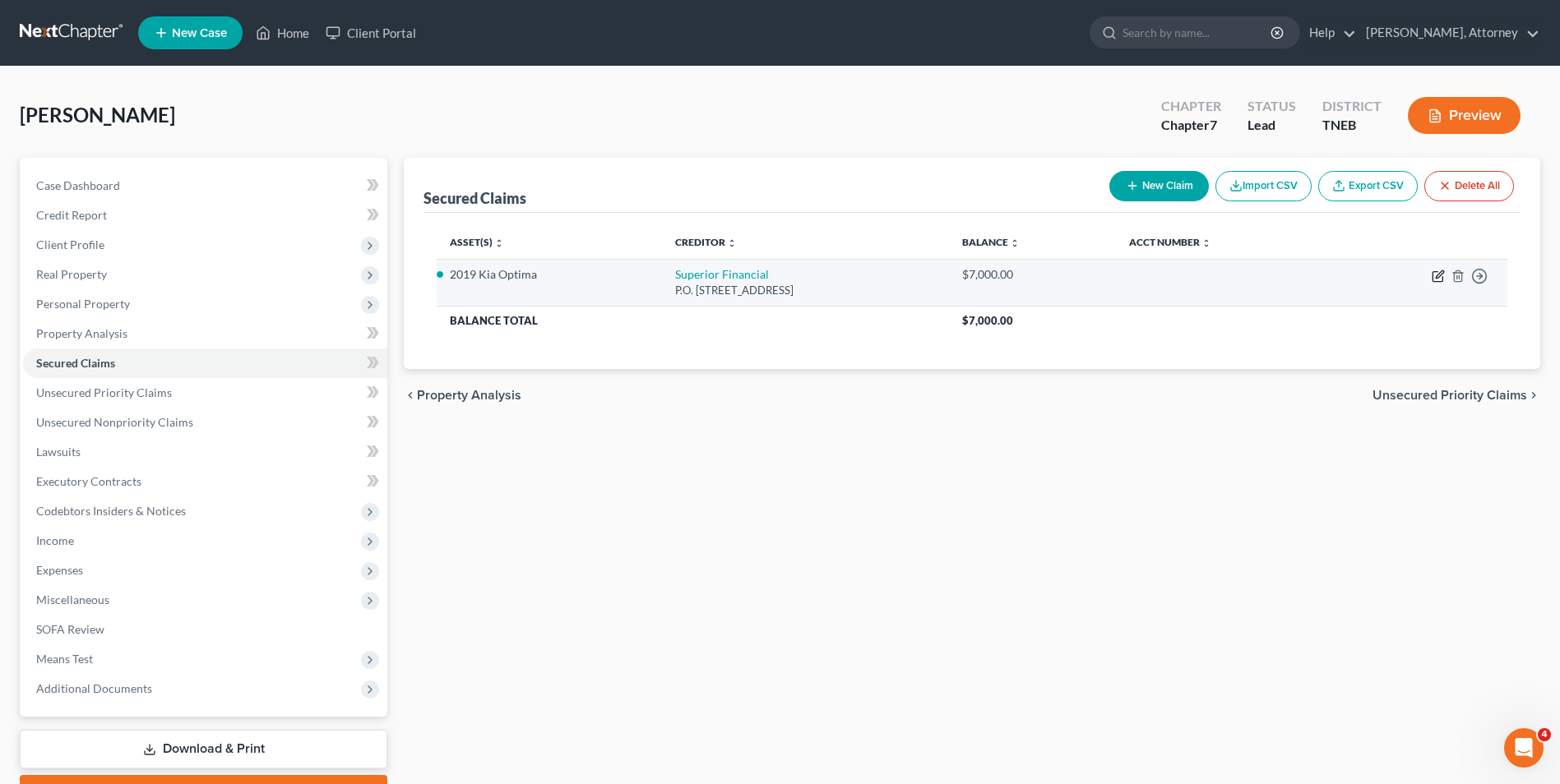
select select "0"
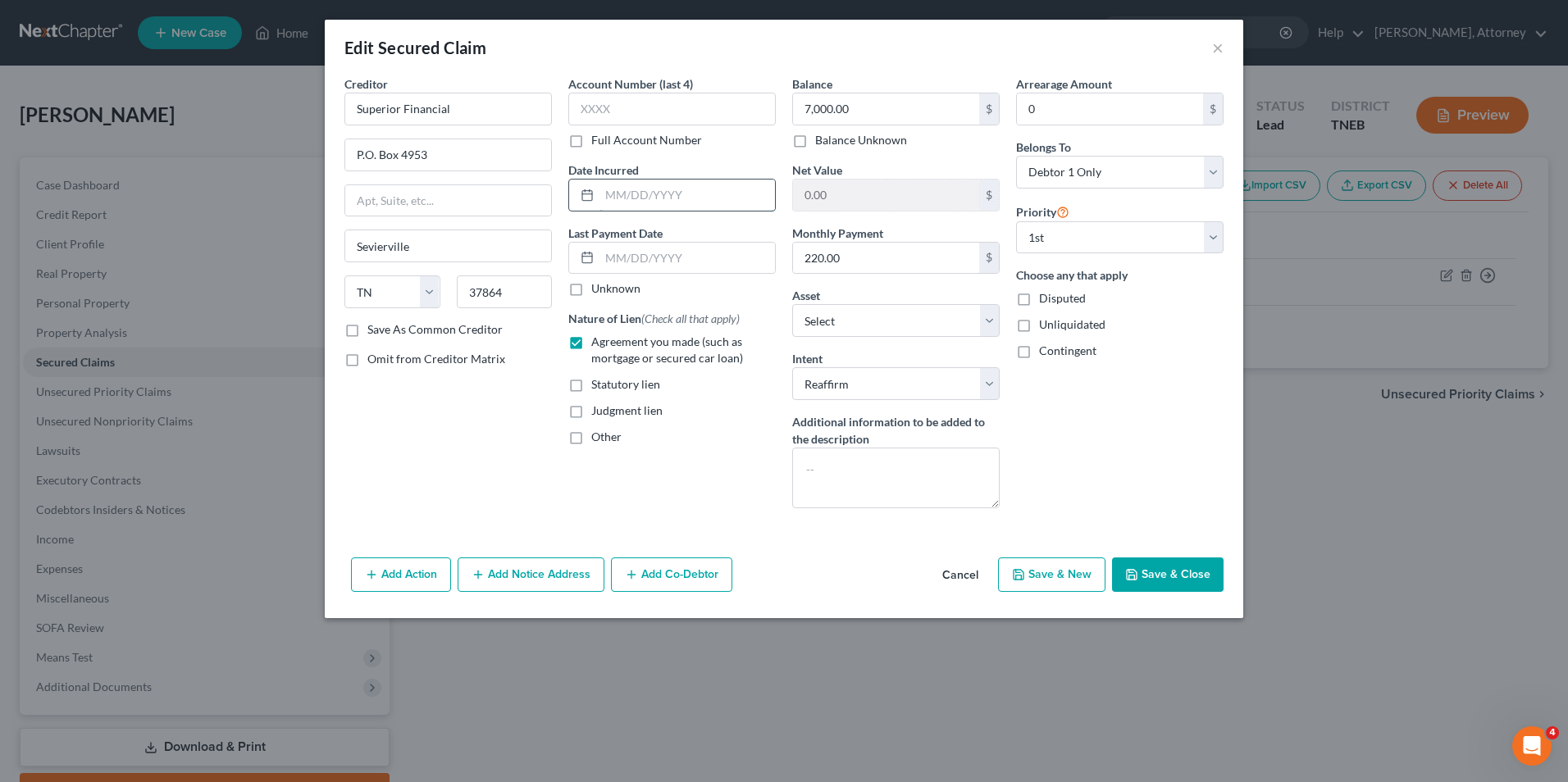
click at [630, 195] on input "text" at bounding box center [687, 194] width 176 height 31
type input "2025"
click at [624, 262] on input "text" at bounding box center [687, 257] width 176 height 31
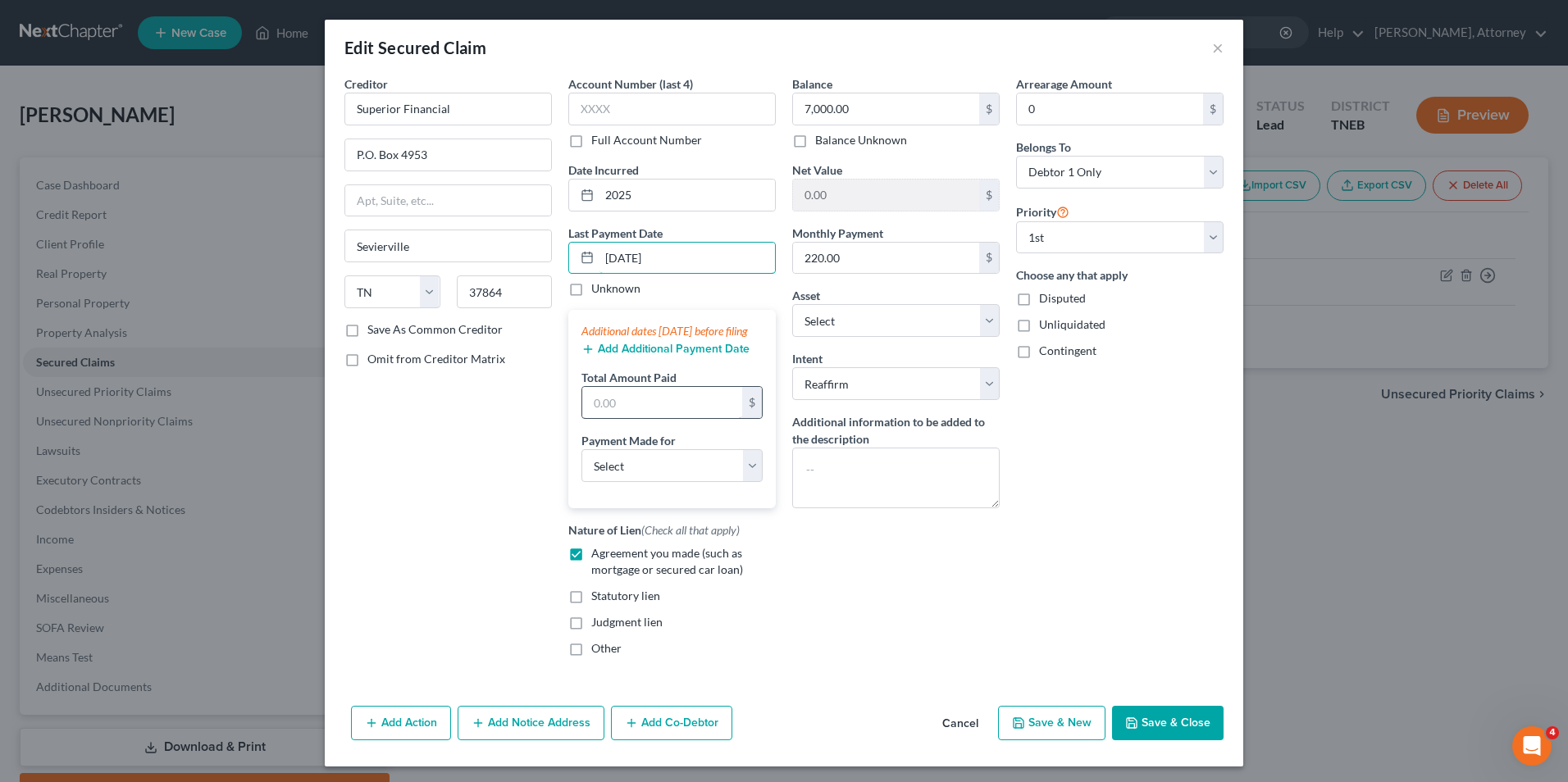
type input "09/01/2025"
click at [603, 415] on input "text" at bounding box center [662, 402] width 160 height 31
type input "660"
click at [620, 356] on button "Add Additional Payment Date" at bounding box center [665, 349] width 168 height 13
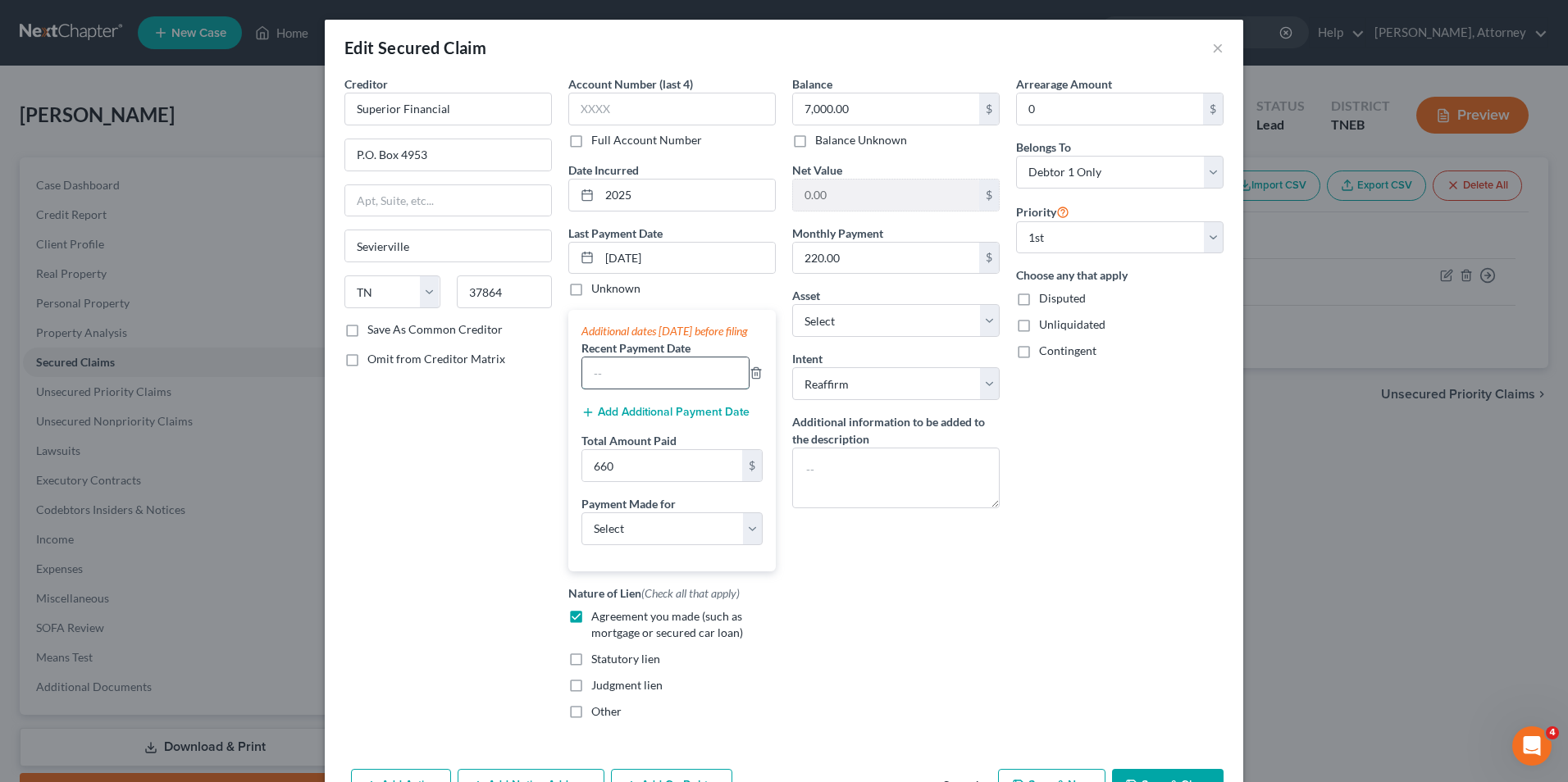
click at [614, 388] on input "text" at bounding box center [666, 373] width 167 height 31
type input "08/01/2025"
click at [609, 419] on button "Add Additional Payment Date" at bounding box center [665, 412] width 168 height 13
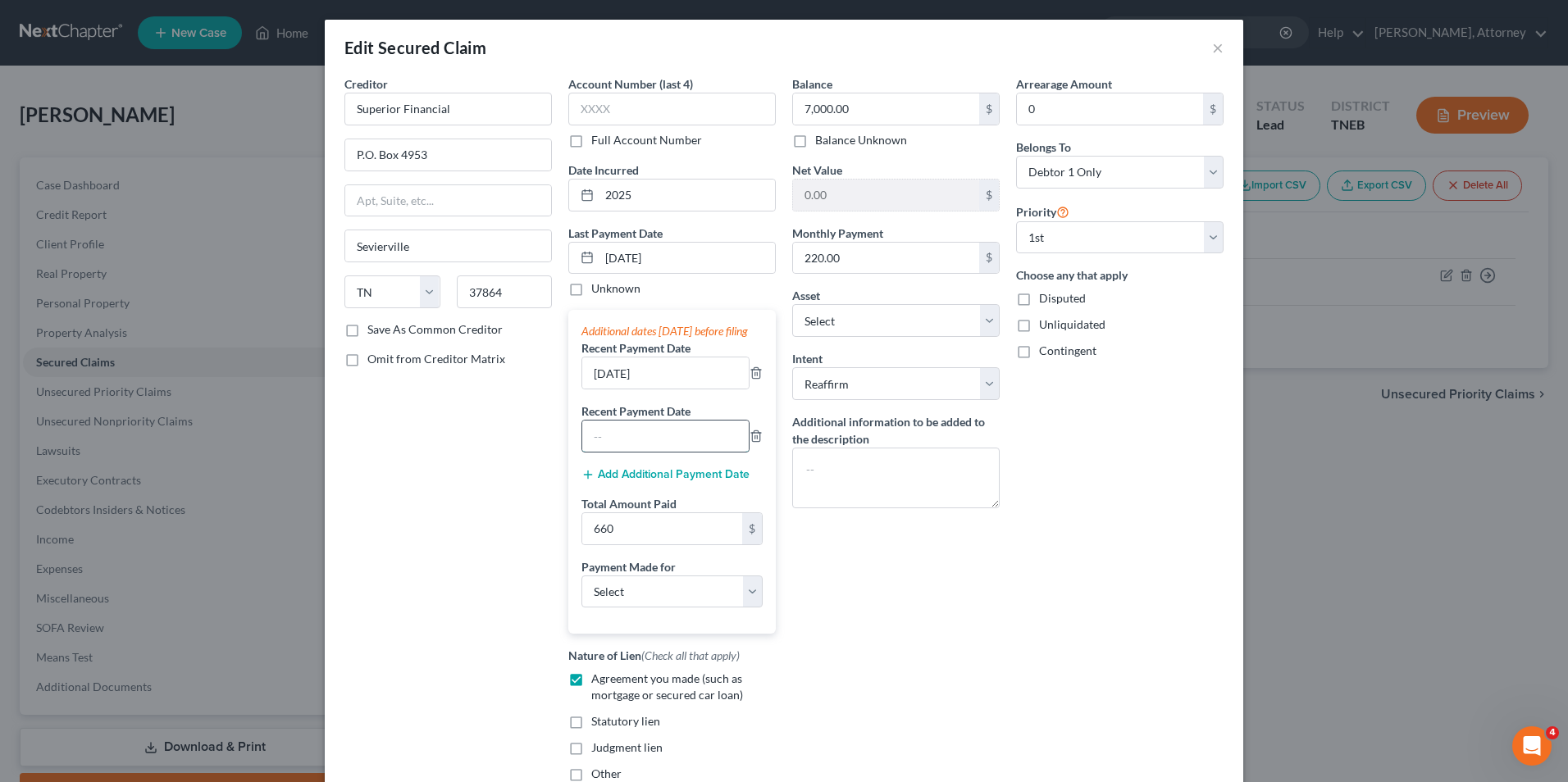
click at [609, 446] on input "text" at bounding box center [666, 436] width 167 height 31
type input "07/01/2025"
click at [606, 628] on div "Additional dates within 90 days before filing Recent Payment Date 08/01/2025 Re…" at bounding box center [672, 471] width 208 height 324
click at [626, 608] on select "Select Car Credit Card Loan Repayment Mortgage Other Suppliers Or Vendors" at bounding box center [672, 591] width 181 height 33
select select "0"
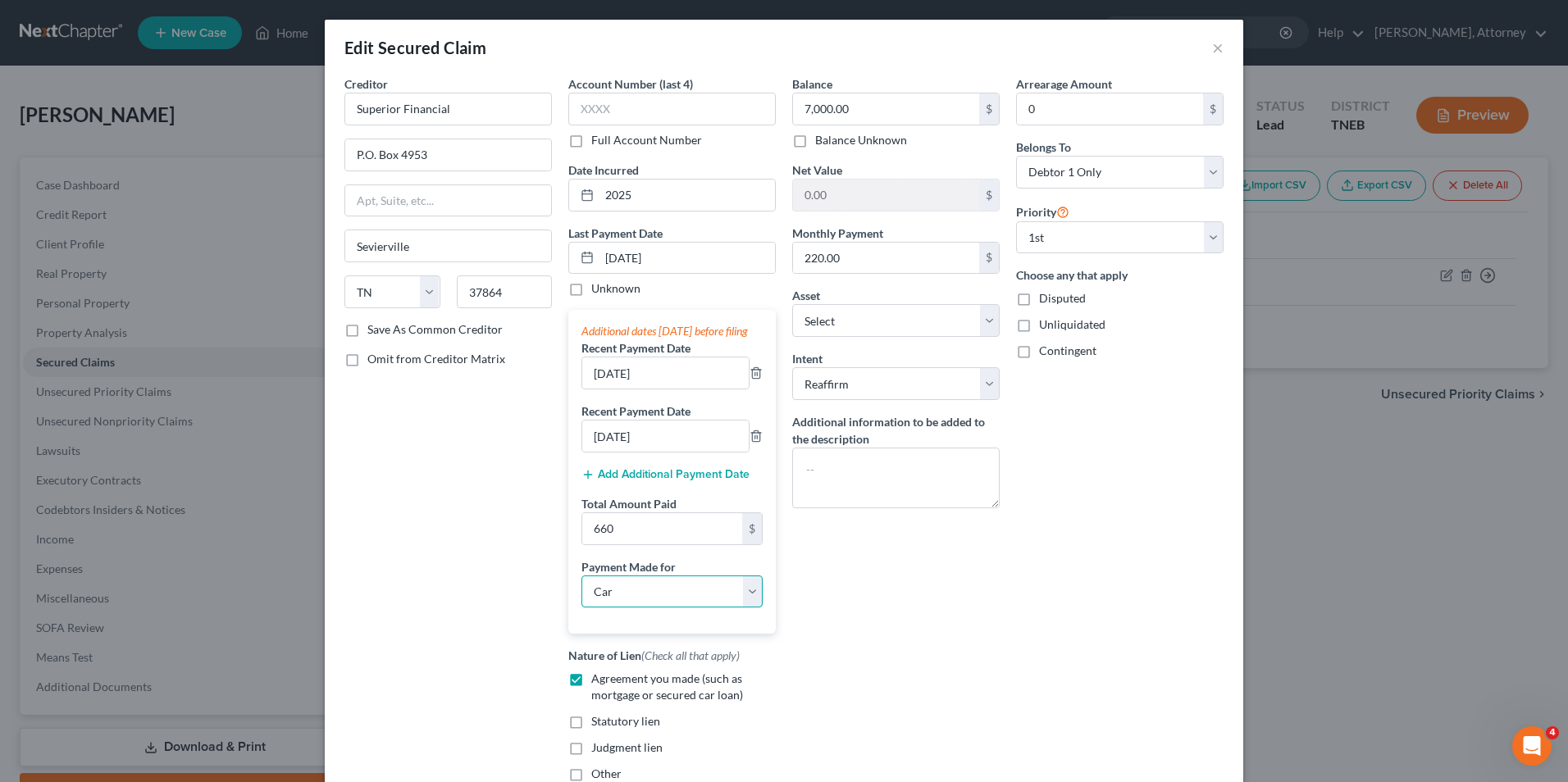
click at [582, 591] on select "Select Car Credit Card Loan Repayment Mortgage Other Suppliers Or Vendors" at bounding box center [672, 591] width 181 height 33
click at [946, 642] on div "Balance 7,000.00 $ Balance Unknown Balance Undetermined 7,000.00 $ Balance Unkn…" at bounding box center [896, 435] width 224 height 720
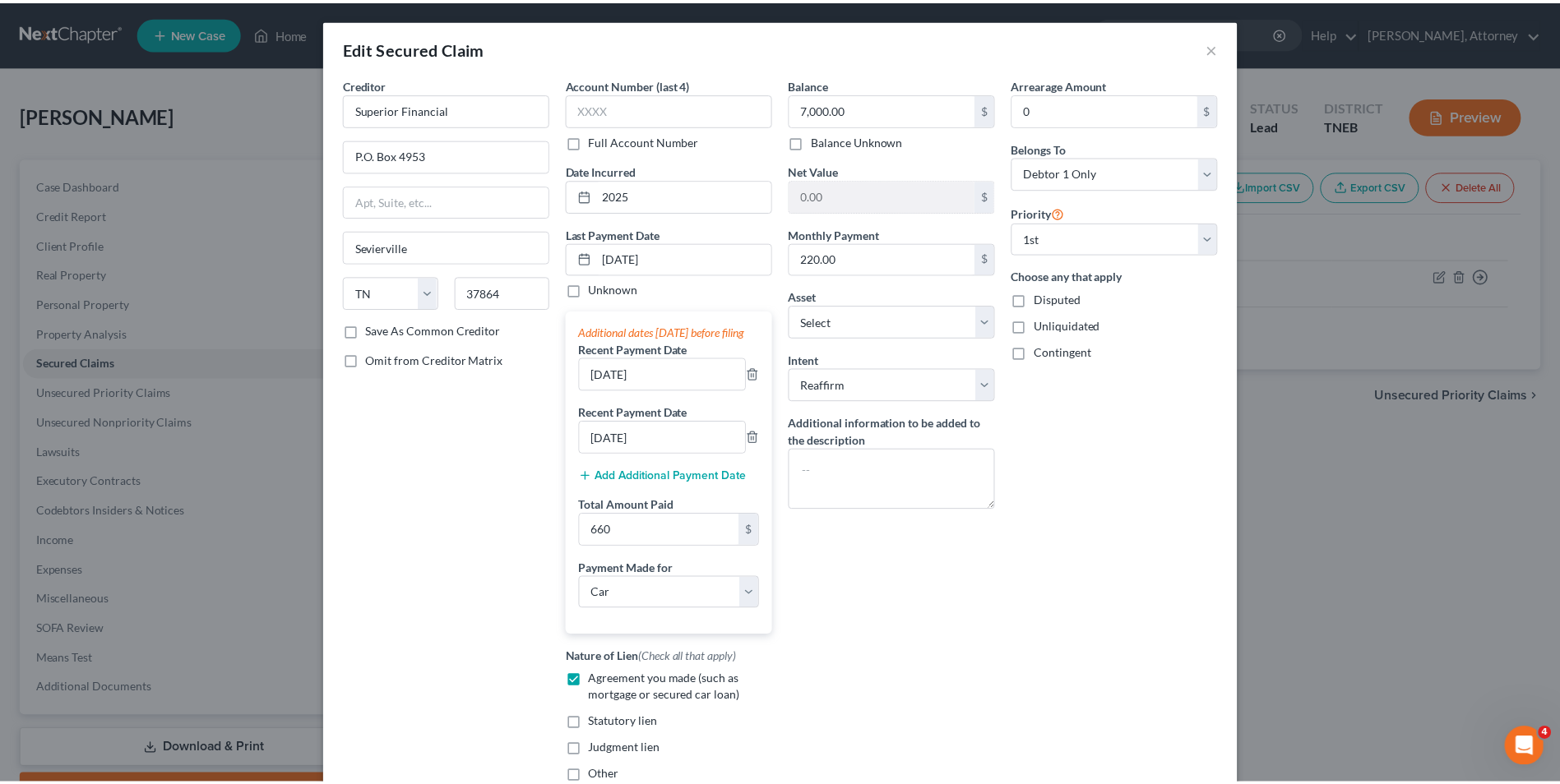
scroll to position [146, 0]
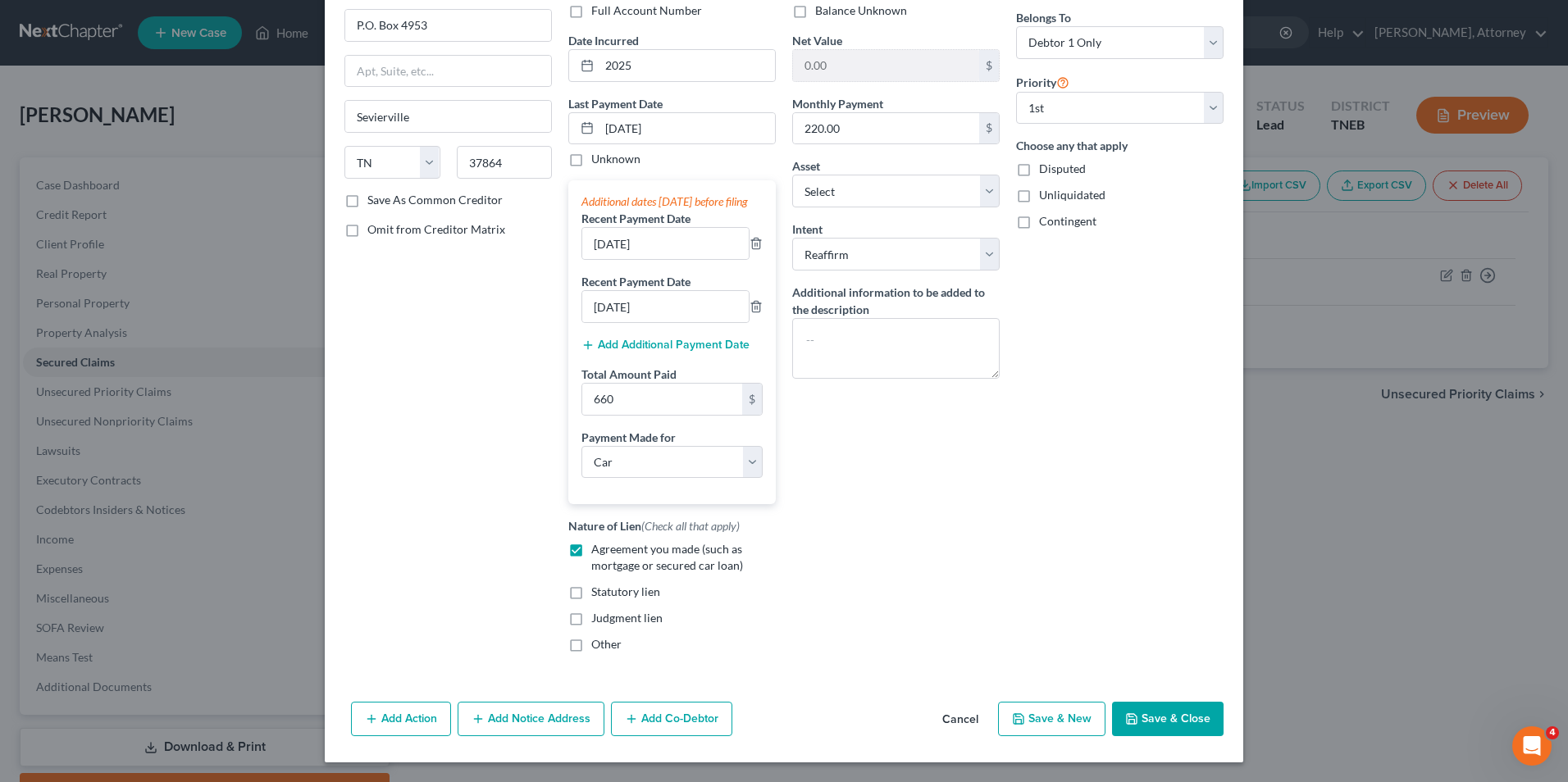
click at [1194, 723] on button "Save & Close" at bounding box center [1168, 719] width 112 height 35
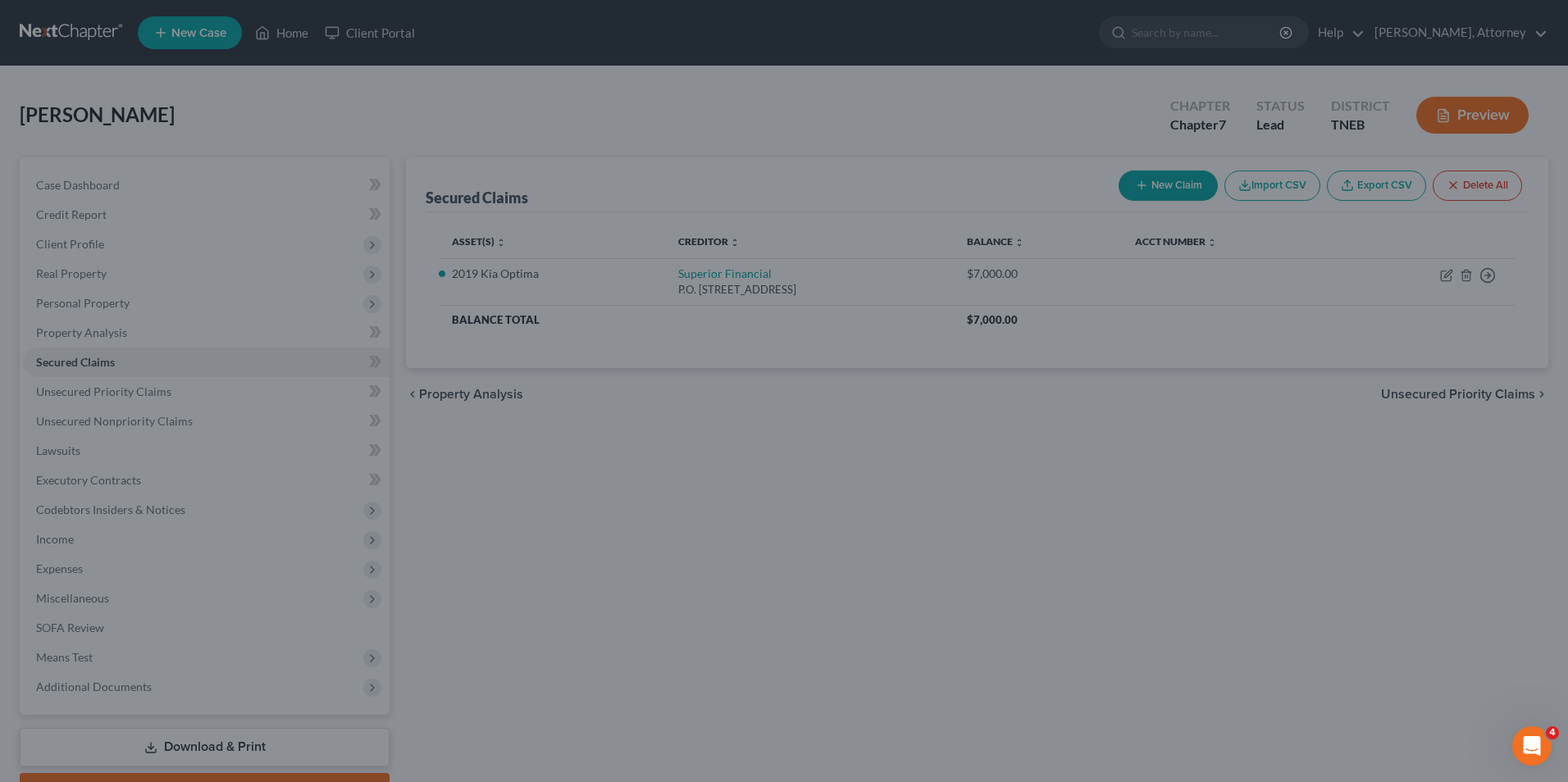
select select "2"
type input "660.00"
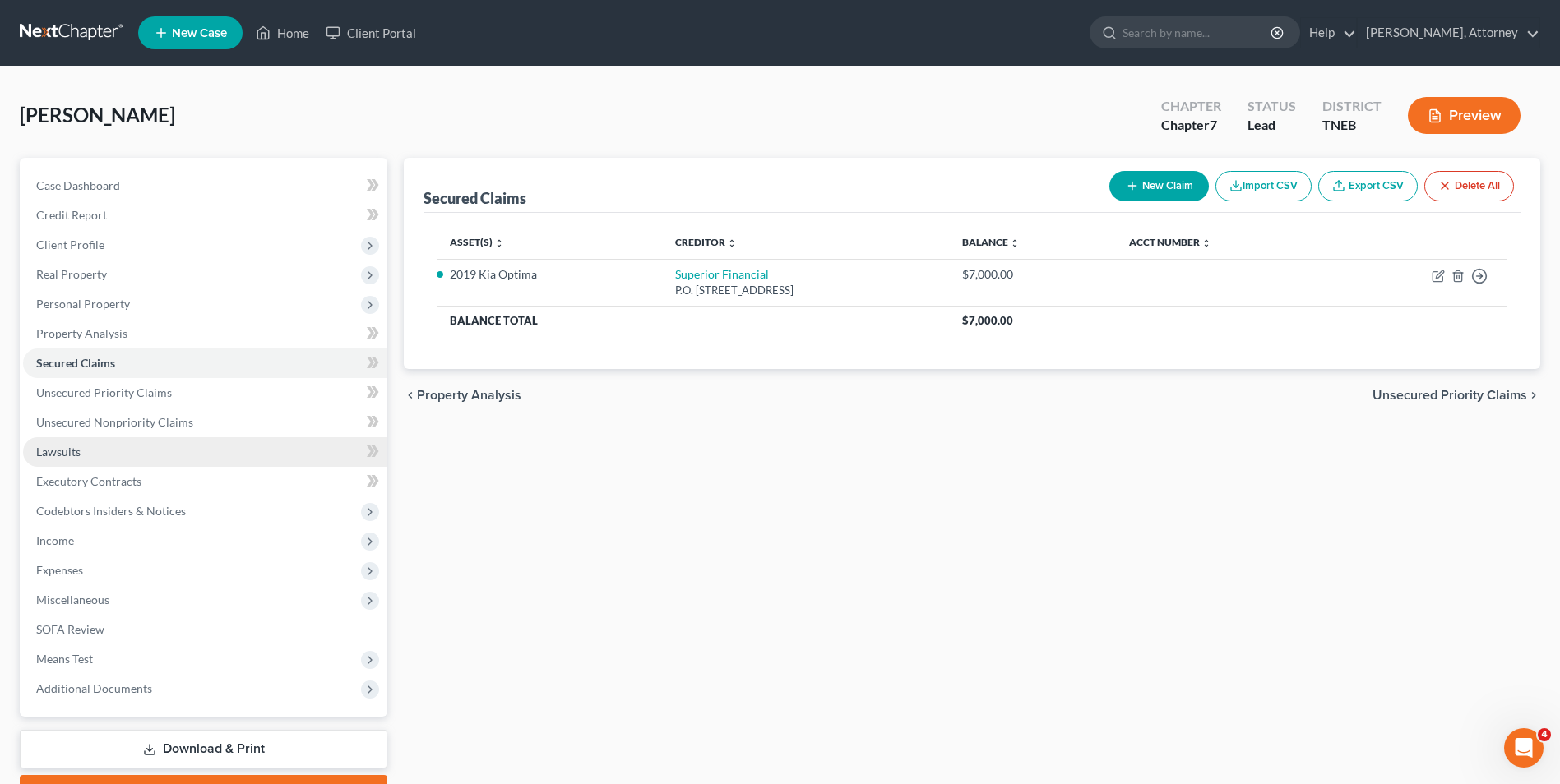
click at [71, 456] on span "Lawsuits" at bounding box center [59, 452] width 45 height 14
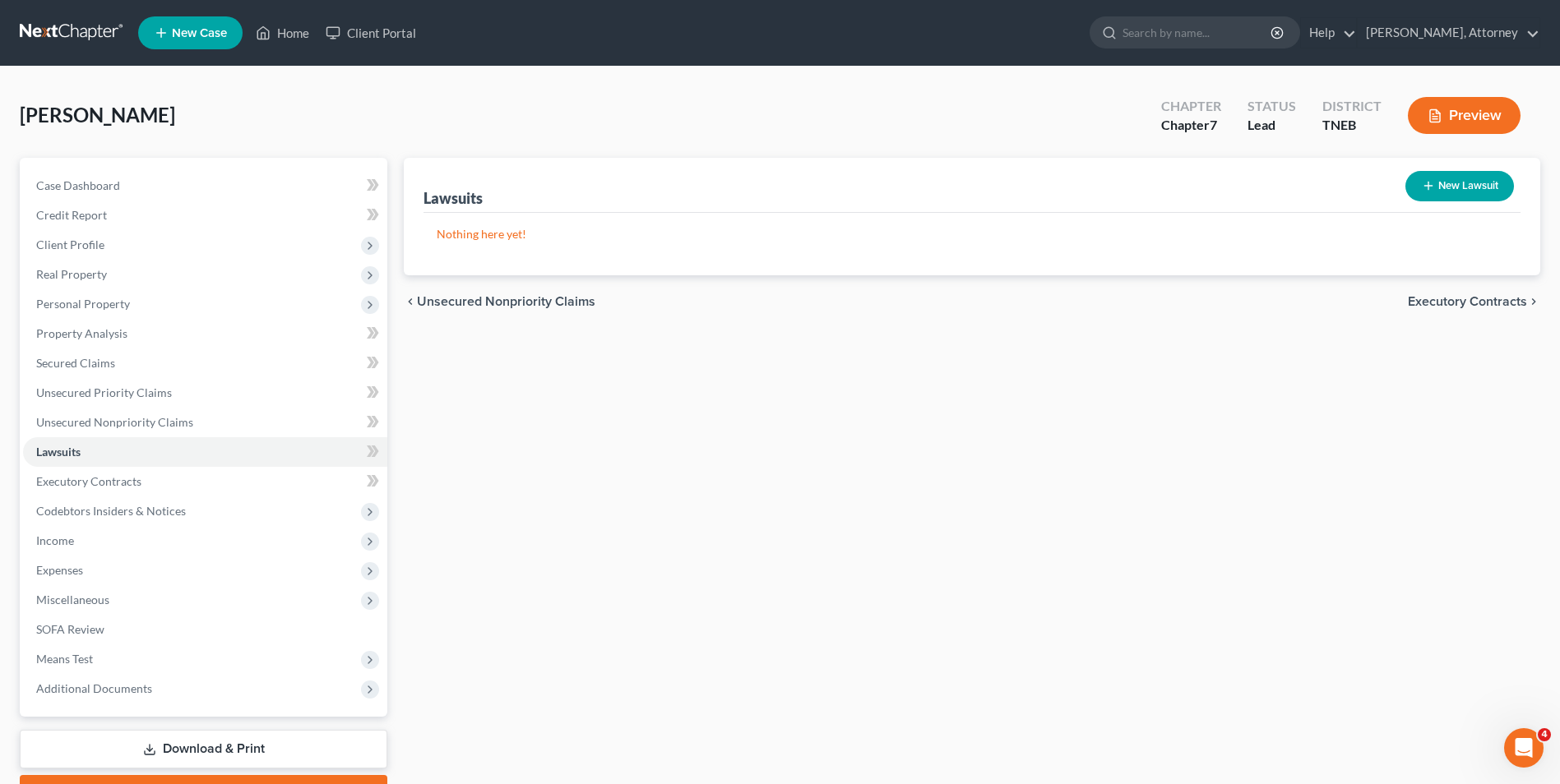
click at [1437, 174] on button "New Lawsuit" at bounding box center [1460, 186] width 109 height 30
select select "0"
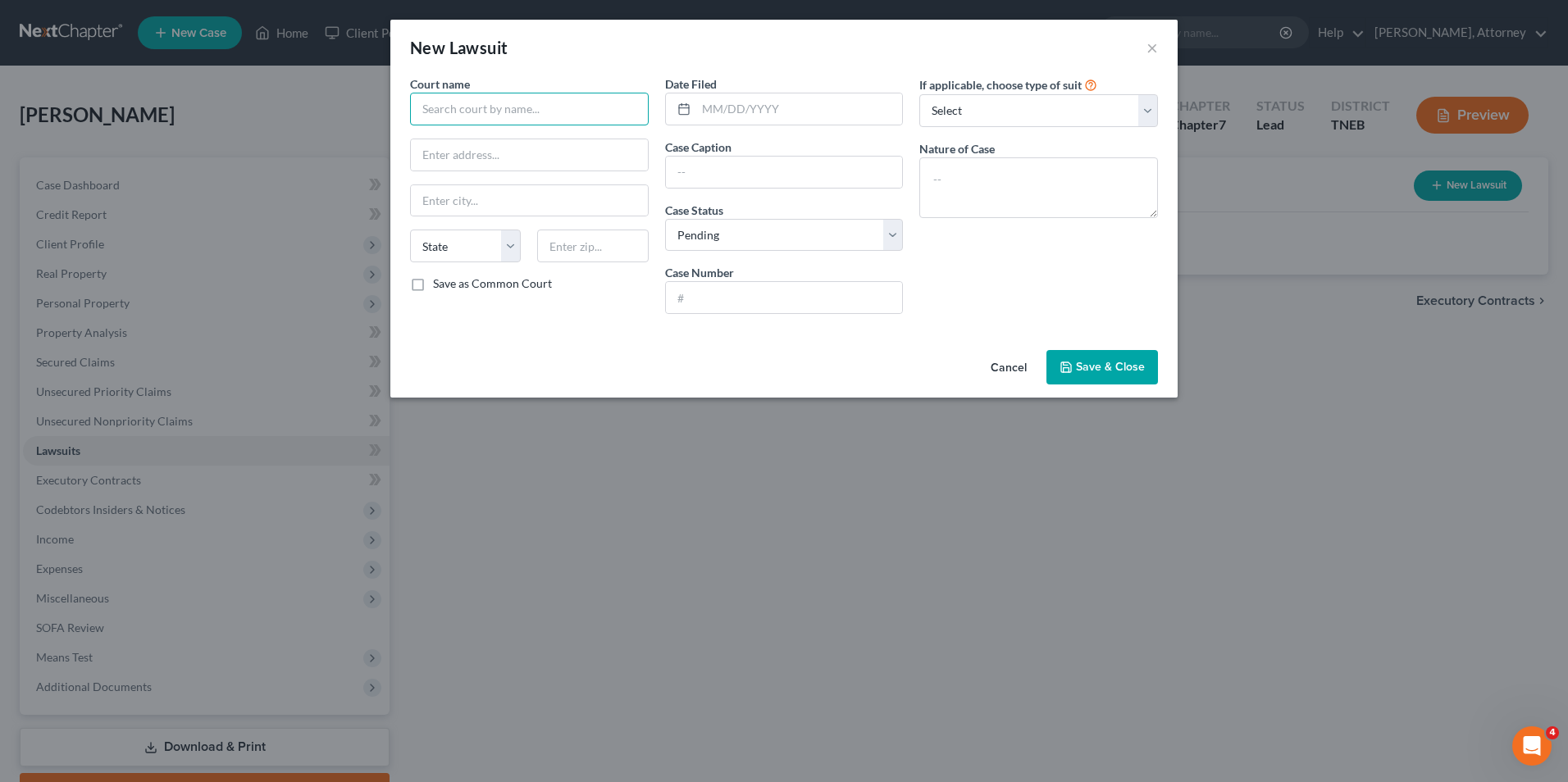
click at [527, 99] on input "text" at bounding box center [529, 108] width 239 height 33
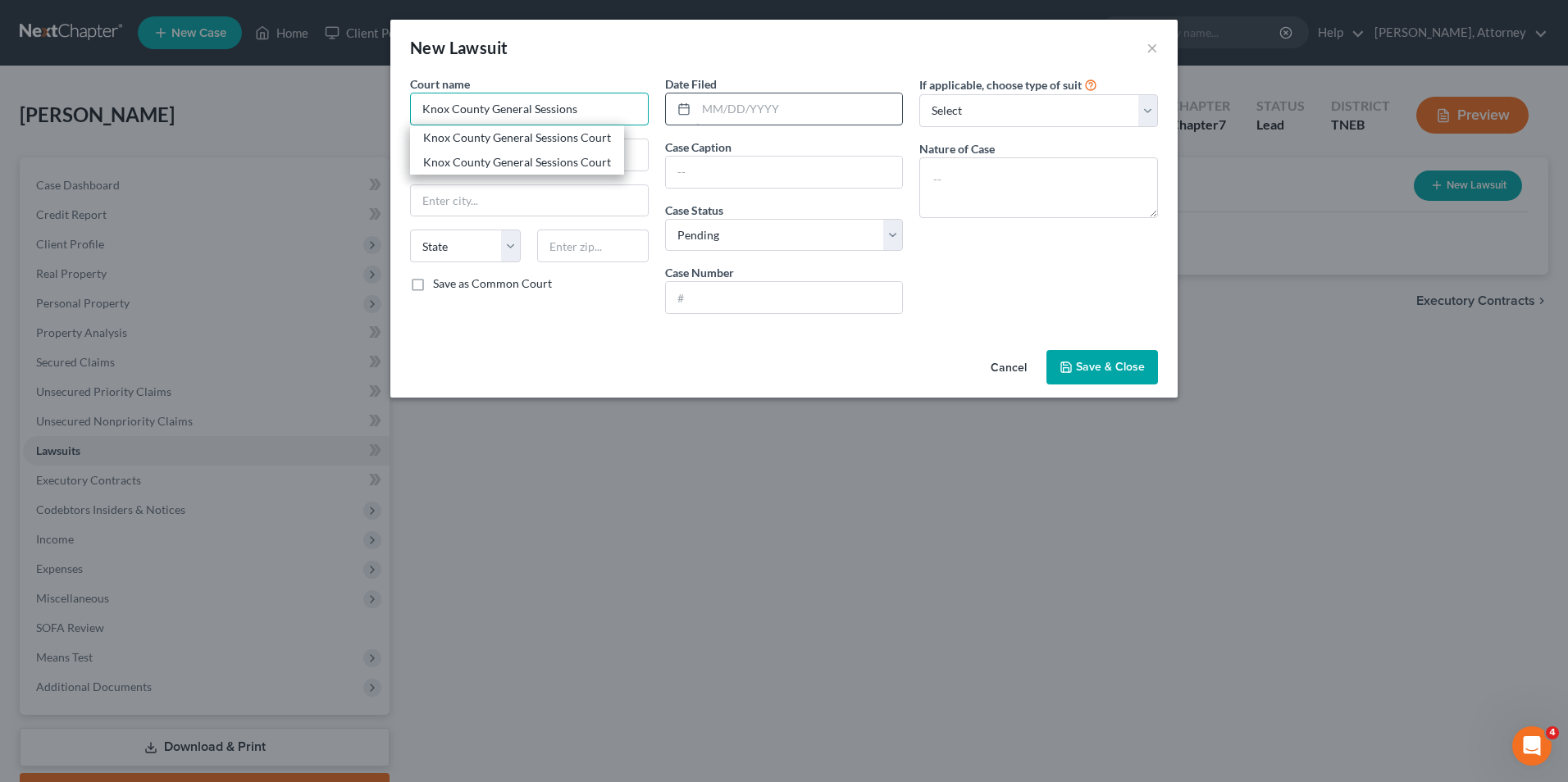
type input "Knox County General Sessions"
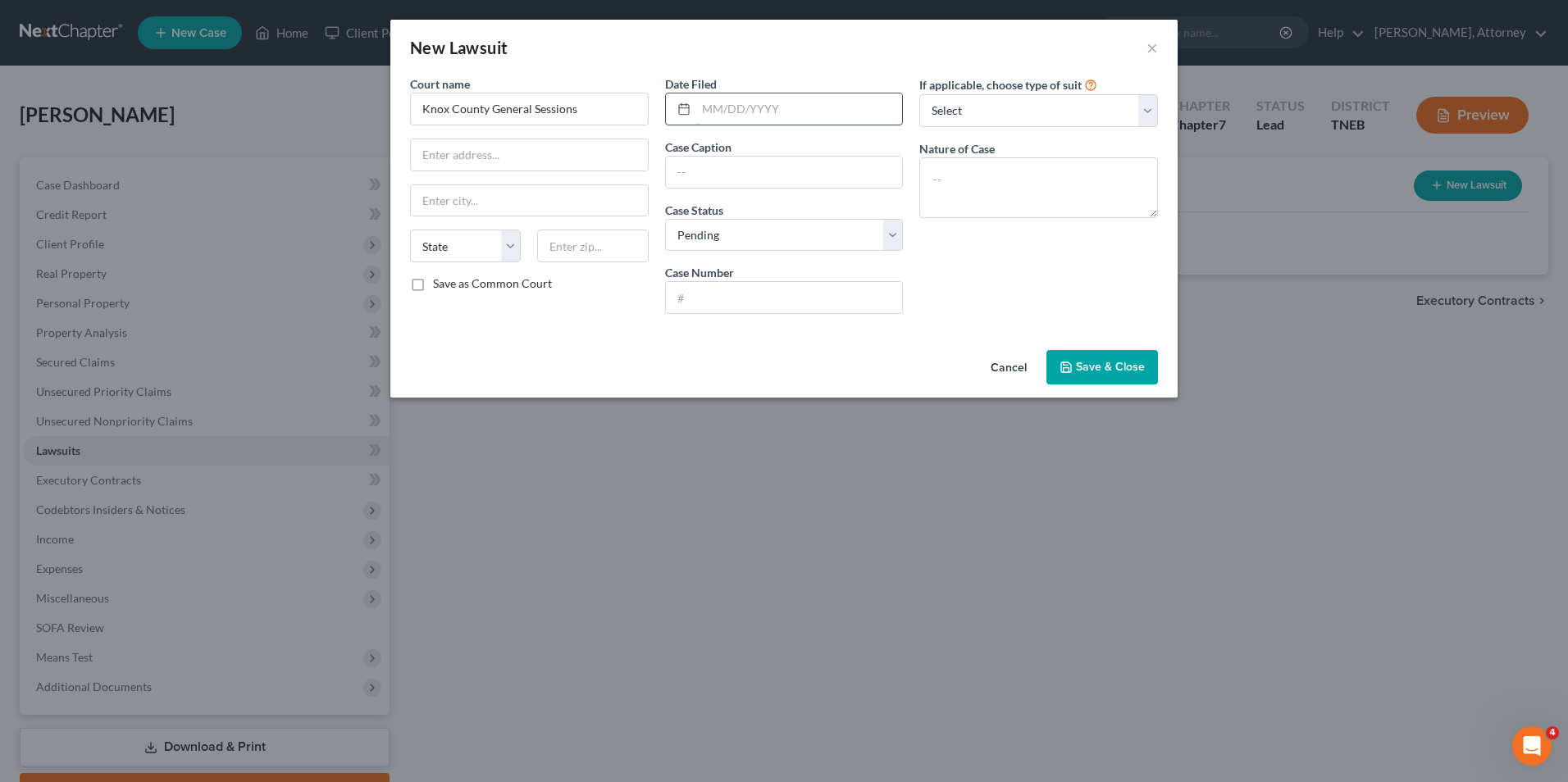
click at [743, 118] on input "text" at bounding box center [799, 108] width 207 height 31
type input "03/16/2025"
click at [717, 170] on input "text" at bounding box center [784, 171] width 237 height 31
type input "Stone Creek Financial vs. Sarah Green"
select select "2"
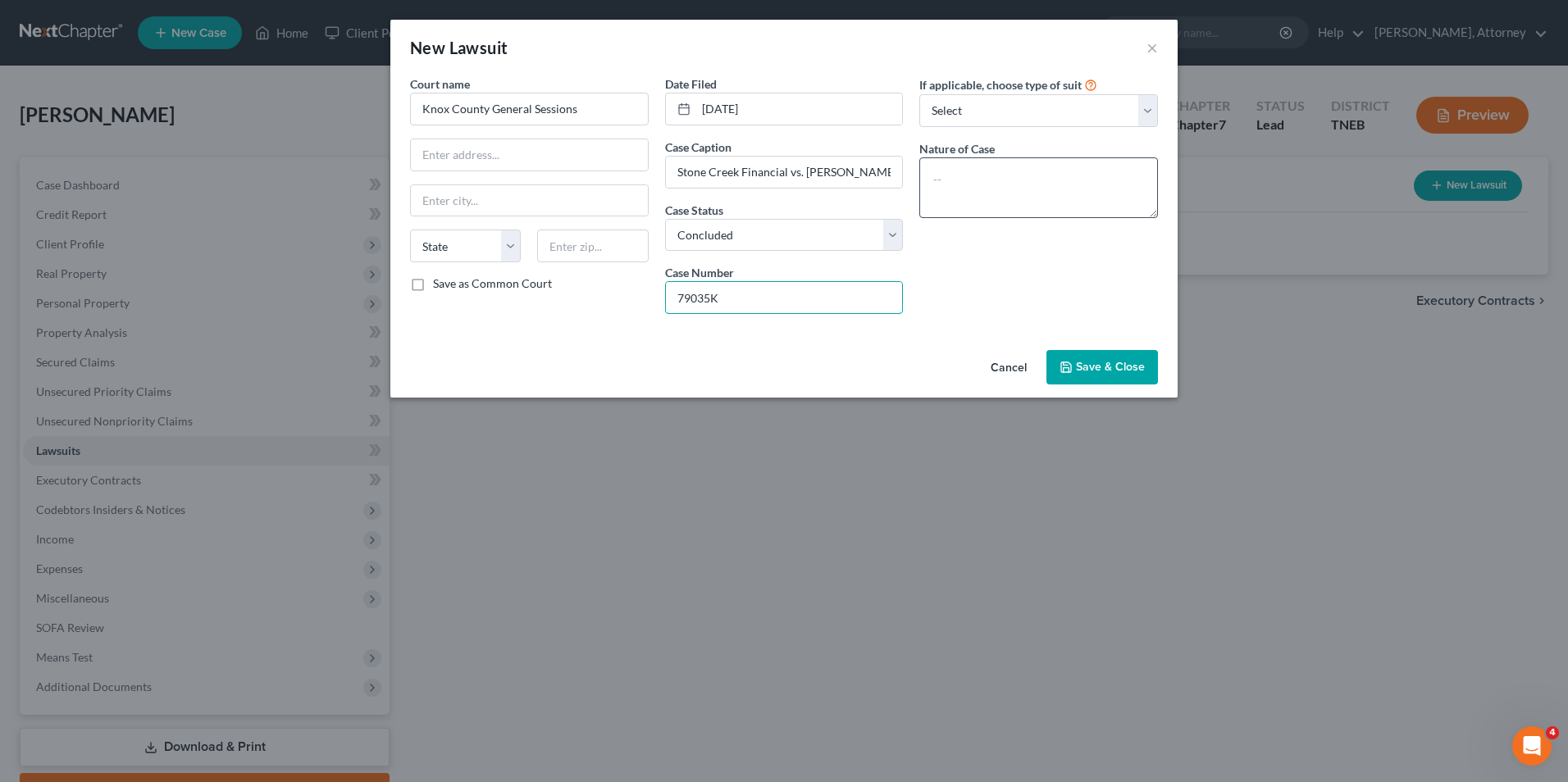
type input "79035K"
click at [965, 171] on textarea at bounding box center [1038, 187] width 239 height 60
type textarea "Proceeding on debt"
click at [1113, 360] on span "Save & Close" at bounding box center [1111, 367] width 69 height 14
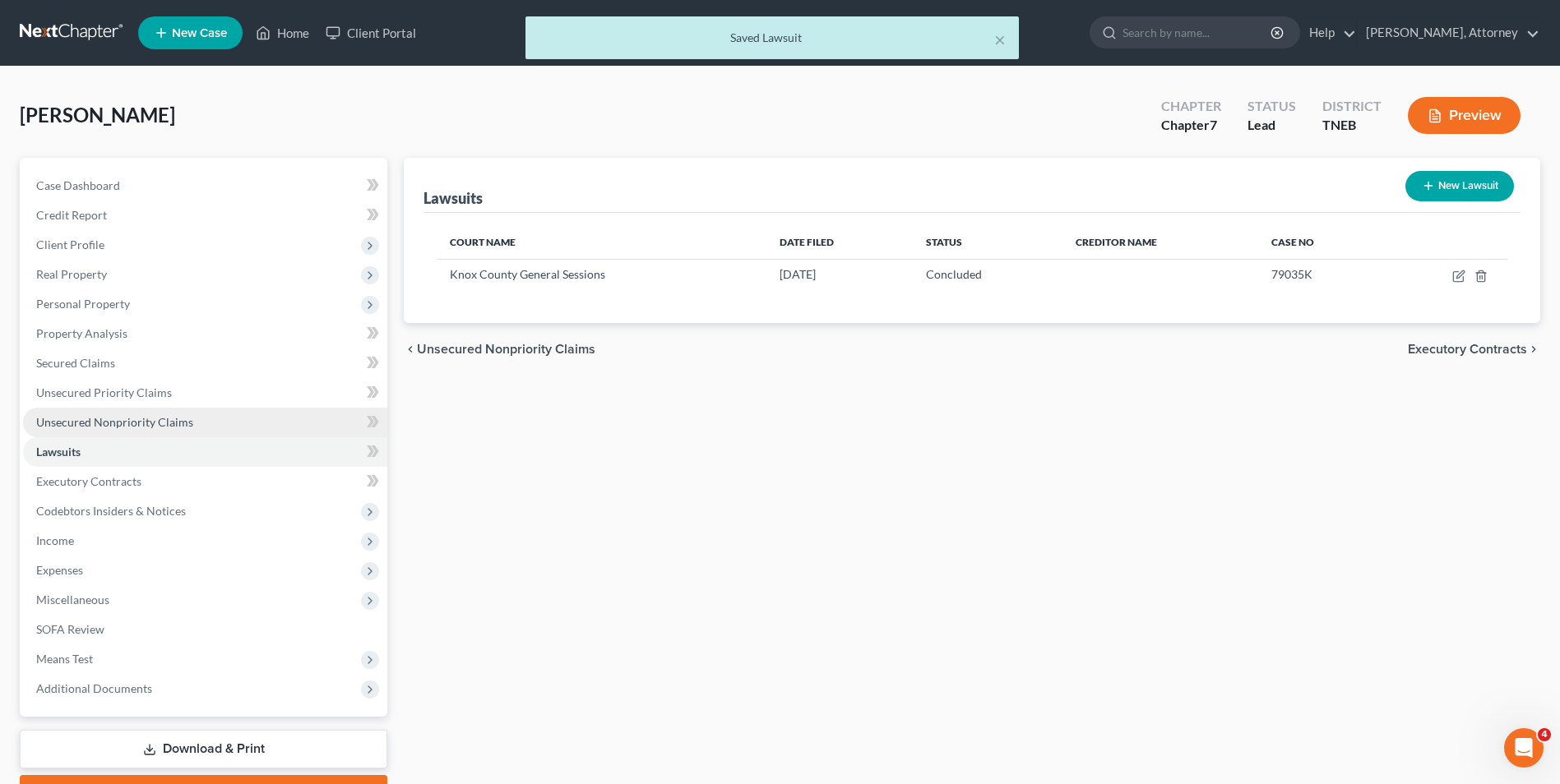
click at [110, 414] on link "Unsecured Nonpriority Claims" at bounding box center [205, 422] width 364 height 29
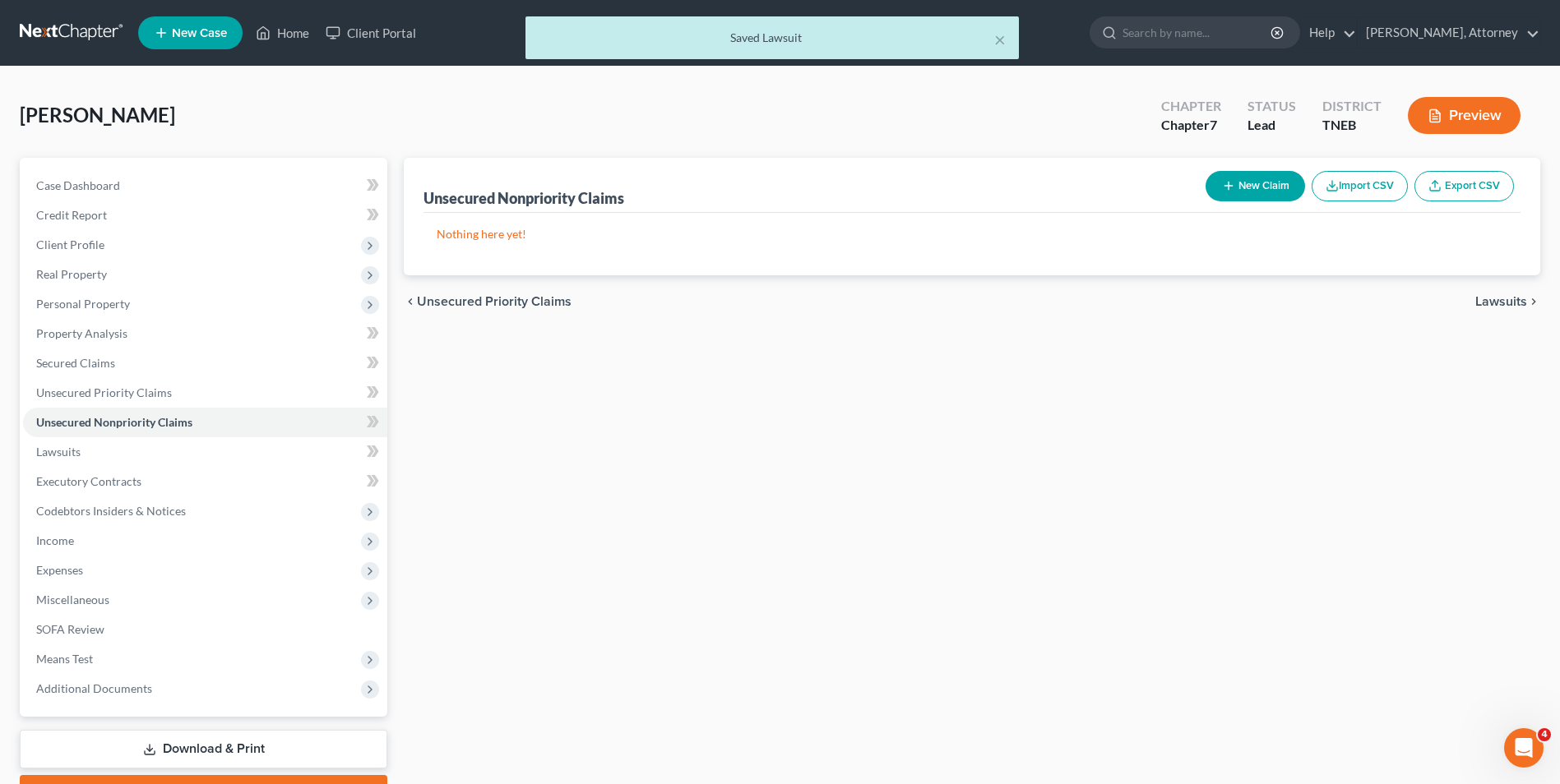
click at [1235, 186] on button "New Claim" at bounding box center [1255, 186] width 100 height 30
select select "0"
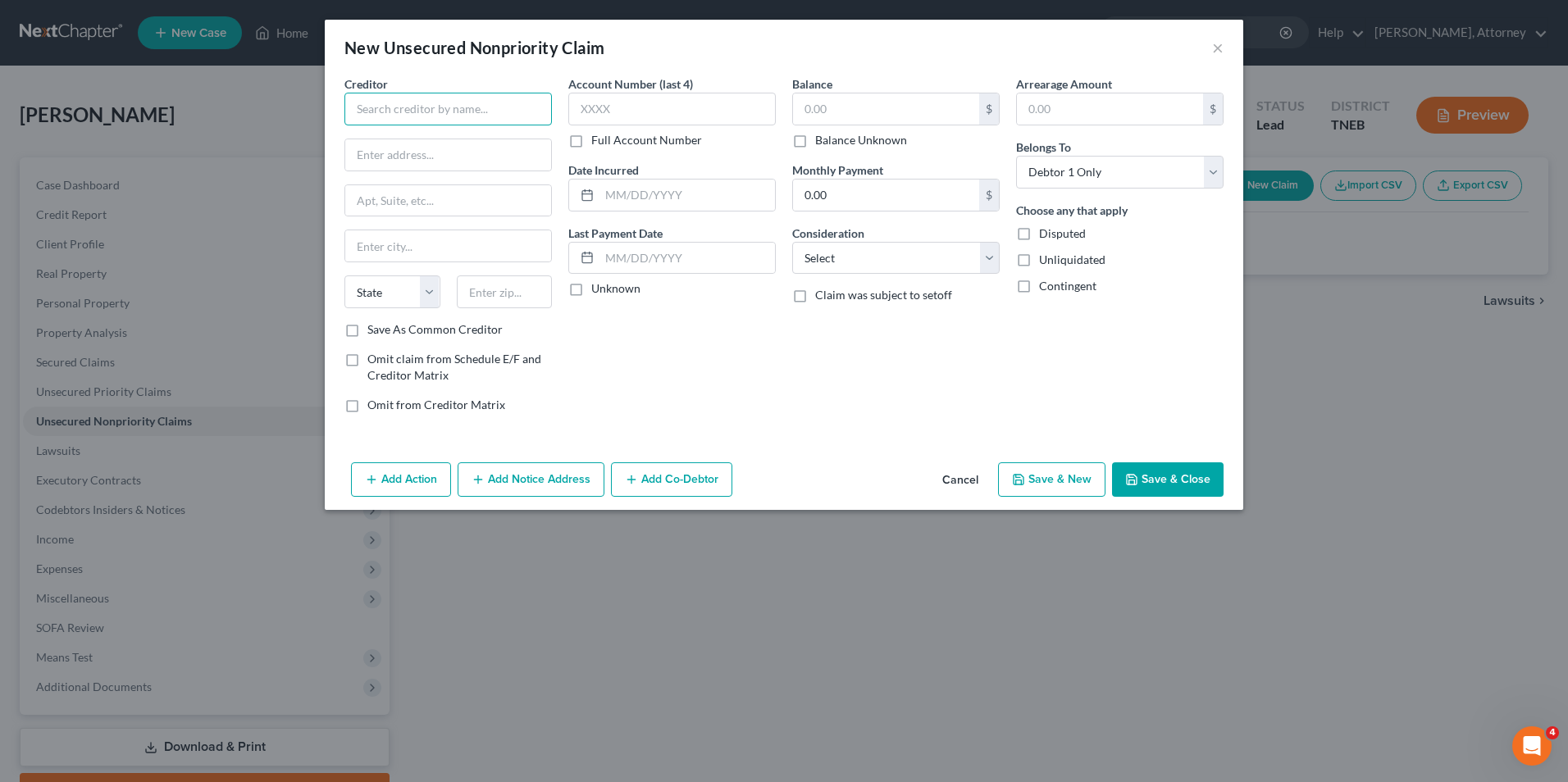
click at [440, 109] on input "text" at bounding box center [448, 108] width 208 height 33
type input "Stone Creek Financial, Inc."
type input "c/o George F. Higgs"
type input "150 Court Avenue"
type input "Memphis"
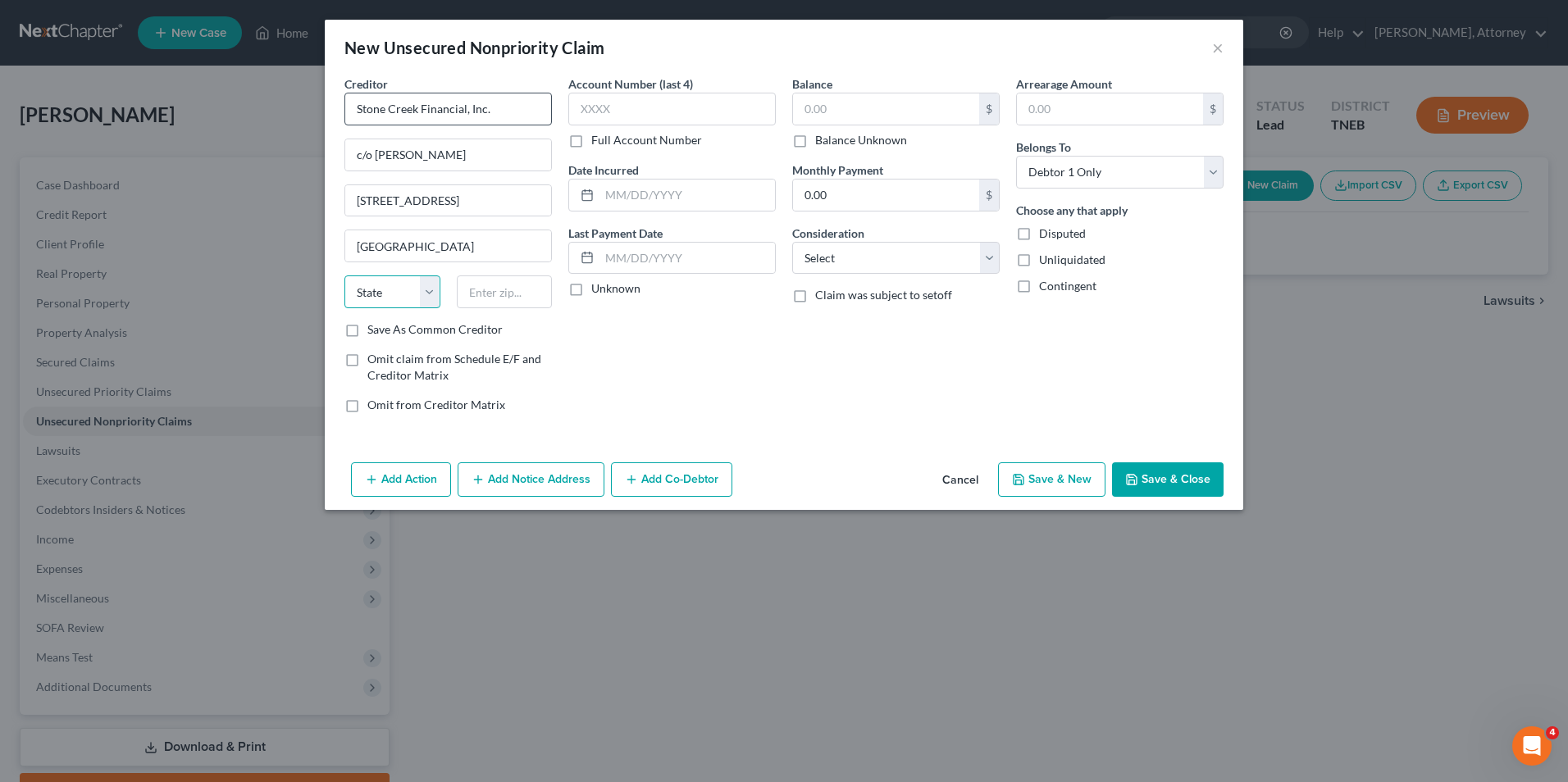
select select "44"
type input "38103"
click at [645, 186] on input "text" at bounding box center [687, 194] width 176 height 31
type input "2024"
click at [822, 101] on input "text" at bounding box center [886, 108] width 186 height 31
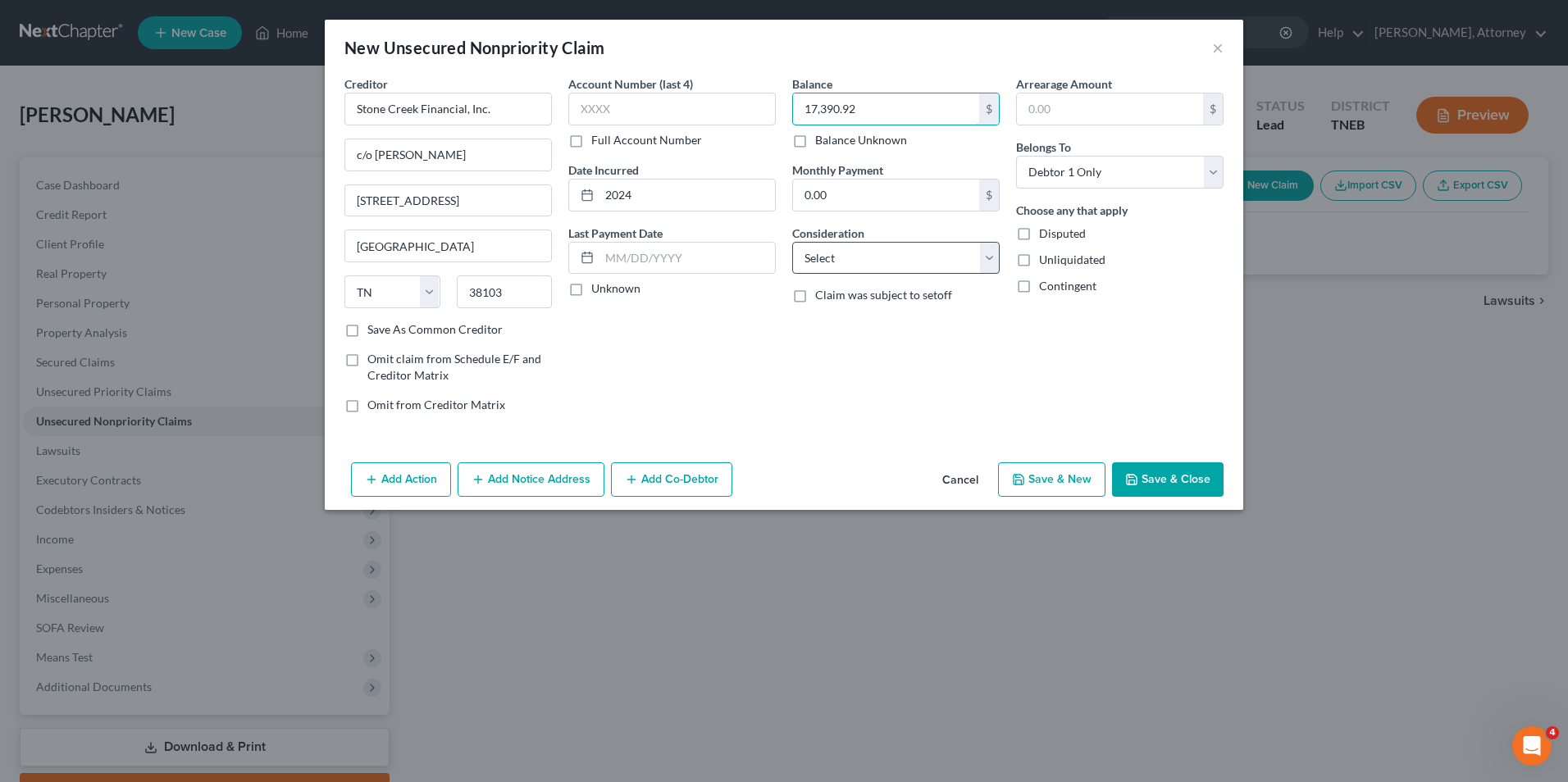
type input "17,390.92"
click at [883, 265] on select "Select Cable / Satellite Services Collection Agency Credit Card Debt Debt Couns…" at bounding box center [896, 257] width 208 height 33
select select "10"
click at [792, 241] on select "Select Cable / Satellite Services Collection Agency Credit Card Debt Debt Couns…" at bounding box center [896, 257] width 208 height 33
click at [1184, 479] on button "Save & Close" at bounding box center [1168, 479] width 112 height 35
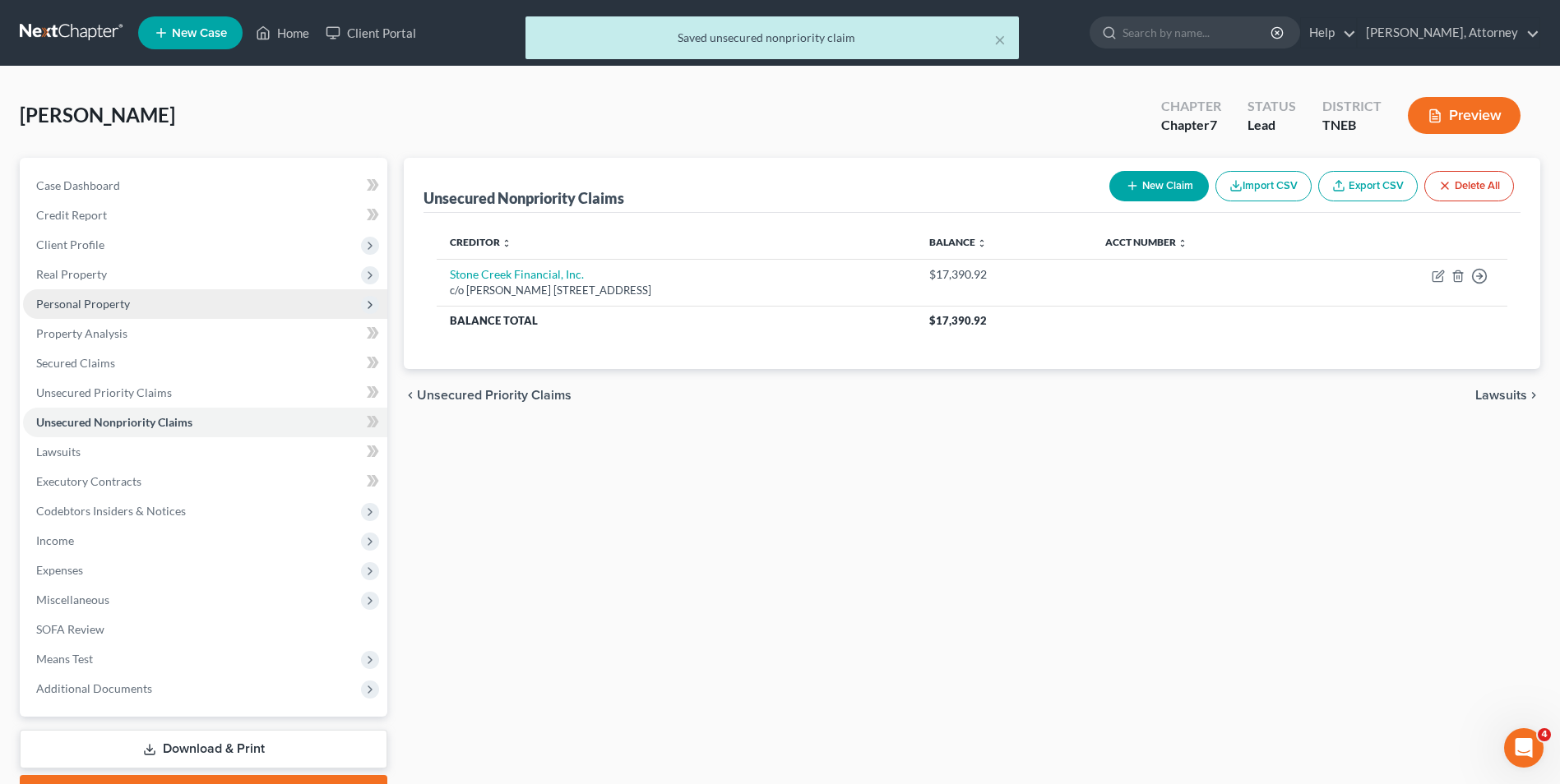
click at [120, 309] on span "Personal Property" at bounding box center [83, 303] width 93 height 14
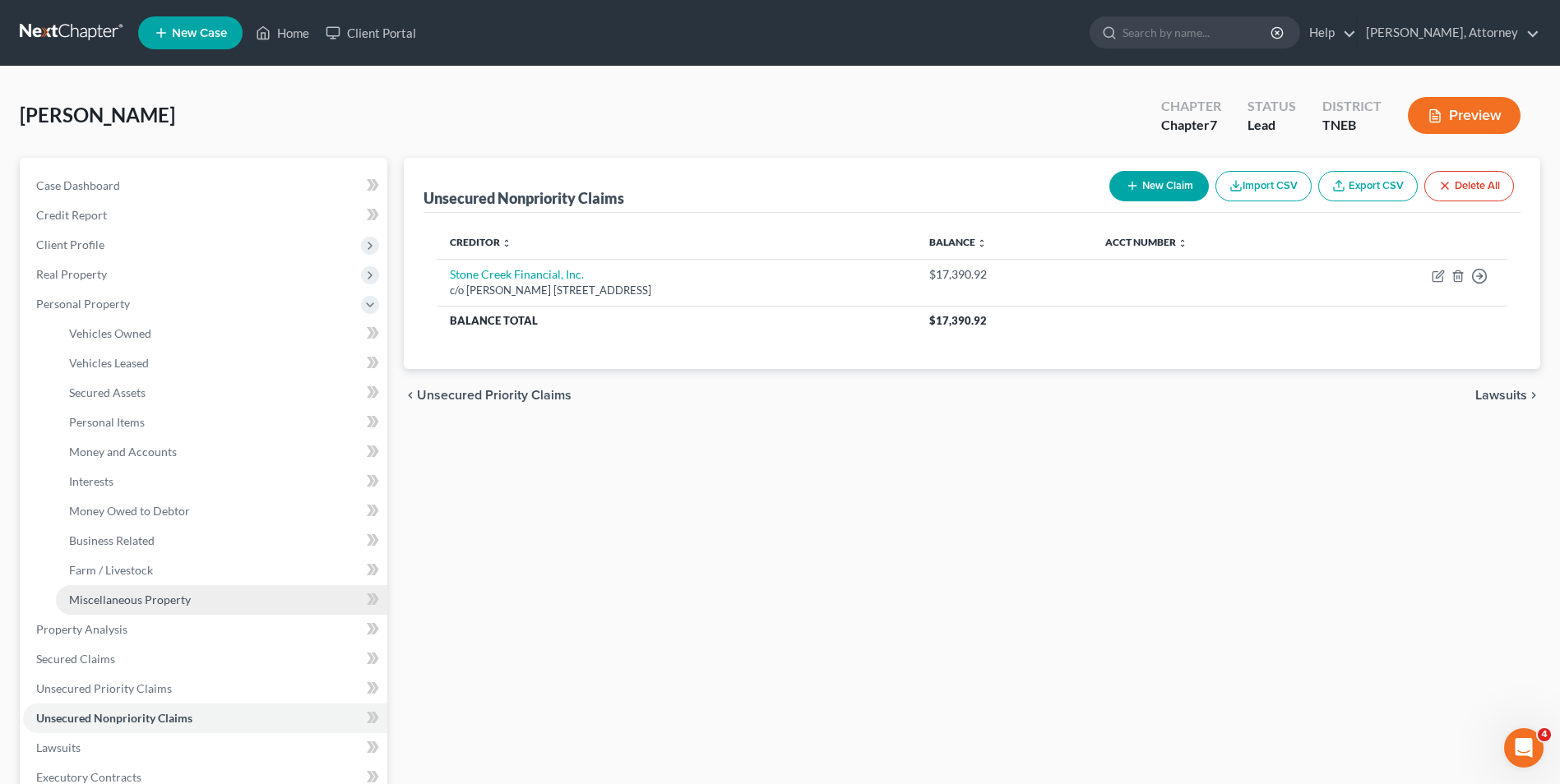
click at [148, 602] on span "Miscellaneous Property" at bounding box center [130, 600] width 122 height 14
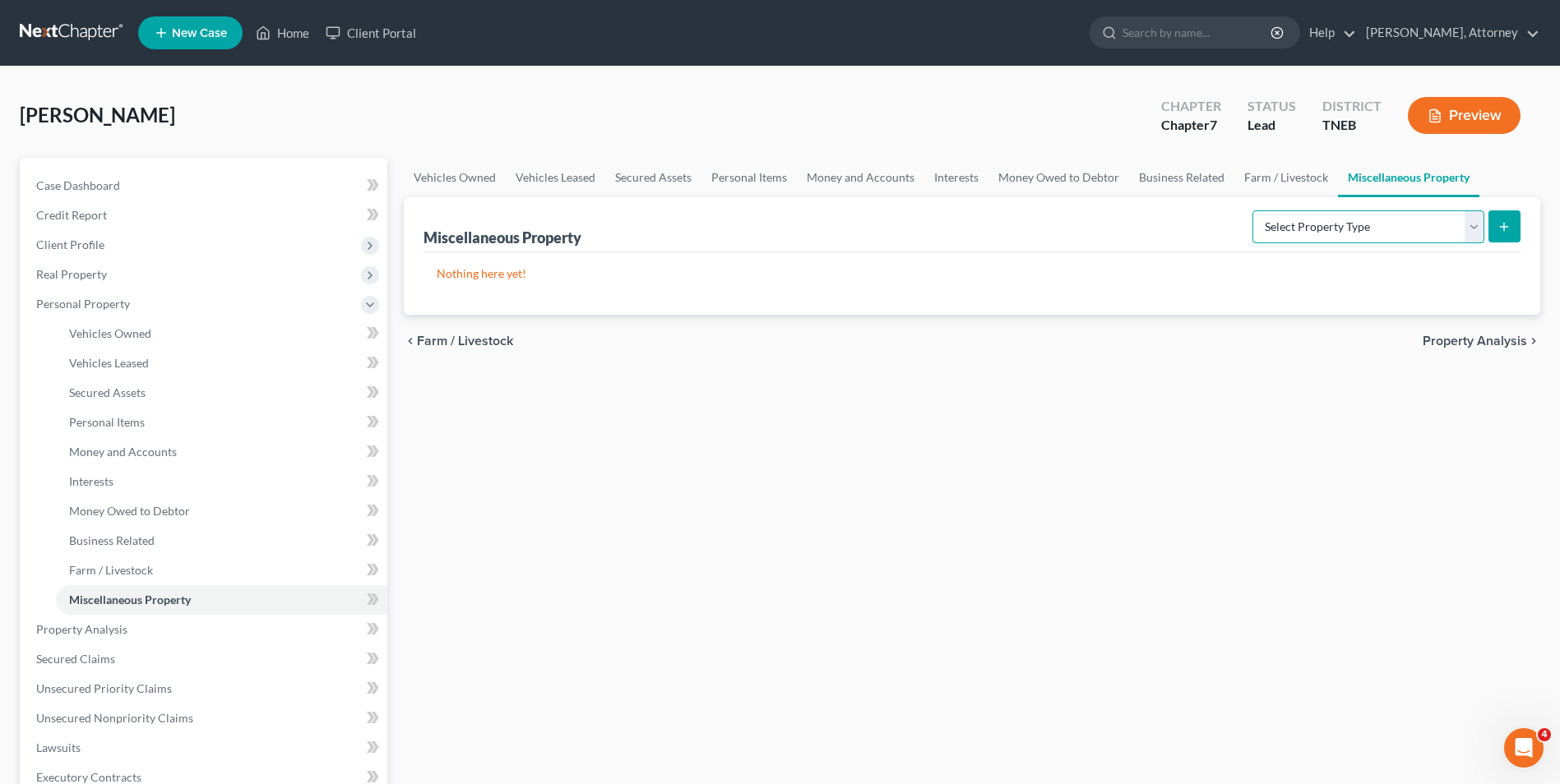
click at [1315, 228] on select "Select Property Type Assigned for Creditor Benefit Within 1 Year Holding for An…" at bounding box center [1369, 226] width 232 height 33
select select "transferred"
click at [1253, 210] on select "Select Property Type Assigned for Creditor Benefit Within 1 Year Holding for An…" at bounding box center [1369, 226] width 232 height 33
click at [1507, 223] on icon "submit" at bounding box center [1504, 227] width 13 height 13
select select "Ordinary (within 2 years)"
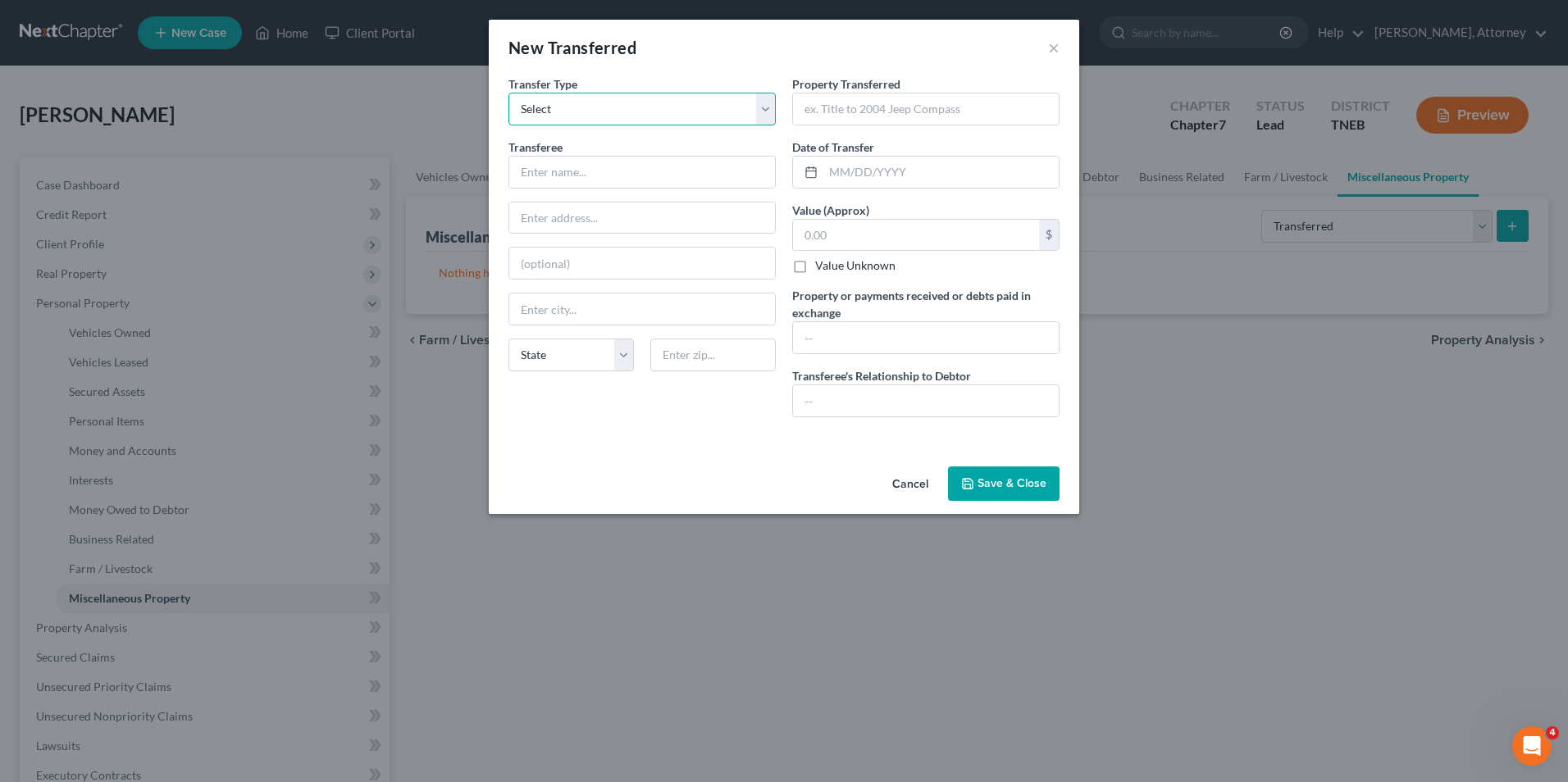
click at [740, 103] on select "Select Ordinary (within 2 years) Within 10 Years" at bounding box center [642, 108] width 267 height 33
click at [734, 111] on select "Select Ordinary (within 2 years) Within 10 Years" at bounding box center [642, 108] width 267 height 33
click at [650, 176] on input "text" at bounding box center [642, 171] width 265 height 31
type input "Dad"
click at [828, 109] on input "text" at bounding box center [925, 108] width 265 height 31
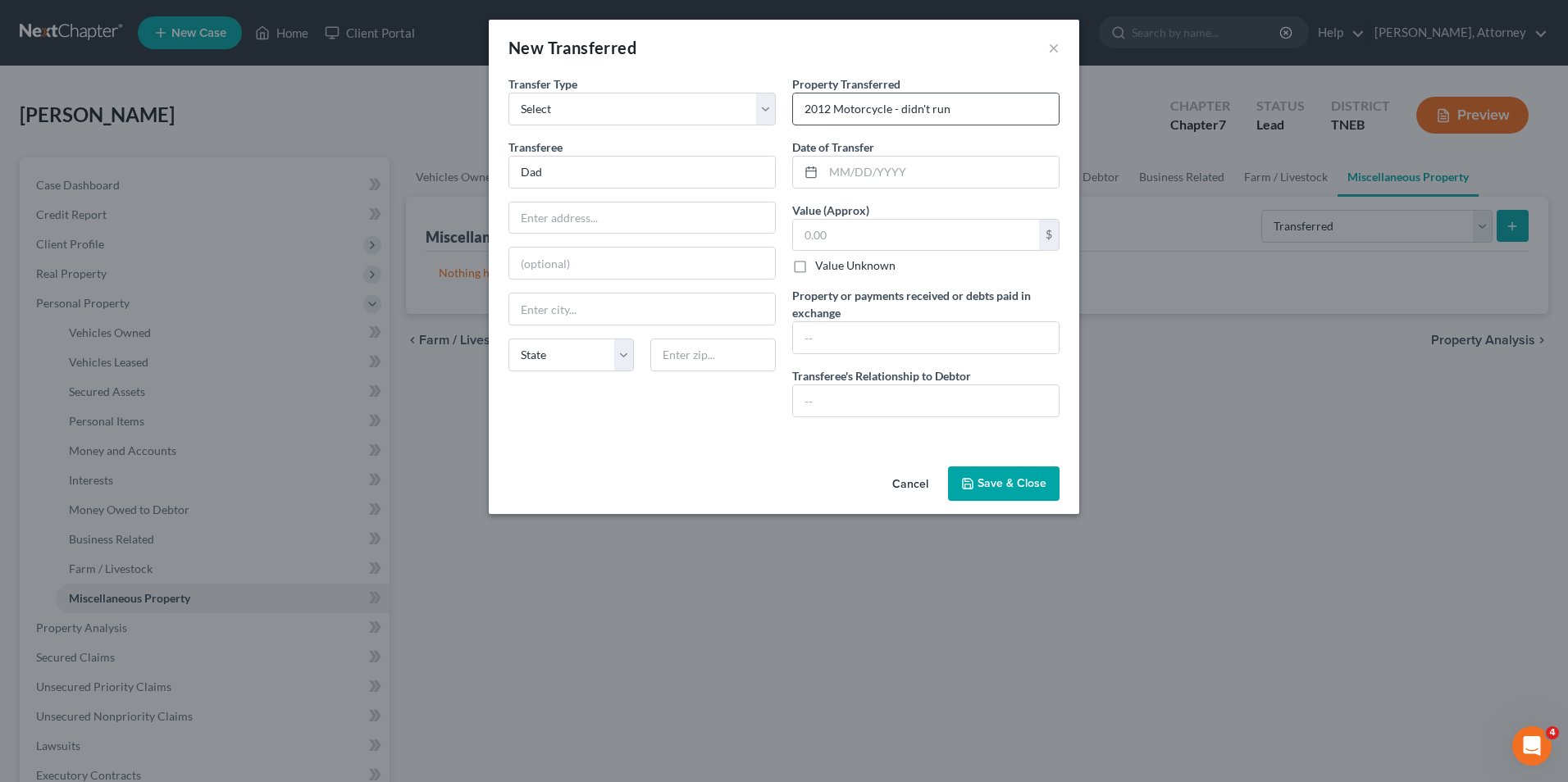
type input "2012 Motorcycle - didn't run"
type input "04/2025"
type input "300"
click at [837, 341] on input "text" at bounding box center [925, 337] width 265 height 31
type input "0"
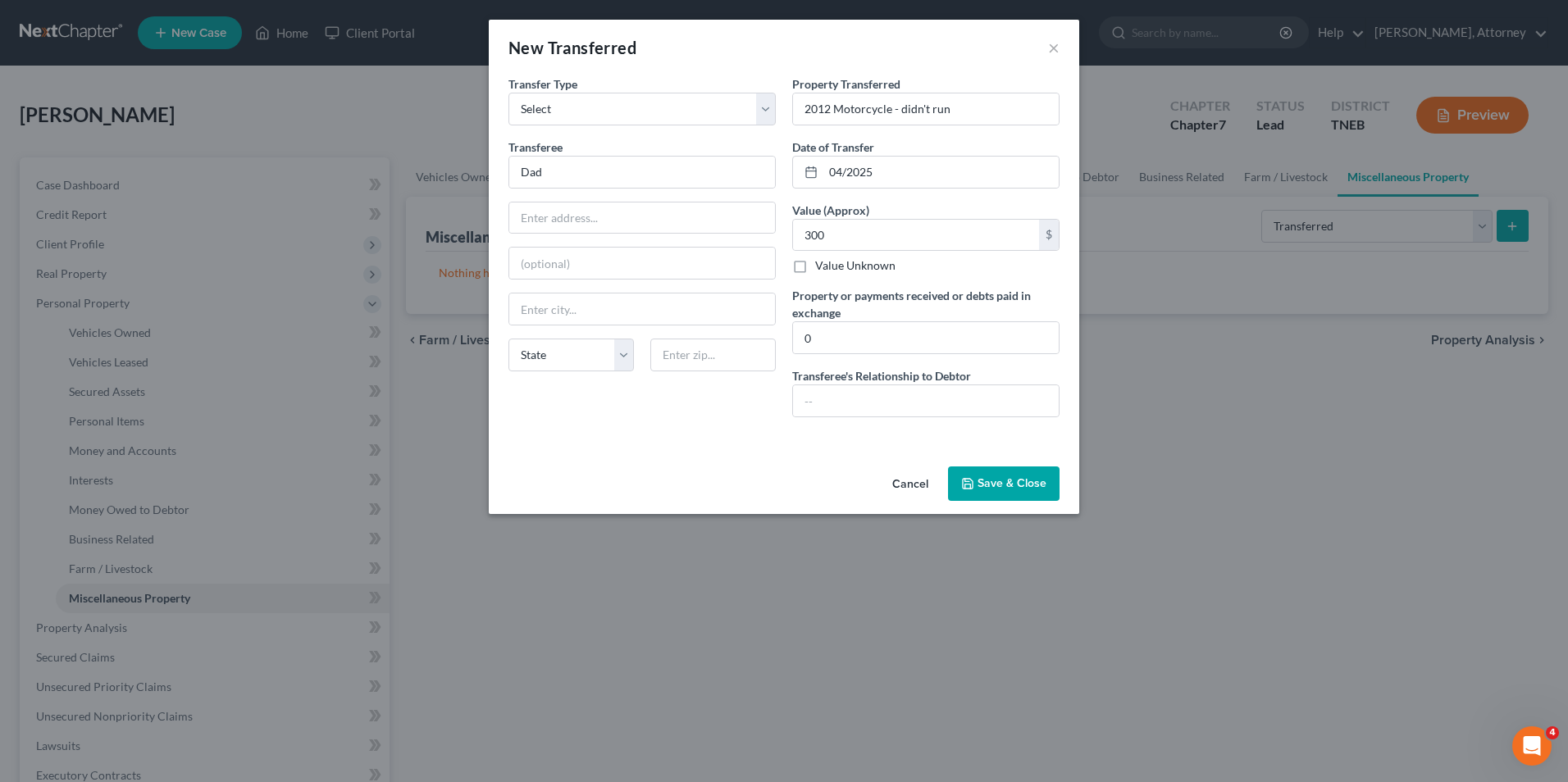
click at [830, 422] on div "Property Transferred * 2012 Motorcycle - didn't run Date of Transfer * 04/2025 …" at bounding box center [926, 253] width 284 height 355
click at [828, 415] on input "text" at bounding box center [925, 400] width 265 height 31
type input "father"
click at [988, 481] on button "Save & Close" at bounding box center [1004, 484] width 112 height 35
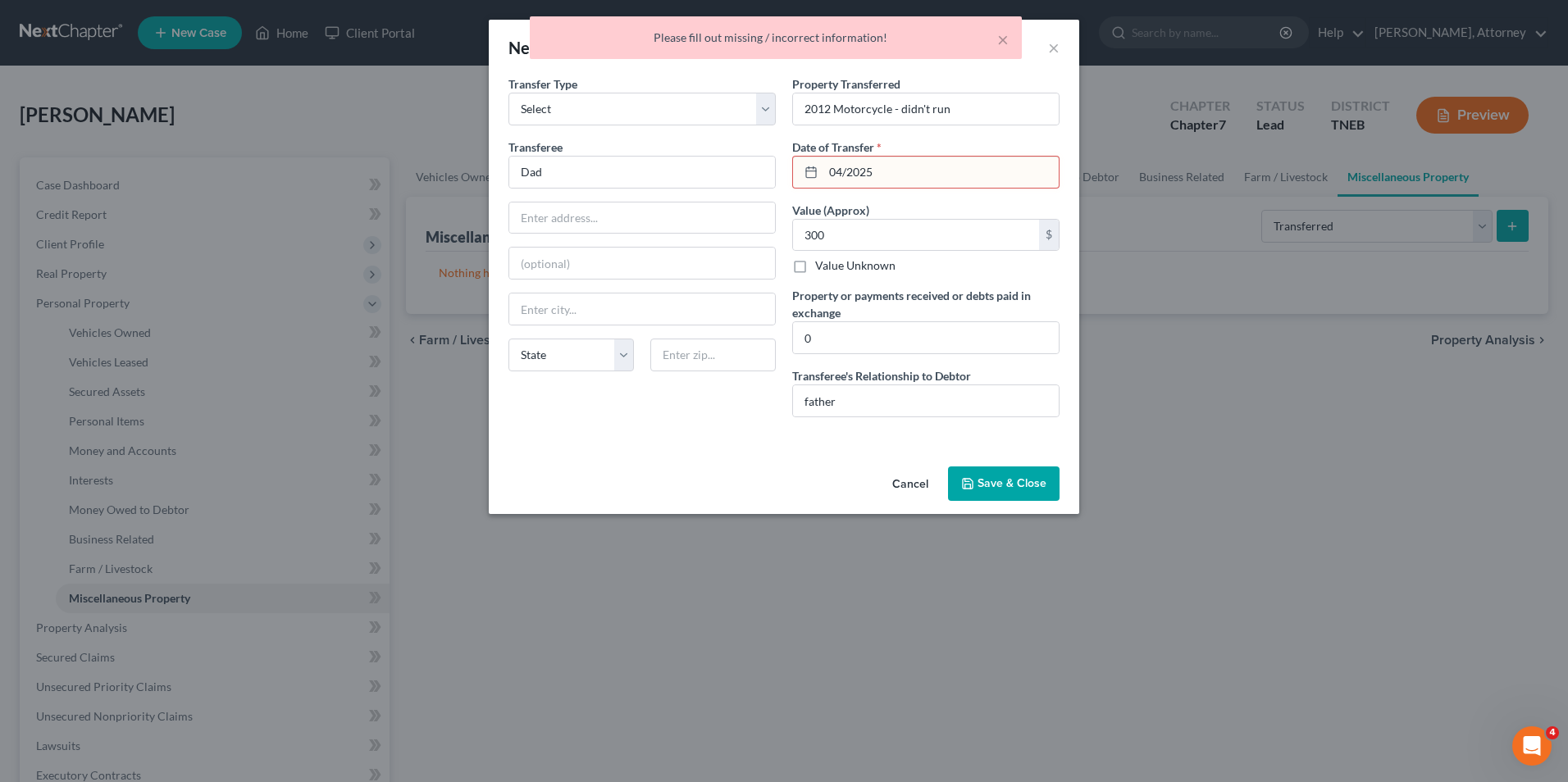
click at [862, 179] on input "04/2025" at bounding box center [940, 171] width 235 height 31
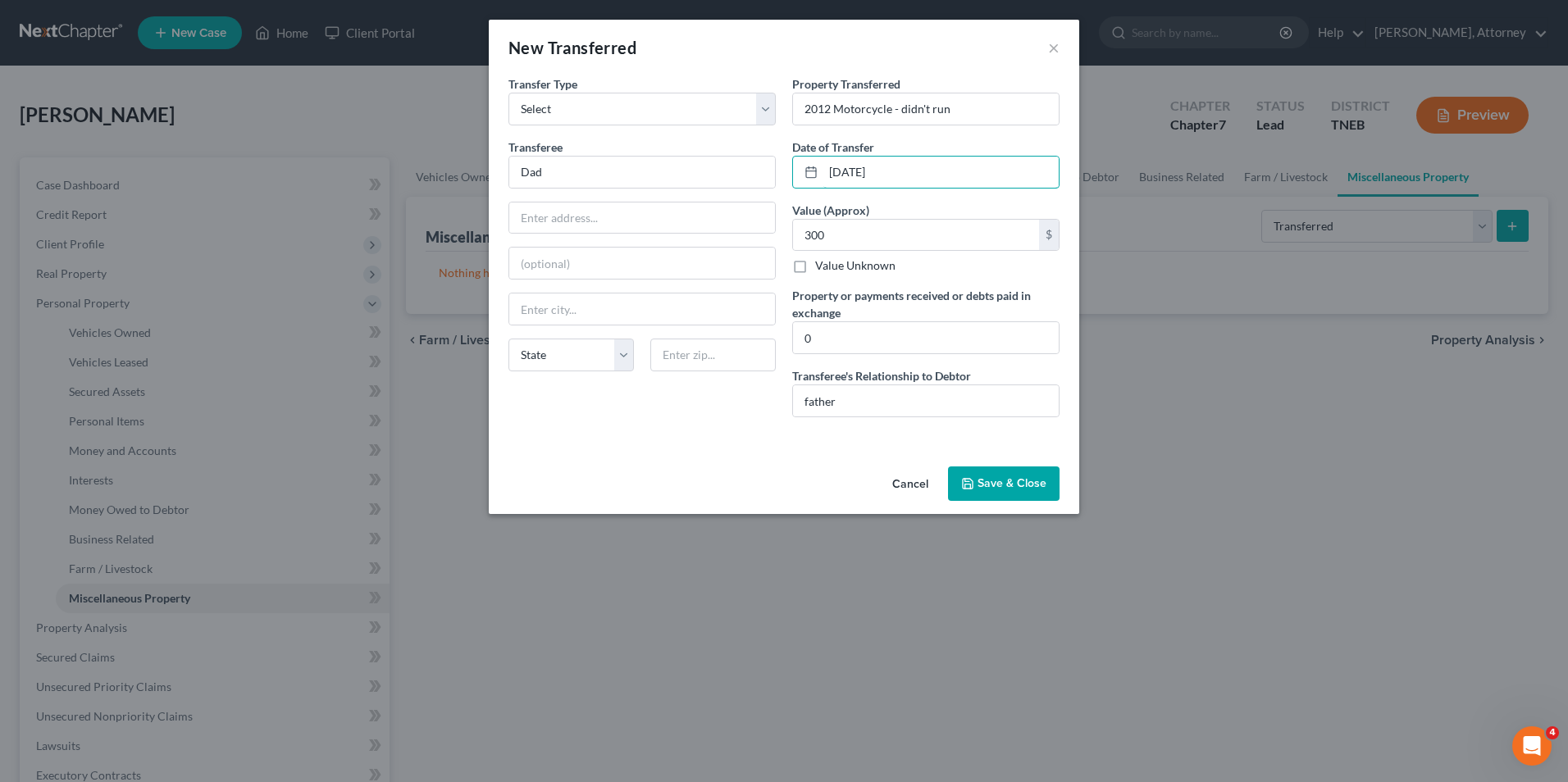
type input "04/01/2025"
click at [1013, 491] on button "Save & Close" at bounding box center [1004, 484] width 112 height 35
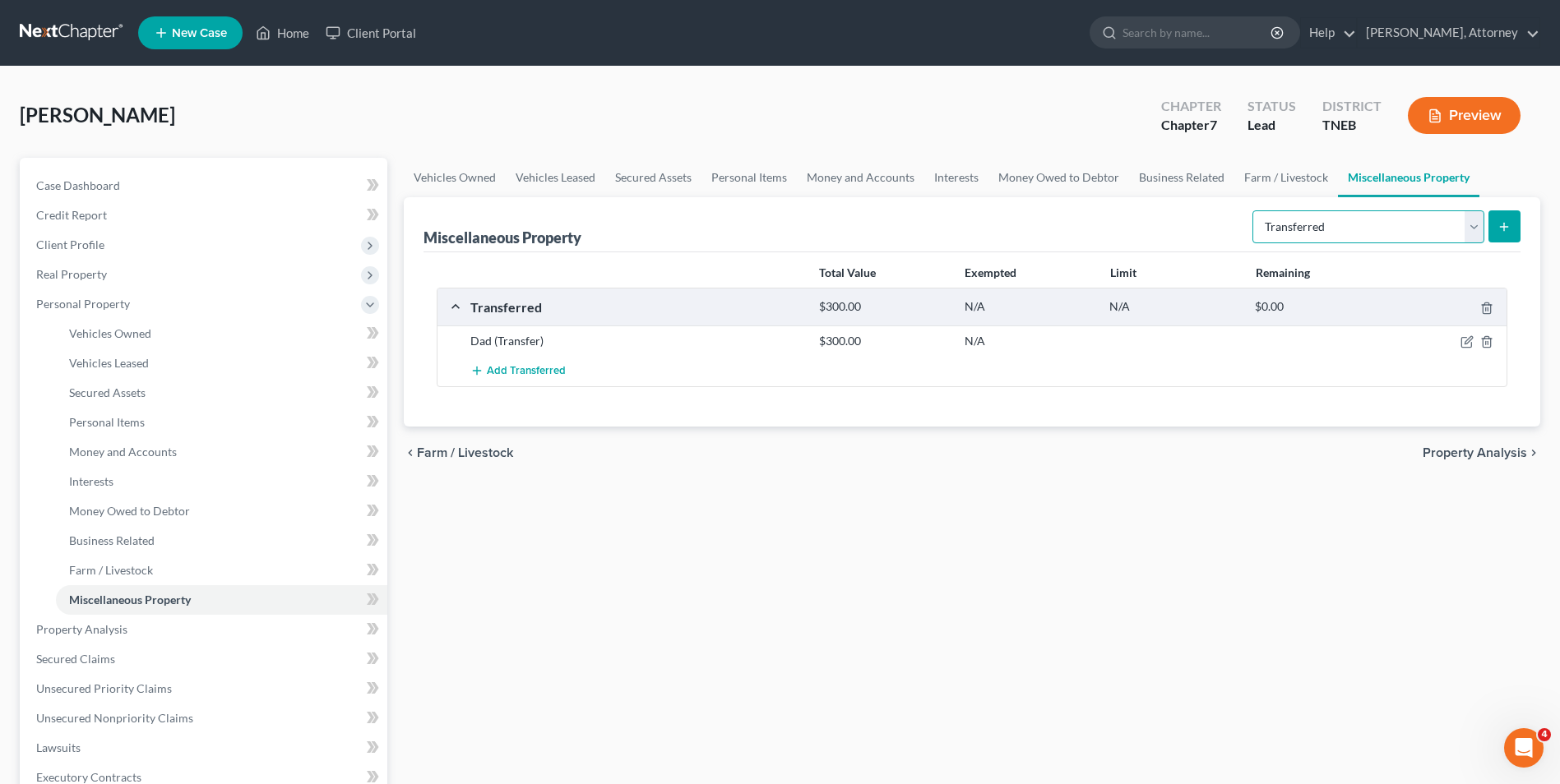
click at [1371, 228] on select "Select Property Type Assigned for Creditor Benefit Within 1 Year Holding for An…" at bounding box center [1369, 226] width 232 height 33
click at [1202, 565] on div "Vehicles Owned Vehicles Leased Secured Assets Personal Items Money and Accounts…" at bounding box center [971, 632] width 1153 height 950
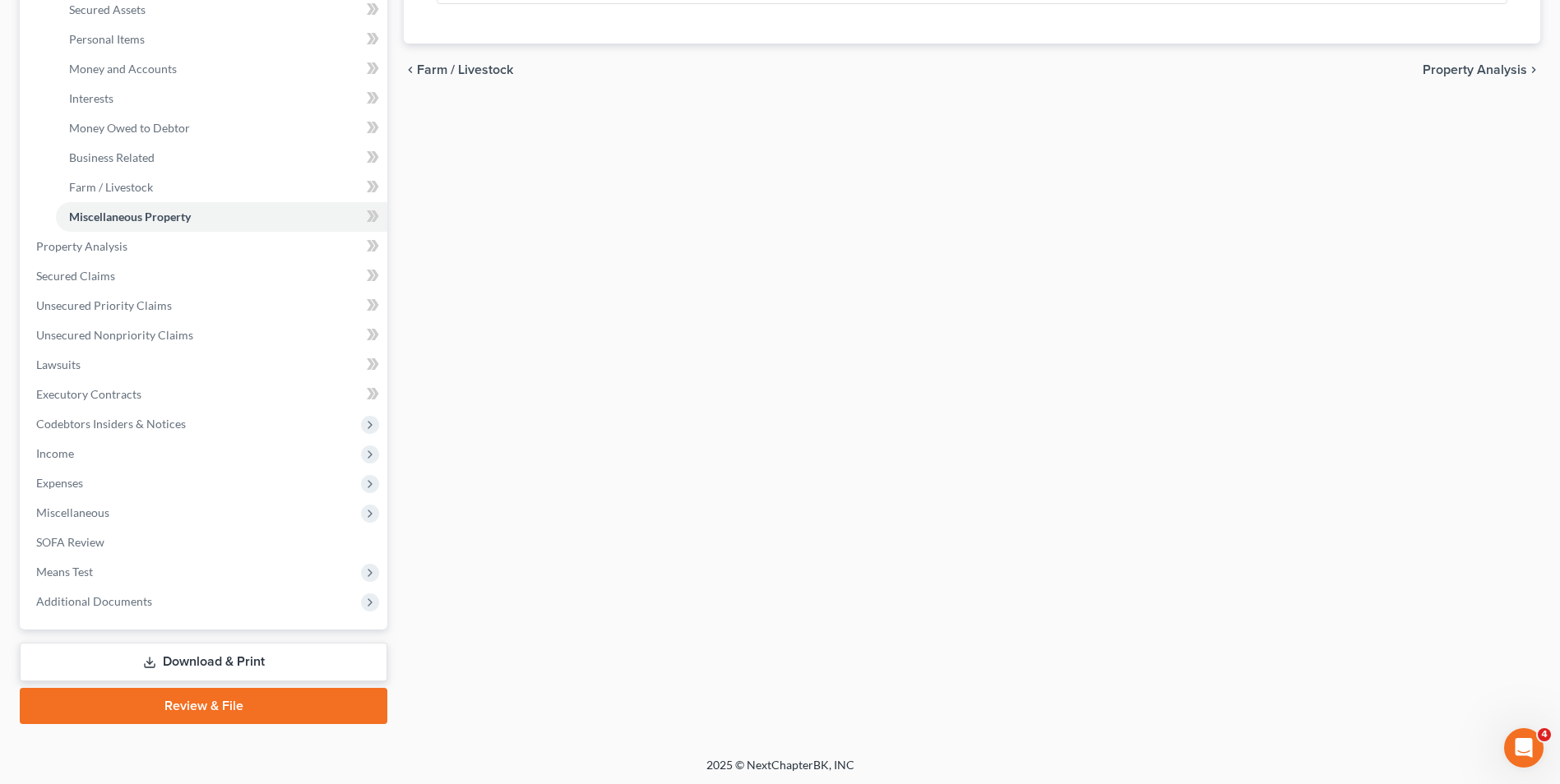
scroll to position [385, 0]
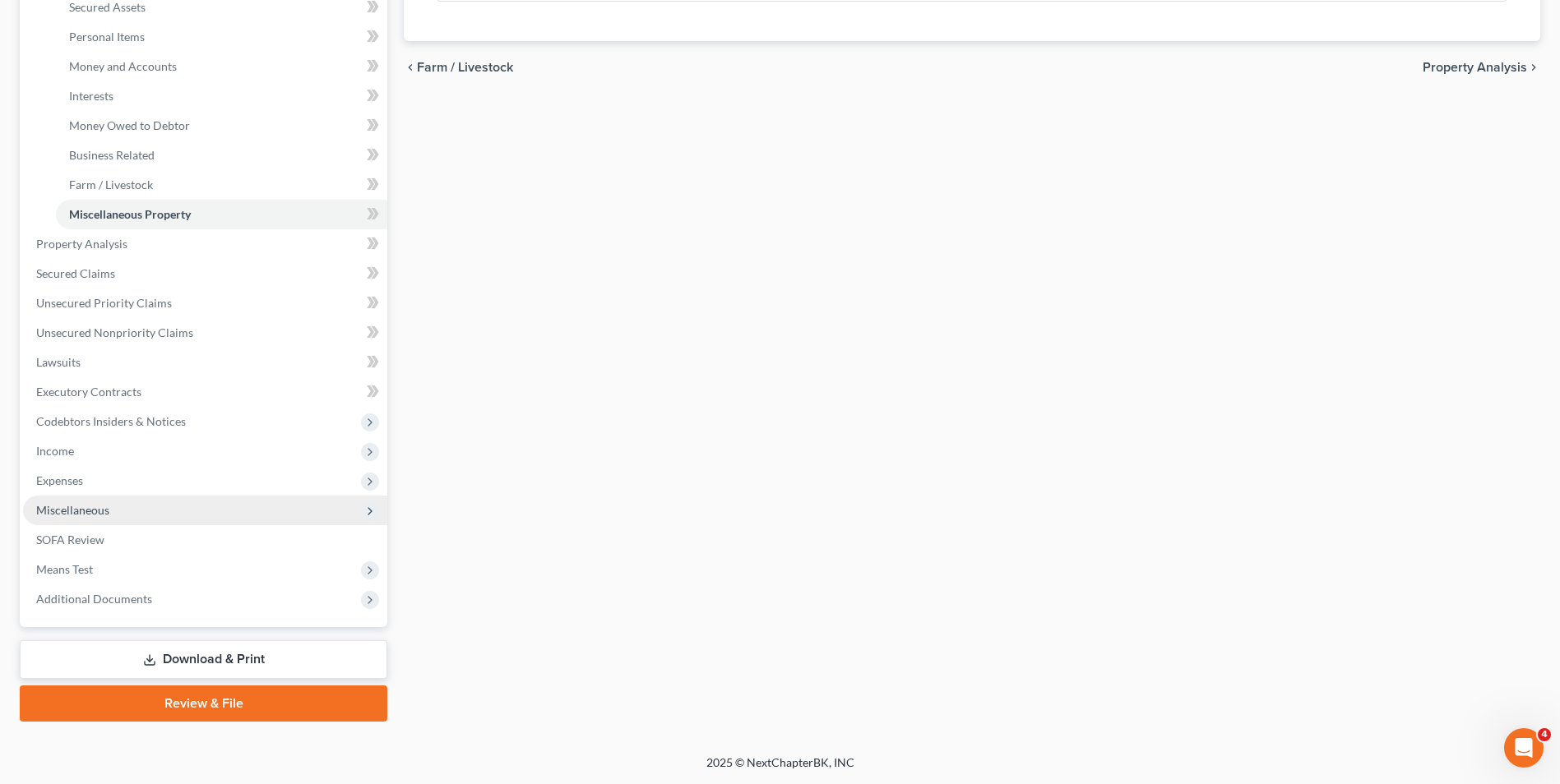
click at [90, 504] on span "Miscellaneous" at bounding box center [73, 510] width 73 height 14
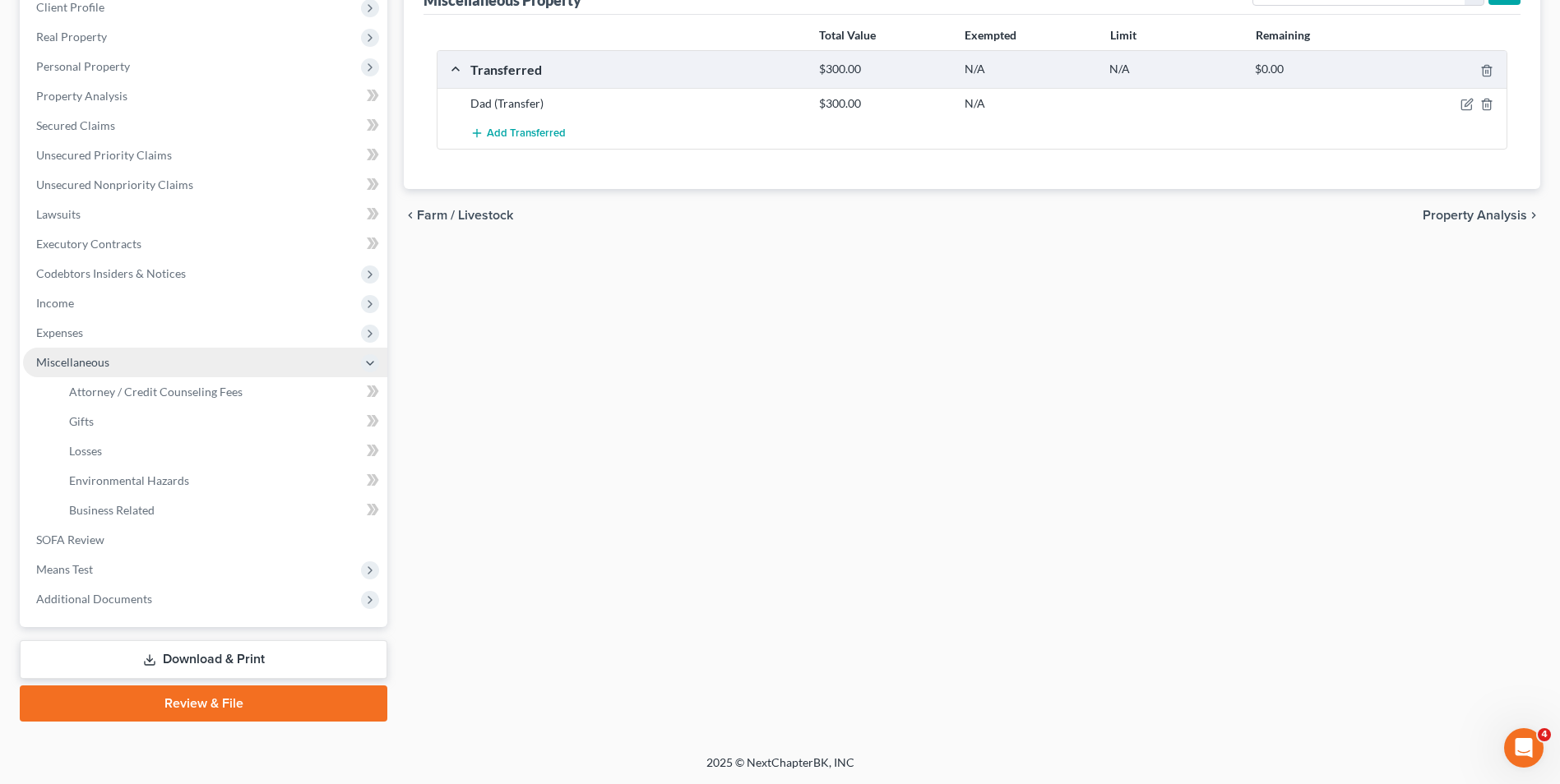
scroll to position [238, 0]
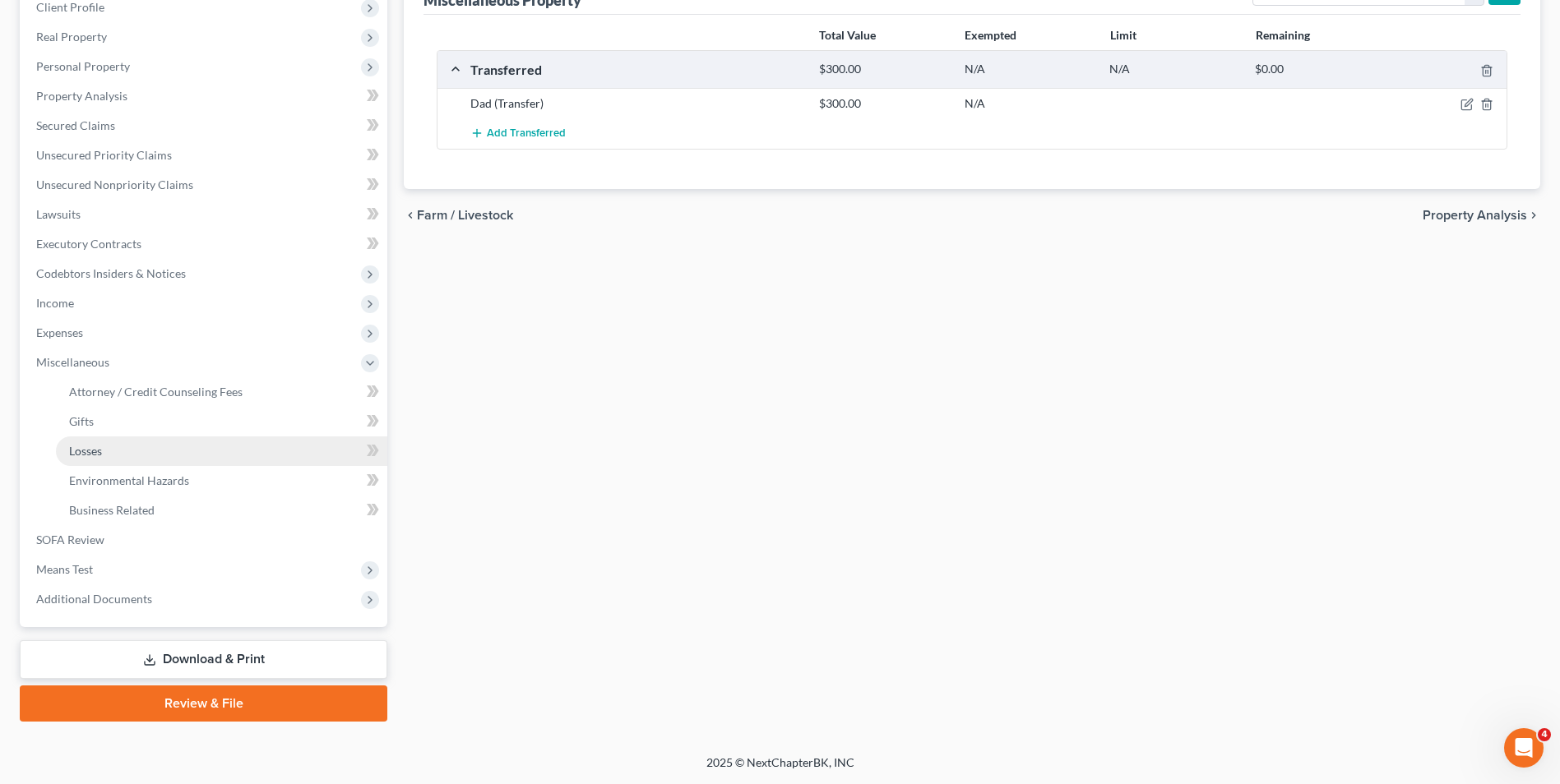
click at [84, 446] on span "Losses" at bounding box center [85, 451] width 33 height 14
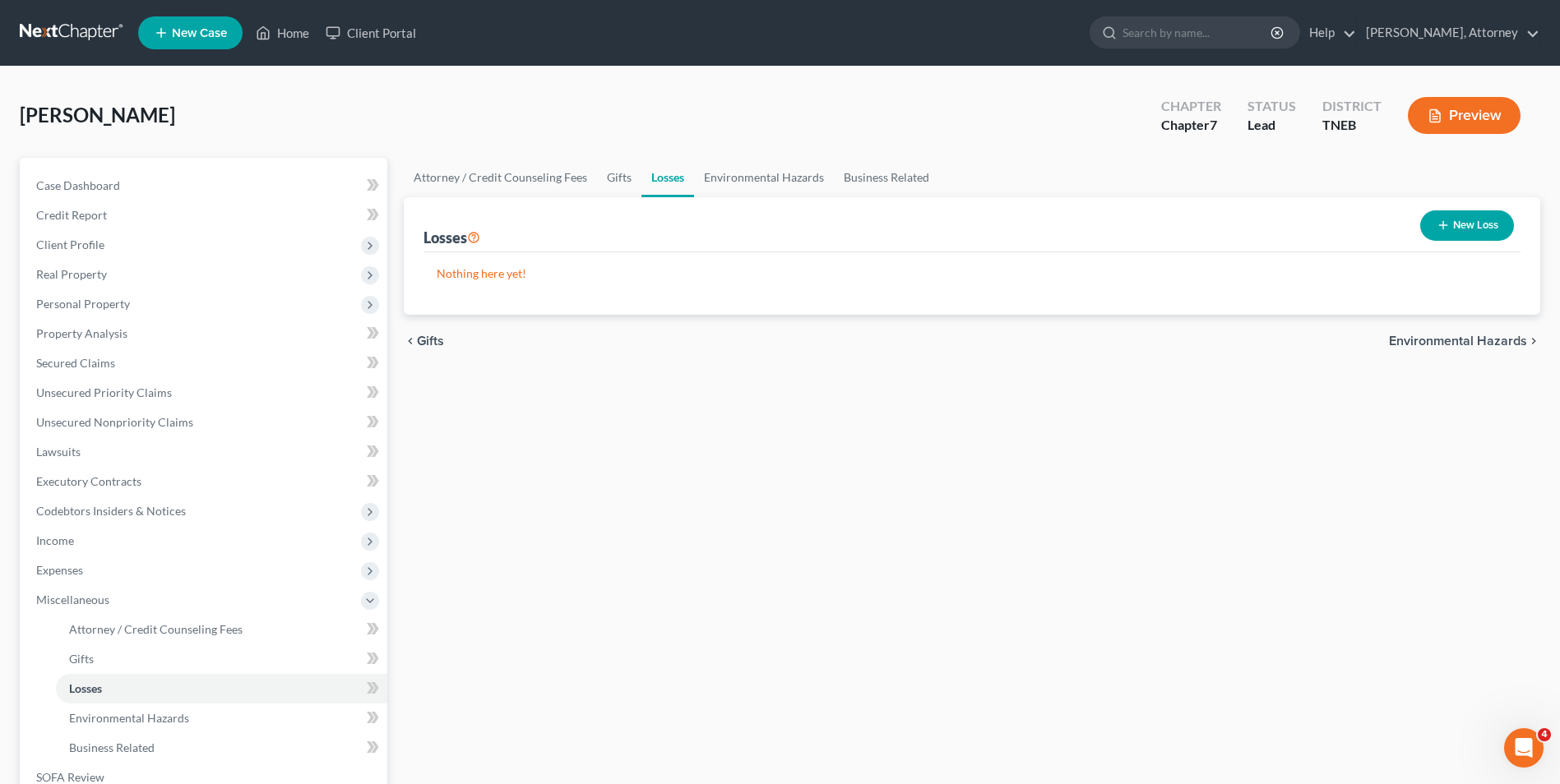
click at [1450, 232] on button "New Loss" at bounding box center [1467, 225] width 93 height 30
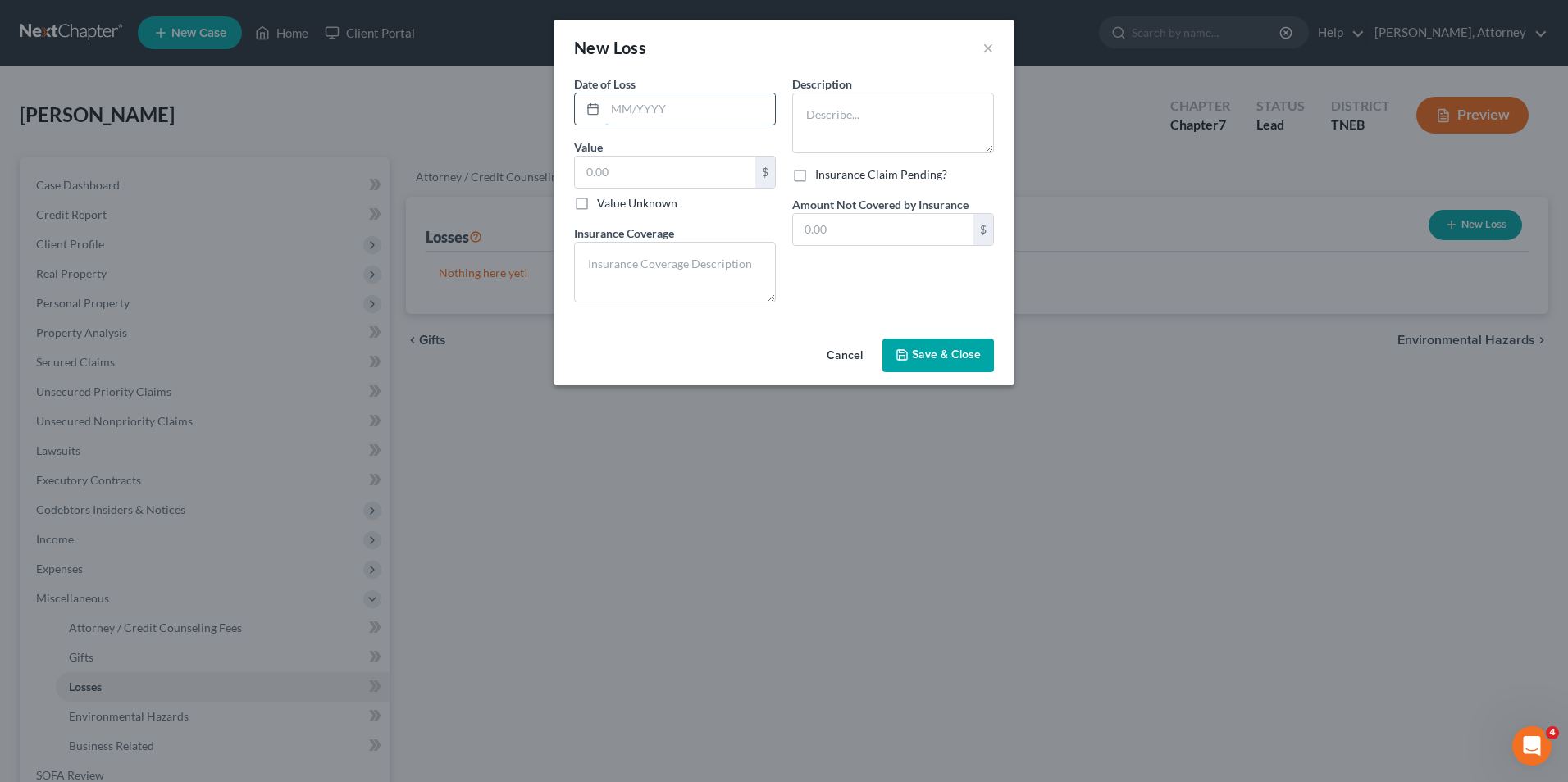
click at [625, 111] on input "text" at bounding box center [690, 108] width 170 height 31
type input "11/16/2024"
click at [624, 167] on input "text" at bounding box center [664, 171] width 180 height 31
type input "4,000"
click at [622, 259] on textarea at bounding box center [675, 272] width 202 height 60
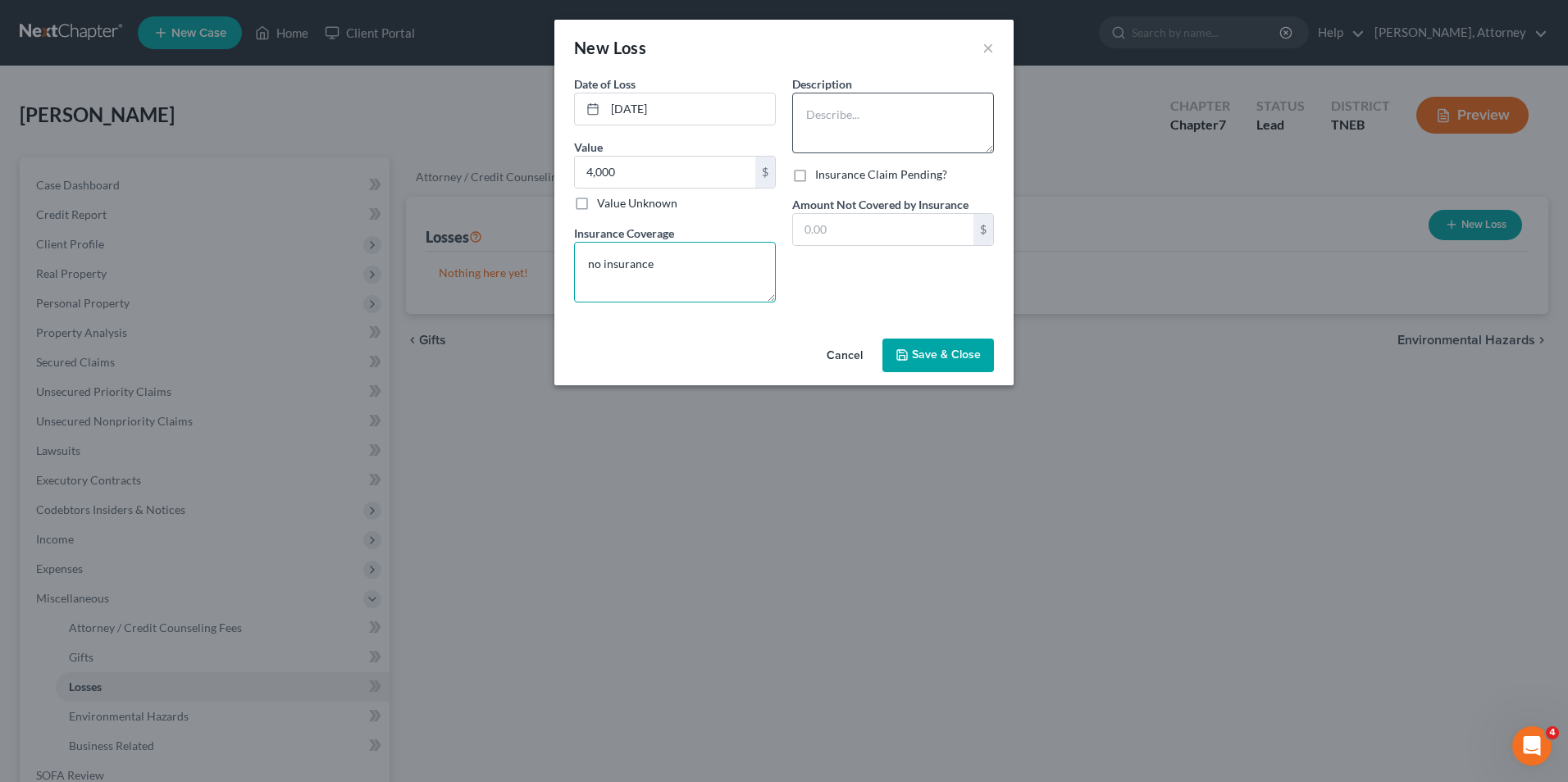
type textarea "no insurance"
click at [843, 111] on textarea at bounding box center [892, 122] width 202 height 60
type textarea "wreck which totaled 2015 Chevrolet Sonic"
click at [878, 237] on input "text" at bounding box center [883, 229] width 180 height 31
type input "0.00"
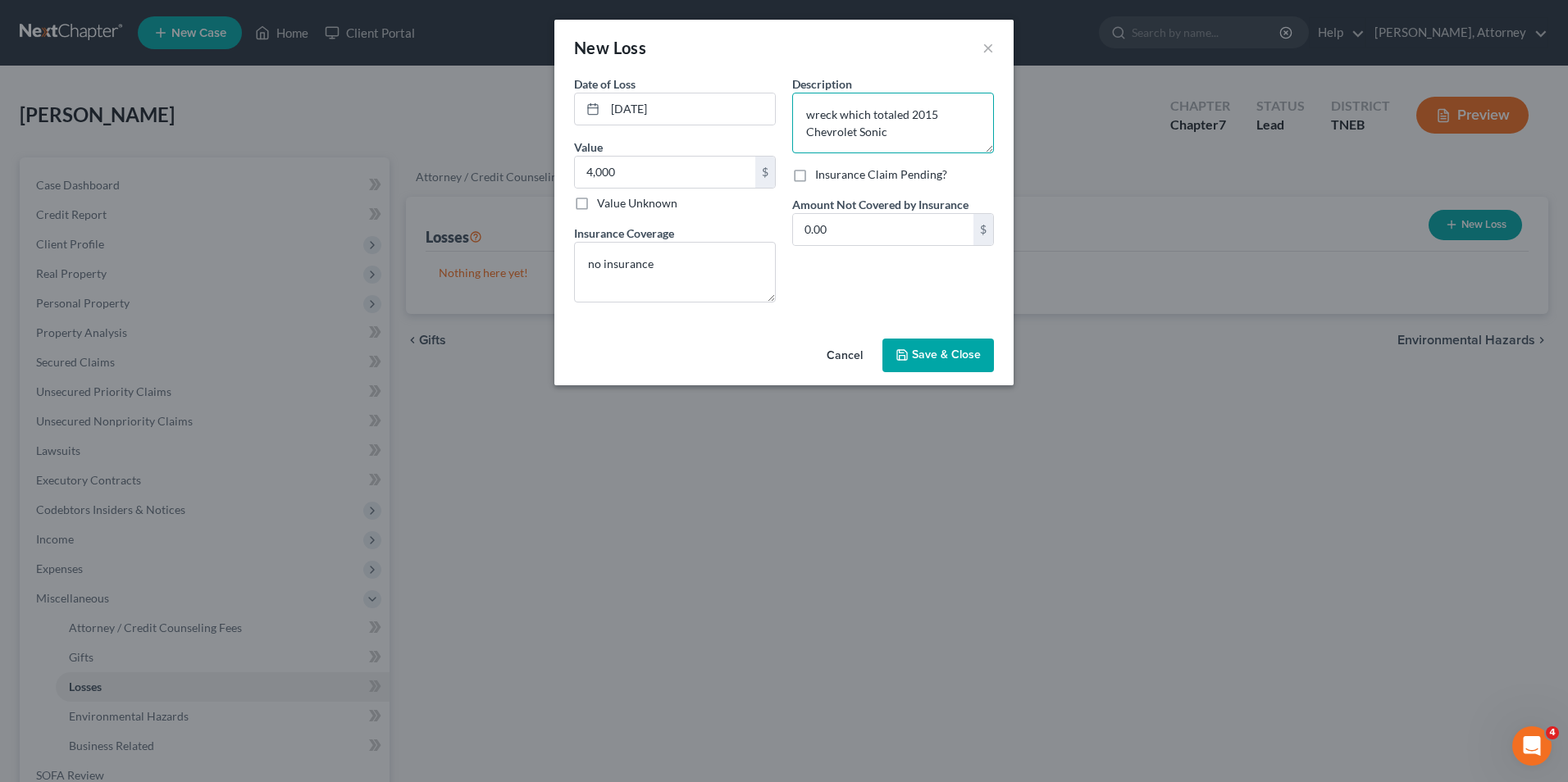
click at [897, 132] on textarea "wreck which totaled 2015 Chevrolet Sonic" at bounding box center [892, 122] width 202 height 60
type textarea "wreck which totaled 2015 Chevrolet Sonic- car was paid for"
click at [972, 352] on span "Save & Close" at bounding box center [946, 356] width 69 height 14
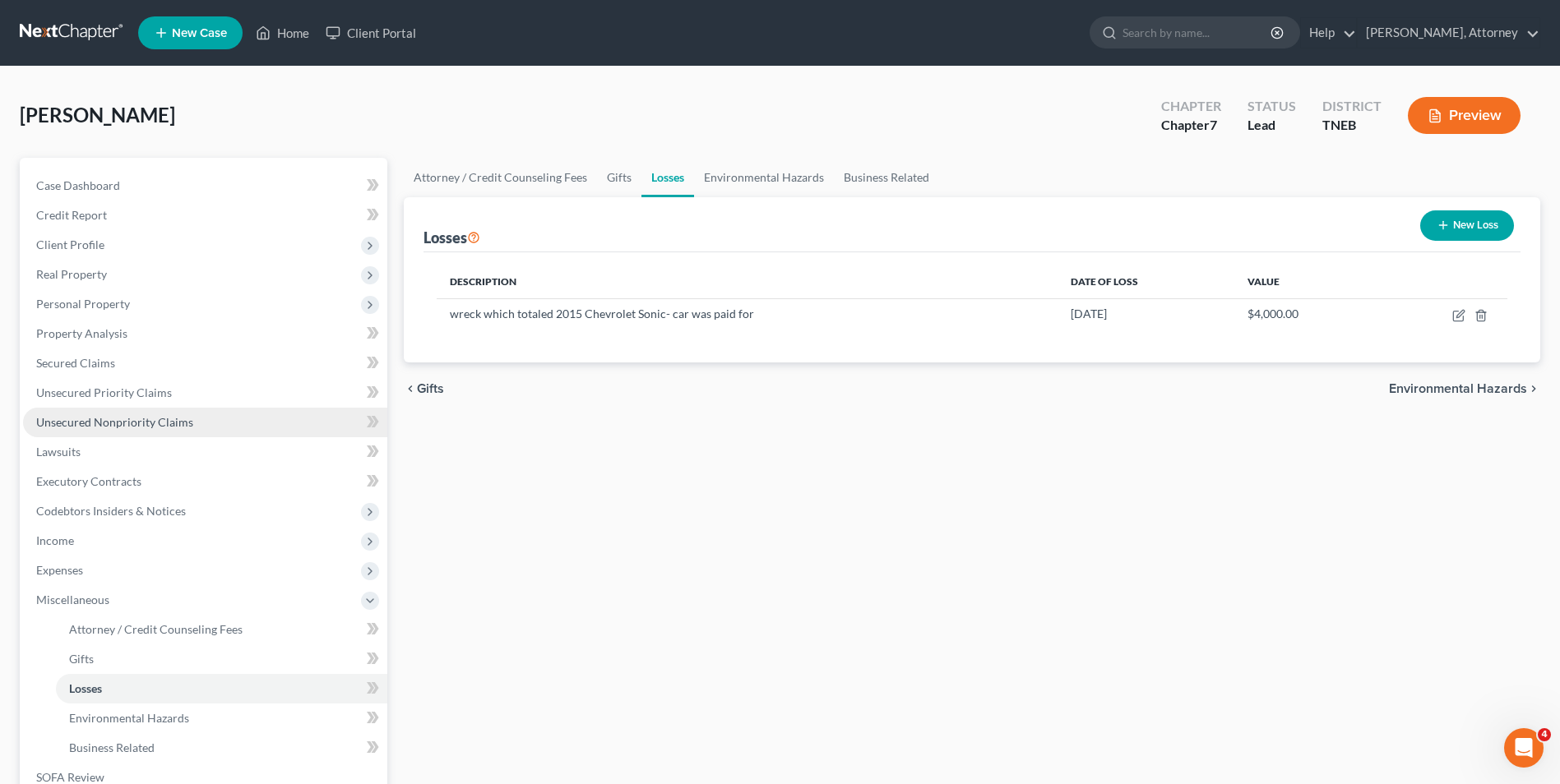
click at [126, 421] on span "Unsecured Nonpriority Claims" at bounding box center [115, 422] width 157 height 14
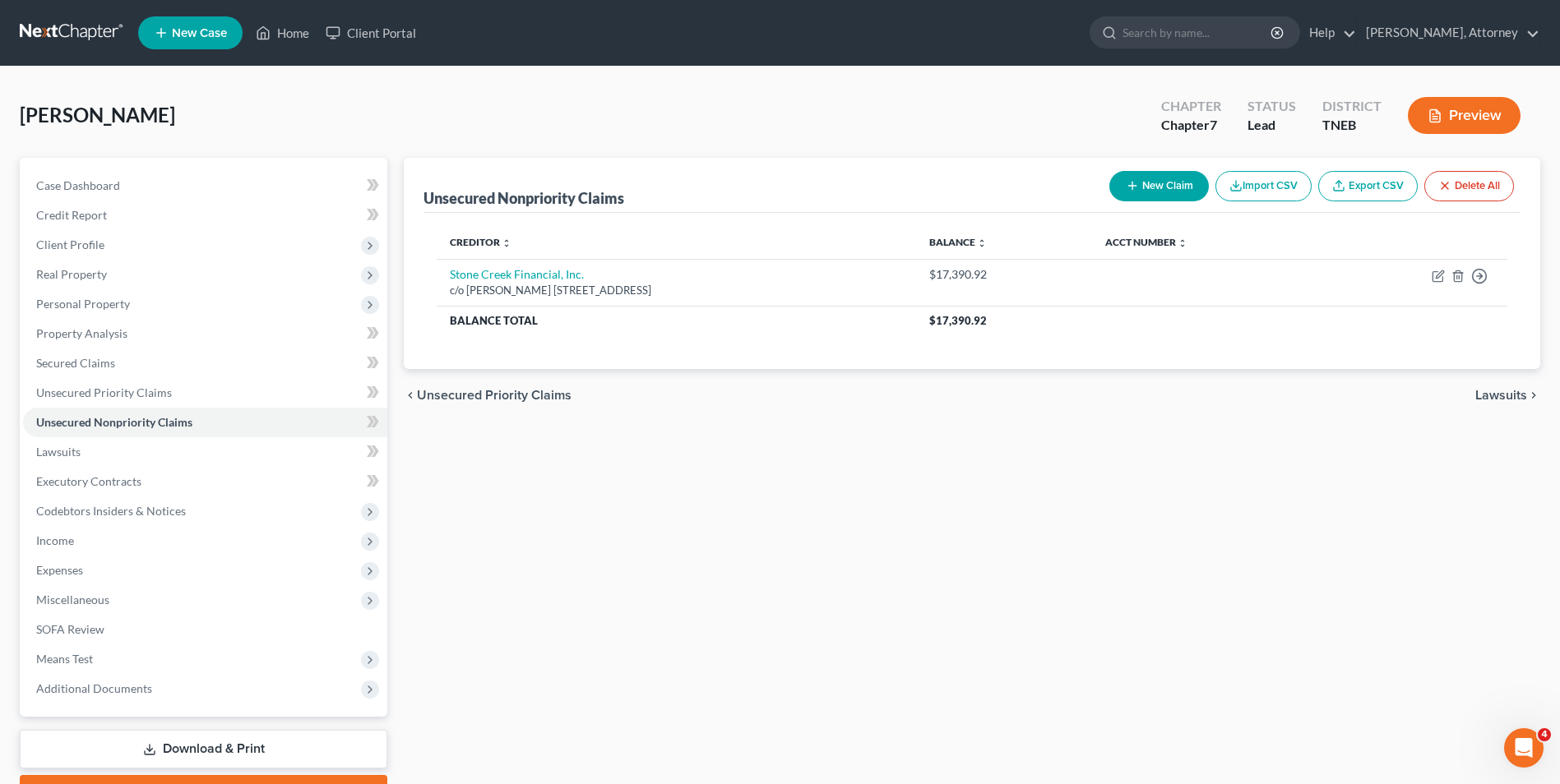
click at [1160, 180] on button "New Claim" at bounding box center [1159, 186] width 100 height 30
select select "0"
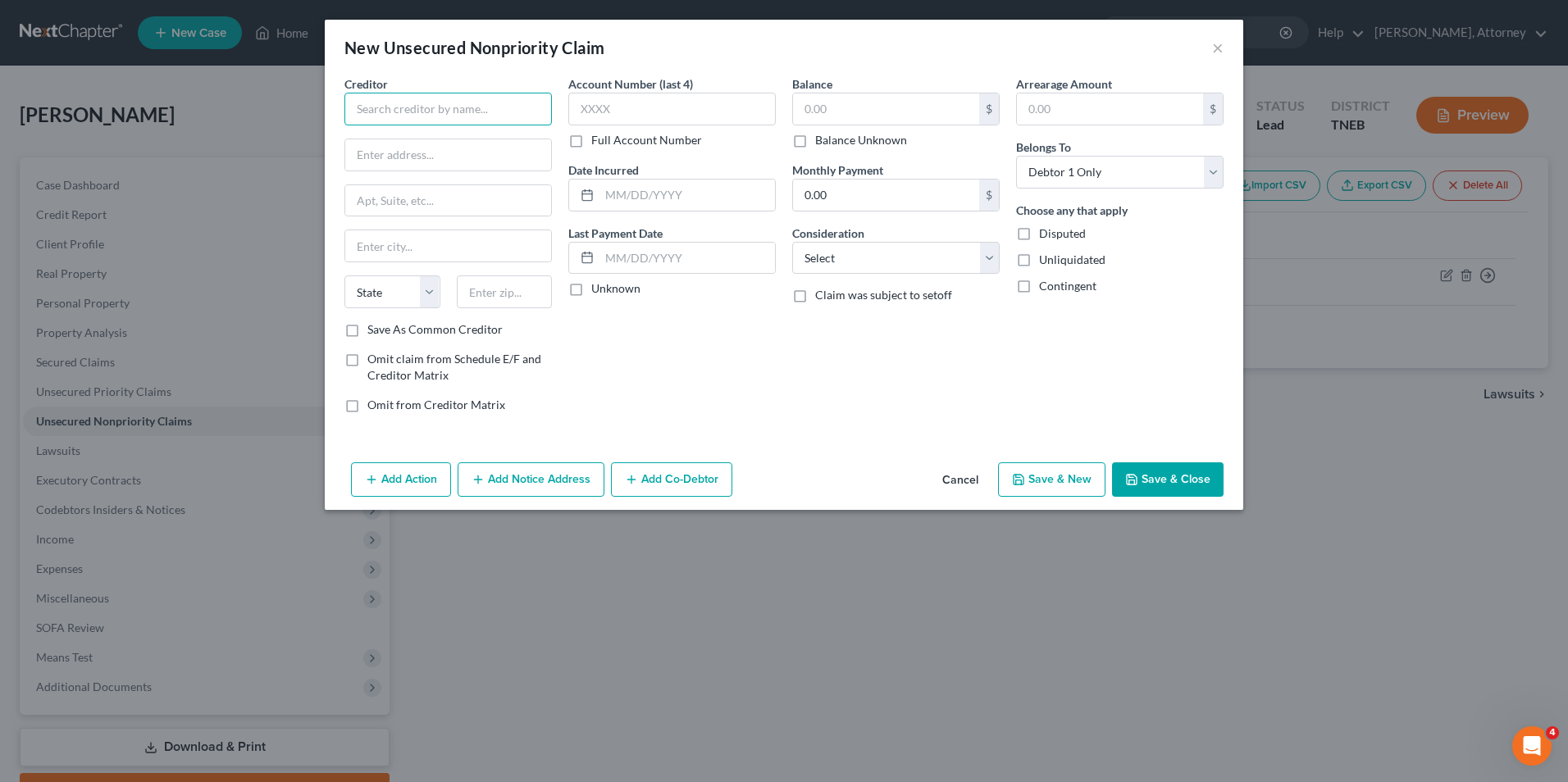
click at [381, 117] on input "text" at bounding box center [448, 108] width 208 height 33
type input "Afni, Inc."
type input "P.O. Box 3068"
type input "Bloomington"
select select "14"
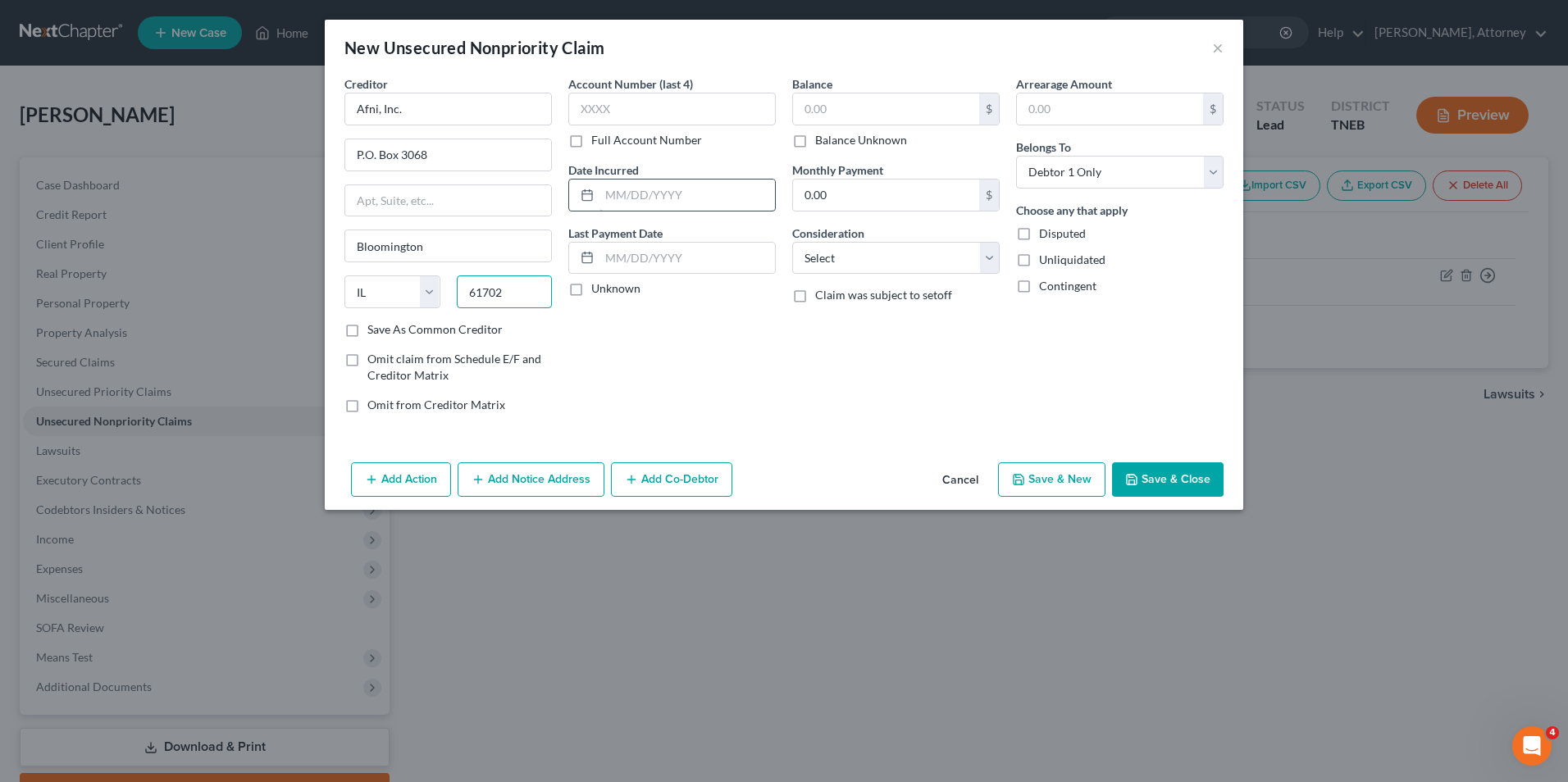
type input "61702"
click at [614, 194] on input "text" at bounding box center [687, 194] width 176 height 31
type input "2023"
click at [824, 102] on input "text" at bounding box center [886, 108] width 186 height 31
type input "26,593.50"
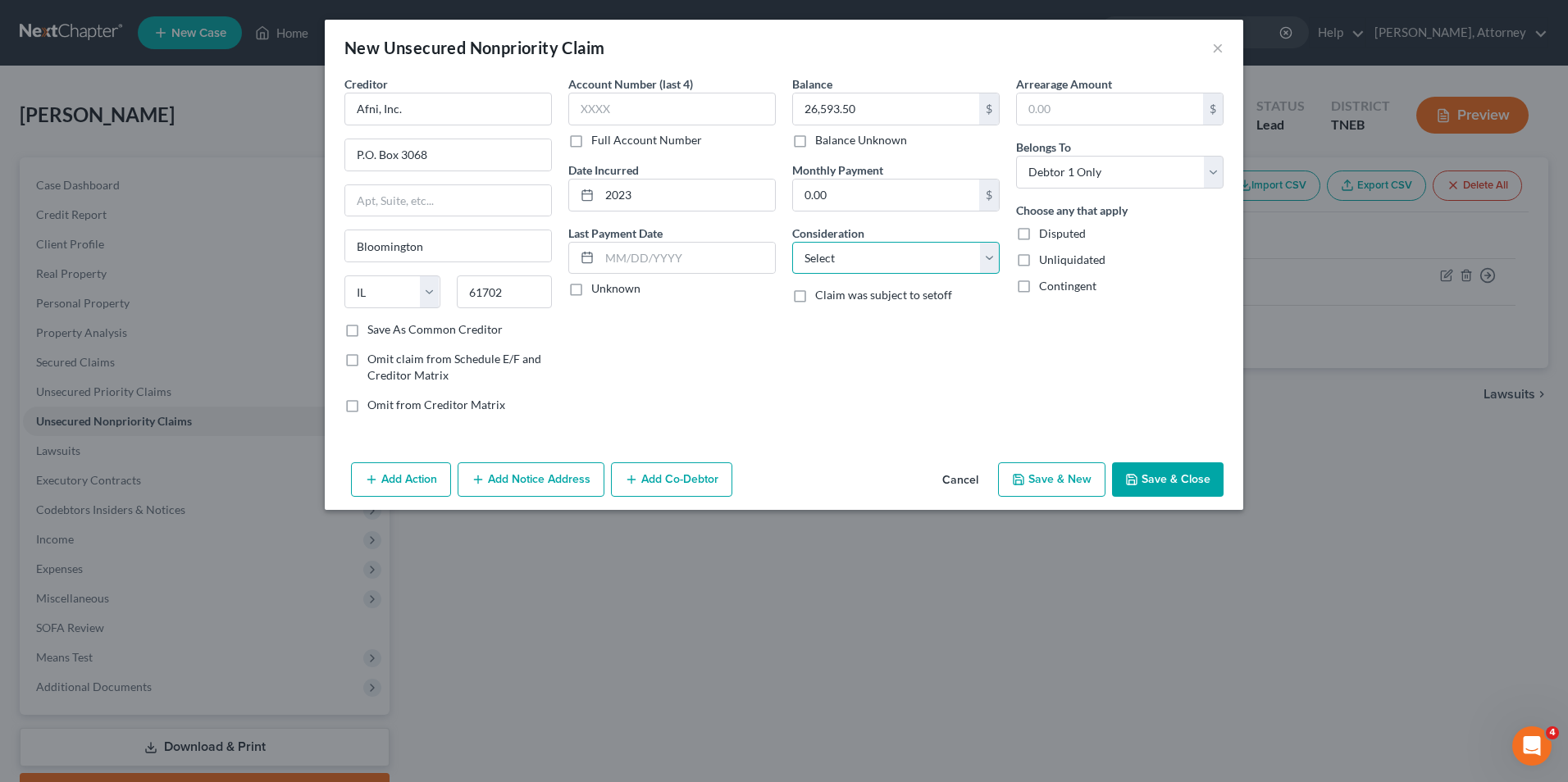
click at [846, 257] on select "Select Cable / Satellite Services Collection Agency Credit Card Debt Debt Couns…" at bounding box center [896, 257] width 208 height 33
select select "10"
click at [792, 241] on select "Select Cable / Satellite Services Collection Agency Credit Card Debt Debt Couns…" at bounding box center [896, 257] width 208 height 33
click at [1058, 478] on button "Save & New" at bounding box center [1051, 479] width 107 height 35
select select "0"
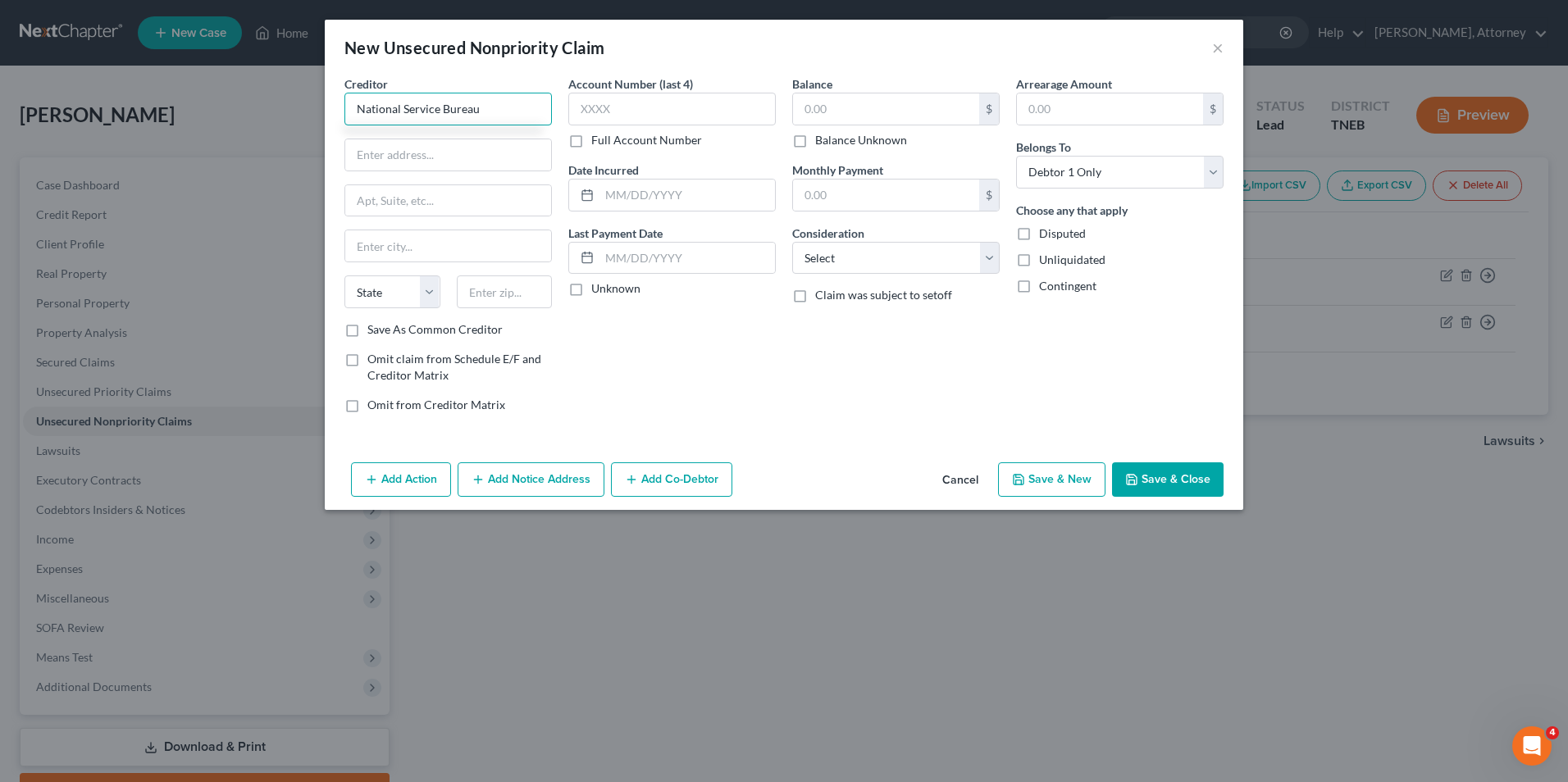
type input "National Service Bureau"
type input "18912 North Creek Pkwy, Ste 205"
type input "Bothell"
select select "50"
type input "98011"
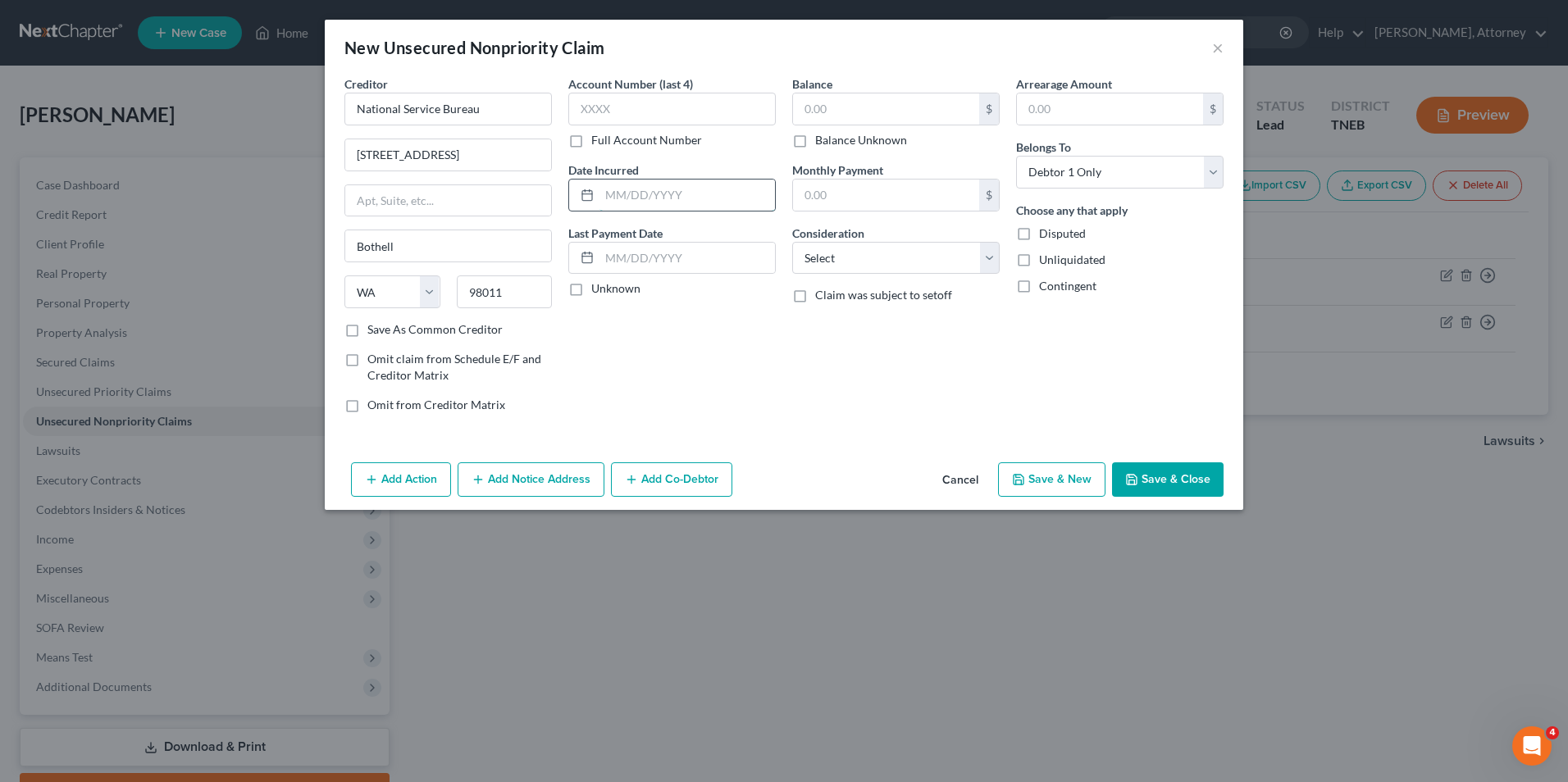
click at [617, 191] on input "text" at bounding box center [687, 194] width 176 height 31
type input "2024"
click at [843, 110] on input "text" at bounding box center [886, 108] width 186 height 31
type input "7,658"
click at [838, 260] on select "Select Cable / Satellite Services Collection Agency Credit Card Debt Debt Couns…" at bounding box center [896, 257] width 208 height 33
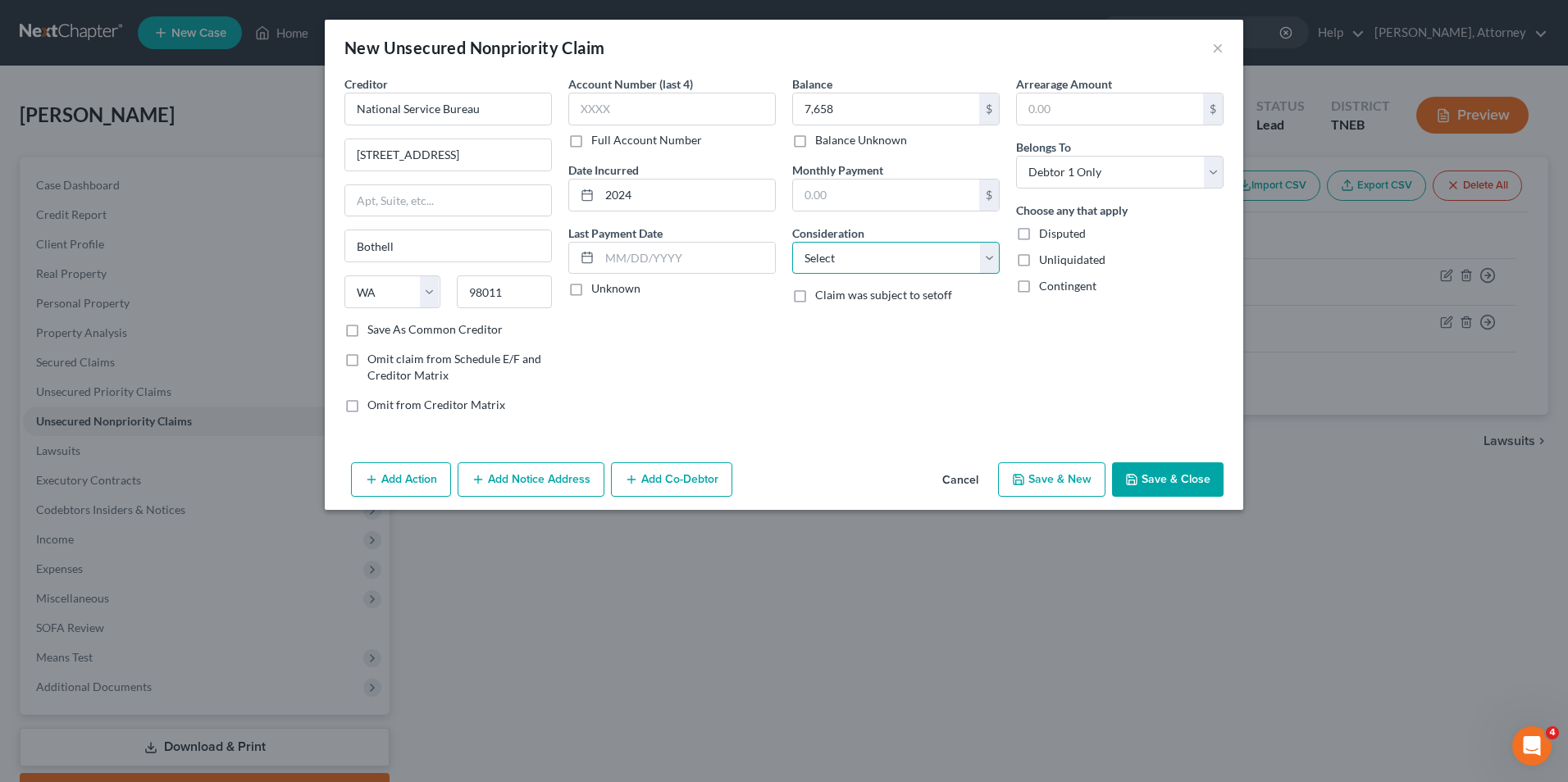
select select "1"
click at [792, 241] on select "Select Cable / Satellite Services Collection Agency Credit Card Debt Debt Couns…" at bounding box center [896, 257] width 208 height 33
click at [1041, 478] on button "Save & New" at bounding box center [1051, 479] width 107 height 35
select select "0"
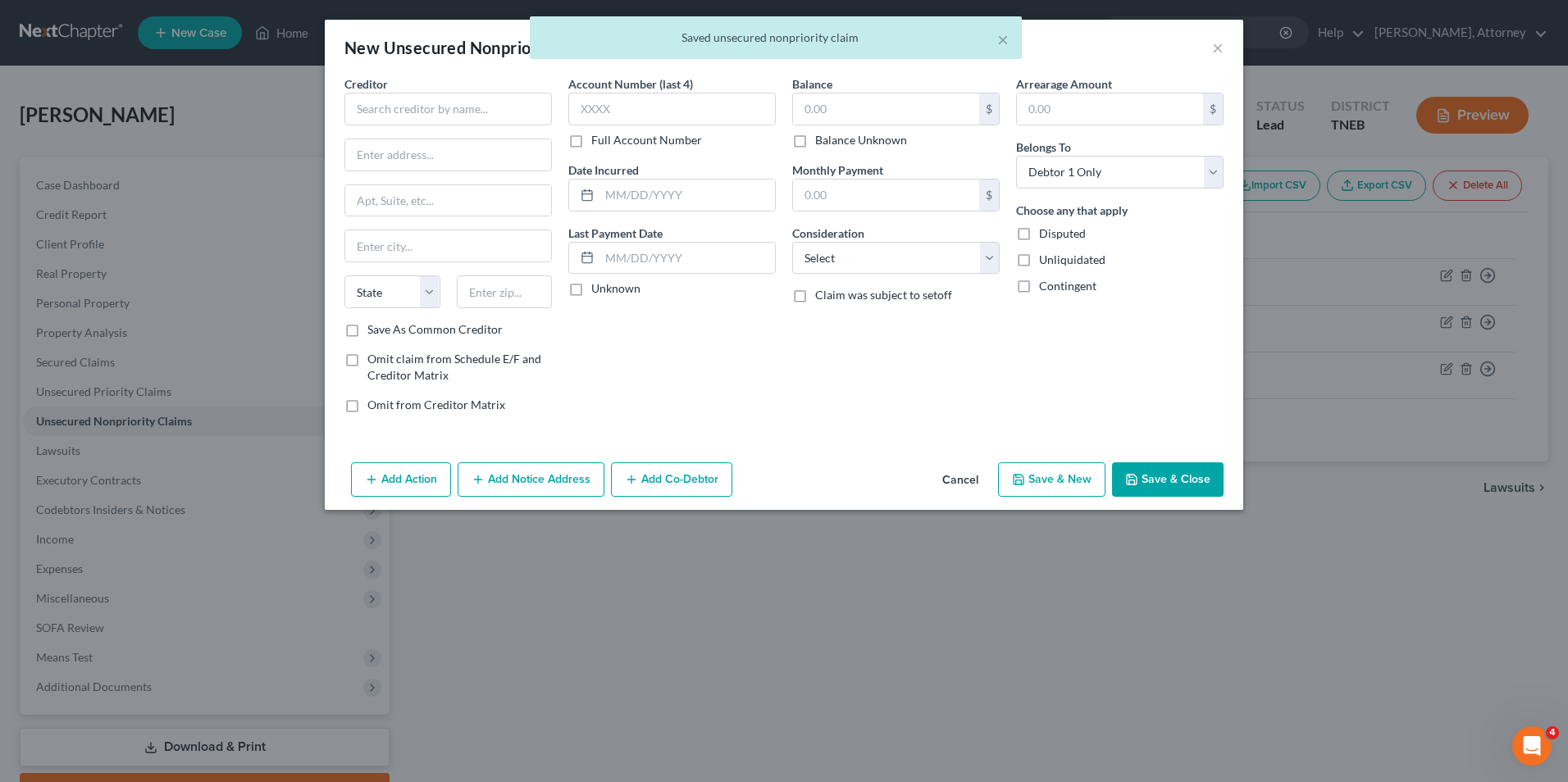
type input "7,658.00"
type input "0.00"
type input "L"
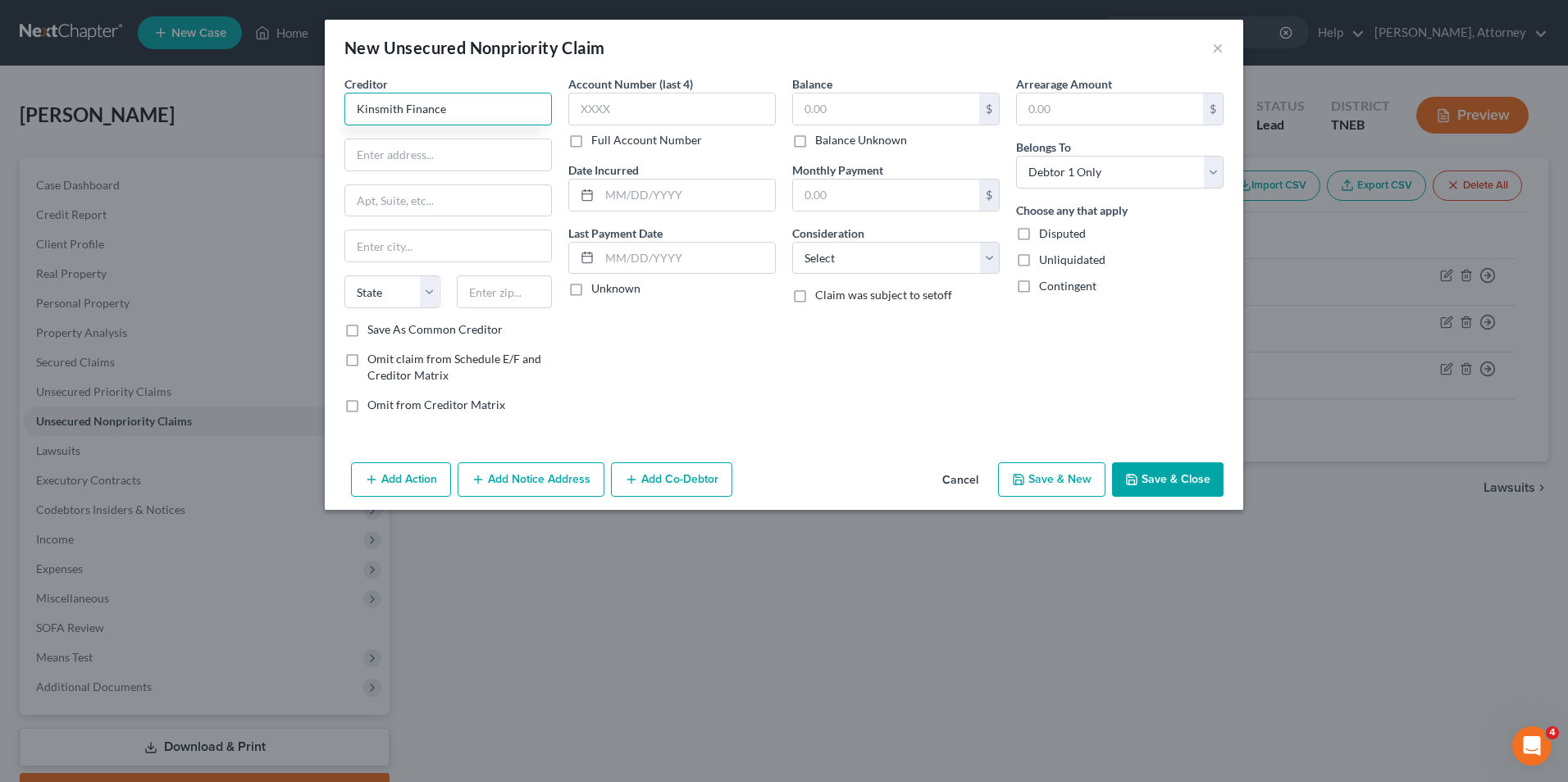
type input "Kinsmith Finance"
type input "704 W. Lamar Alexander Pkwy"
type input "Maryville"
select select "44"
type input "37801"
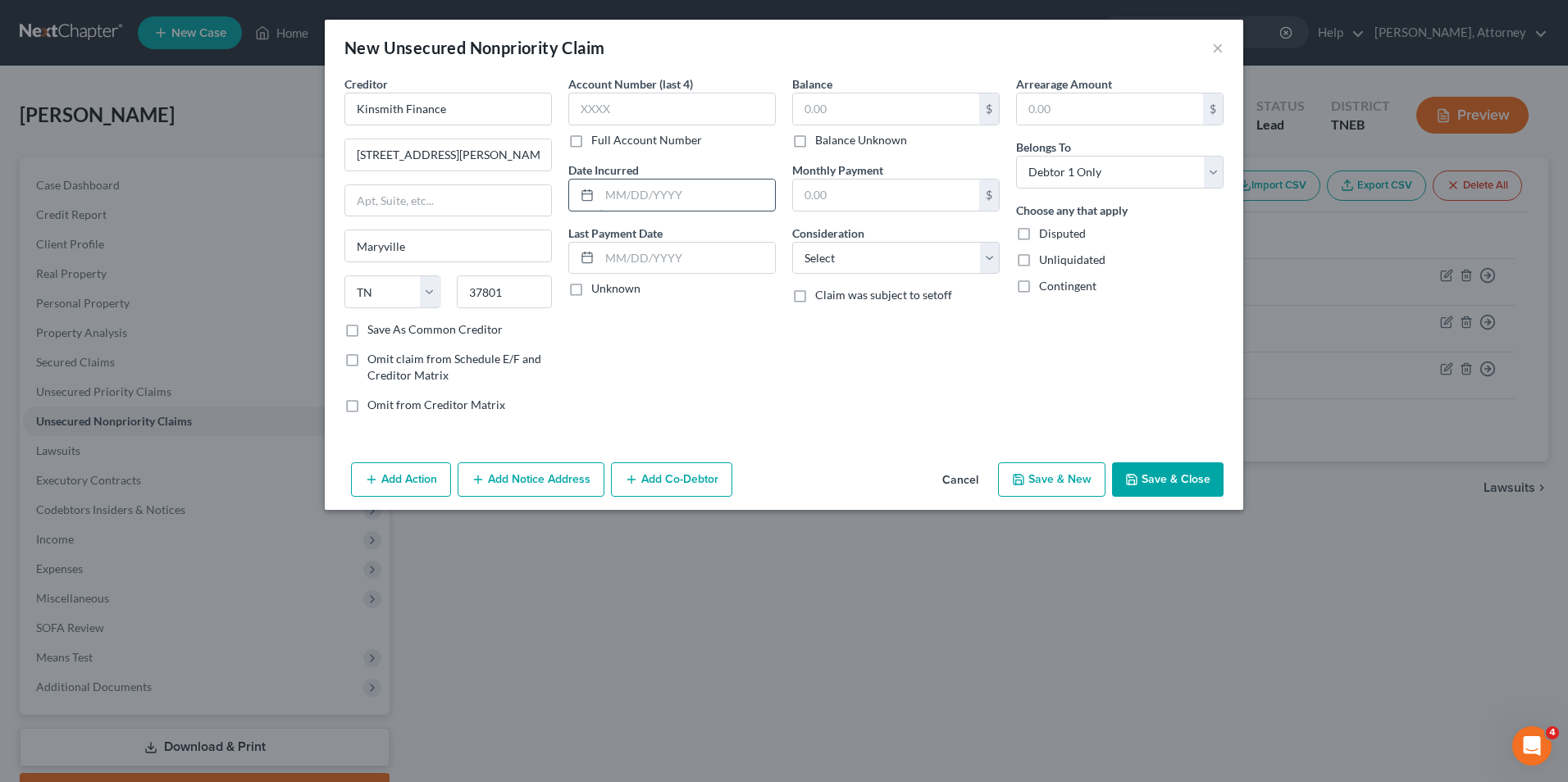
click at [677, 208] on input "text" at bounding box center [687, 194] width 176 height 31
type input "2024"
click at [848, 108] on input "text" at bounding box center [886, 108] width 186 height 31
type input "933"
click at [837, 264] on select "Select Cable / Satellite Services Collection Agency Credit Card Debt Debt Couns…" at bounding box center [896, 257] width 208 height 33
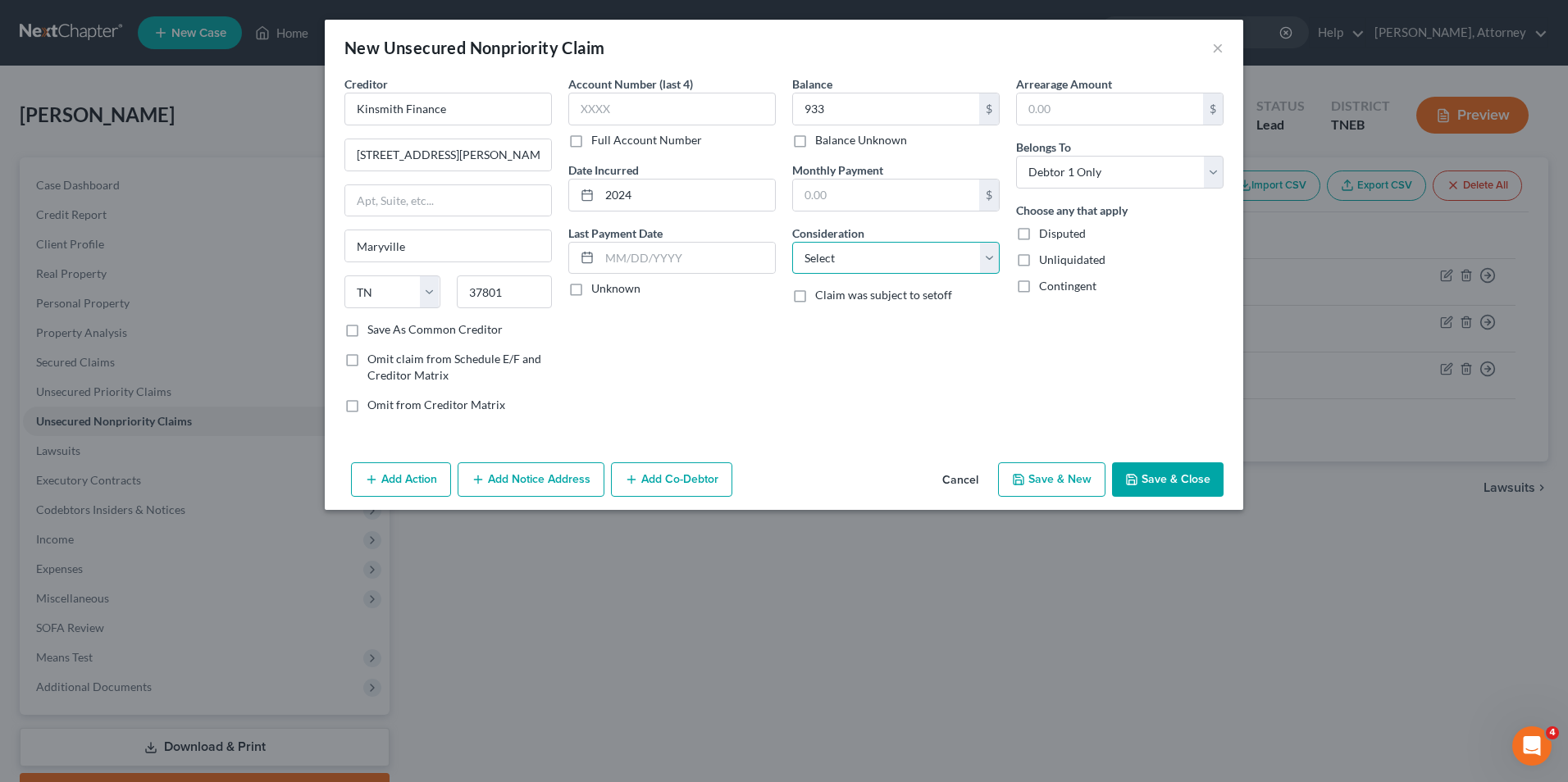
select select "10"
click at [792, 241] on select "Select Cable / Satellite Services Collection Agency Credit Card Debt Debt Couns…" at bounding box center [896, 257] width 208 height 33
click at [1033, 481] on button "Save & New" at bounding box center [1051, 479] width 107 height 35
select select "0"
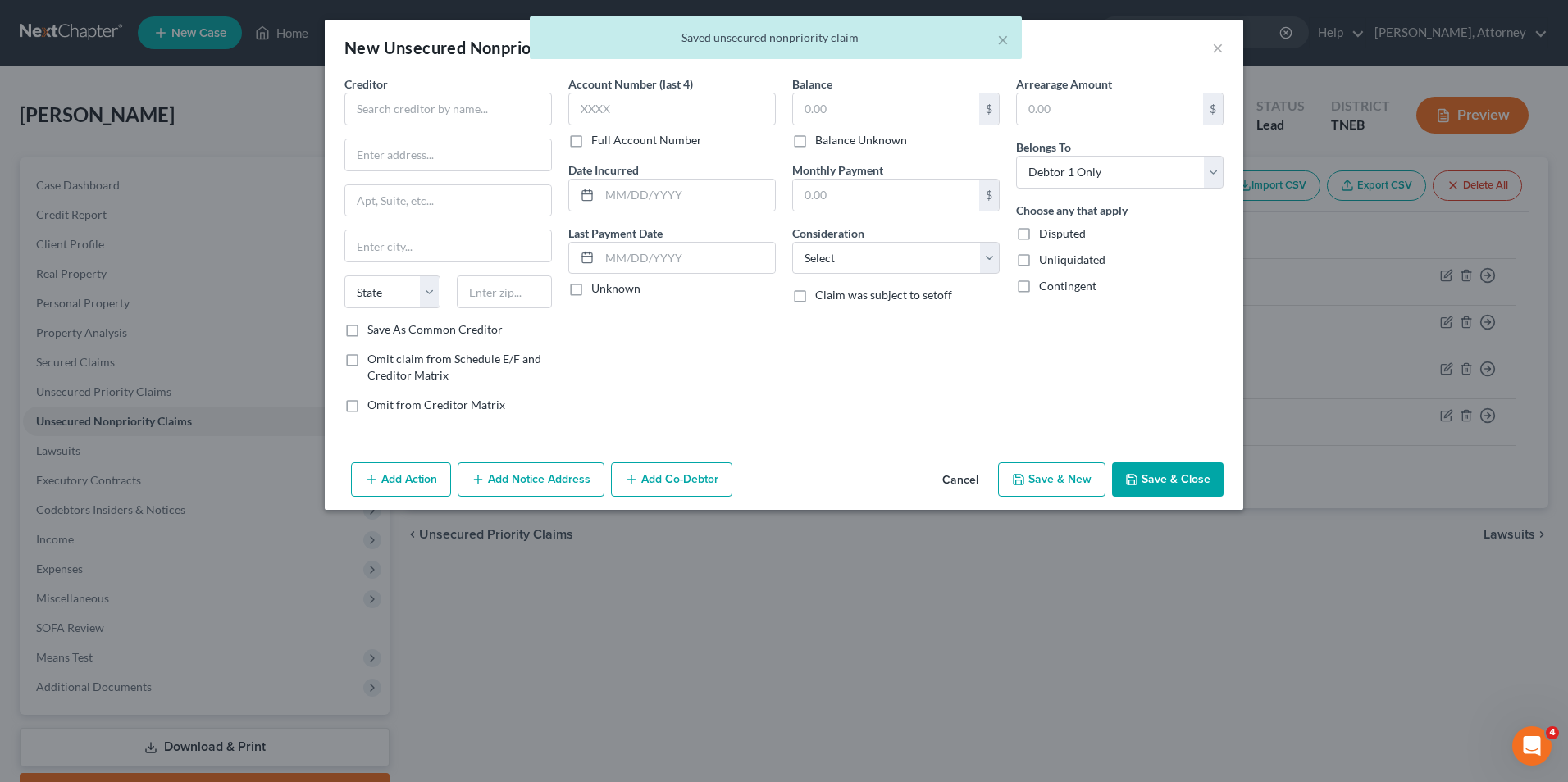
type input "933.00"
type input "0.00"
type input "G"
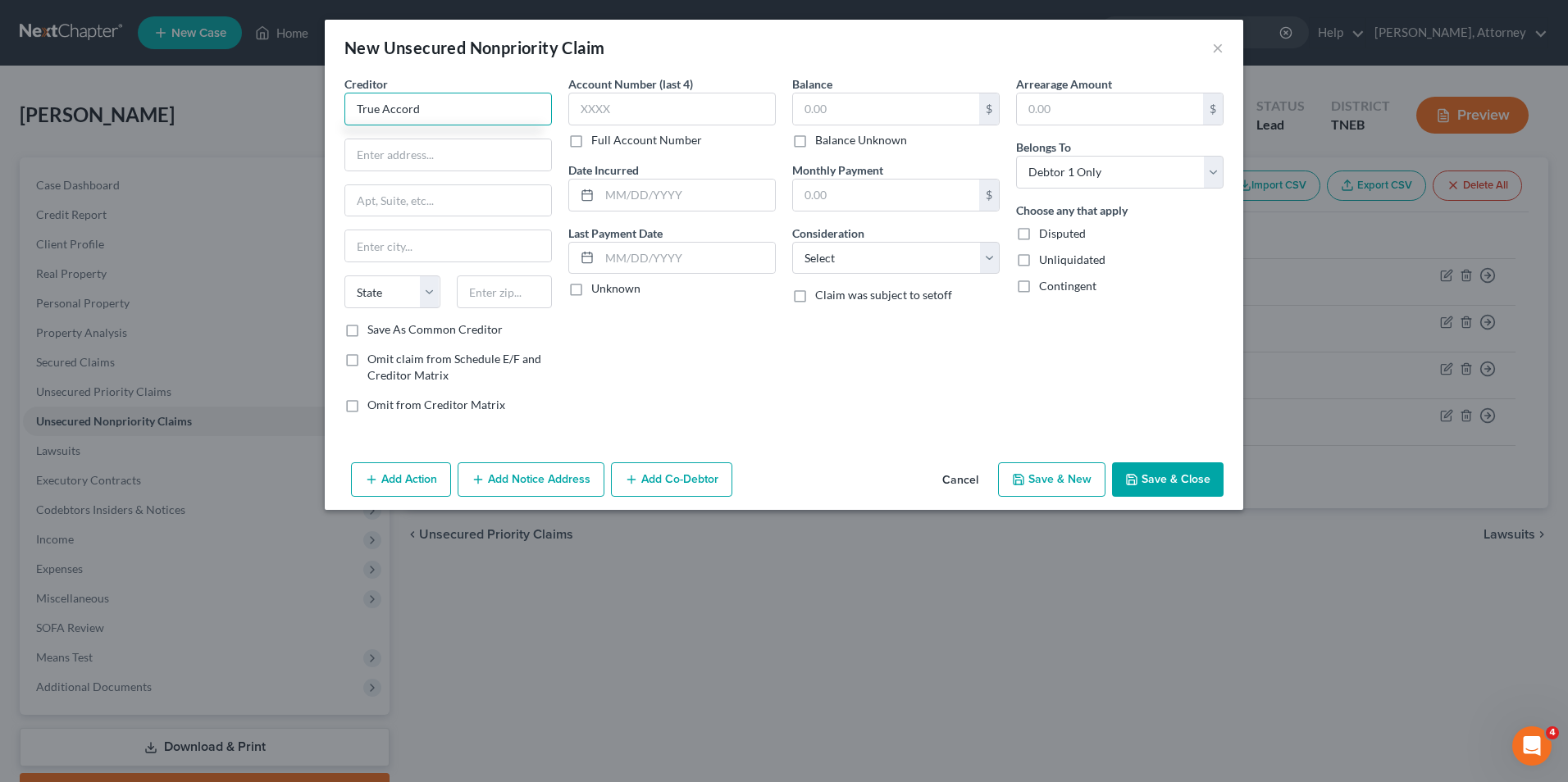
type input "True Accord"
type input "16011 College Blvd"
type input "Ste 130"
type input "Lenexa"
select select "17"
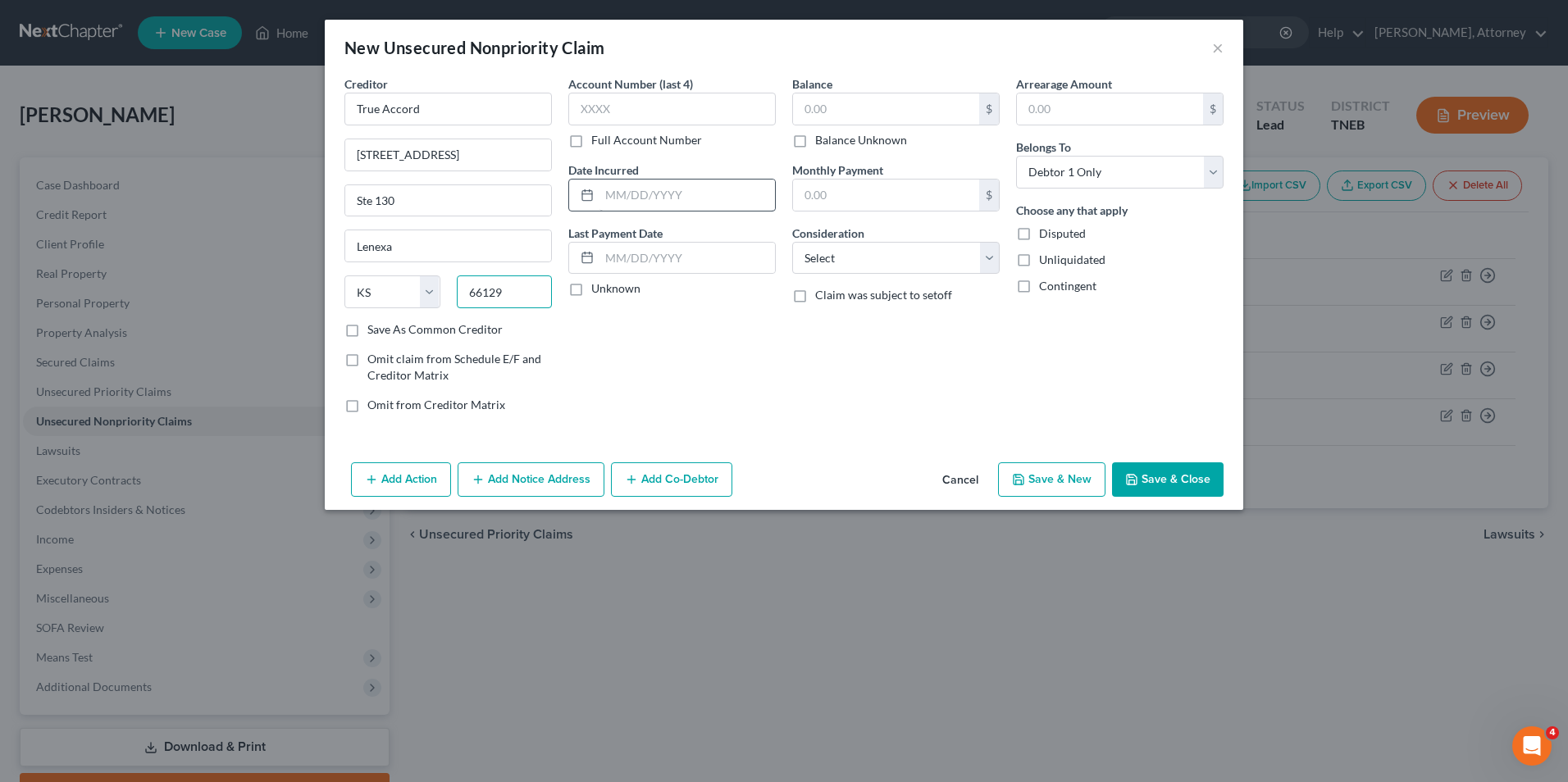
type input "66129"
click at [679, 194] on input "text" at bounding box center [687, 194] width 176 height 31
type input "2024"
click at [853, 105] on input "text" at bounding box center [886, 108] width 186 height 31
type input "1,456"
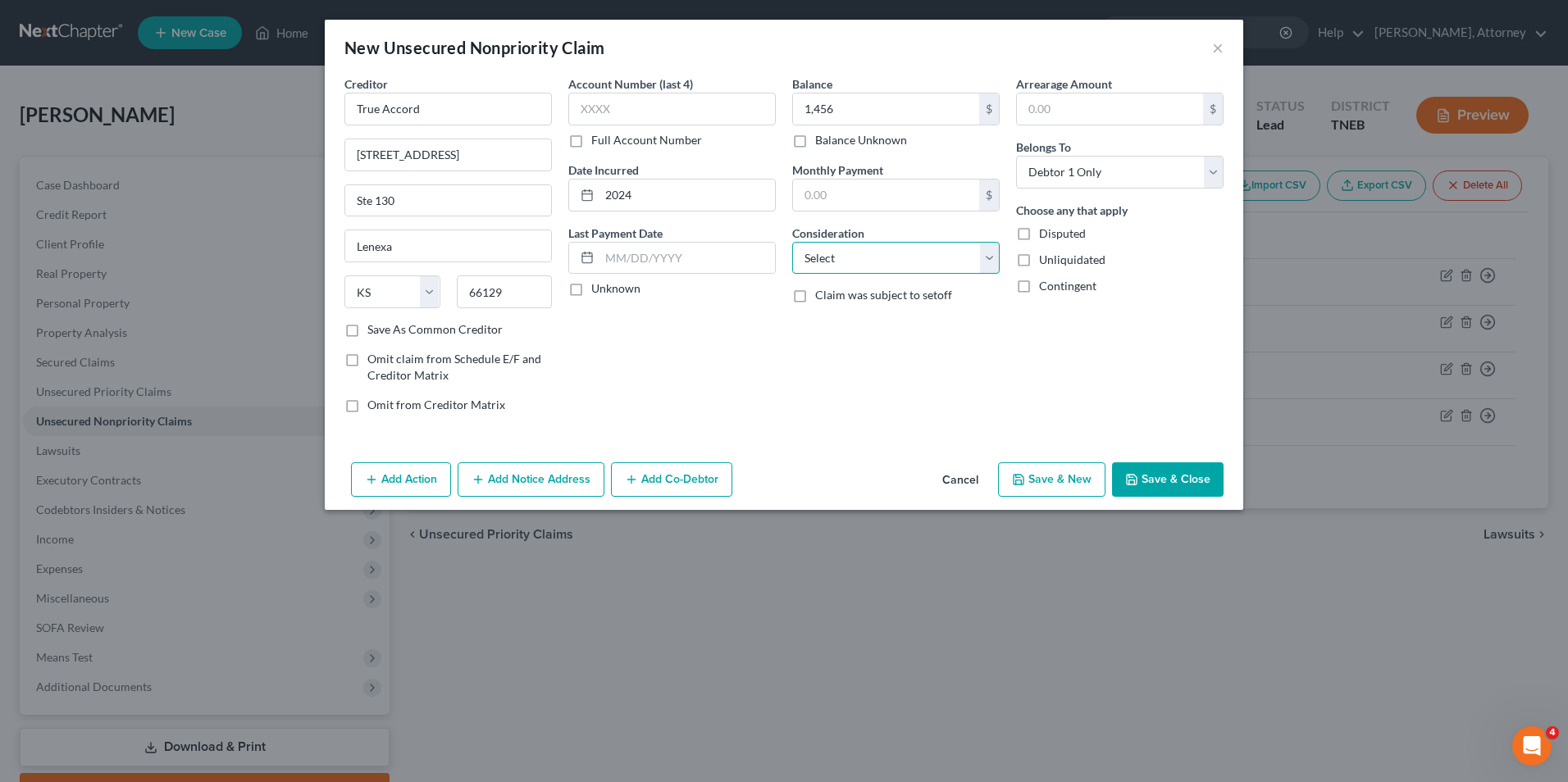
click at [848, 255] on select "Select Cable / Satellite Services Collection Agency Credit Card Debt Debt Couns…" at bounding box center [896, 257] width 208 height 33
select select "10"
click at [792, 241] on select "Select Cable / Satellite Services Collection Agency Credit Card Debt Debt Couns…" at bounding box center [896, 257] width 208 height 33
click at [1051, 476] on button "Save & New" at bounding box center [1051, 479] width 107 height 35
type input "1,456.00"
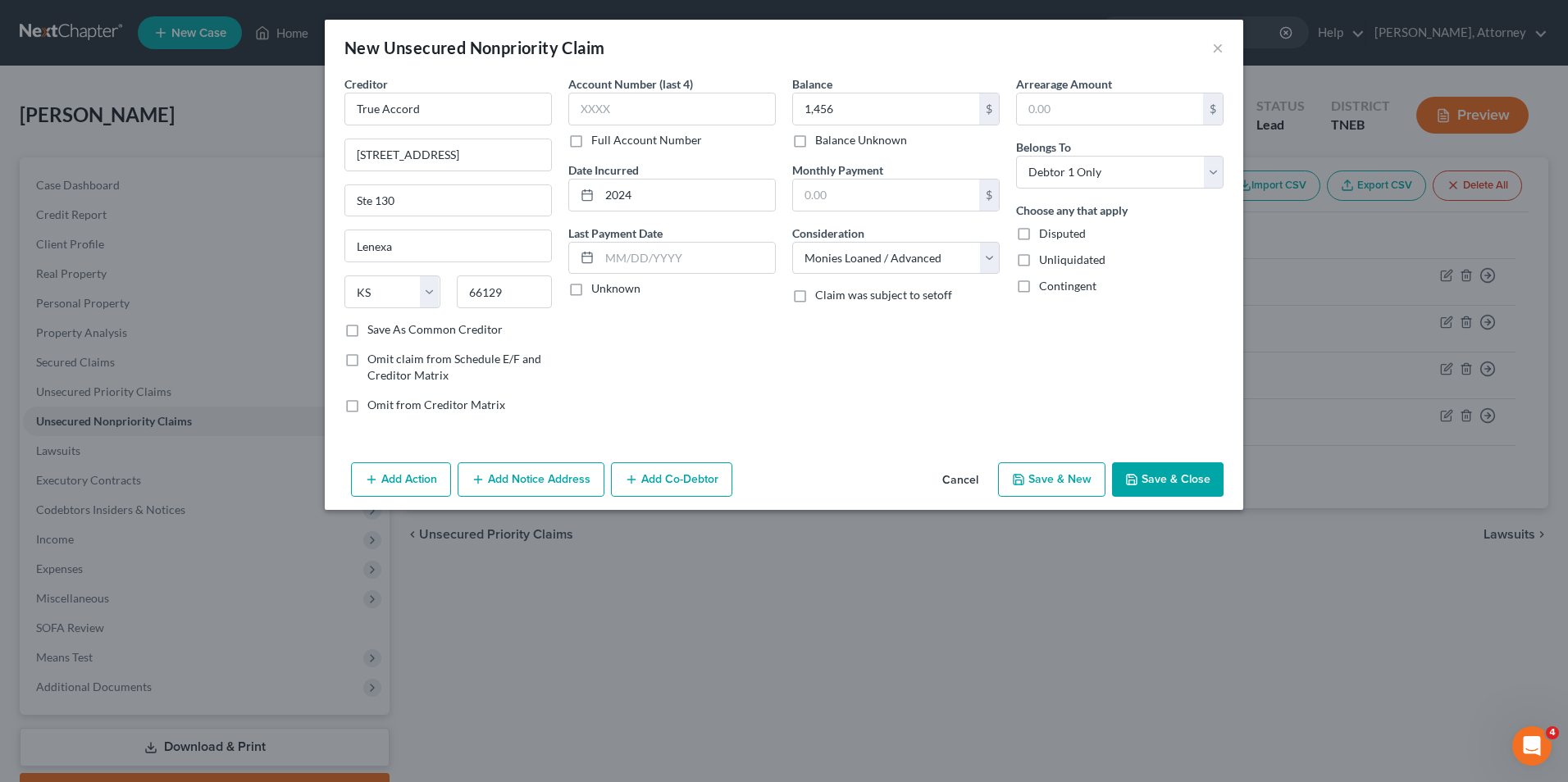
type input "0.00"
select select "0"
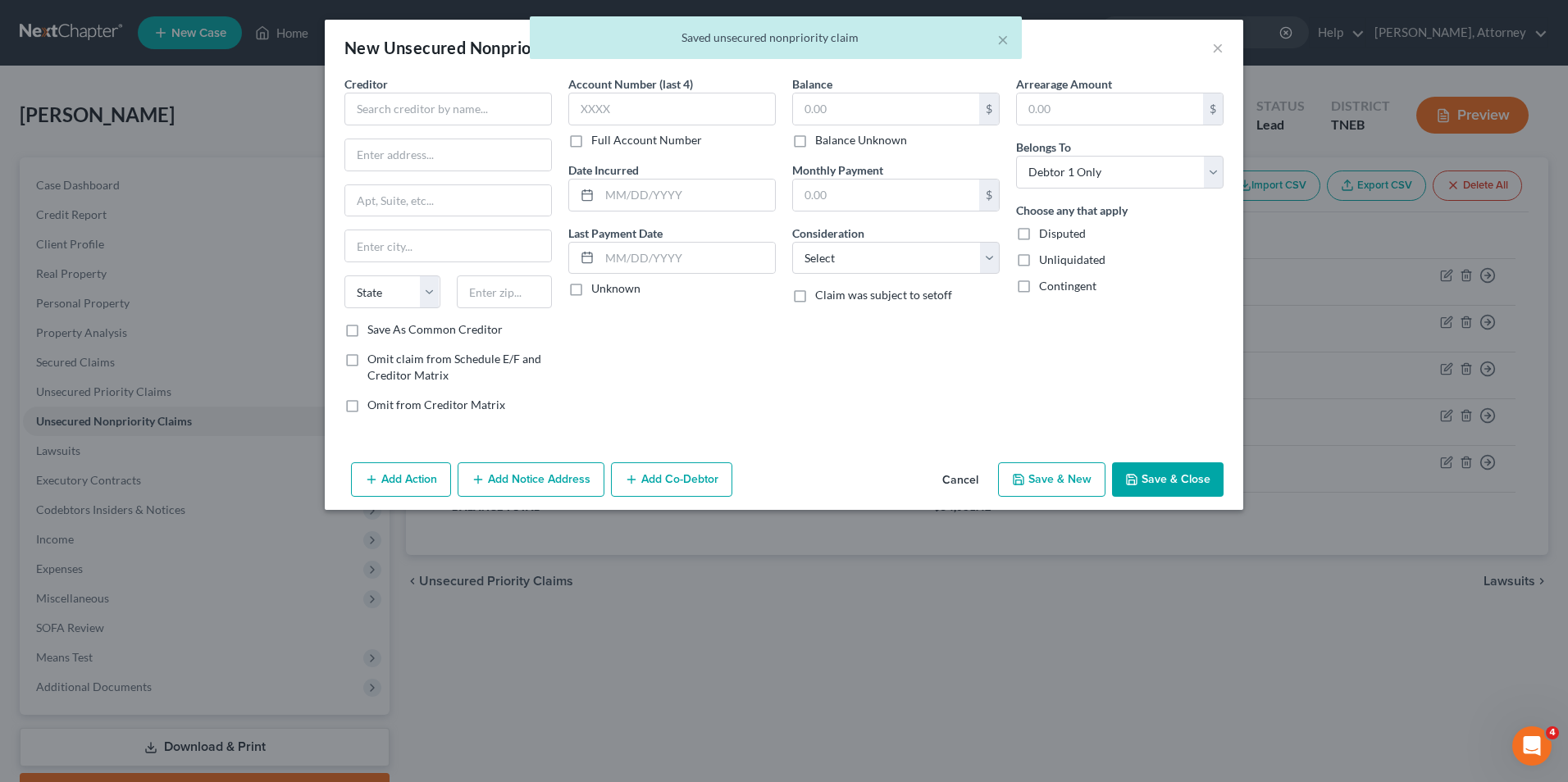
click at [964, 476] on button "Cancel" at bounding box center [960, 480] width 62 height 33
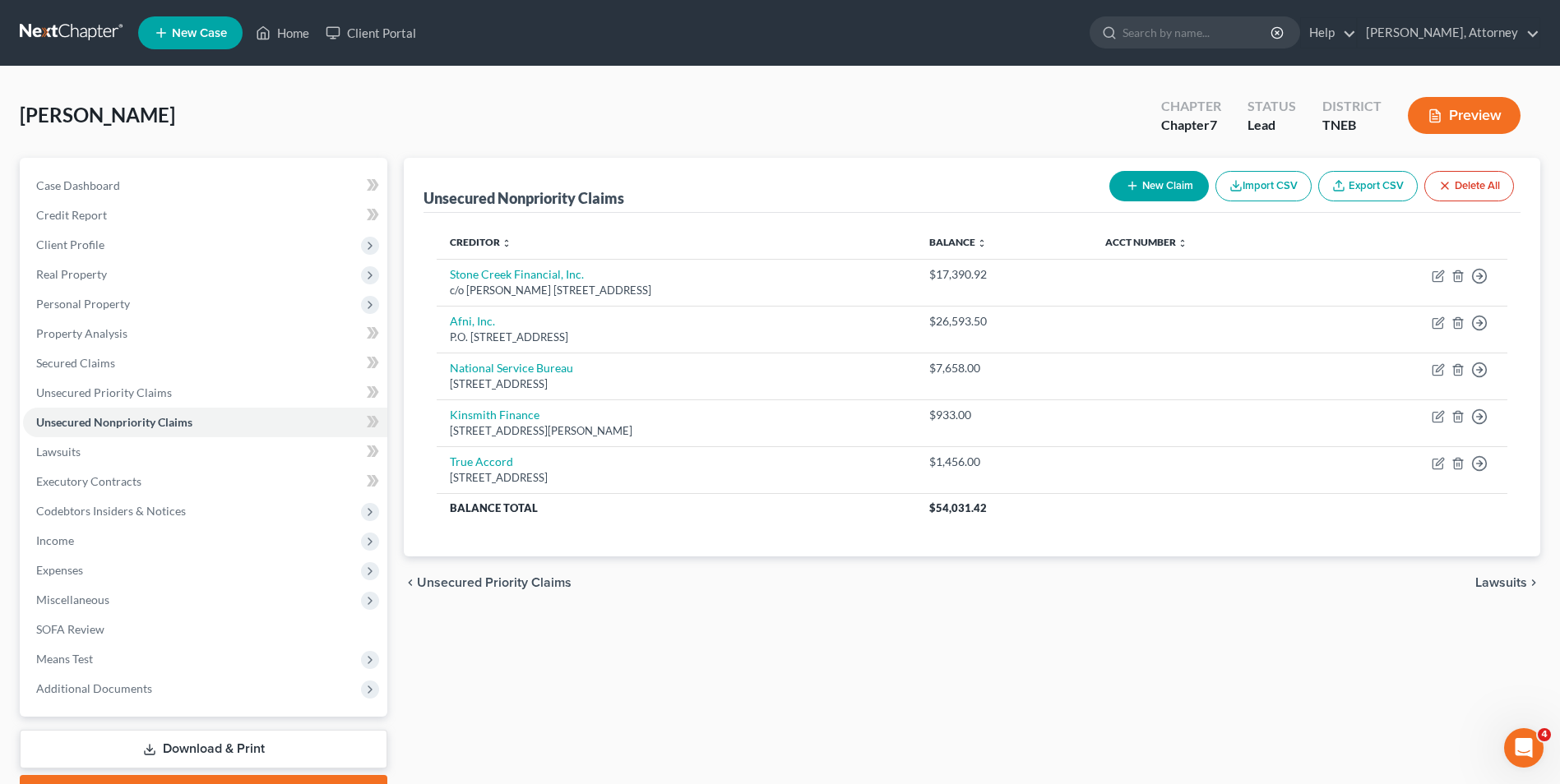
click at [1160, 187] on button "New Claim" at bounding box center [1159, 186] width 100 height 30
select select "0"
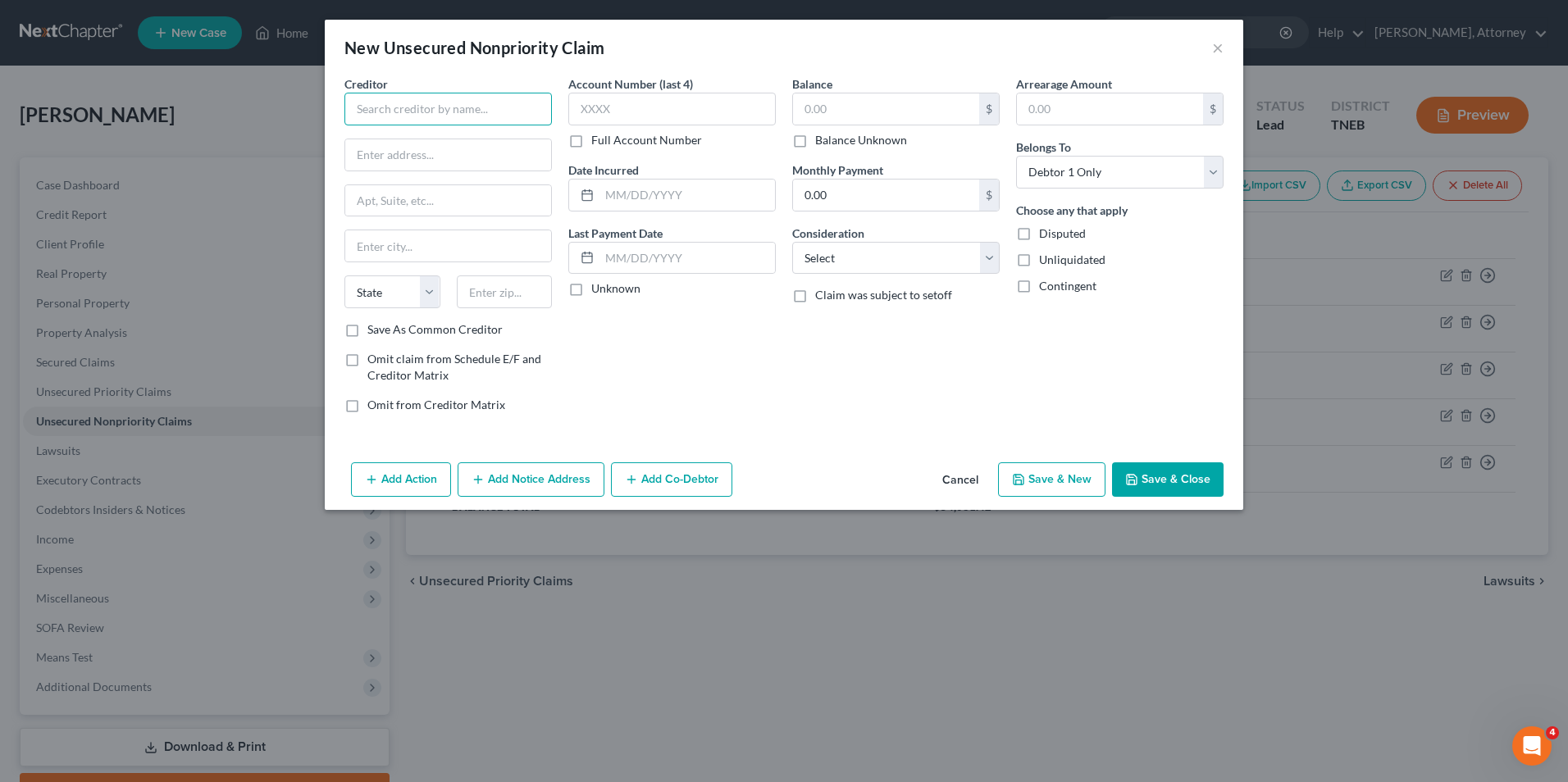
click at [475, 118] on input "text" at bounding box center [448, 108] width 208 height 33
type input "Maurices"
type input "P.O. Box 650973"
type input "Dallas"
click at [418, 296] on select "State [US_STATE] AK AR AZ CA CO CT DE DC [GEOGRAPHIC_DATA] [GEOGRAPHIC_DATA] GU…" at bounding box center [392, 291] width 96 height 33
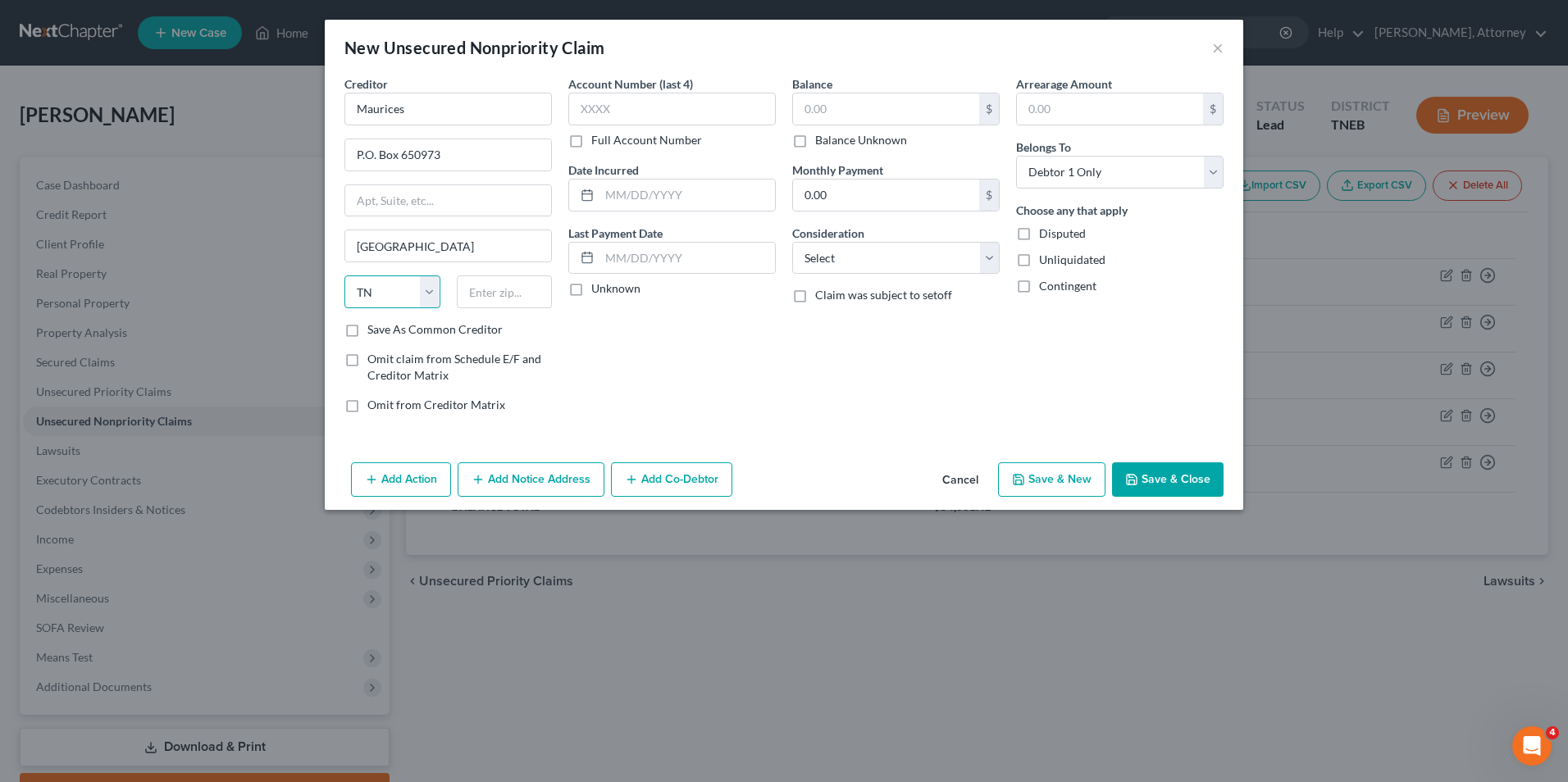
select select "45"
click at [344, 275] on select "State [US_STATE] AK AR AZ CA CO CT DE DC [GEOGRAPHIC_DATA] [GEOGRAPHIC_DATA] GU…" at bounding box center [392, 291] width 96 height 33
click at [500, 305] on input "text" at bounding box center [504, 291] width 96 height 33
type input "75265"
type input "6687"
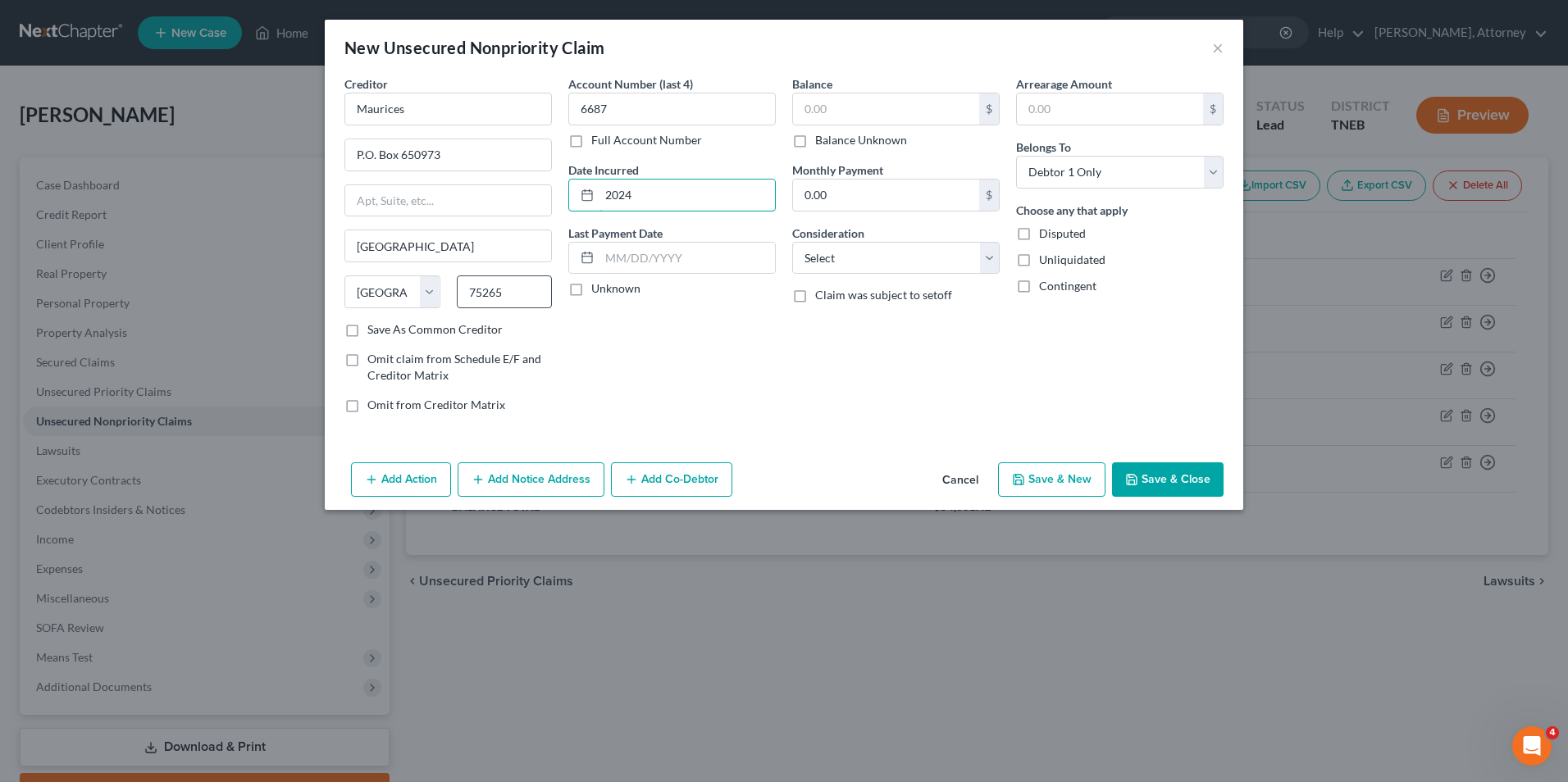
type input "2024"
type input "700"
select select "2"
click at [1006, 476] on button "Save & New" at bounding box center [1051, 479] width 107 height 35
select select "0"
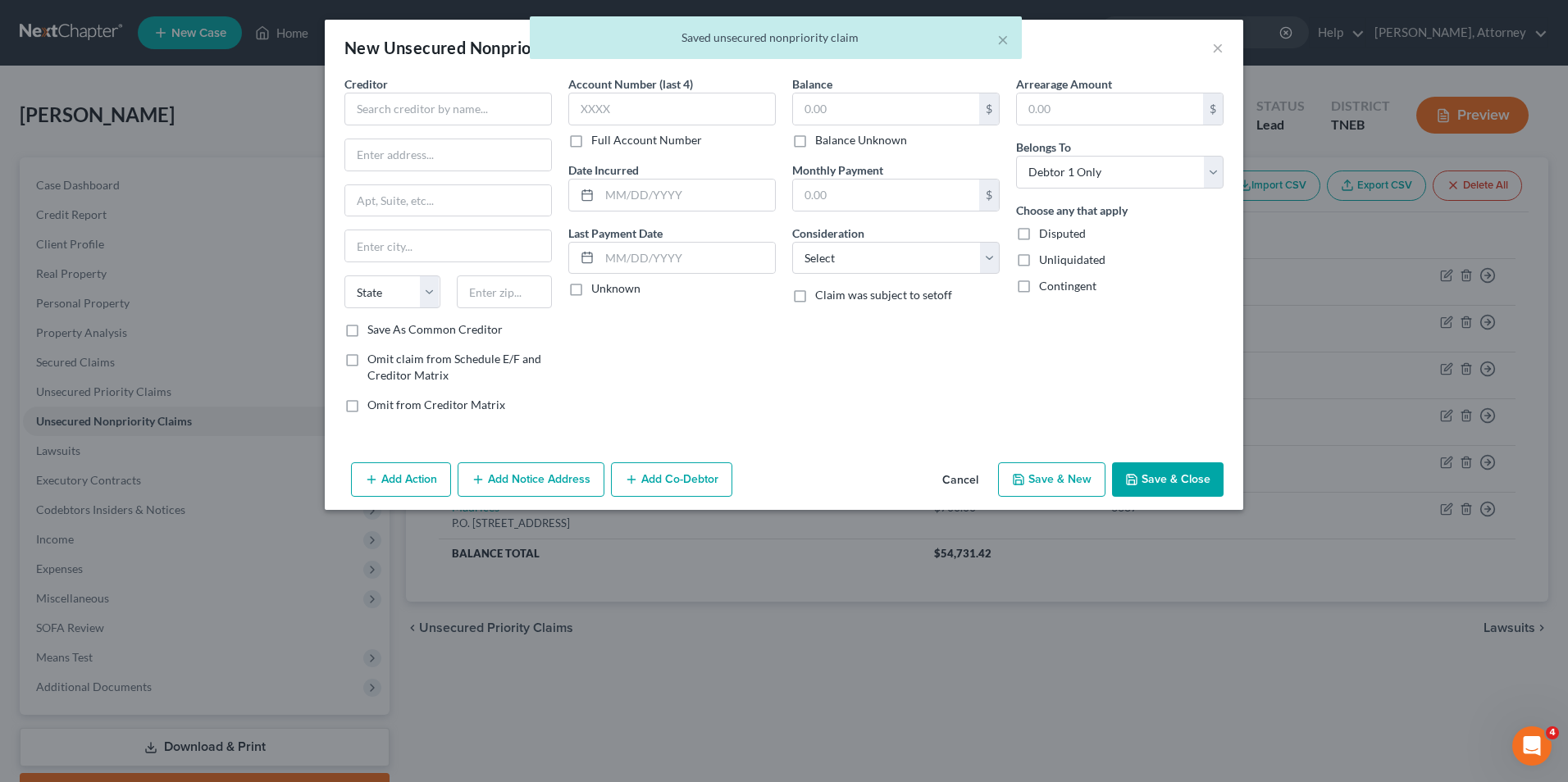
type input "700.00"
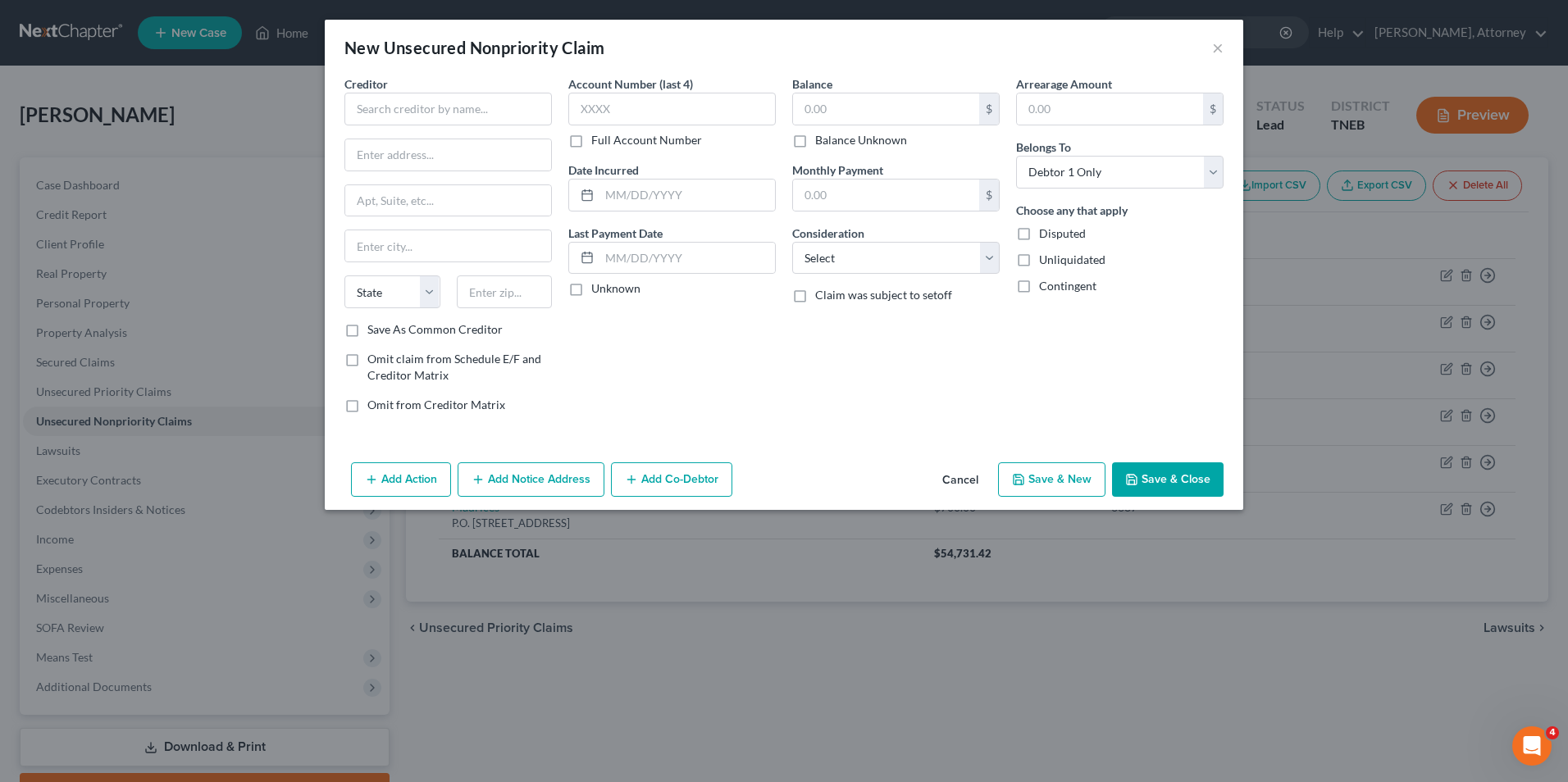
click at [980, 471] on button "Cancel" at bounding box center [960, 480] width 62 height 33
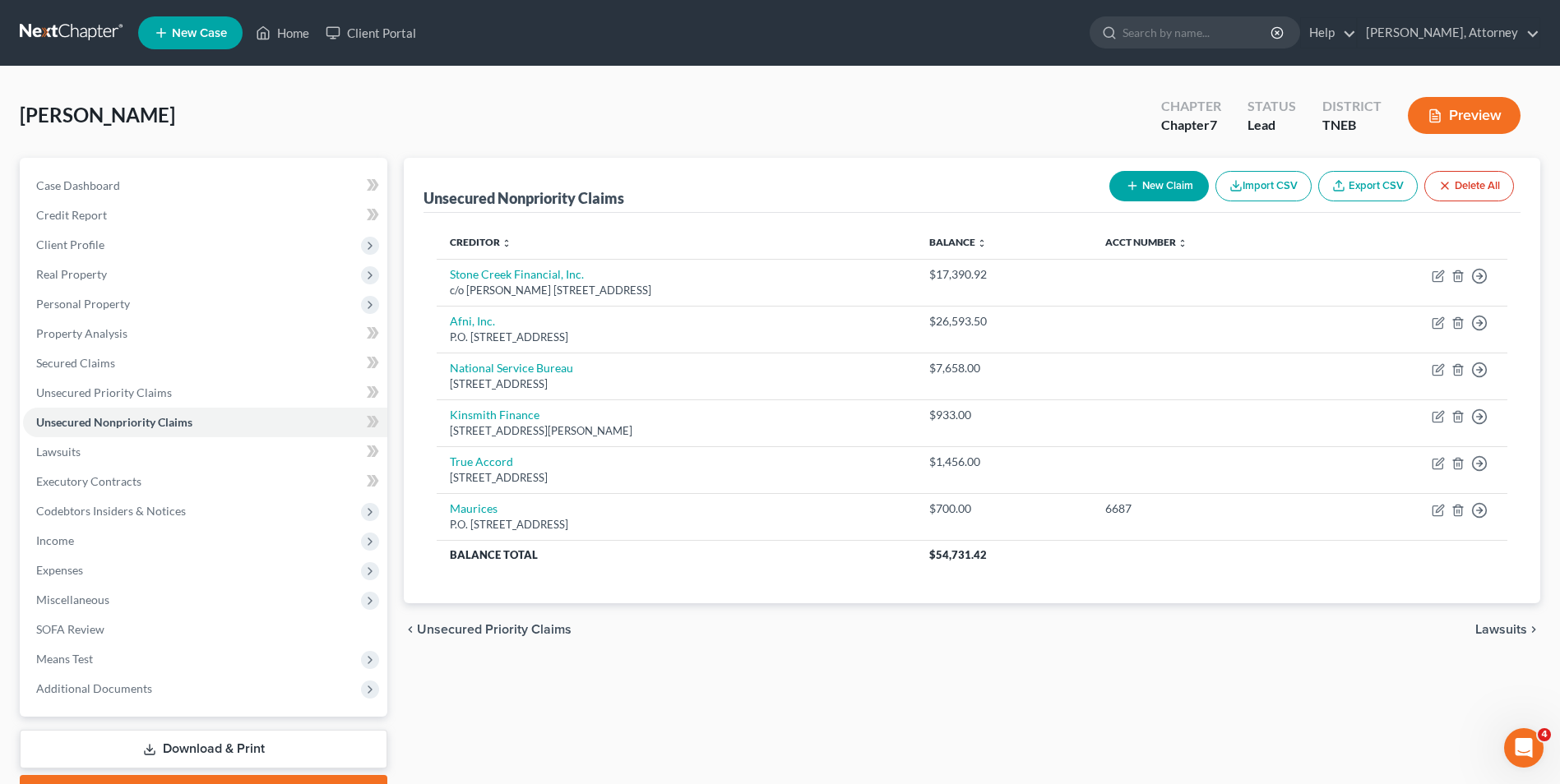
click at [1160, 198] on button "New Claim" at bounding box center [1159, 186] width 100 height 30
select select "0"
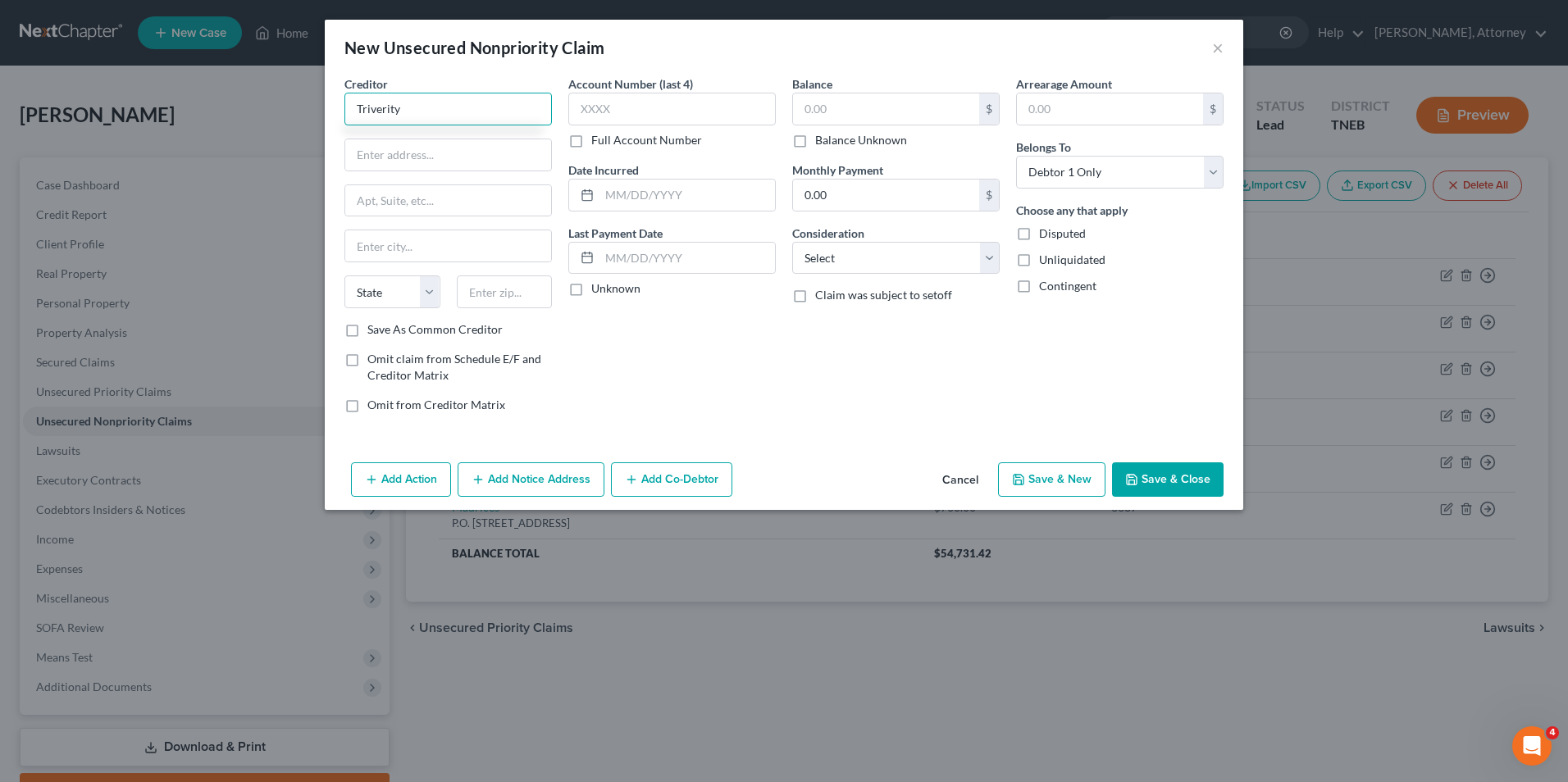
type input "Triverity"
type input "26263 Forest Blvde"
type input "[US_STATE]"
select select "24"
type input "55092"
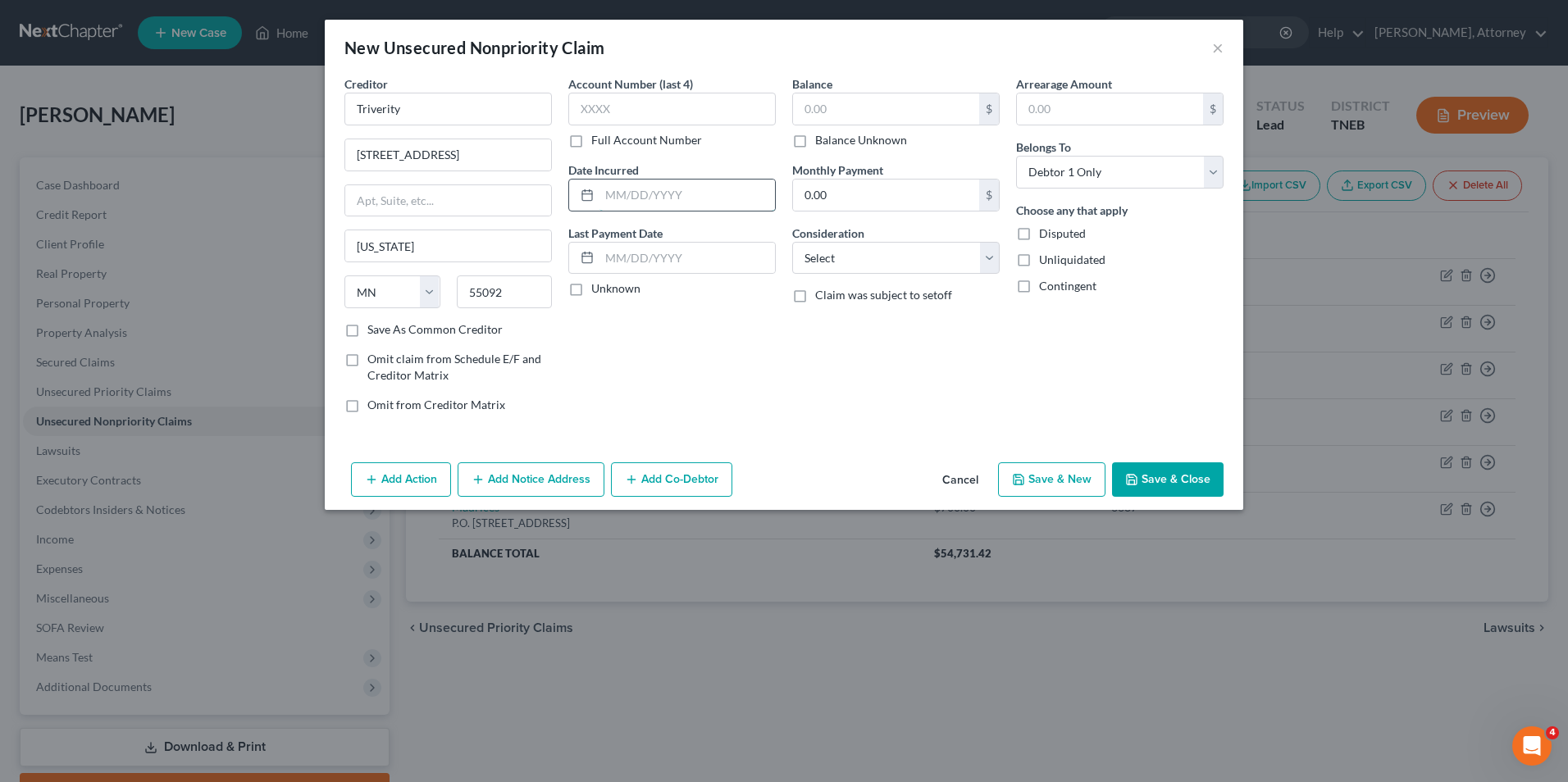
click at [727, 196] on input "text" at bounding box center [687, 194] width 176 height 31
type input "2024"
click at [860, 108] on input "text" at bounding box center [886, 108] width 186 height 31
type input "1,435"
click at [833, 268] on select "Select Cable / Satellite Services Collection Agency Credit Card Debt Debt Couns…" at bounding box center [896, 257] width 208 height 33
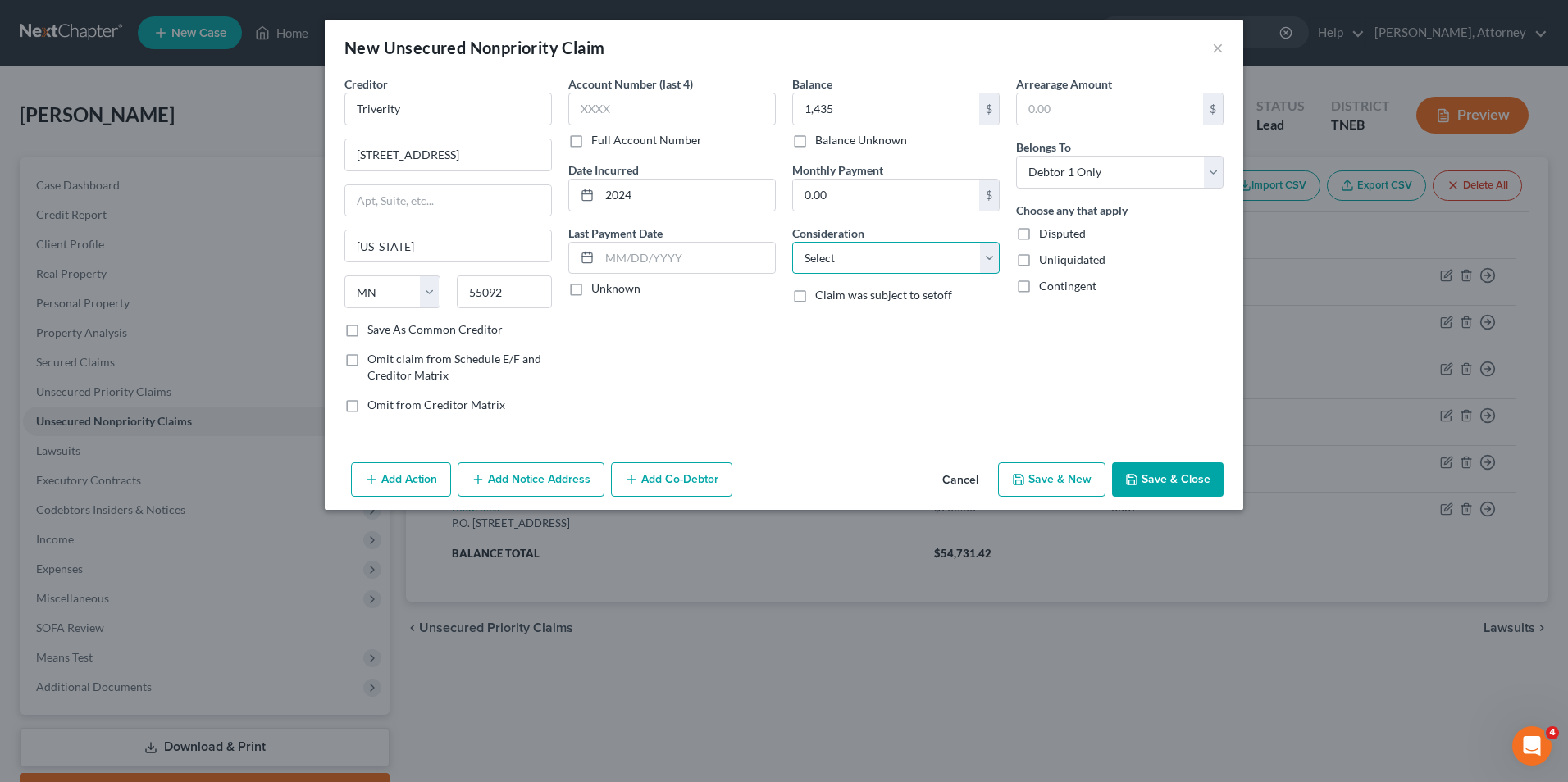
select select "1"
click at [792, 241] on select "Select Cable / Satellite Services Collection Agency Credit Card Debt Debt Couns…" at bounding box center [896, 257] width 208 height 33
click at [1047, 494] on button "Save & New" at bounding box center [1051, 479] width 107 height 35
select select "0"
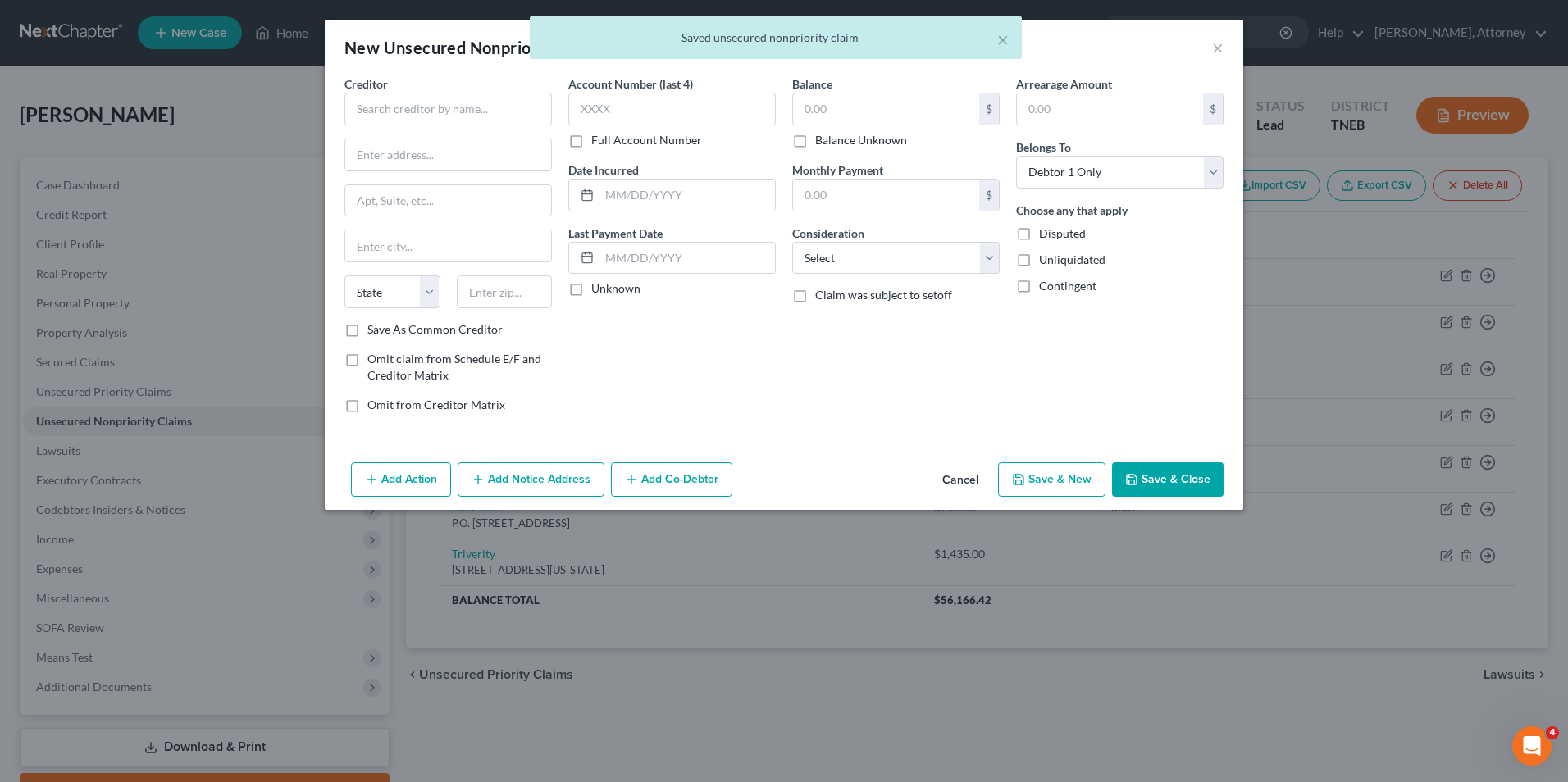
type input "1,435.00"
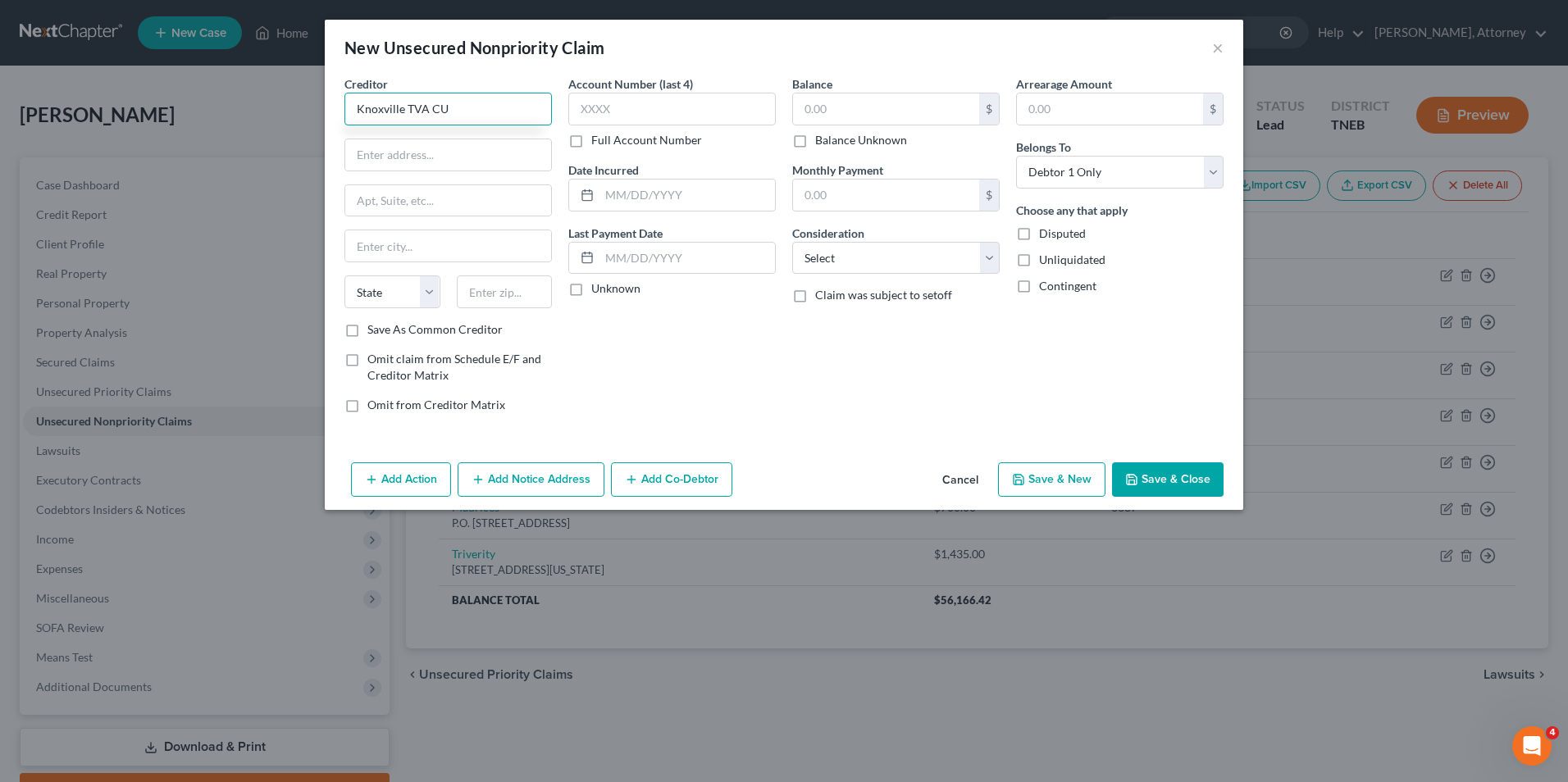
type input "Knoxville TVA CU"
type input "P.O. Box 36027"
type input "k"
type input "Knoxville"
select select "44"
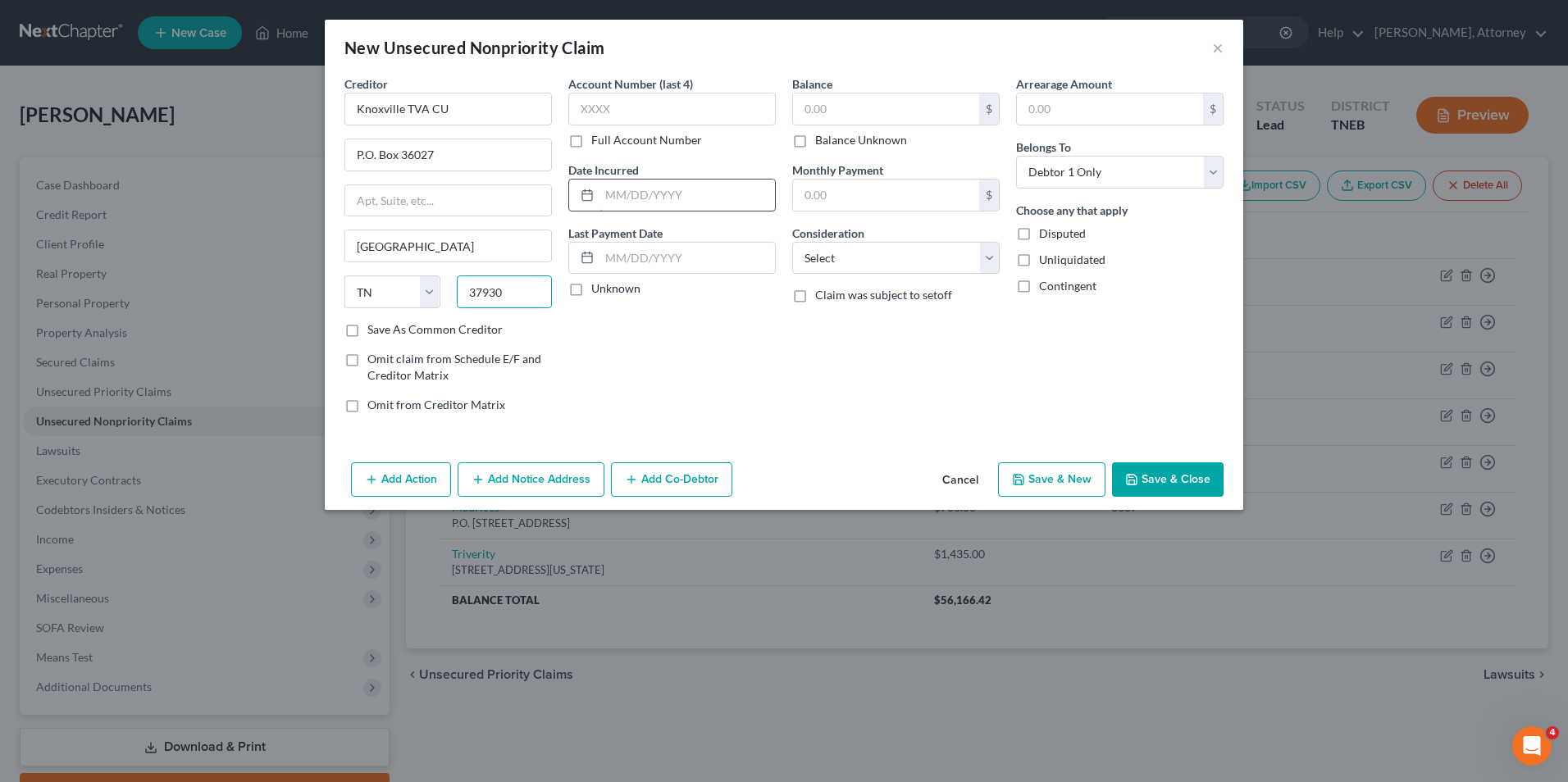
type input "37930"
click at [620, 191] on input "text" at bounding box center [687, 194] width 176 height 31
type input "2024"
click at [822, 109] on input "text" at bounding box center [886, 108] width 186 height 31
type input "1,476"
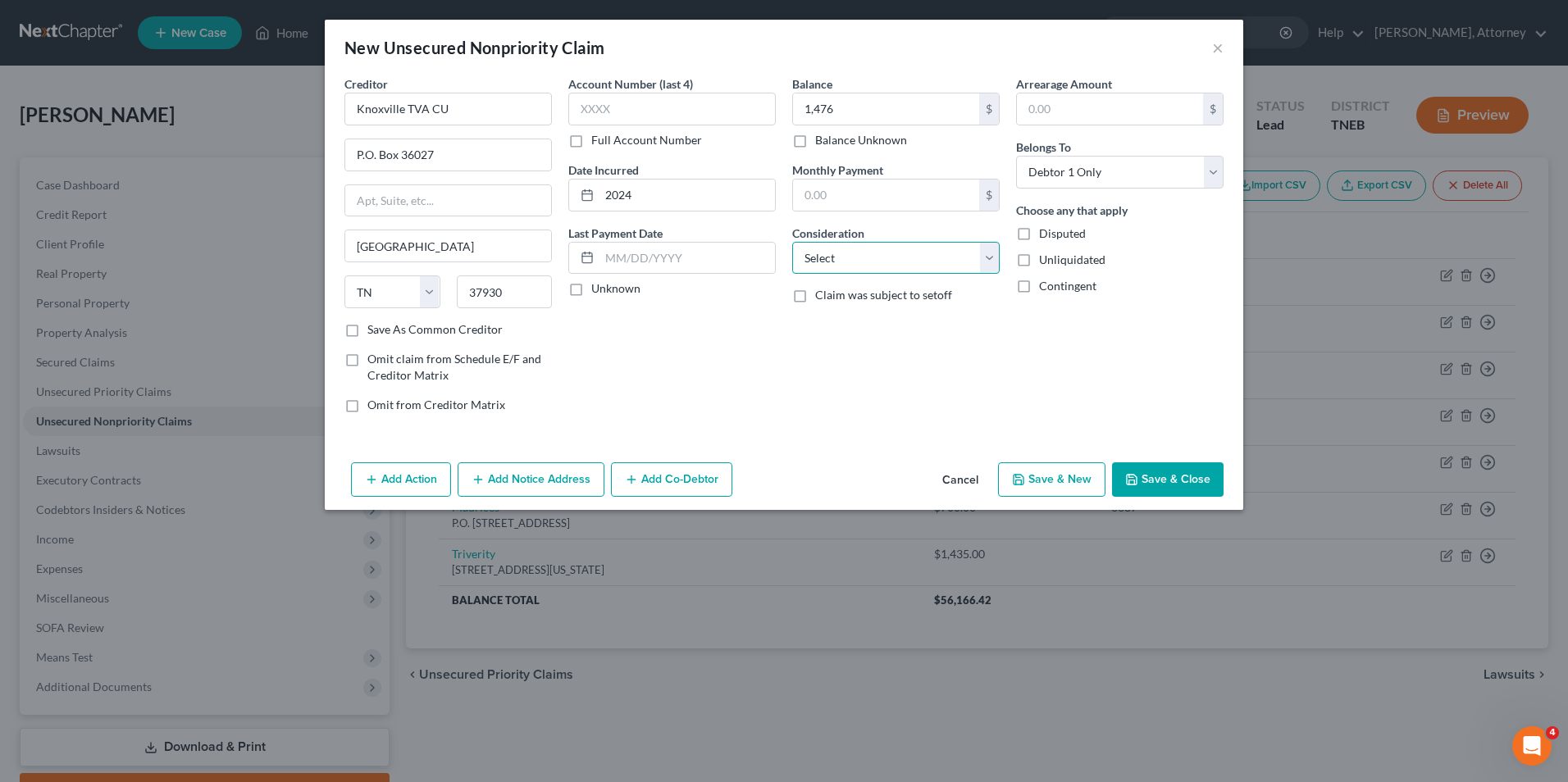
click at [844, 272] on select "Select Cable / Satellite Services Collection Agency Credit Card Debt Debt Couns…" at bounding box center [896, 257] width 208 height 33
select select "10"
click at [792, 241] on select "Select Cable / Satellite Services Collection Agency Credit Card Debt Debt Couns…" at bounding box center [896, 257] width 208 height 33
click at [1203, 465] on button "Save & Close" at bounding box center [1168, 479] width 112 height 35
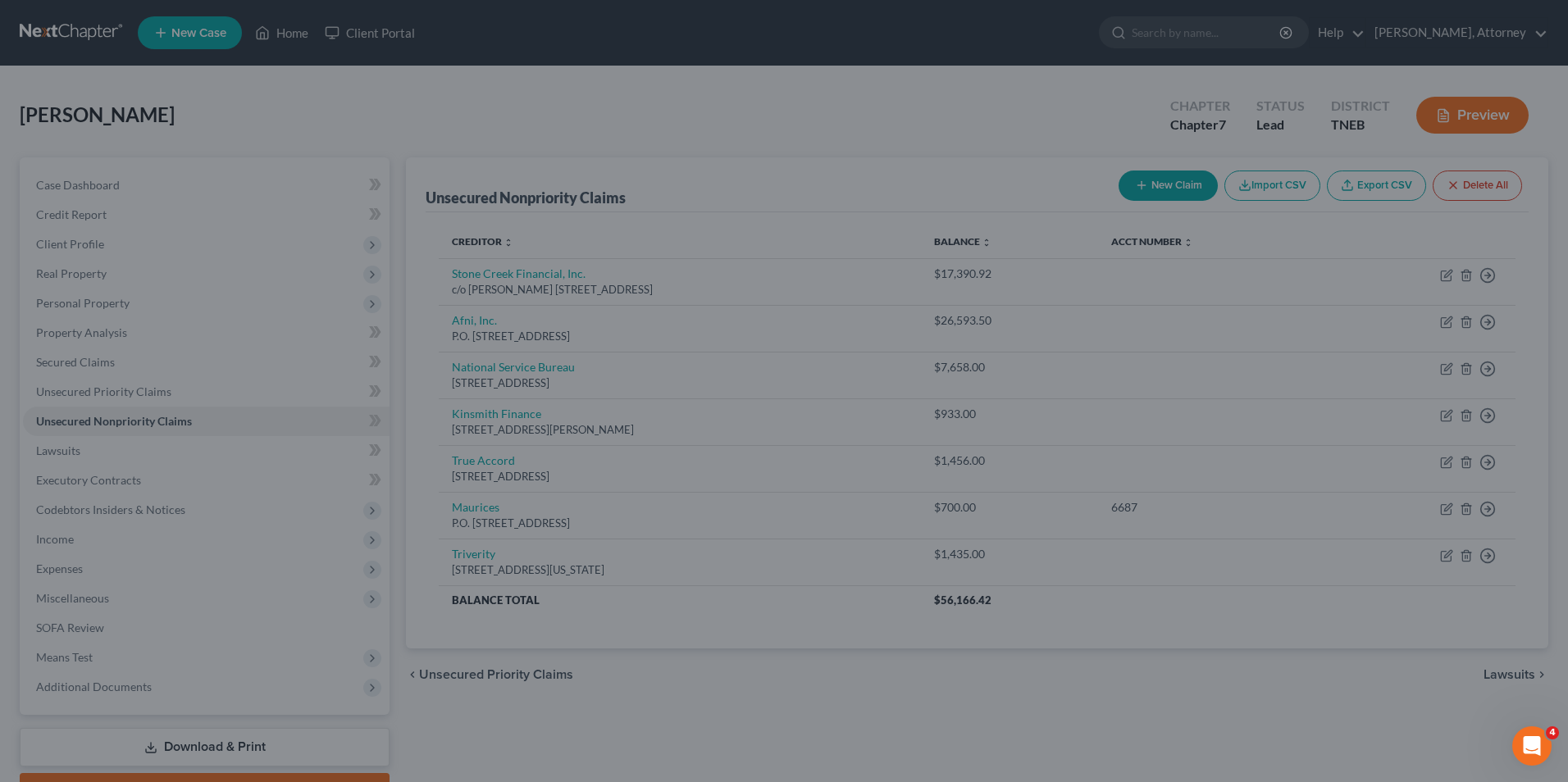
type input "1,476.00"
type input "0.00"
